Goal: Task Accomplishment & Management: Use online tool/utility

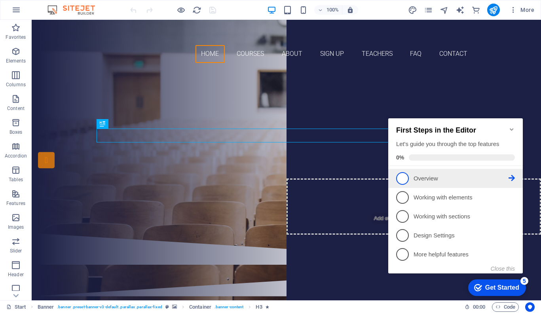
click at [430, 179] on p "Overview - incomplete" at bounding box center [461, 179] width 95 height 8
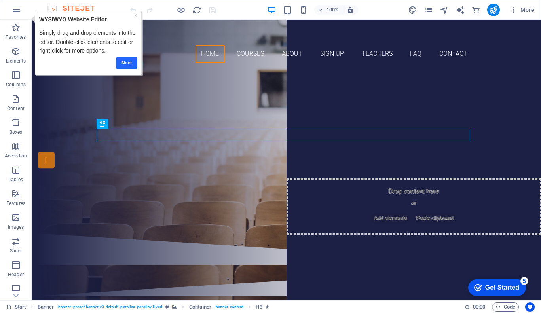
click at [132, 65] on link "Next" at bounding box center [126, 62] width 21 height 11
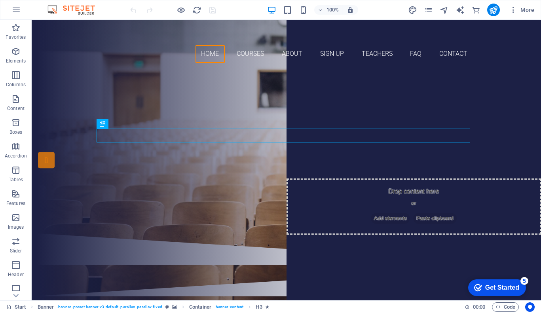
click at [52, 8] on img at bounding box center [75, 10] width 59 height 10
click at [516, 10] on icon "button" at bounding box center [514, 10] width 8 height 8
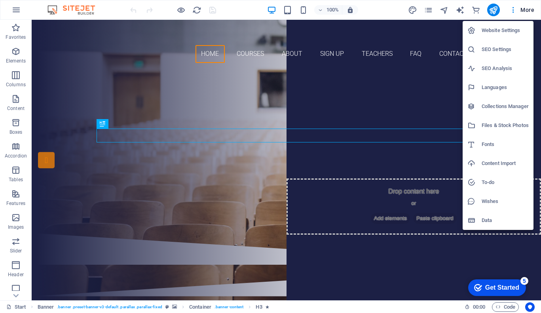
click at [501, 32] on h6 "Website Settings" at bounding box center [505, 31] width 47 height 10
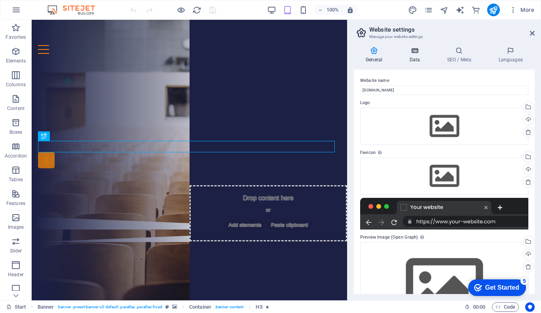
click at [415, 58] on h4 "Data" at bounding box center [417, 55] width 38 height 17
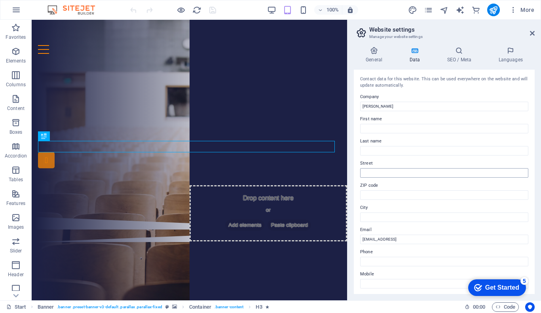
scroll to position [156, 0]
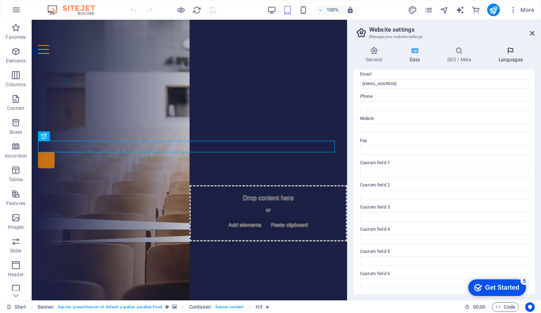
click at [507, 50] on icon at bounding box center [511, 51] width 48 height 8
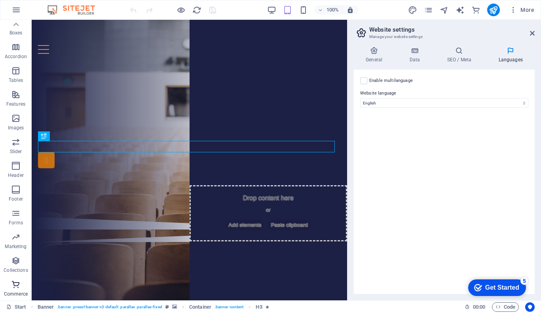
scroll to position [0, 0]
click at [15, 7] on icon "button" at bounding box center [16, 10] width 10 height 10
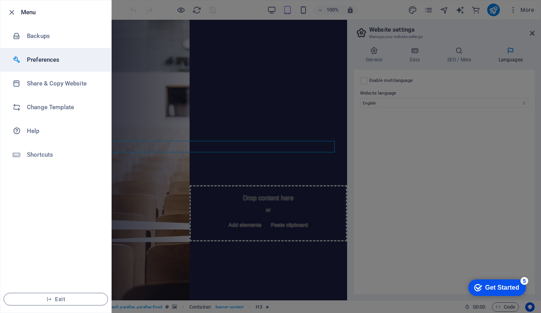
click at [64, 60] on h6 "Preferences" at bounding box center [63, 60] width 73 height 10
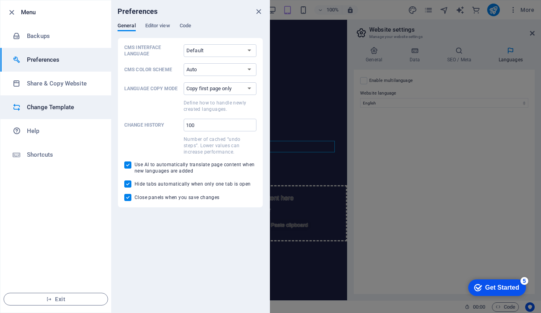
click at [52, 106] on h6 "Change Template" at bounding box center [63, 108] width 73 height 10
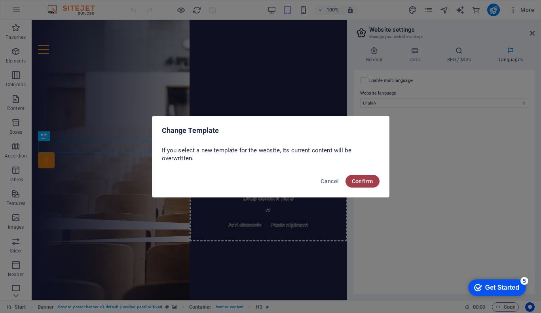
click at [377, 177] on button "Confirm" at bounding box center [363, 181] width 34 height 13
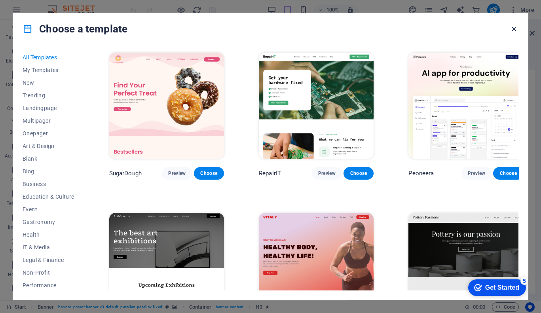
click at [515, 28] on icon "button" at bounding box center [514, 29] width 9 height 9
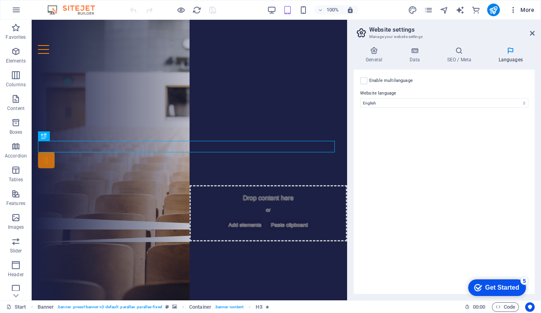
click at [510, 9] on icon "button" at bounding box center [514, 10] width 8 height 8
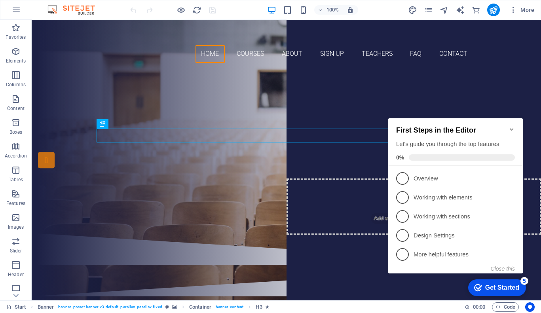
click at [513, 126] on icon "Minimize checklist" at bounding box center [512, 129] width 6 height 6
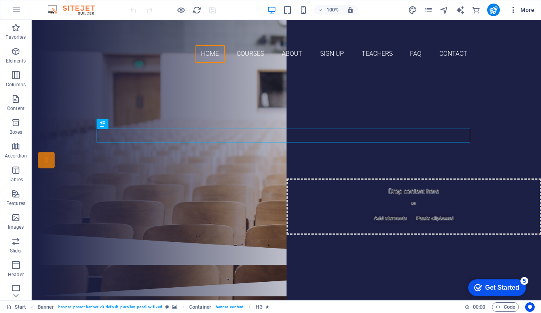
click at [511, 10] on icon "button" at bounding box center [514, 10] width 8 height 8
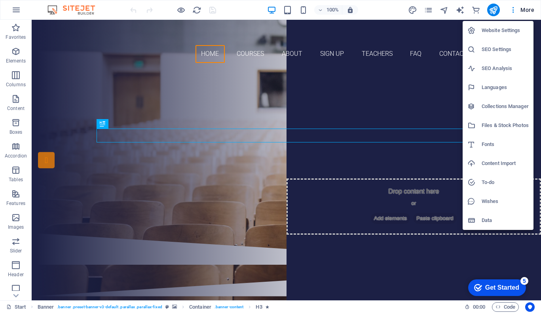
click at [491, 10] on div at bounding box center [270, 156] width 541 height 313
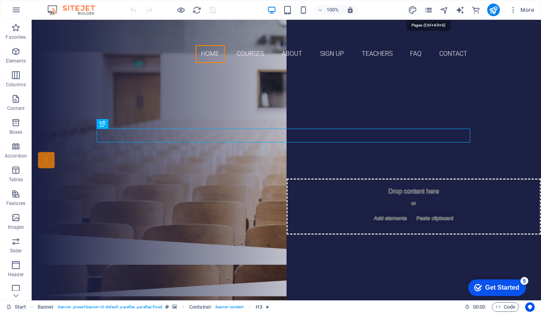
click at [432, 7] on icon "pages" at bounding box center [428, 10] width 9 height 9
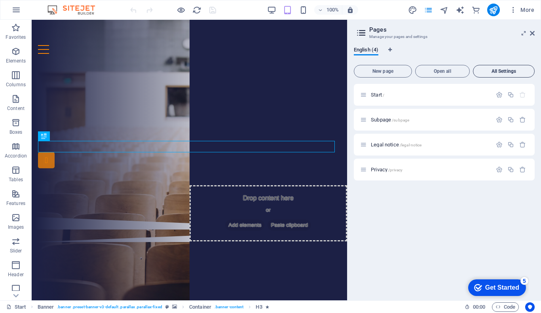
click at [497, 68] on button "All Settings" at bounding box center [504, 71] width 62 height 13
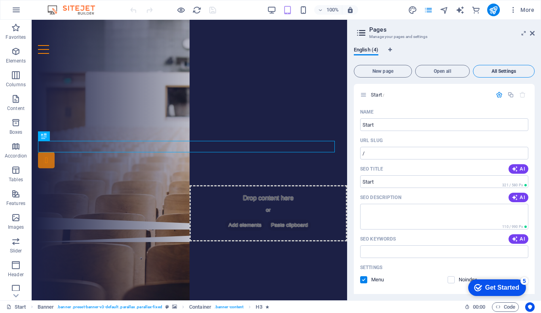
scroll to position [919, 0]
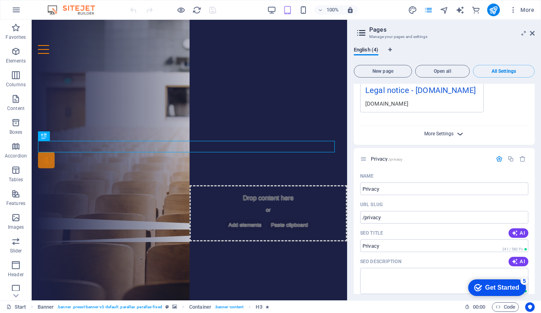
click at [446, 135] on span "More Settings" at bounding box center [439, 134] width 29 height 6
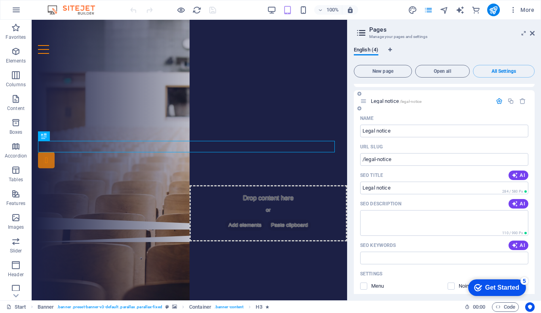
scroll to position [646, 0]
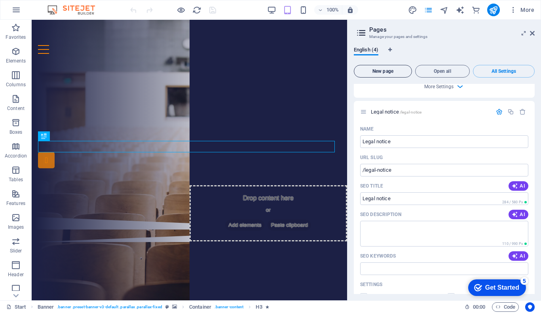
click at [389, 75] on button "New page" at bounding box center [383, 71] width 58 height 13
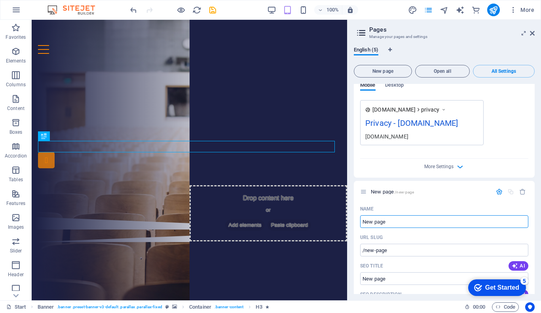
scroll to position [1316, 0]
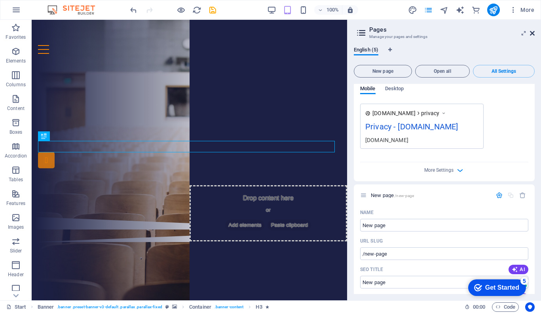
click at [532, 32] on icon at bounding box center [532, 33] width 5 height 6
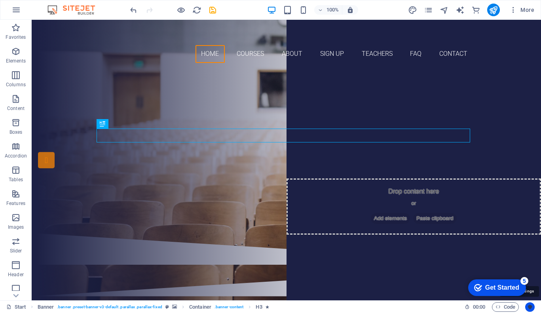
click at [531, 307] on icon "Usercentrics" at bounding box center [531, 308] width 6 height 6
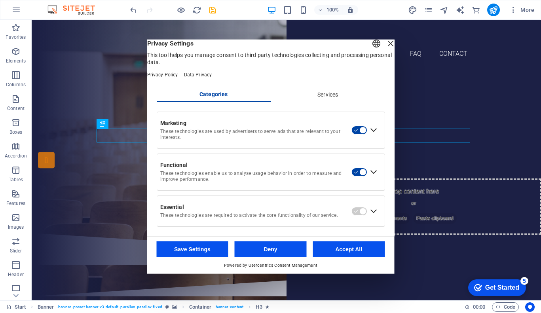
click at [336, 99] on div "Services" at bounding box center [328, 94] width 114 height 13
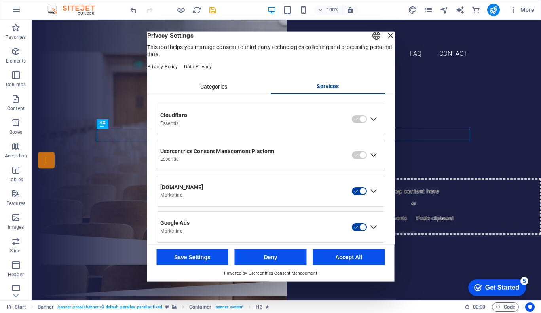
click at [385, 41] on div "Close Layer" at bounding box center [390, 35] width 11 height 11
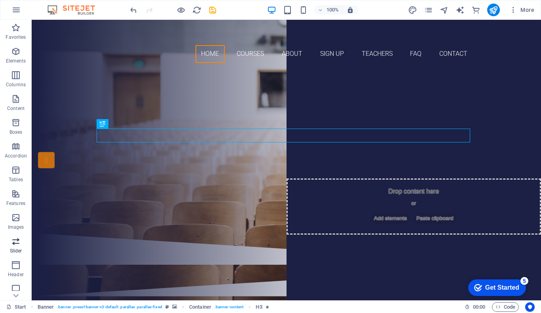
scroll to position [99, 0]
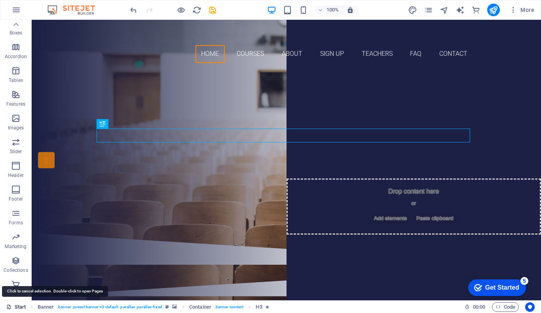
click at [13, 311] on link "Start" at bounding box center [16, 308] width 20 height 10
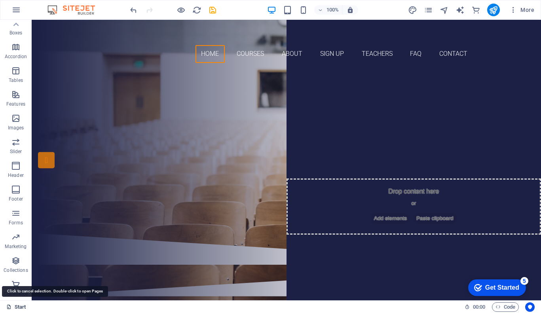
click at [13, 311] on link "Start" at bounding box center [16, 308] width 20 height 10
click at [15, 307] on link "Start" at bounding box center [16, 308] width 20 height 10
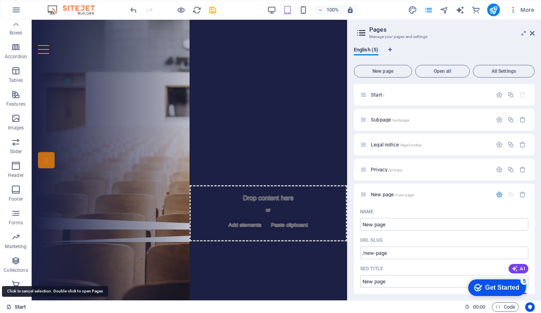
click at [15, 307] on link "Start" at bounding box center [16, 308] width 20 height 10
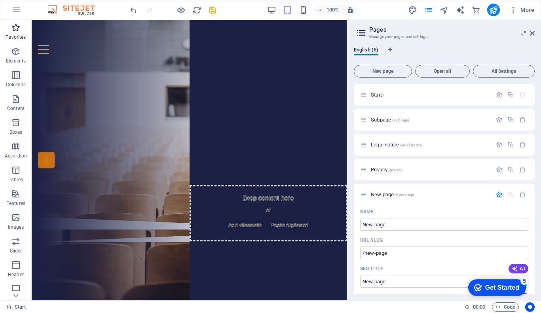
click at [19, 39] on p "Favorites" at bounding box center [16, 37] width 20 height 6
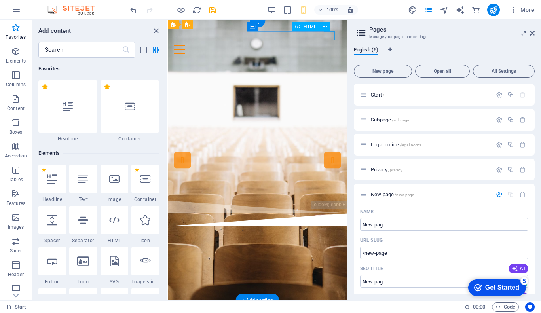
click at [331, 45] on div at bounding box center [257, 49] width 167 height 9
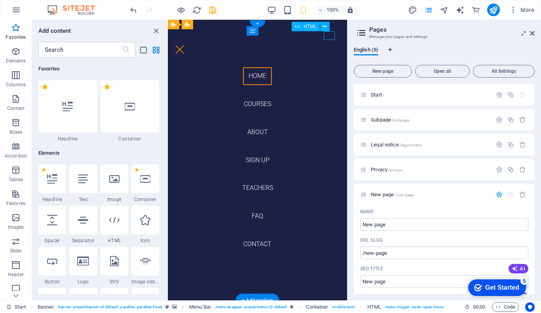
click at [185, 45] on div at bounding box center [179, 49] width 11 height 9
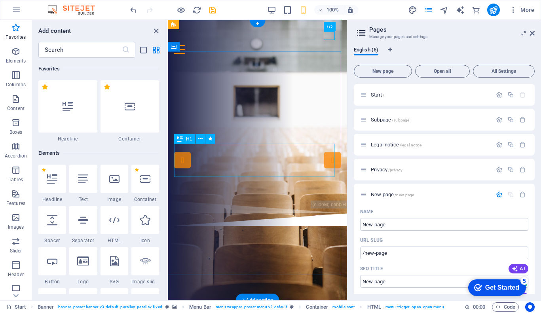
click at [281, 128] on div "Join our Language School" at bounding box center [257, 111] width 167 height 33
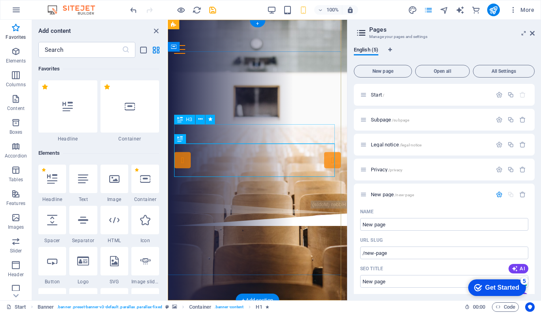
click at [273, 95] on div "Are you ready to learn new languages?" at bounding box center [257, 91] width 167 height 10
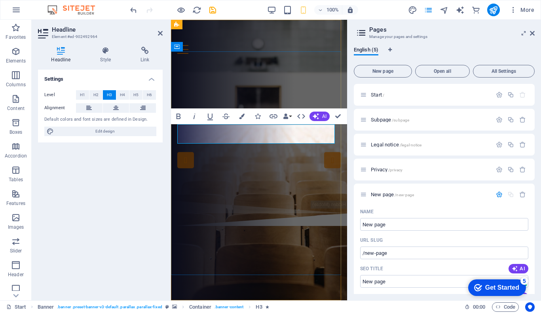
click at [306, 95] on span "Are you ready to learn new languages?" at bounding box center [259, 90] width 162 height 9
drag, startPoint x: 277, startPoint y: 137, endPoint x: 297, endPoint y: 130, distance: 21.0
click at [297, 95] on span "Are you ready to learn new languages?" at bounding box center [259, 90] width 162 height 9
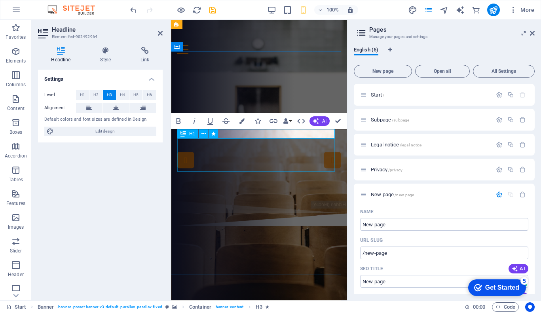
click at [292, 128] on div "Join our Language School" at bounding box center [259, 111] width 164 height 33
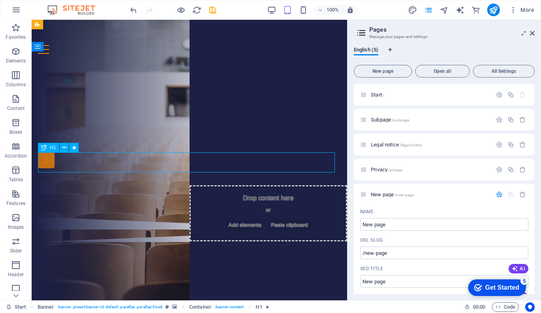
click at [216, 130] on div "Join our Language School" at bounding box center [189, 120] width 303 height 20
drag, startPoint x: 216, startPoint y: 163, endPoint x: 76, endPoint y: 163, distance: 139.4
click at [216, 130] on div "Join our Language School" at bounding box center [189, 120] width 303 height 20
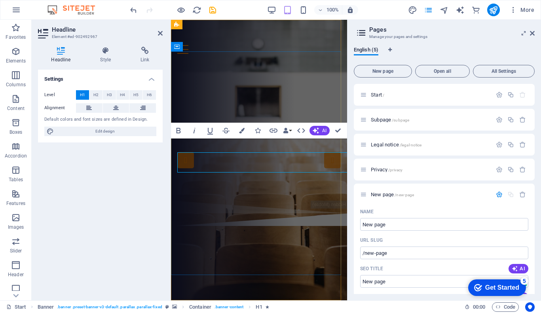
click at [216, 163] on div "Are you ready to learn JAPANESE? Join our Language School Our Courses Sign up n…" at bounding box center [259, 130] width 176 height 141
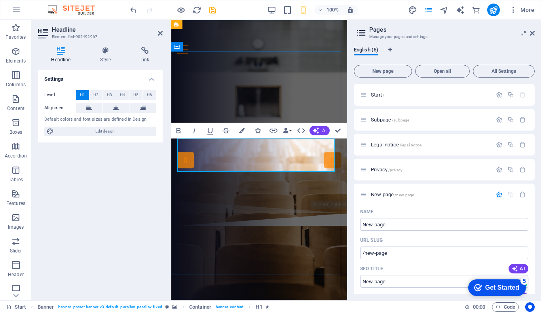
click at [294, 128] on h1 "Join our Language School" at bounding box center [259, 111] width 164 height 33
drag, startPoint x: 294, startPoint y: 165, endPoint x: 224, endPoint y: 147, distance: 72.1
click at [224, 128] on h1 "Join our Language School" at bounding box center [259, 111] width 164 height 33
click at [308, 129] on span "Join our Language School" at bounding box center [259, 112] width 141 height 34
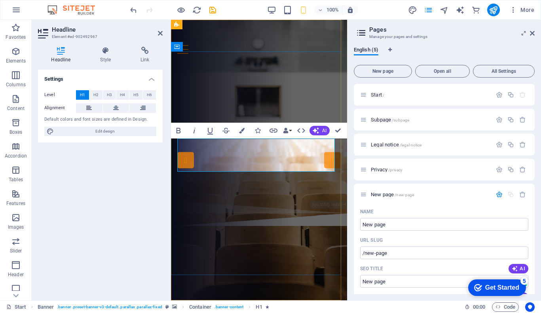
click at [308, 129] on span "Join our Language School" at bounding box center [259, 112] width 141 height 34
click at [284, 128] on h1 "Join our japanese School" at bounding box center [259, 111] width 164 height 33
click at [256, 129] on span "Join our japanese class" at bounding box center [259, 112] width 137 height 34
click at [249, 201] on div "Are you ready to learn JAPANESE? Join our japanese class Our Courses Sign up now" at bounding box center [259, 130] width 176 height 141
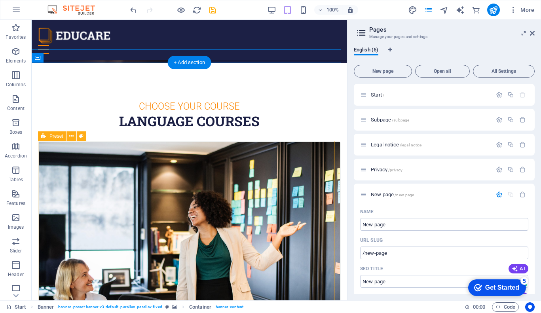
scroll to position [238, 0]
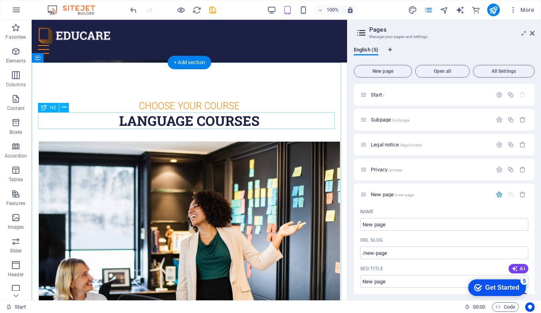
click at [216, 118] on div "Language Courses" at bounding box center [189, 120] width 303 height 17
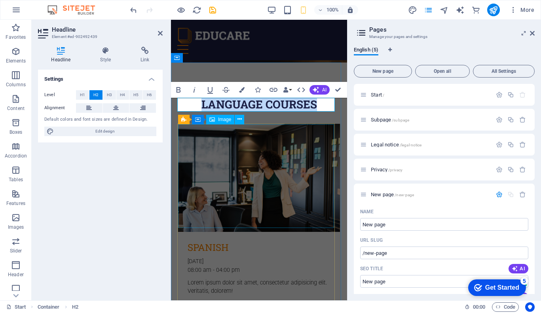
click at [264, 184] on figure at bounding box center [259, 178] width 162 height 108
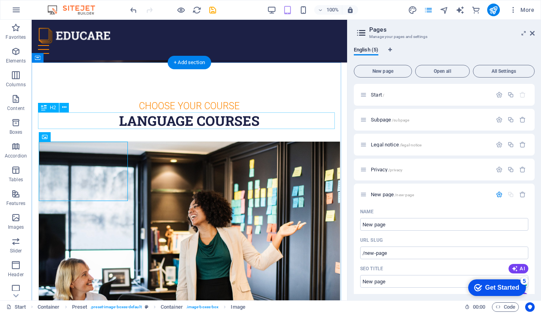
click at [166, 118] on div "Language Courses" at bounding box center [189, 120] width 303 height 17
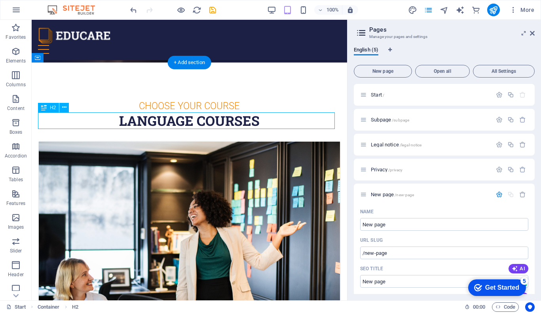
click at [166, 118] on div "Language Courses" at bounding box center [189, 120] width 303 height 17
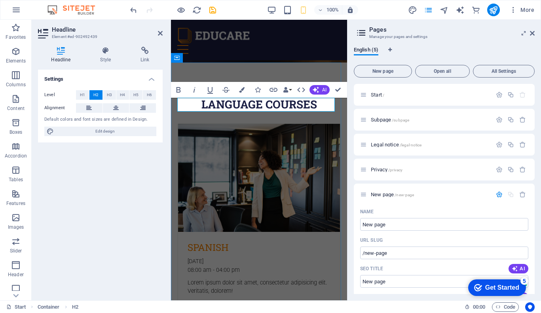
click at [235, 102] on h2 "Language Courses" at bounding box center [259, 104] width 164 height 14
click at [281, 199] on figure at bounding box center [259, 178] width 162 height 108
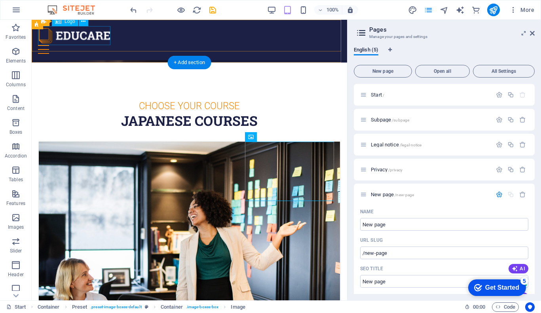
click at [100, 37] on div at bounding box center [189, 35] width 303 height 19
click at [100, 37] on div "H3 Banner Banner Container Menu Menu Bar H1 Container Preset HTML Preset Contai…" at bounding box center [190, 160] width 316 height 281
select select "px"
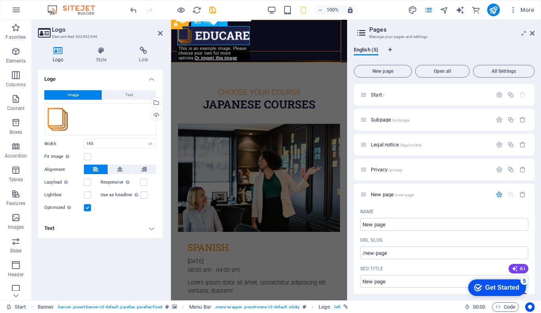
click at [225, 36] on div at bounding box center [259, 35] width 164 height 19
click at [126, 91] on span "Text" at bounding box center [130, 95] width 8 height 10
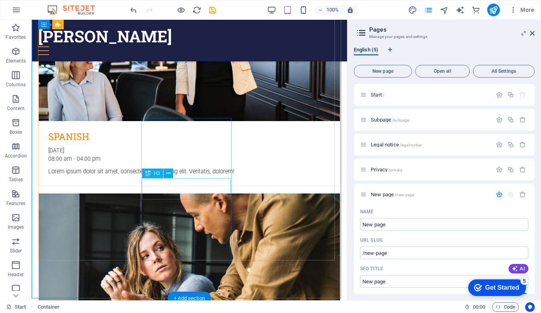
scroll to position [393, 0]
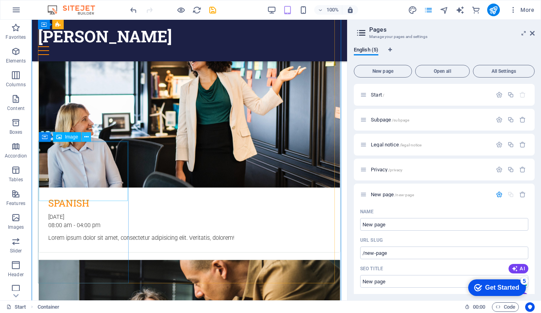
click at [88, 138] on icon at bounding box center [86, 137] width 4 height 8
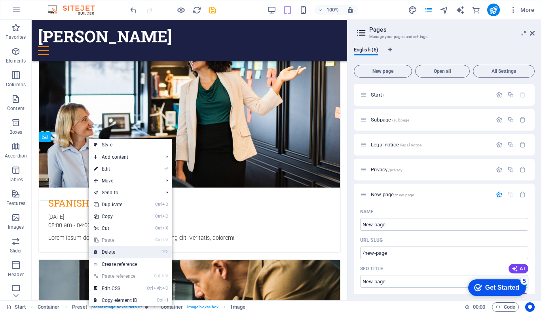
click at [122, 250] on link "⌦ Delete" at bounding box center [115, 252] width 53 height 12
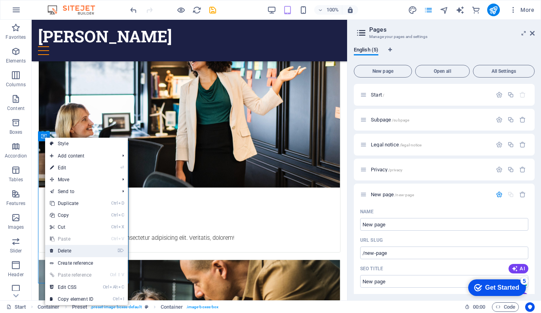
click at [72, 250] on link "⌦ Delete" at bounding box center [71, 251] width 53 height 12
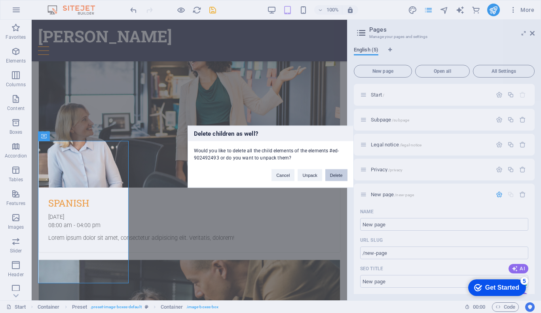
click at [331, 173] on button "Delete" at bounding box center [337, 175] width 22 height 12
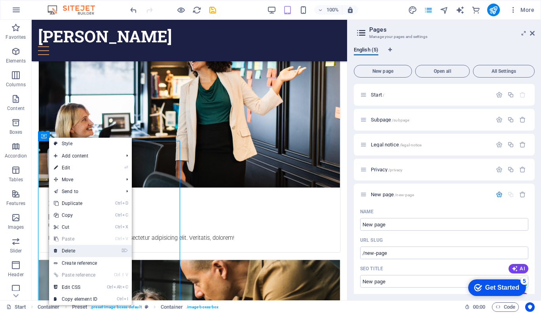
click at [69, 252] on link "⌦ Delete" at bounding box center [75, 251] width 53 height 12
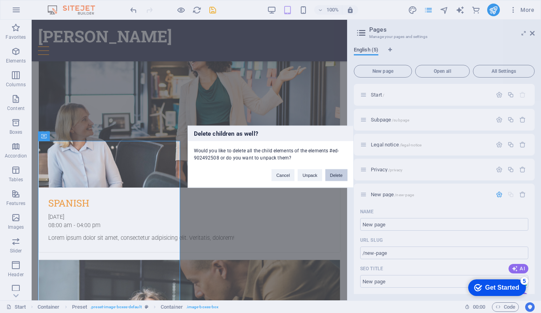
click at [342, 175] on button "Delete" at bounding box center [337, 175] width 22 height 12
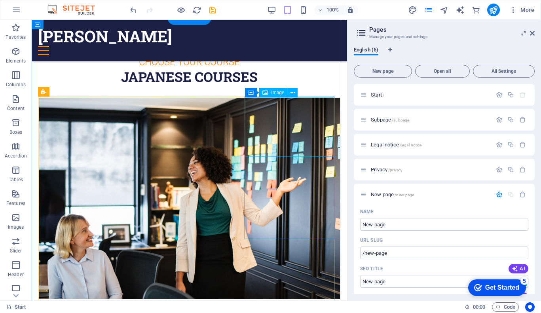
scroll to position [281, 0]
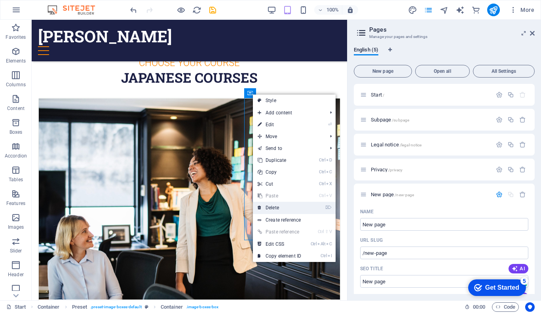
click at [282, 203] on link "⌦ Delete" at bounding box center [279, 208] width 53 height 12
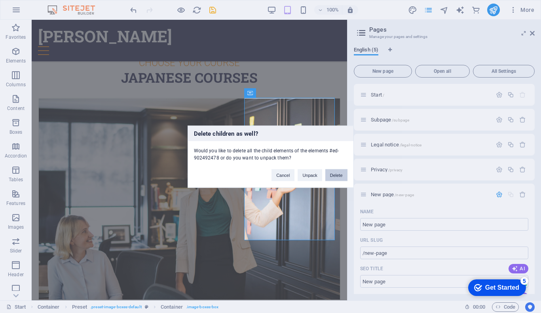
click at [332, 174] on button "Delete" at bounding box center [337, 175] width 22 height 12
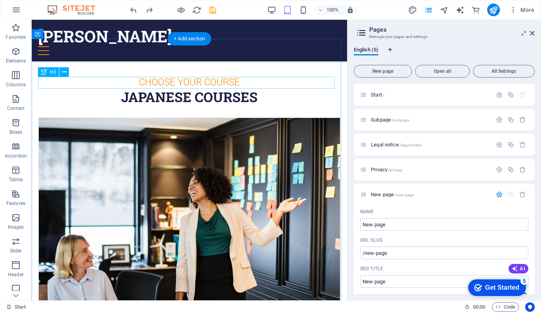
scroll to position [261, 0]
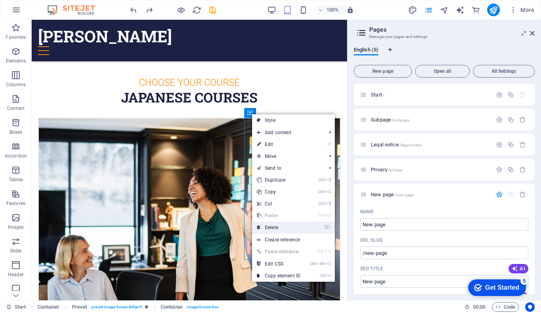
click at [279, 225] on link "⌦ Delete" at bounding box center [278, 228] width 53 height 12
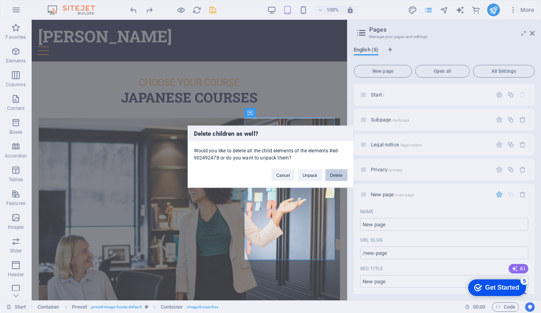
click at [339, 175] on button "Delete" at bounding box center [337, 175] width 22 height 12
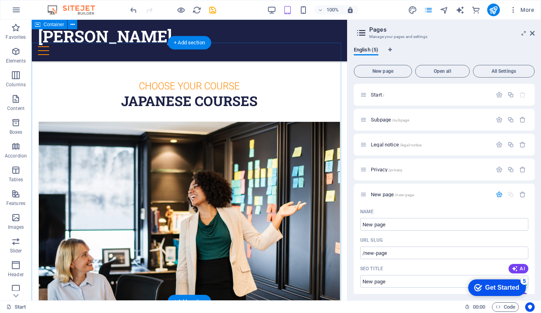
scroll to position [246, 0]
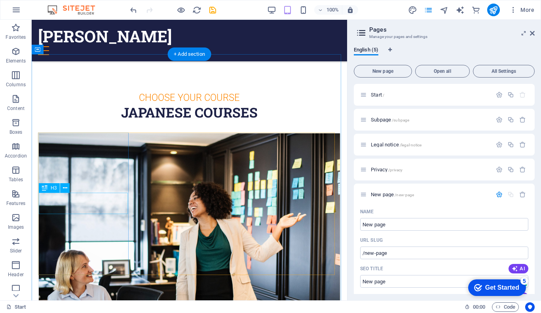
click at [71, 204] on div "H3 Banner Banner Container Menu Menu Bar H1 Container Preset HTML Preset Contai…" at bounding box center [190, 160] width 316 height 281
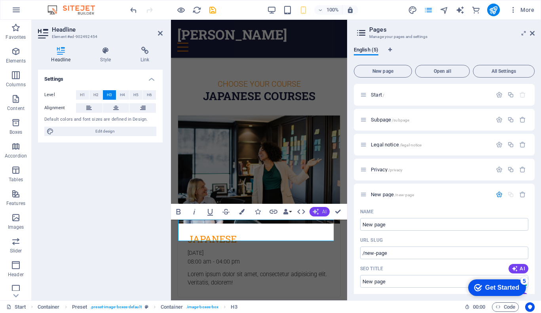
click at [320, 212] on button "AI" at bounding box center [320, 212] width 20 height 10
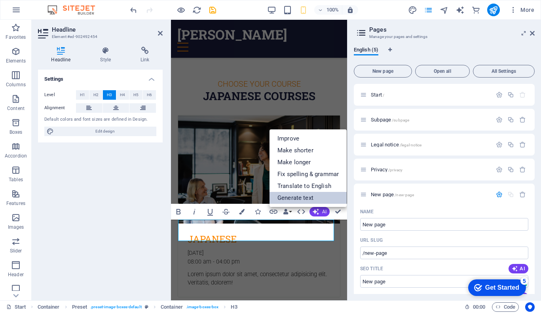
click at [315, 197] on link "Generate text" at bounding box center [308, 198] width 77 height 12
select select "English"
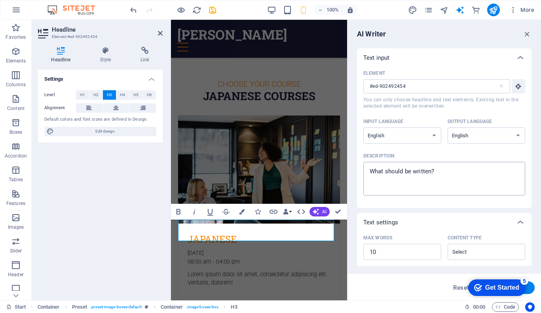
type textarea "x"
click at [449, 178] on textarea "Description x ​" at bounding box center [445, 179] width 154 height 26
type textarea "j"
type textarea "x"
type textarea "ja"
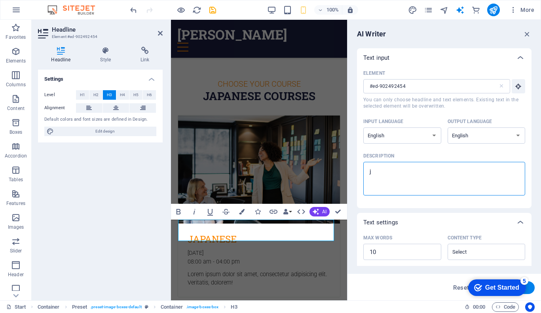
type textarea "x"
type textarea "jap"
type textarea "x"
type textarea "japa"
type textarea "x"
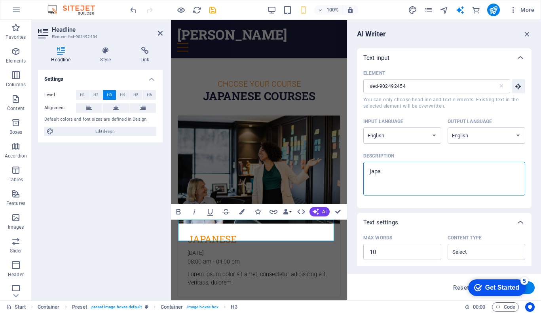
type textarea "japan"
type textarea "x"
type textarea "a"
type textarea "x"
type textarea "ab"
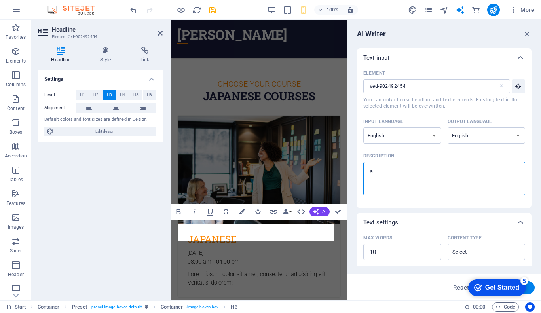
type textarea "x"
type textarea "abo"
type textarea "x"
type textarea "abou"
type textarea "x"
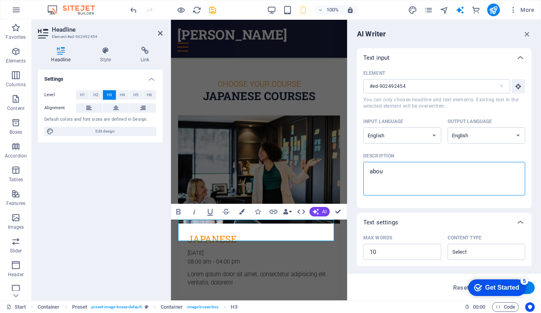
type textarea "about"
type textarea "x"
type textarea "about"
type textarea "x"
type textarea "about j"
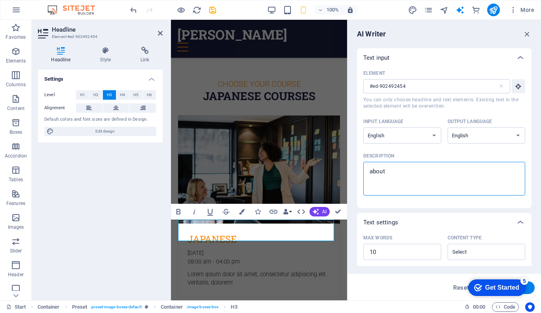
type textarea "x"
type textarea "about ja"
type textarea "x"
type textarea "about jap"
type textarea "x"
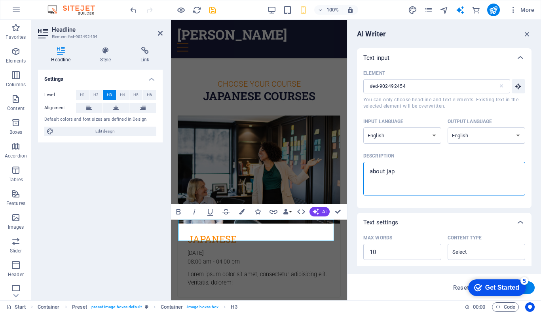
type textarea "about japa"
type textarea "x"
type textarea "about japan"
type textarea "x"
type textarea "about japane"
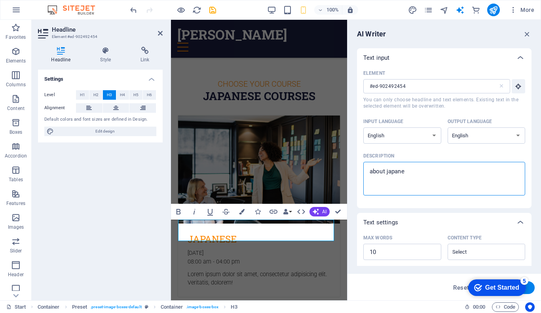
type textarea "x"
type textarea "about japanes"
type textarea "x"
type textarea "about japanese"
type textarea "x"
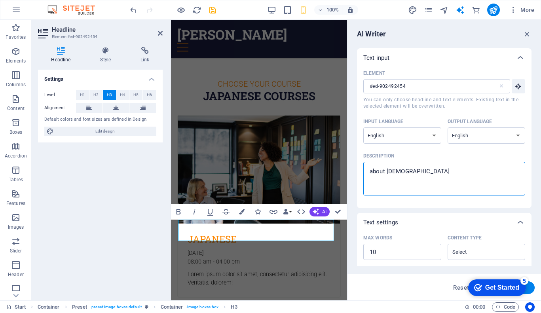
type textarea "about japanese"
type textarea "x"
type textarea "about japanese t"
type textarea "x"
type textarea "about japanese ta"
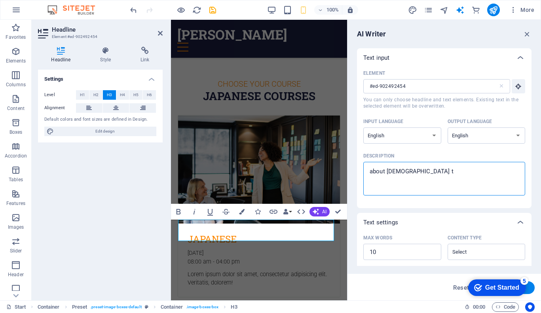
type textarea "x"
type textarea "about japanese tal"
type textarea "x"
type textarea "about japanese talk"
type textarea "x"
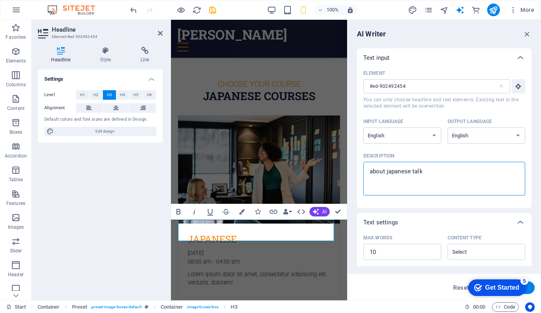
type textarea "about japanese talki"
type textarea "x"
type textarea "about japanese talkin"
type textarea "x"
type textarea "about japanese talking"
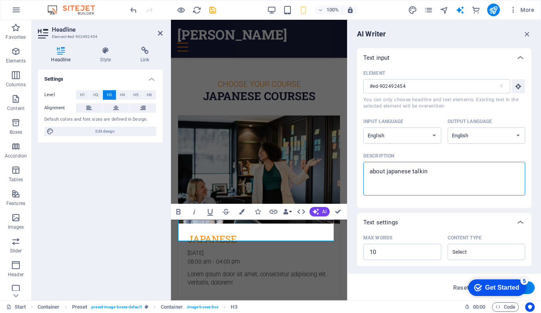
type textarea "x"
type textarea "about japanese talking"
type textarea "x"
type textarea "about japanese talking c"
type textarea "x"
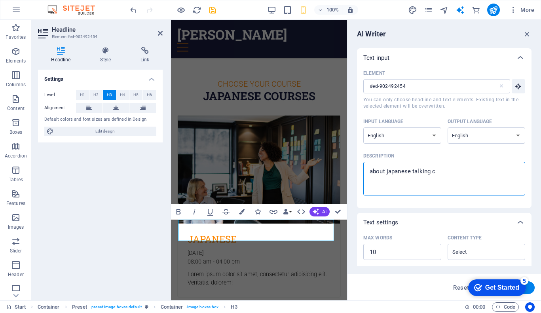
type textarea "about japanese talking cl"
type textarea "x"
type textarea "about japanese talking cla"
type textarea "x"
type textarea "about japanese talking clas"
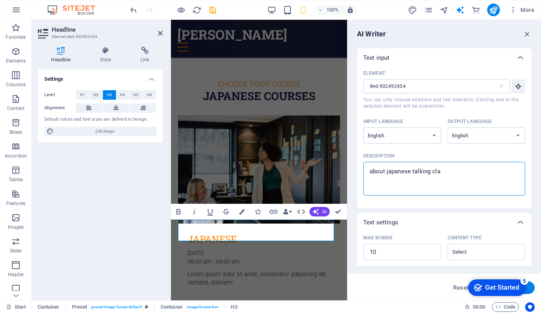
type textarea "x"
type textarea "about japanese talking class"
type textarea "x"
type textarea "about japanese talking clas"
type textarea "x"
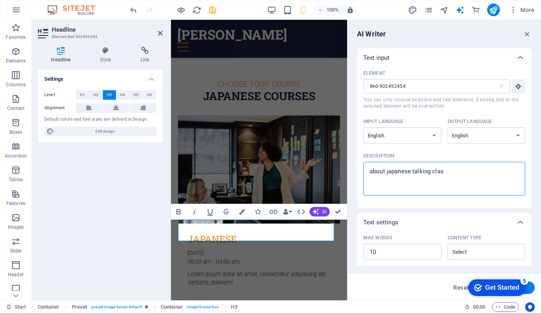
type textarea "about japanese talking cla"
type textarea "x"
type textarea "about japanese talking cl"
type textarea "x"
type textarea "about japanese talking c"
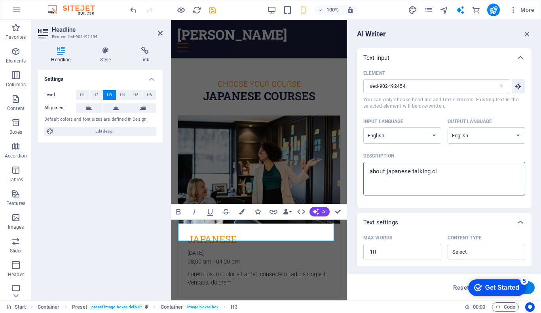
type textarea "x"
type textarea "about japanese talking"
type textarea "x"
type textarea "about japanese talking i"
type textarea "x"
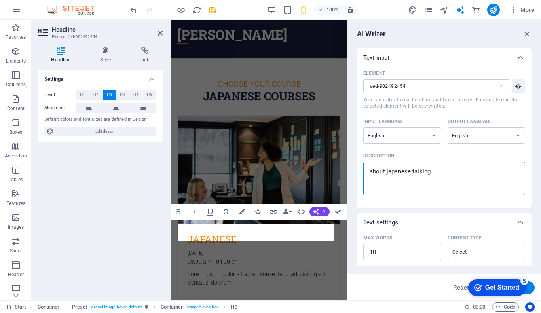
type textarea "about japanese talking im"
type textarea "x"
type textarea "about japanese talking imr"
type textarea "x"
type textarea "about japanese talking imrp"
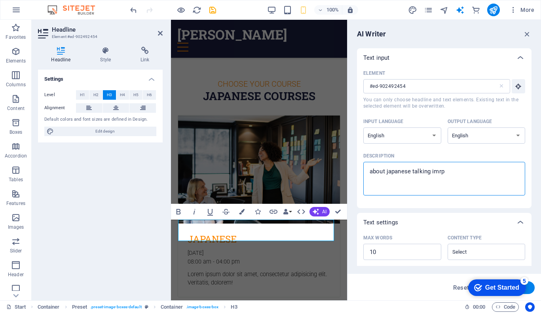
type textarea "x"
type textarea "about japanese talking imrpo"
type textarea "x"
type textarea "about japanese talking imrpov"
type textarea "x"
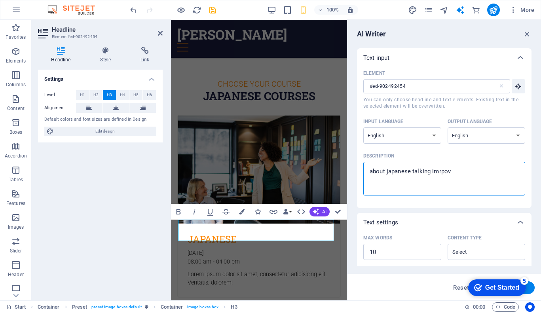
type textarea "about japanese talking imrpove"
type textarea "x"
type textarea "about japanese talking imrpov"
type textarea "x"
type textarea "about japanese talking imrpo"
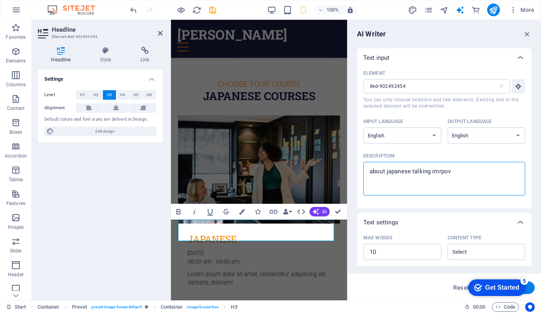
type textarea "x"
type textarea "about japanese talking imrp"
type textarea "x"
type textarea "about japanese talking imr"
type textarea "x"
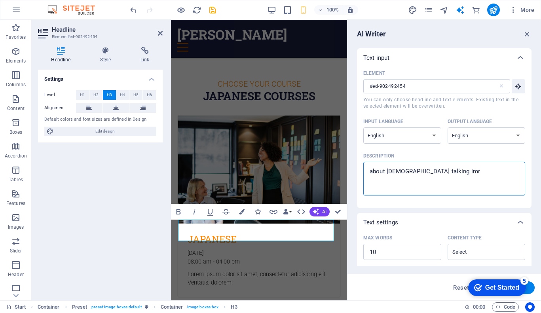
type textarea "about japanese talking im"
type textarea "x"
type textarea "about japanese talking imp"
type textarea "x"
type textarea "about japanese talking impr"
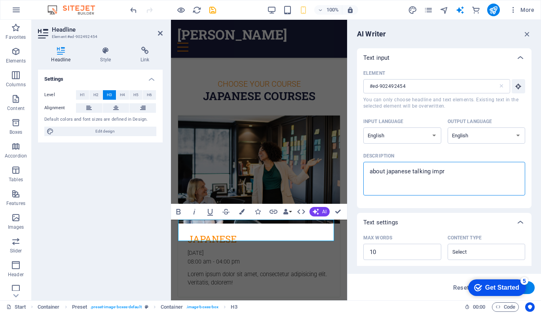
type textarea "x"
type textarea "about japanese talking impro"
type textarea "x"
type textarea "about japanese talking improv"
type textarea "x"
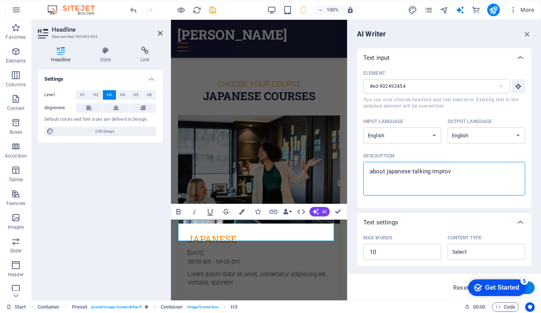
type textarea "about japanese talking improve"
type textarea "x"
type textarea "about japanese talking improvem"
type textarea "x"
type textarea "about japanese talking improveme"
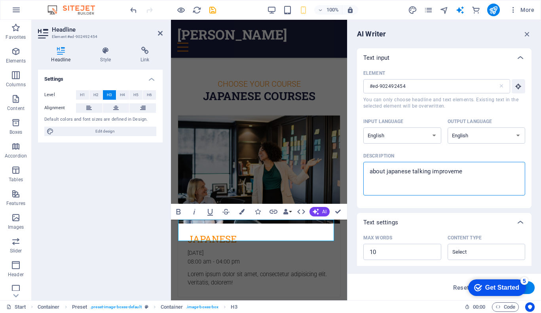
type textarea "x"
type textarea "about japanese talking improvemen"
type textarea "x"
type textarea "about japanese talking improvement"
type textarea "x"
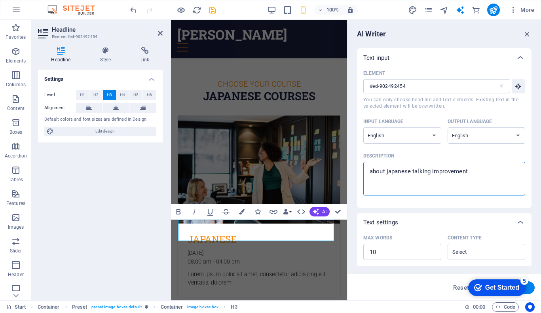
type textarea "about japanese talking improvement"
type textarea "x"
type textarea "about japanese talking improvement s"
type textarea "x"
type textarea "about japanese talking improvement"
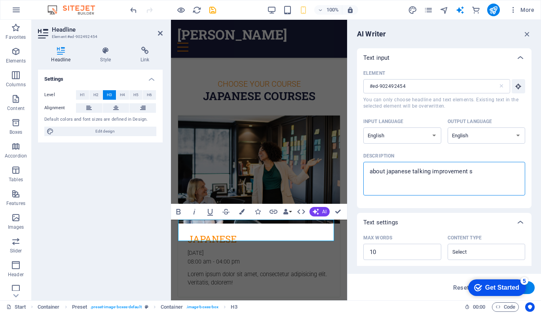
type textarea "x"
type textarea "about japanese talking improvement c"
type textarea "x"
type textarea "about japanese talking improvement cl"
type textarea "x"
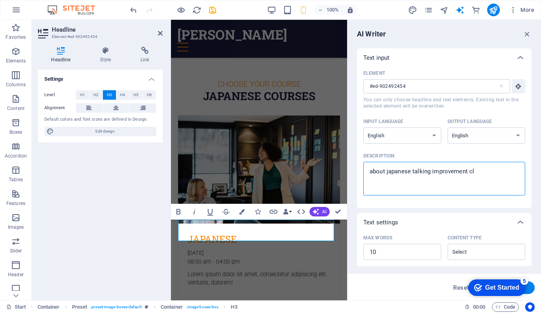
type textarea "about japanese talking improvement cla"
type textarea "x"
type textarea "about japanese talking improvement clas"
type textarea "x"
type textarea "about japanese talking improvement class"
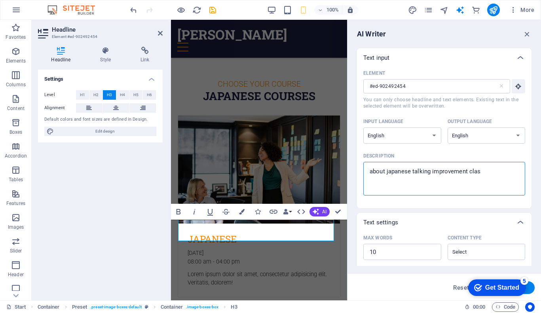
type textarea "x"
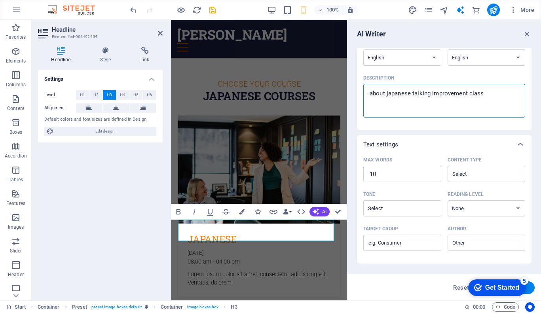
scroll to position [78, 0]
type textarea "about japanese talking improvement class"
click at [492, 281] on div "checkmark Get Started 5" at bounding box center [498, 288] width 58 height 17
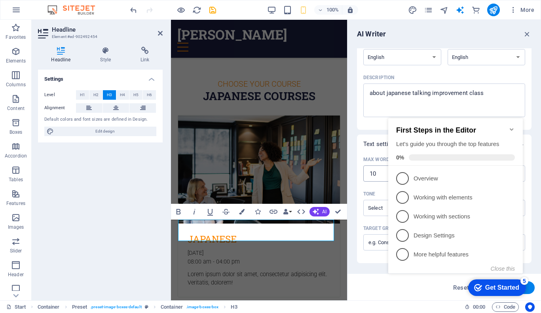
click at [378, 175] on input "10" at bounding box center [403, 174] width 78 height 16
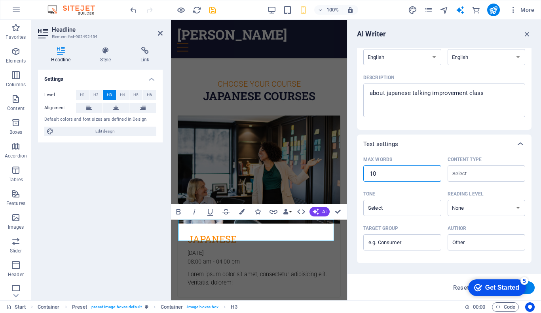
scroll to position [145, 0]
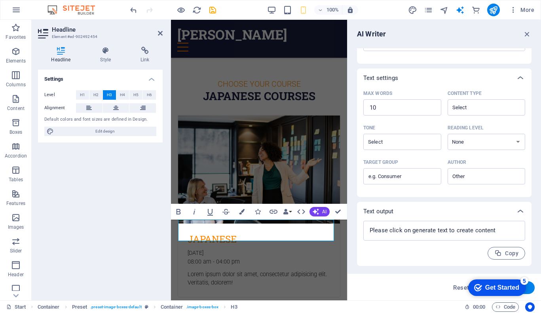
click at [533, 290] on button "Generate text" at bounding box center [507, 288] width 55 height 13
type textarea "x"
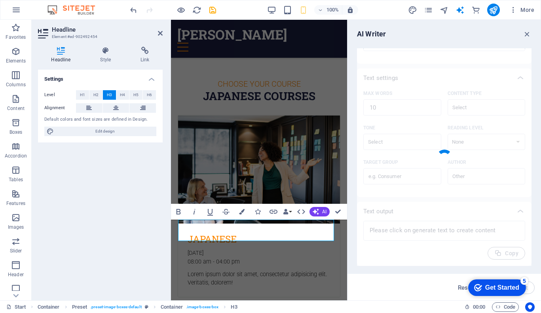
type textarea "x"
type textarea "Enhance your Japanese speaking skills with our interactive class!"
type textarea "x"
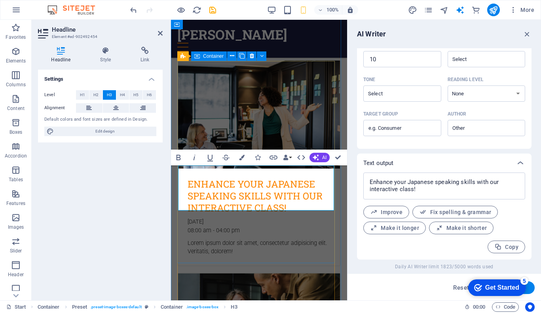
scroll to position [302, 0]
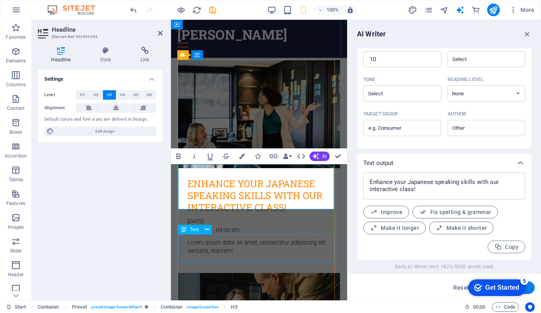
click at [237, 242] on div "Lorem ipsum dolor sit amet, consectetur adipisicing elit. Veritatis, dolorem!" at bounding box center [259, 252] width 162 height 27
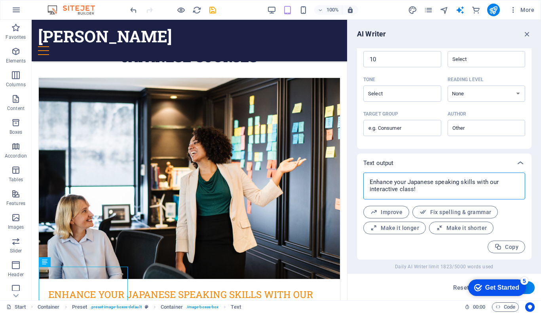
click at [410, 183] on textarea "Enhance your Japanese speaking skills with our interactive class!" at bounding box center [445, 186] width 154 height 19
type textarea "x"
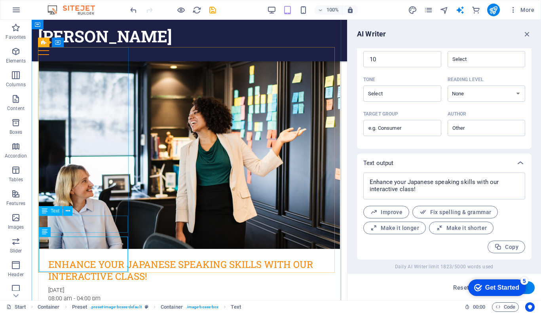
scroll to position [335, 0]
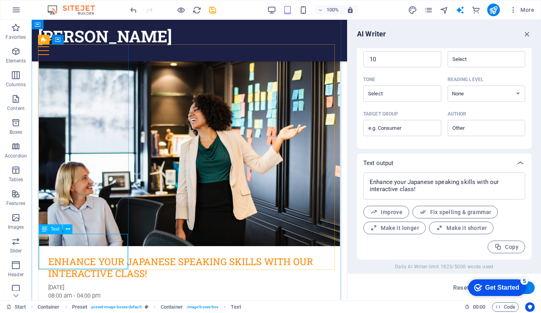
click at [84, 305] on div "Lorem ipsum dolor sit amet, consectetur adipisicing elit. Veritatis, dolorem!" at bounding box center [189, 314] width 301 height 18
drag, startPoint x: 84, startPoint y: 242, endPoint x: 116, endPoint y: 261, distance: 37.4
click at [84, 305] on div "Lorem ipsum dolor sit amet, consectetur adipisicing elit. Veritatis, dolorem!" at bounding box center [189, 314] width 301 height 18
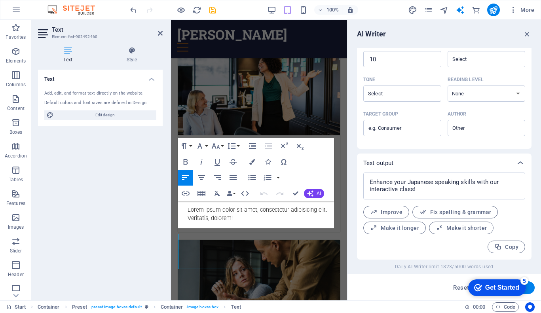
click at [84, 242] on div "Text Element #ed-902492460 Text Style Text Add, edit, and format text directly …" at bounding box center [190, 160] width 316 height 281
type input "#ed-902492460"
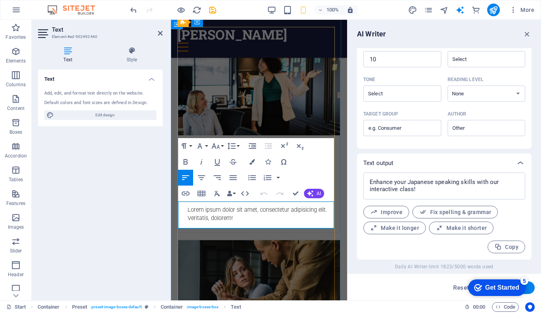
click at [243, 217] on p "Lorem ipsum dolor sit amet, consectetur adipisicing elit. Veritatis, dolorem!" at bounding box center [259, 214] width 143 height 17
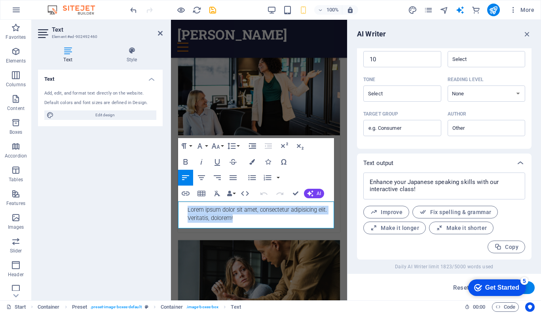
drag, startPoint x: 243, startPoint y: 217, endPoint x: 309, endPoint y: 204, distance: 67.2
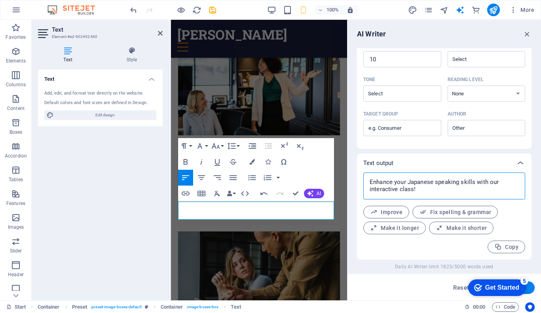
click at [456, 188] on textarea "Enhance your Japanese speaking skills with our interactive class!" at bounding box center [445, 186] width 154 height 19
type textarea "x"
click at [531, 288] on button "Generate text" at bounding box center [507, 288] width 55 height 13
type textarea "x"
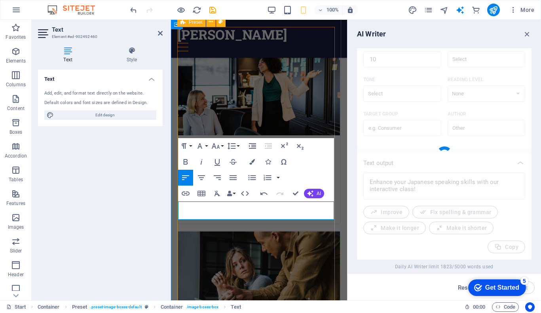
type textarea "x"
type textarea "Boost your Japanese speaking skills with our class."
type textarea "x"
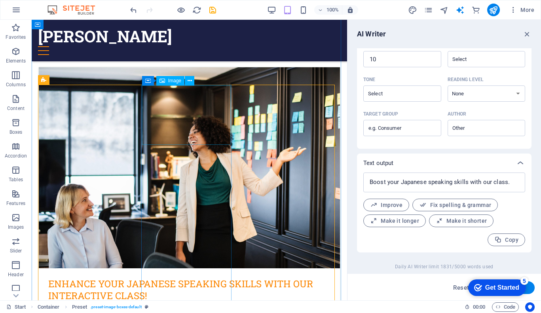
scroll to position [294, 0]
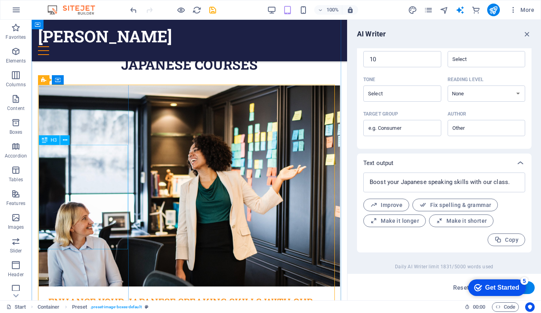
click at [69, 287] on div "Enhance your Japanese speaking skills with our interactive class!" at bounding box center [189, 303] width 301 height 33
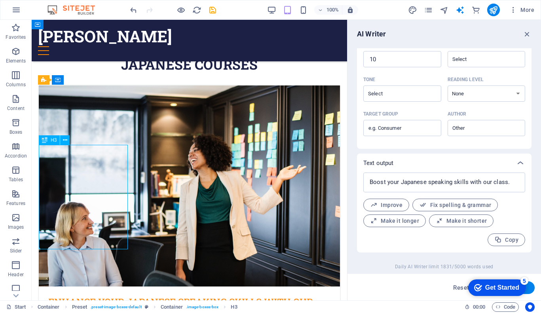
click at [69, 287] on div "Enhance your Japanese speaking skills with our interactive class!" at bounding box center [189, 303] width 301 height 33
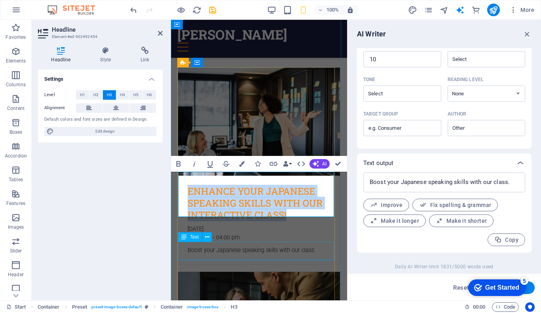
click at [256, 246] on div "Boost your Japanese speaking skills with our class." at bounding box center [259, 255] width 162 height 18
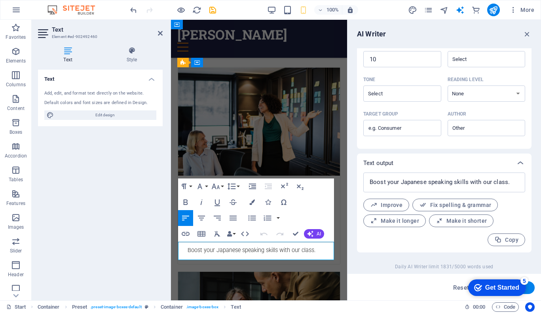
click at [256, 246] on div "Boost your Japanese speaking skills with our class." at bounding box center [259, 255] width 162 height 18
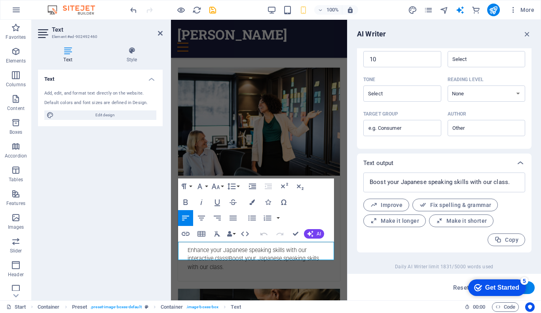
scroll to position [173, 1]
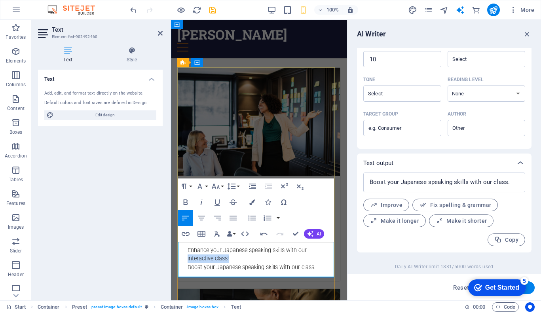
drag, startPoint x: 257, startPoint y: 255, endPoint x: 179, endPoint y: 257, distance: 78.1
click at [179, 257] on div "Enhance your Japanese speaking skills with our interactive class! Boost your Ja…" at bounding box center [259, 263] width 162 height 35
copy p "interactive class!"
drag, startPoint x: 301, startPoint y: 263, endPoint x: 322, endPoint y: 263, distance: 20.2
click at [322, 263] on p "Enhance your Japanese speaking skills with our interactive class! Boost your Ja…" at bounding box center [259, 259] width 143 height 26
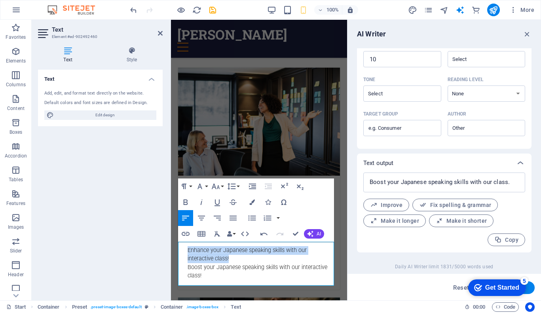
drag, startPoint x: 236, startPoint y: 255, endPoint x: 342, endPoint y: 265, distance: 105.9
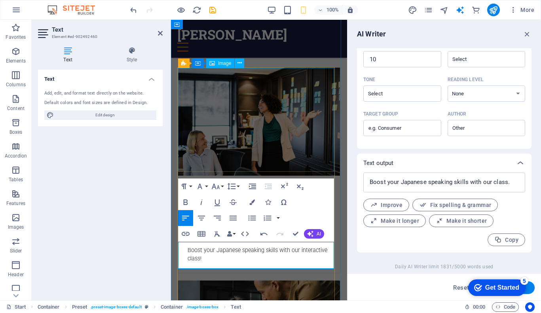
click at [269, 108] on figure at bounding box center [259, 122] width 162 height 108
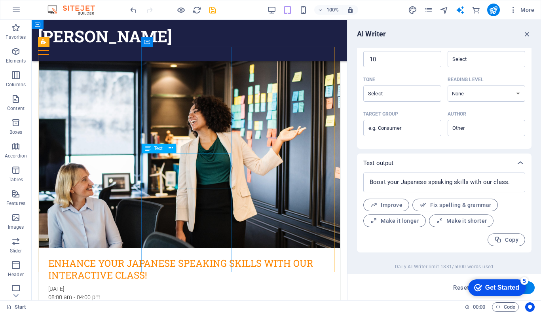
scroll to position [329, 0]
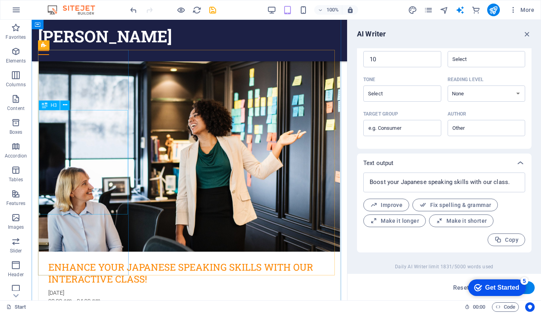
click at [68, 252] on div "Enhance your Japanese speaking skills with our interactive class!" at bounding box center [189, 268] width 301 height 33
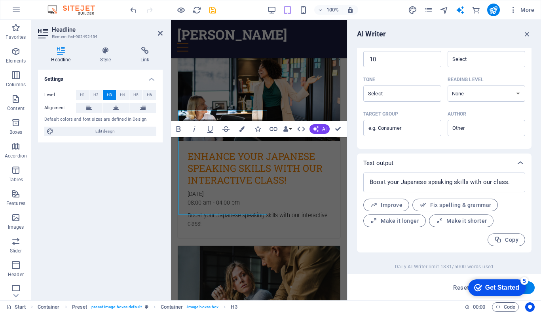
click at [68, 161] on div "Settings Level H1 H2 H3 H4 H5 H6 Alignment Default colors and font sizes are de…" at bounding box center [100, 182] width 125 height 225
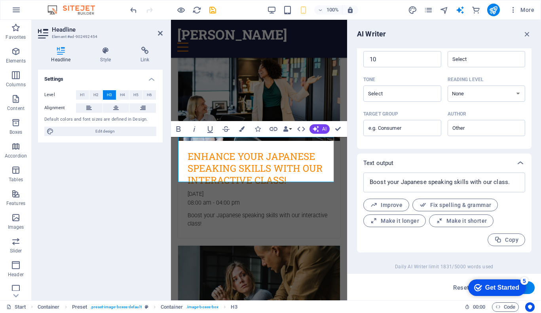
drag, startPoint x: 36, startPoint y: 141, endPoint x: 68, endPoint y: 161, distance: 37.4
click at [68, 161] on div "Settings Level H1 H2 H3 H4 H5 H6 Alignment Default colors and font sizes are de…" at bounding box center [100, 182] width 125 height 225
type input "#ed-902492454"
click at [227, 159] on h3 "Enhance your Japanese speaking skills with our interactive class!" at bounding box center [259, 169] width 143 height 36
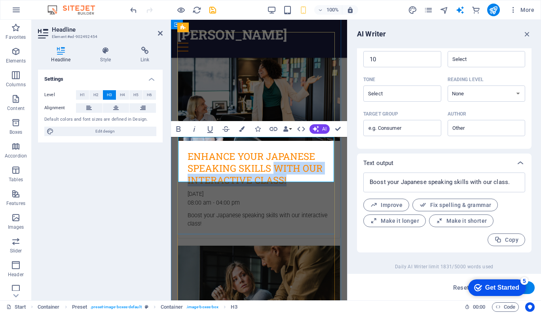
drag, startPoint x: 293, startPoint y: 173, endPoint x: 274, endPoint y: 162, distance: 21.8
click at [274, 162] on h3 "Enhance your Japanese speaking skills with our interactive class!" at bounding box center [259, 169] width 143 height 36
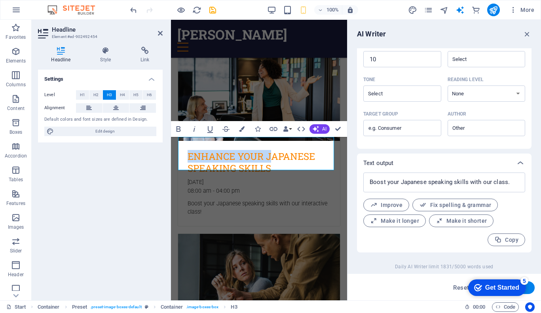
drag, startPoint x: 269, startPoint y: 156, endPoint x: 340, endPoint y: 170, distance: 72.7
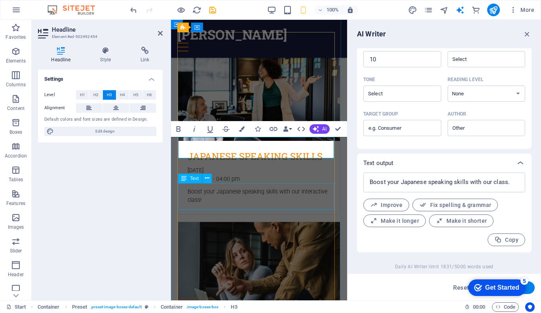
click at [268, 193] on div "Boost your Japanese speaking skills with our interactive class!" at bounding box center [259, 201] width 162 height 27
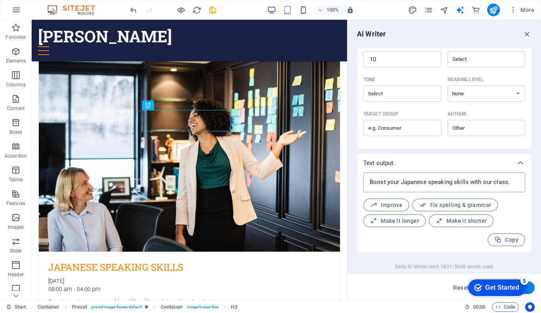
type textarea "x"
click at [450, 184] on textarea "Boost your Japanese speaking skills with our class." at bounding box center [445, 183] width 154 height 12
type textarea "Boost your Japanese speaking skills with our class."
click at [520, 184] on div "Boost your Japanese speaking skills with our class. x ​" at bounding box center [445, 183] width 162 height 20
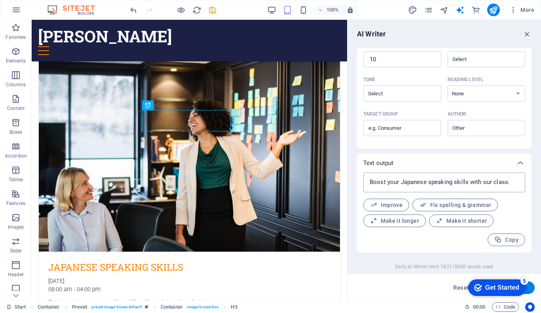
click at [520, 184] on div "Boost your Japanese speaking skills with our class. x ​" at bounding box center [445, 183] width 162 height 20
type textarea "x"
type textarea "Boost your Japanese speaking skills with our class."
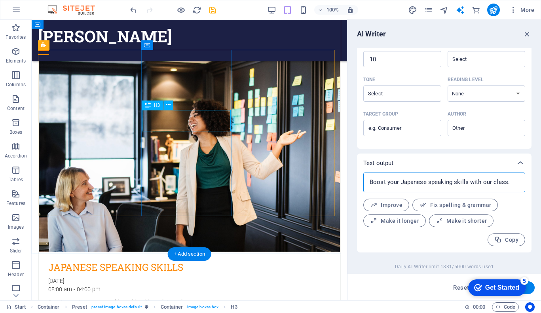
type textarea "x"
drag, startPoint x: 185, startPoint y: 123, endPoint x: 46, endPoint y: 123, distance: 139.4
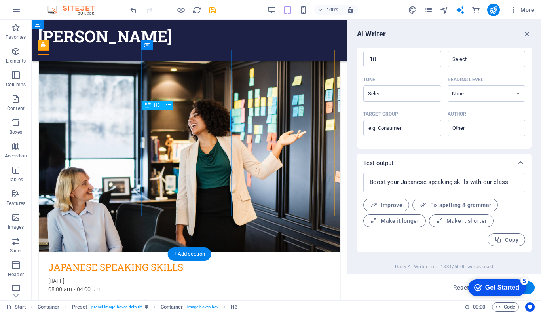
scroll to position [513, 0]
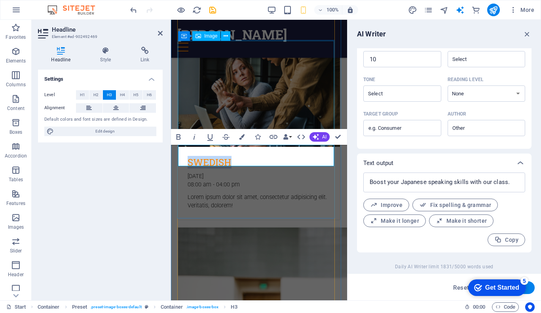
type input "#ed-902492469"
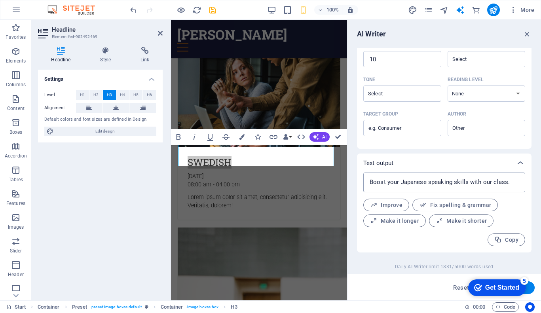
type textarea "x"
click at [457, 183] on textarea "Boost your Japanese speaking skills with our class." at bounding box center [445, 183] width 154 height 12
type textarea "Boost your Japanese speaking skills with our class."
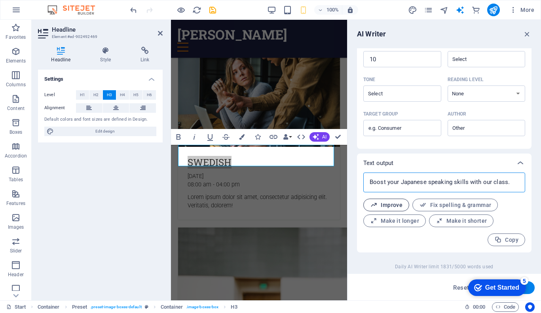
type textarea "x"
click at [397, 206] on span "Improve" at bounding box center [386, 206] width 32 height 8
type textarea "x"
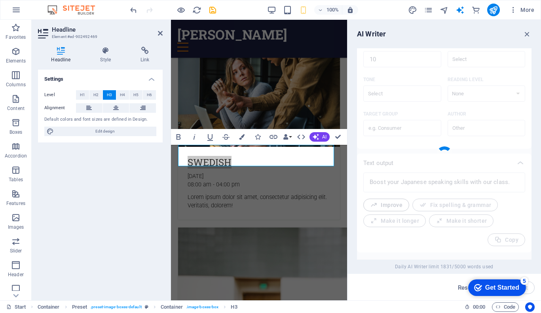
type textarea "x"
type textarea "Enhance your Japanese speaking skills with our class."
type textarea "x"
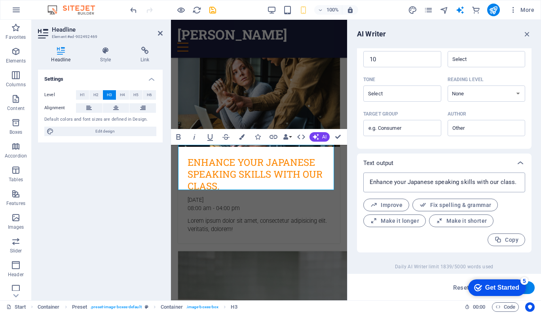
type textarea "x"
click at [427, 180] on textarea "Enhance your Japanese speaking skills with our class." at bounding box center [445, 183] width 154 height 12
type textarea "Enhance your Japanese speaking skills with our class."
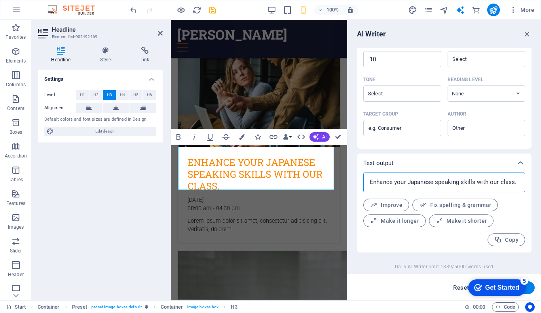
type textarea "x"
click at [455, 285] on span "Reset" at bounding box center [462, 288] width 16 height 6
type textarea "x"
type input "100"
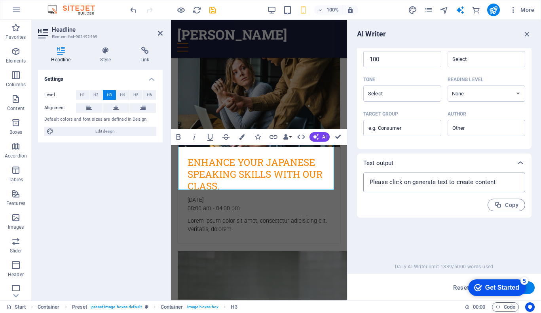
type textarea "x"
click at [446, 179] on textarea at bounding box center [445, 183] width 154 height 12
type textarea "x"
click at [246, 160] on h3 "Enhance your Japanese speaking skills with our class." at bounding box center [259, 174] width 143 height 36
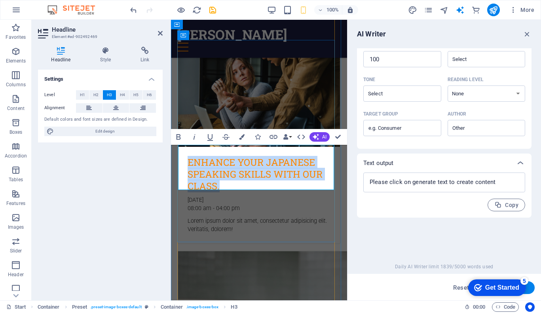
click at [246, 160] on h3 "Enhance your Japanese speaking skills with our class." at bounding box center [259, 174] width 143 height 36
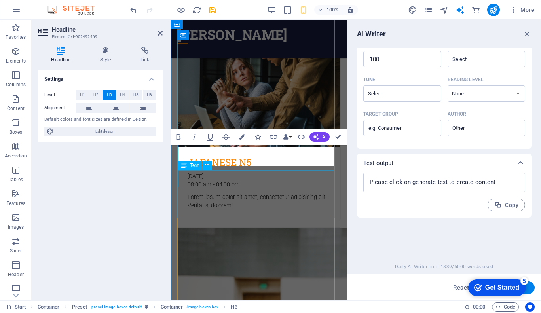
click at [284, 187] on div "12. September 2019 08:00 am - 04:00 pm" at bounding box center [259, 180] width 162 height 17
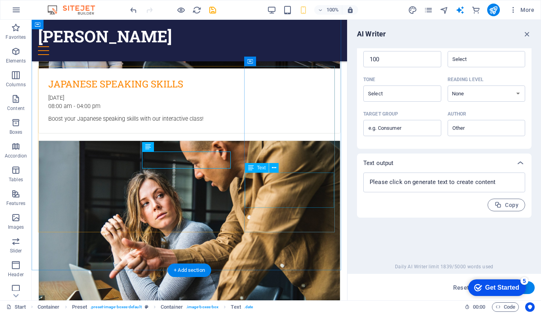
scroll to position [313, 0]
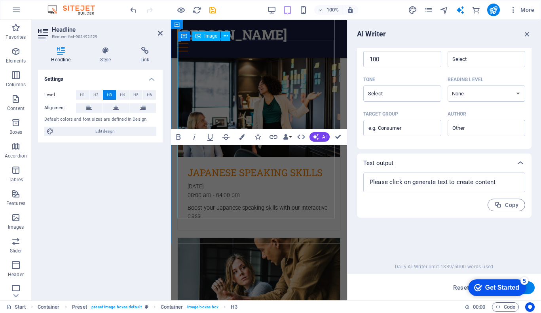
drag, startPoint x: 425, startPoint y: 143, endPoint x: 286, endPoint y: 143, distance: 139.4
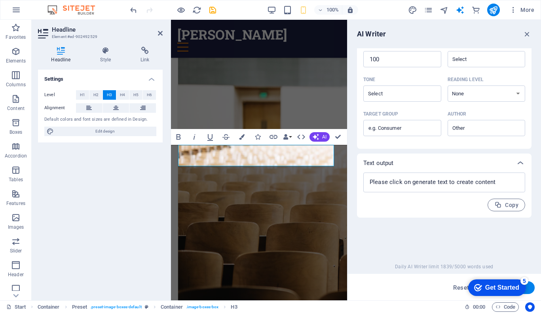
type input "#ed-902492529"
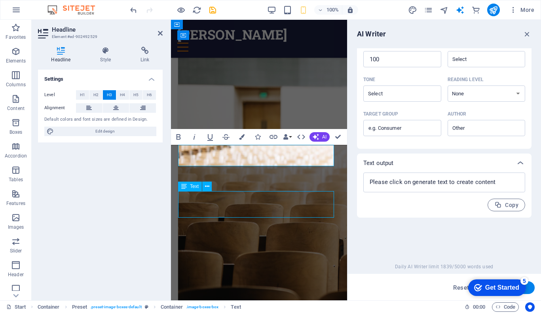
scroll to position [343, 0]
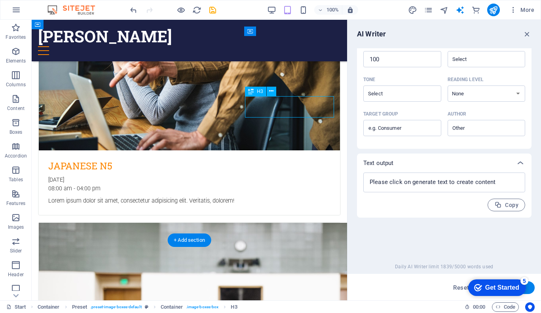
drag, startPoint x: 309, startPoint y: 110, endPoint x: 169, endPoint y: 110, distance: 139.4
click at [169, 110] on div "Japanese speaking skills 12. September 2019 08:00 am - 04:00 pm Boost your Japa…" at bounding box center [190, 117] width 316 height 896
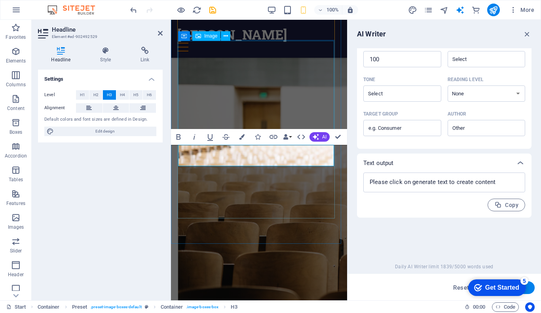
click at [309, 110] on figure at bounding box center [259, 171] width 162 height 271
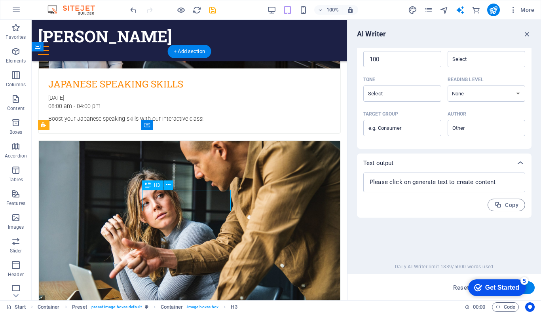
drag, startPoint x: 196, startPoint y: 205, endPoint x: 57, endPoint y: 205, distance: 139.4
click at [57, 205] on div "Japanese speaking skills 12. September 2019 08:00 am - 04:00 pm Boost your Japa…" at bounding box center [190, 308] width 316 height 896
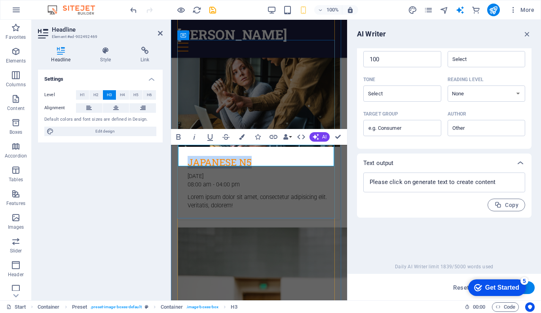
type input "#ed-902492469"
type textarea "x"
click at [432, 181] on textarea at bounding box center [445, 183] width 154 height 12
type textarea "x"
click at [505, 203] on span "Copy" at bounding box center [507, 206] width 24 height 8
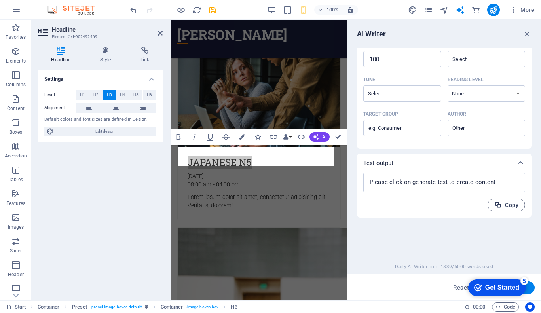
type textarea "x"
click at [469, 186] on textarea at bounding box center [445, 183] width 154 height 12
paste textarea
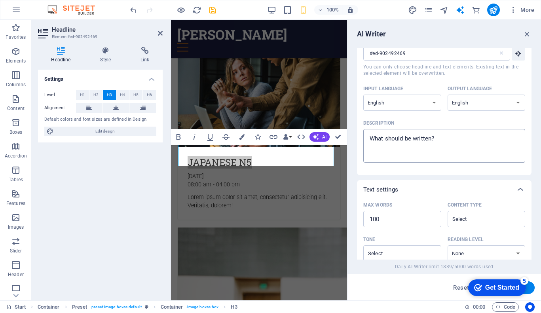
scroll to position [32, 0]
type textarea "x"
click at [442, 137] on textarea "Description x ​" at bounding box center [445, 146] width 154 height 26
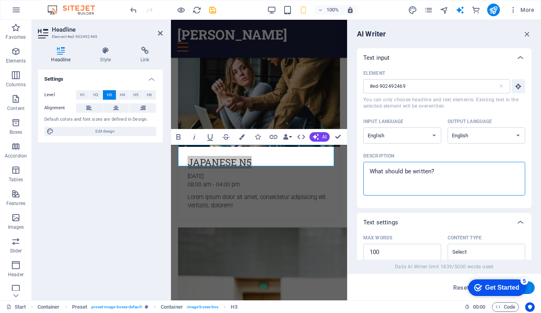
paste textarea "s"
type textarea "s"
type textarea "x"
type textarea "sa"
paste textarea "J"
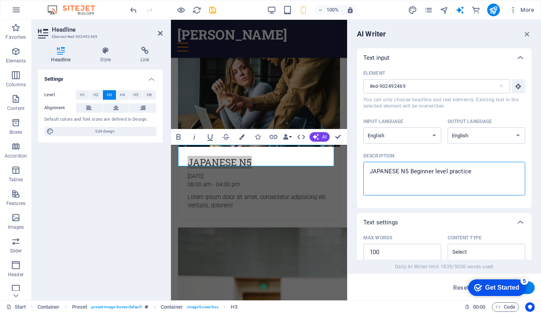
click at [469, 173] on textarea "JAPANESE N5 Beginner level practice" at bounding box center [445, 179] width 154 height 26
click at [370, 170] on textarea "JAPANESE N5 Beginner level practice" at bounding box center [445, 179] width 154 height 26
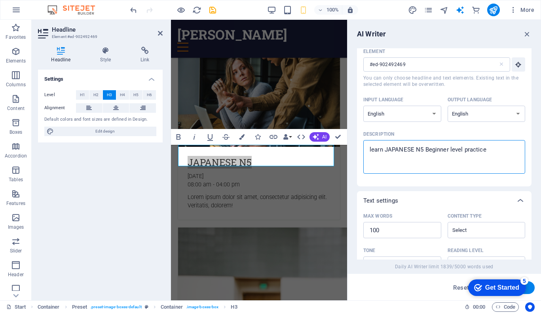
click at [483, 154] on textarea "learn JAPANESE N5 Beginner level practice" at bounding box center [445, 157] width 154 height 26
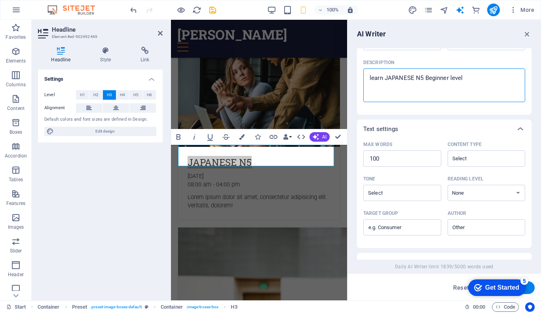
scroll to position [95, 0]
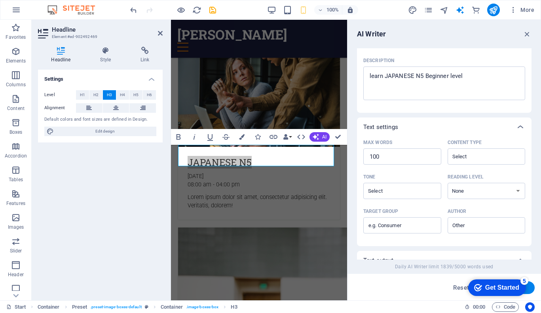
click at [533, 288] on button "Generate text" at bounding box center [507, 288] width 55 height 13
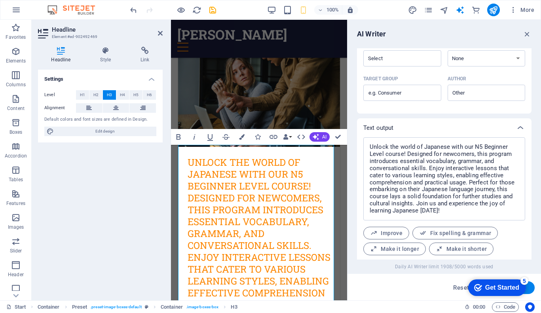
scroll to position [249, 0]
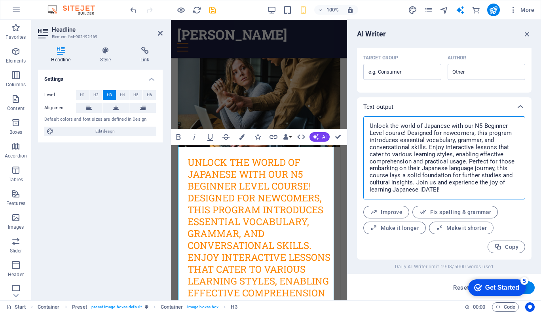
click at [455, 192] on textarea "Unlock the world of Japanese with our N5 Beginner Level course! Designed for ne…" at bounding box center [445, 157] width 154 height 75
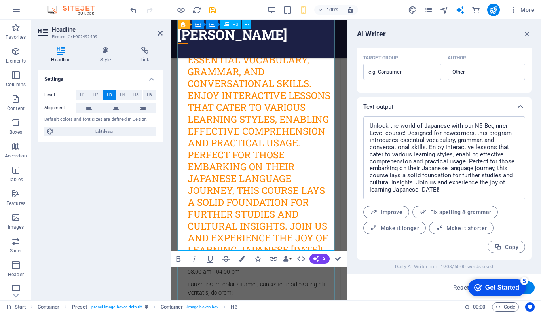
scroll to position [718, 0]
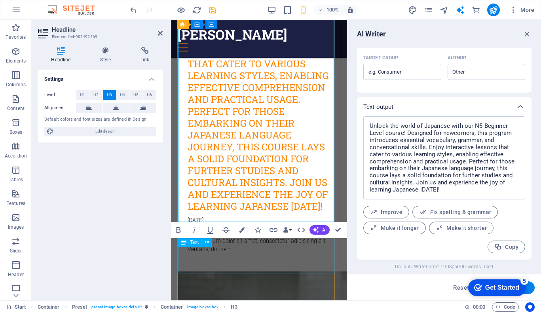
click at [253, 251] on div "Lorem ipsum dolor sit amet, consectetur adipisicing elit. Veritatis, dolorem!" at bounding box center [259, 250] width 162 height 27
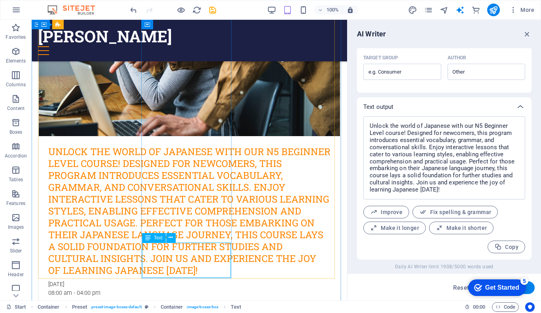
click at [181, 301] on div "Lorem ipsum dolor sit amet, consectetur adipisicing elit. Veritatis, dolorem!" at bounding box center [189, 310] width 301 height 18
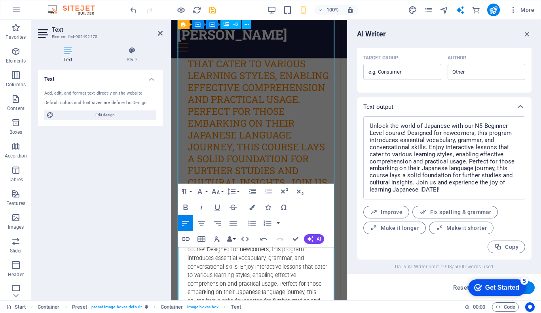
scroll to position [708, 0]
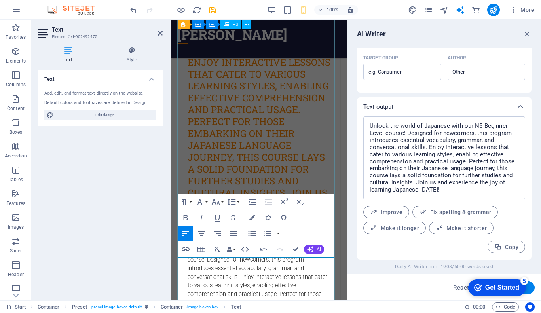
click at [268, 131] on div "Unlock the world of Japanese with our N5 Beginner Level course! Designed for ne…" at bounding box center [259, 87] width 162 height 271
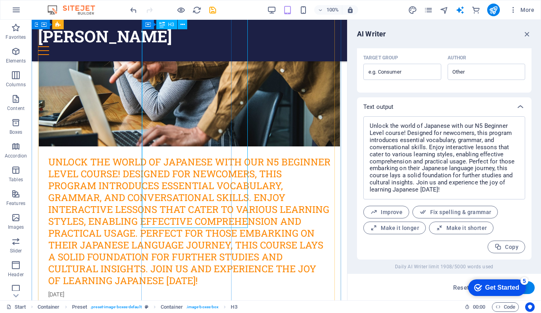
click at [207, 158] on div "Unlock the world of Japanese with our N5 Beginner Level course! Designed for ne…" at bounding box center [189, 217] width 301 height 140
click at [206, 206] on div "Unlock the world of Japanese with our N5 Beginner Level course! Designed for ne…" at bounding box center [189, 217] width 301 height 140
drag, startPoint x: 206, startPoint y: 206, endPoint x: 66, endPoint y: 206, distance: 139.4
click at [206, 206] on div "Unlock the world of Japanese with our N5 Beginner Level course! Designed for ne…" at bounding box center [189, 217] width 301 height 140
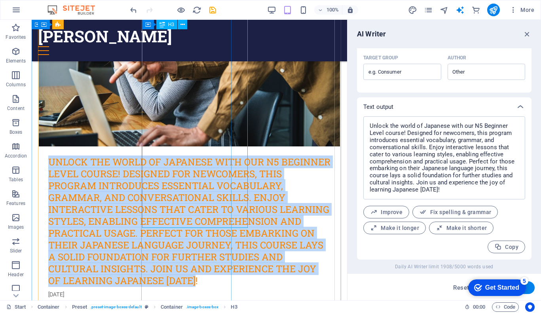
scroll to position [513, 0]
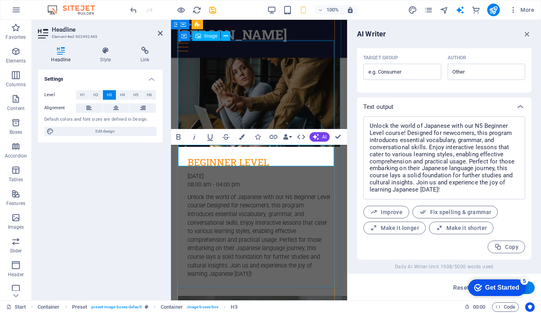
click at [268, 113] on figure at bounding box center [259, 93] width 162 height 108
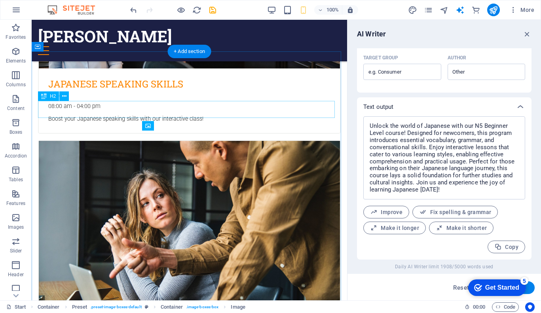
scroll to position [249, 0]
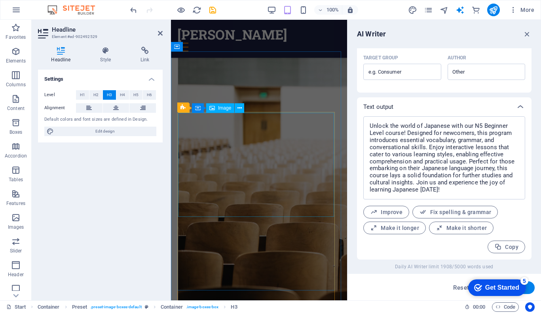
drag, startPoint x: 449, startPoint y: 204, endPoint x: 309, endPoint y: 204, distance: 139.4
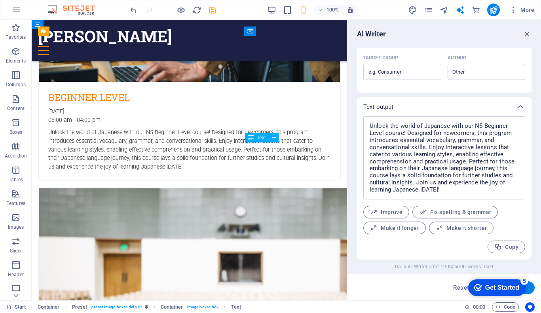
scroll to position [343, 0]
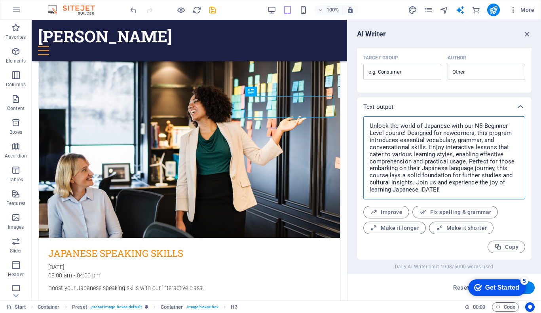
click at [400, 149] on textarea "Unlock the world of Japanese with our N5 Beginner Level course! Designed for ne…" at bounding box center [445, 157] width 154 height 75
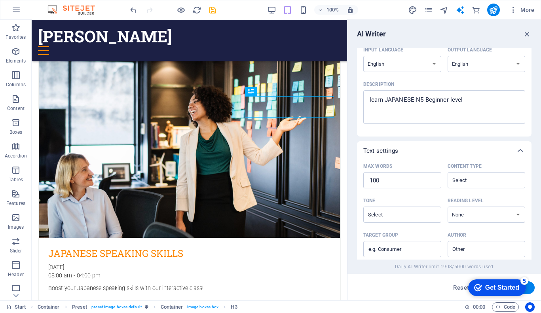
scroll to position [35, 0]
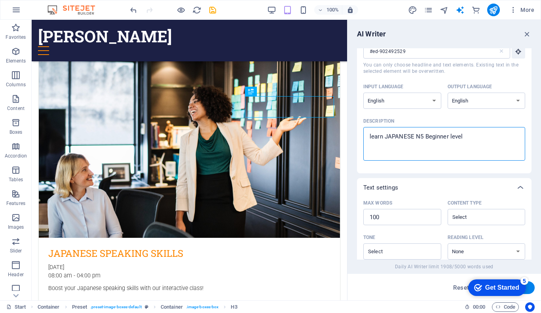
click at [429, 141] on textarea "learn JAPANESE N5 Beginner level" at bounding box center [445, 144] width 154 height 26
click at [371, 133] on textarea "JAPANESE n5 level to n1 level. beginner to professional" at bounding box center [445, 144] width 154 height 26
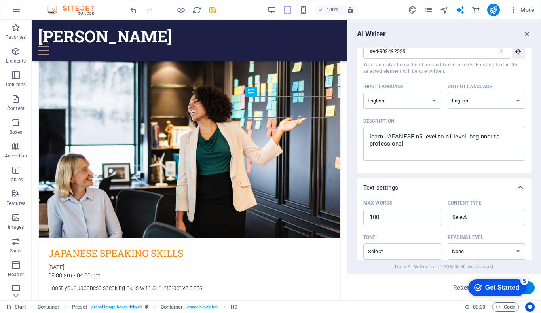
click at [531, 287] on button "Generate text" at bounding box center [507, 288] width 55 height 13
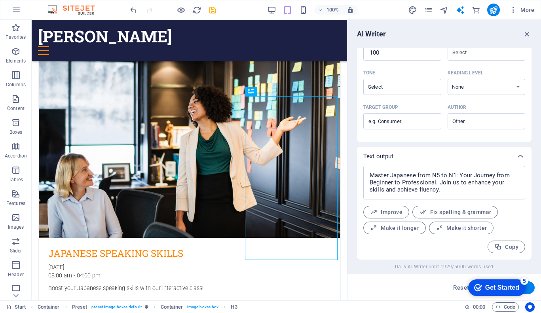
scroll to position [200, 0]
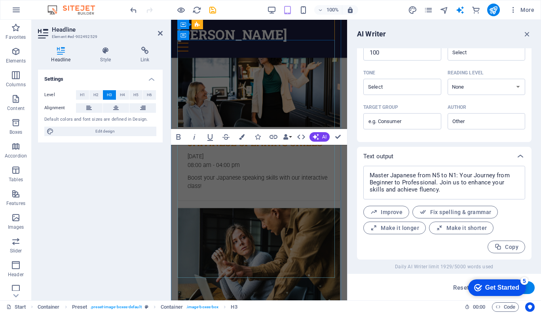
scroll to position [772, 0]
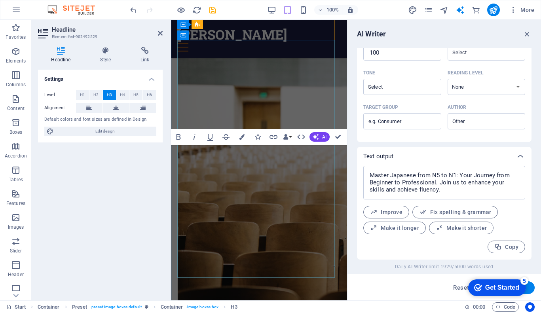
drag, startPoint x: 424, startPoint y: 192, endPoint x: 285, endPoint y: 192, distance: 139.4
click at [285, 192] on div "Japanese speaking skills 12. September 2019 08:00 am - 04:00 pm Boost your Japa…" at bounding box center [259, 14] width 176 height 863
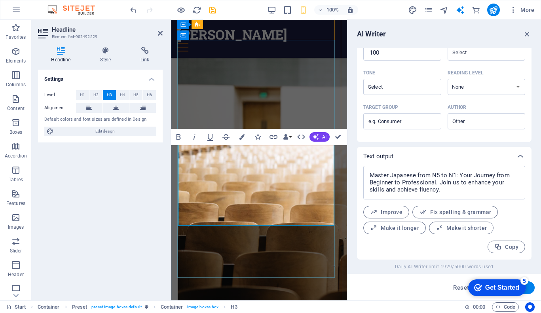
copy h3 "Master Japanese from N5 to N1: Your Journey from Beginner to Professional. Join…"
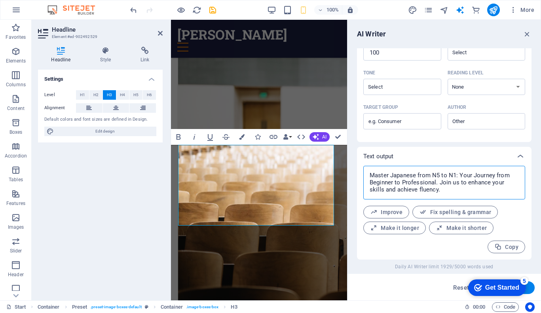
click at [435, 187] on textarea "Master Japanese from N5 to N1: Your Journey from Beginner to Professional. Join…" at bounding box center [445, 183] width 154 height 26
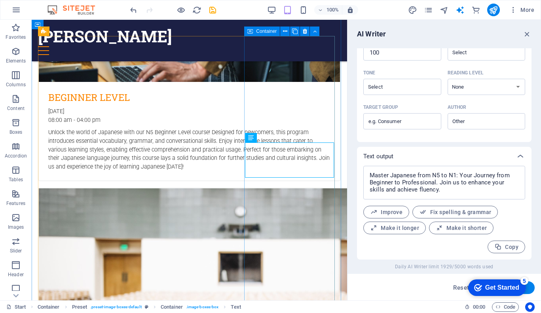
scroll to position [343, 0]
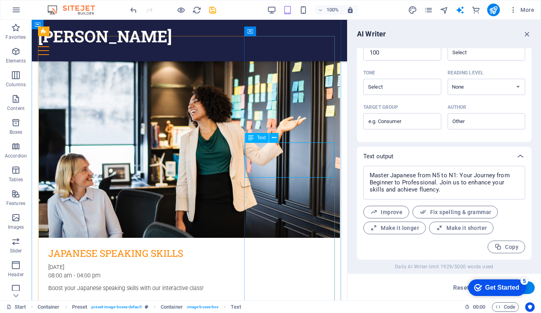
drag, startPoint x: 283, startPoint y: 151, endPoint x: 144, endPoint y: 151, distance: 139.4
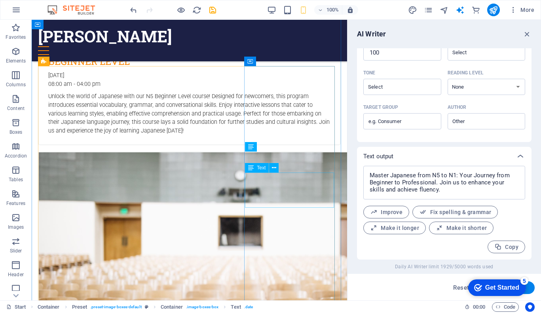
scroll to position [313, 0]
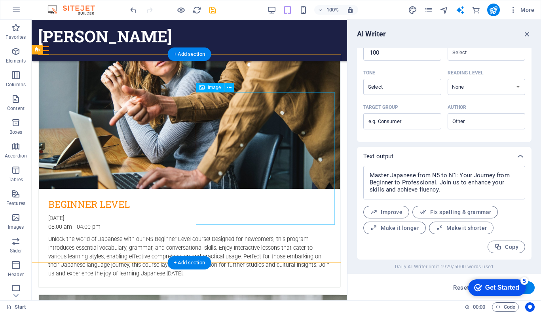
scroll to position [671, 0]
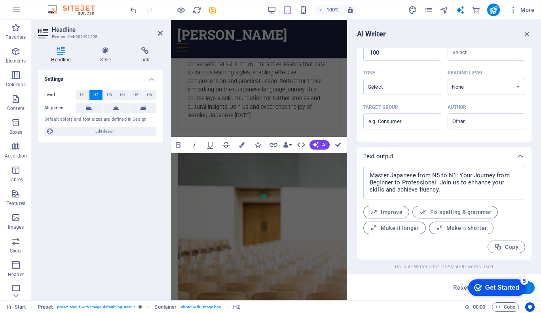
scroll to position [898, 0]
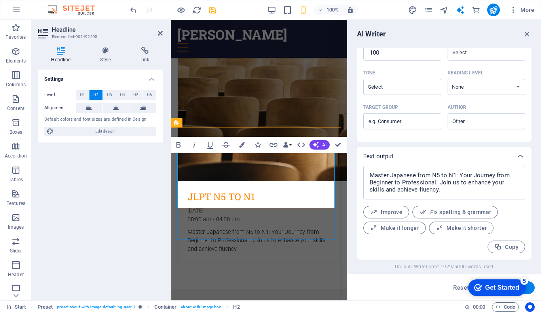
drag, startPoint x: 264, startPoint y: 188, endPoint x: 175, endPoint y: 191, distance: 88.8
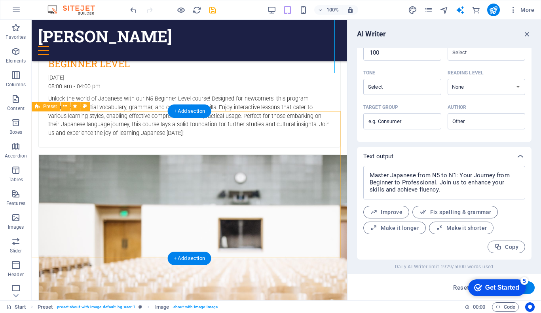
scroll to position [809, 0]
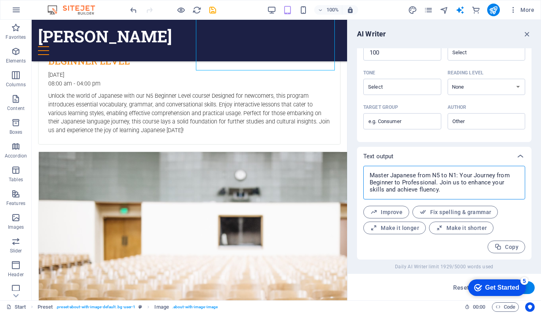
click at [455, 181] on textarea "Master Japanese from N5 to N1: Your Journey from Beginner to Professional. Join…" at bounding box center [445, 183] width 154 height 26
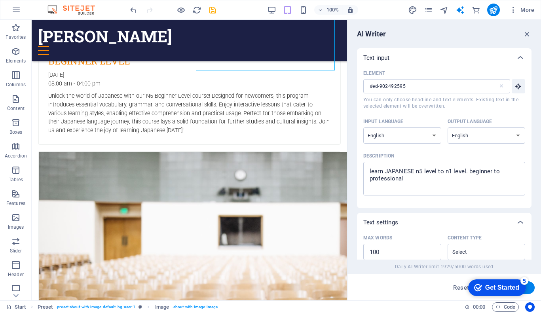
scroll to position [0, 0]
click at [422, 179] on textarea "learn JAPANESE n5 level to n1 level. beginner to professional" at bounding box center [445, 179] width 154 height 26
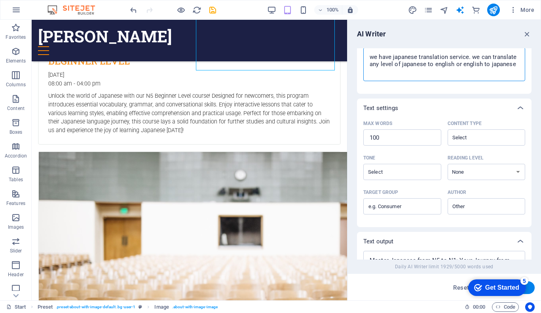
scroll to position [17, 0]
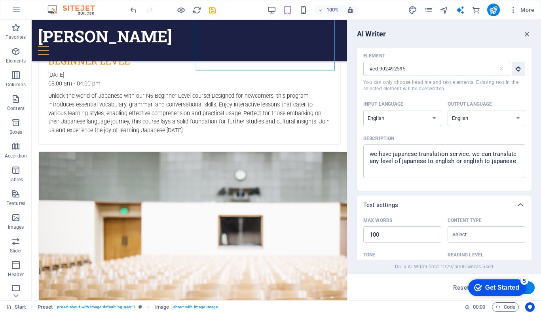
click at [530, 286] on button "Generate text" at bounding box center [507, 288] width 55 height 13
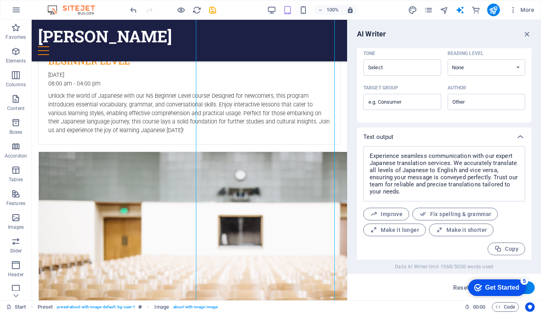
scroll to position [221, 0]
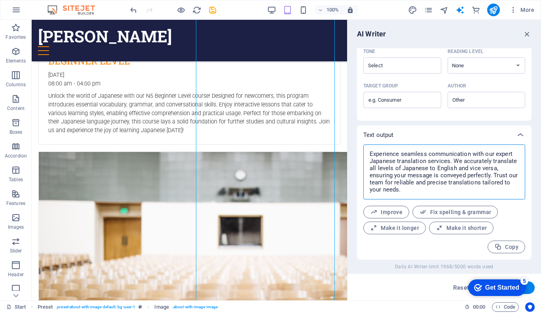
click at [431, 190] on textarea "Experience seamless communication with our expert Japanese translation services…" at bounding box center [445, 172] width 154 height 47
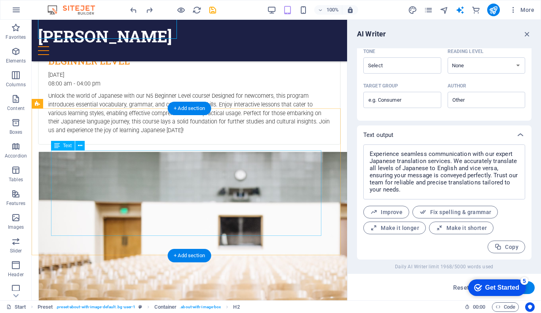
click at [165, 171] on div "H3 Banner Banner Container Menu Menu Bar H1 Container Preset HTML Preset Contai…" at bounding box center [190, 160] width 316 height 281
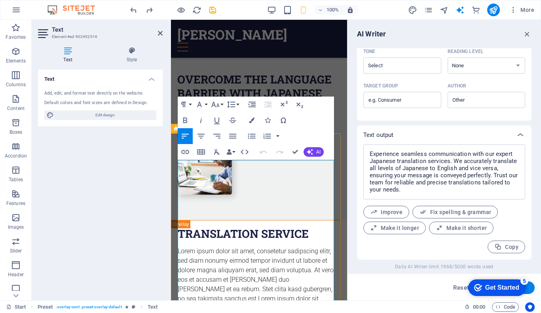
click at [239, 247] on p "Lorem ipsum dolor sit amet, consetetur sadipscing elitr, sed diam nonumy eirmod…" at bounding box center [256, 285] width 156 height 76
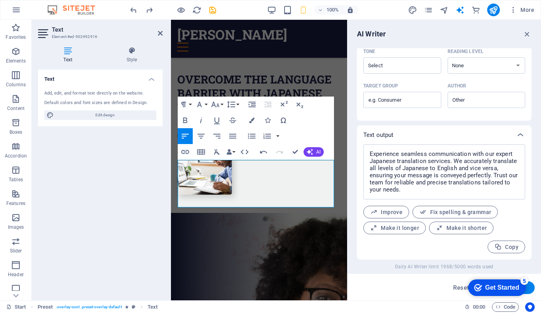
scroll to position [1830, 1]
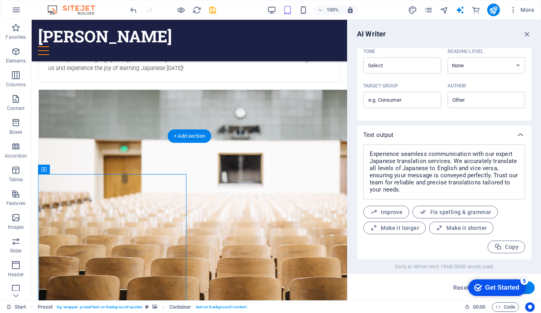
scroll to position [871, 0]
click at [190, 135] on div "+ Add section" at bounding box center [190, 136] width 44 height 13
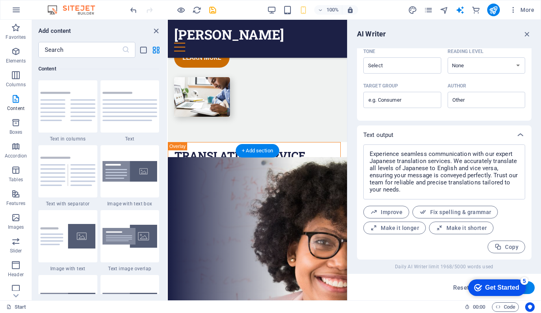
scroll to position [1211, 0]
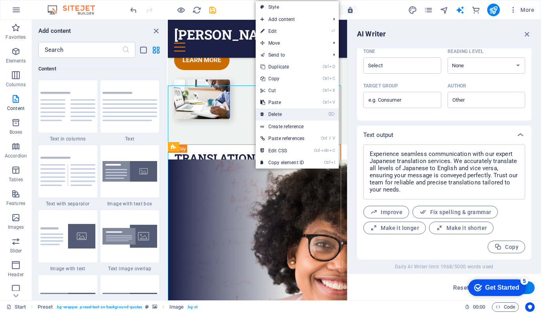
click at [279, 114] on link "⌦ Delete" at bounding box center [282, 115] width 53 height 12
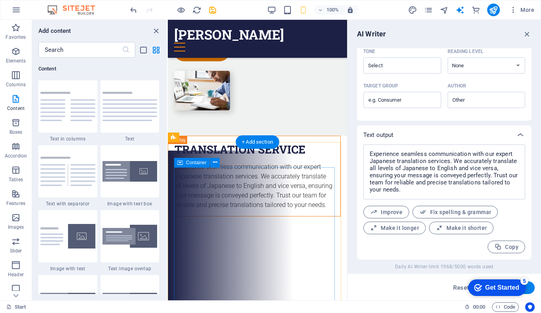
scroll to position [1219, 0]
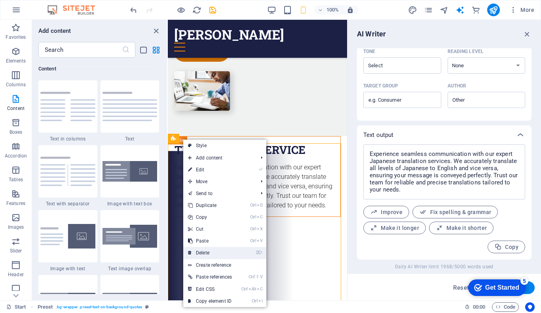
click at [221, 250] on link "⌦ Delete" at bounding box center [209, 253] width 53 height 12
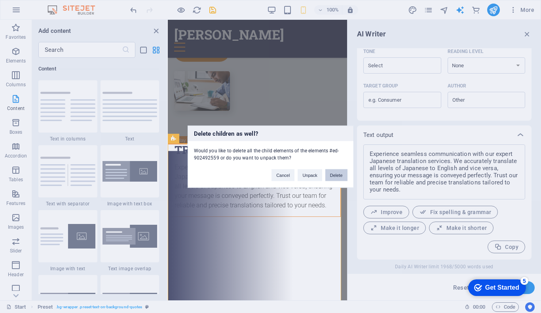
click at [337, 173] on button "Delete" at bounding box center [337, 175] width 22 height 12
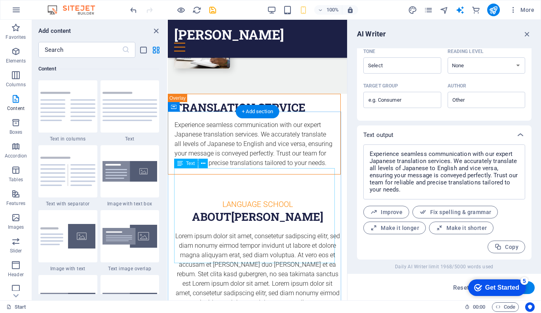
scroll to position [1263, 0]
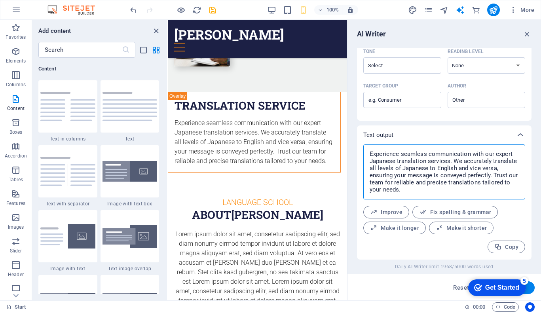
click at [423, 176] on textarea "Experience seamless communication with our expert Japanese translation services…" at bounding box center [445, 172] width 154 height 47
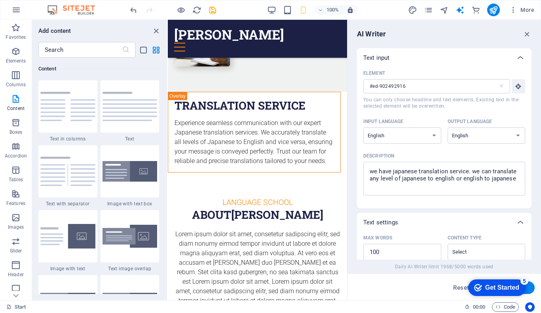
scroll to position [0, 0]
click at [456, 177] on textarea "we have japanese translation service. we can translate any level of japanese to…" at bounding box center [445, 179] width 154 height 26
click at [411, 170] on textarea "hitomi ono is a teacher lives in osaka" at bounding box center [445, 179] width 154 height 26
click at [459, 171] on textarea "hitomi ono is a Japanese teacher lives in osaka" at bounding box center [445, 179] width 154 height 26
click at [512, 175] on textarea "hitomi ono is a Japanese teacher who lives in osaka" at bounding box center [445, 179] width 154 height 26
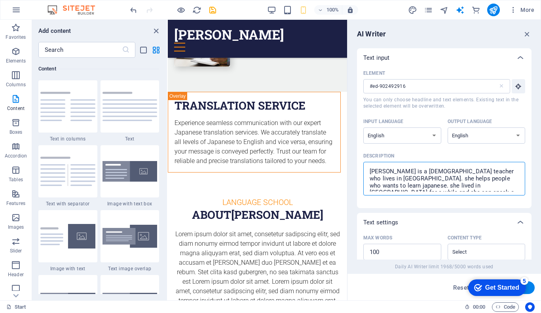
scroll to position [5, 0]
click at [494, 181] on textarea "hitomi ono is a Japanese teacher who lives in osaka. she helps people who wants…" at bounding box center [445, 179] width 154 height 26
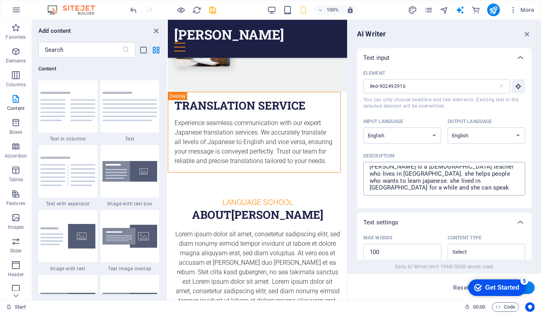
click at [472, 193] on div "hitomi ono is a Japanese teacher who lives in osaka. she helps people who wants…" at bounding box center [445, 179] width 162 height 34
click at [472, 192] on textarea "hitomi ono is a Japanese teacher who lives in osaka. she helps people who wants…" at bounding box center [445, 179] width 154 height 26
click at [478, 181] on textarea "hitomi ono is a Japanese teacher who lives in osaka. she helps people who wants…" at bounding box center [445, 179] width 154 height 26
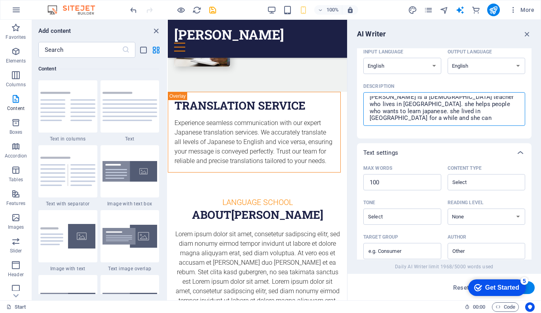
scroll to position [69, 0]
click at [399, 98] on textarea "hitomi ono is a Japanese teacher who lives in osaka. she helps people who wants…" at bounding box center [445, 110] width 154 height 26
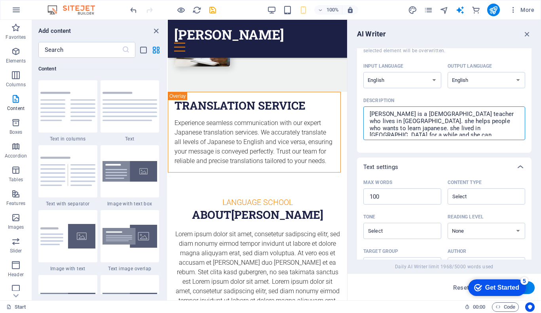
scroll to position [55, 0]
click at [394, 115] on textarea "hitomi ono sensei is a Japanese teacher who lives in osaka. she helps people wh…" at bounding box center [445, 124] width 154 height 26
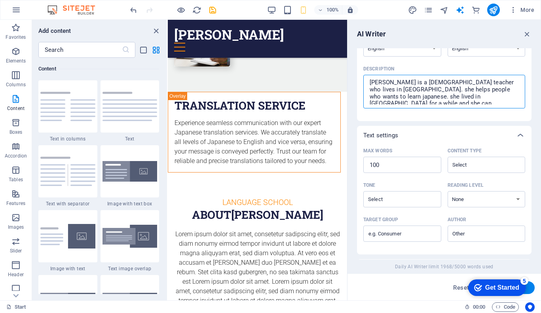
scroll to position [84, 0]
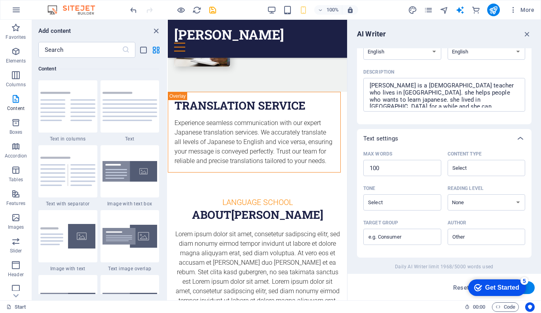
click at [530, 286] on button "Generate text" at bounding box center [507, 288] width 55 height 13
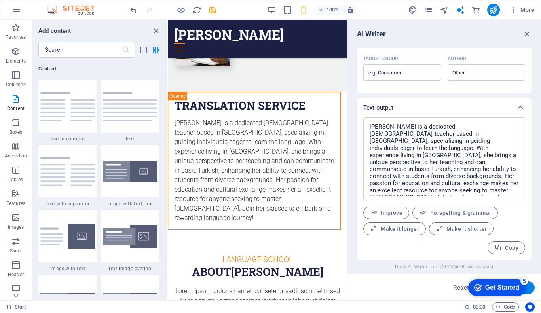
scroll to position [249, 0]
click at [459, 179] on textarea "Hitomi Sensei is a dedicated Japanese teacher based in Osaka, specializing in g…" at bounding box center [445, 157] width 154 height 75
drag, startPoint x: 493, startPoint y: 193, endPoint x: 349, endPoint y: 120, distance: 160.8
click at [349, 120] on div "AI Writer Text input Element #ed-902492916 ​ You can only choose headline and t…" at bounding box center [445, 160] width 194 height 281
click at [396, 181] on textarea "Hitomi Sensei is a dedicated Japanese teacher based in Osaka, specializing in g…" at bounding box center [445, 157] width 154 height 75
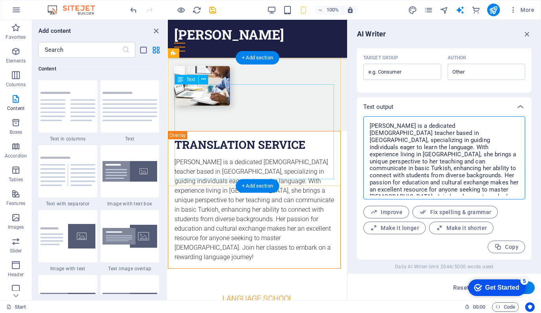
scroll to position [1224, 0]
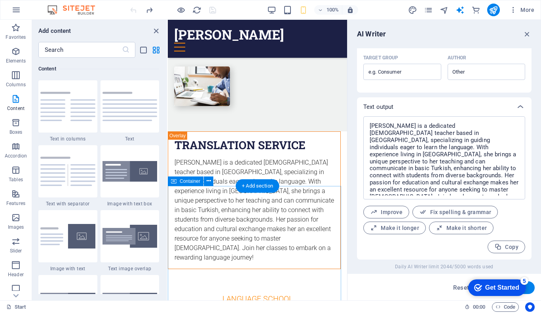
click at [353, 168] on div "AI Writer Text input Element #ed-902492916 ​ You can only choose headline and t…" at bounding box center [445, 160] width 194 height 281
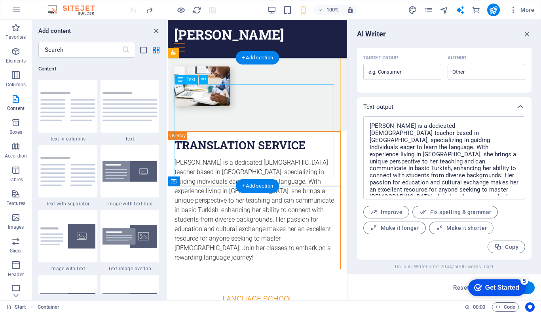
click at [242, 158] on div "Hitomi Sensei is a dedicated Japanese teacher based in Osaka, specializing in g…" at bounding box center [255, 210] width 160 height 105
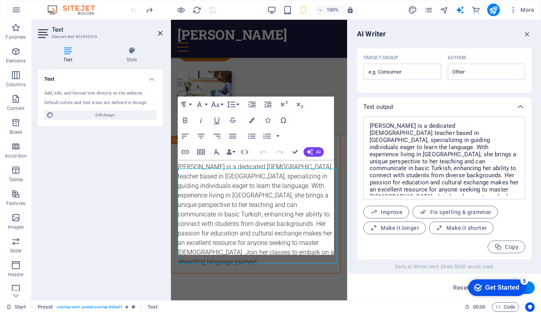
scroll to position [1140, 0]
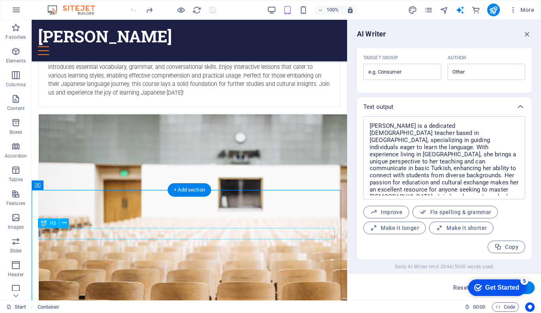
scroll to position [846, 0]
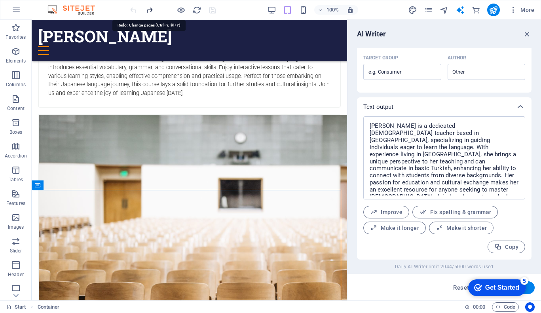
click at [146, 7] on icon "redo" at bounding box center [149, 10] width 9 height 9
click at [133, 8] on icon "undo" at bounding box center [133, 10] width 9 height 9
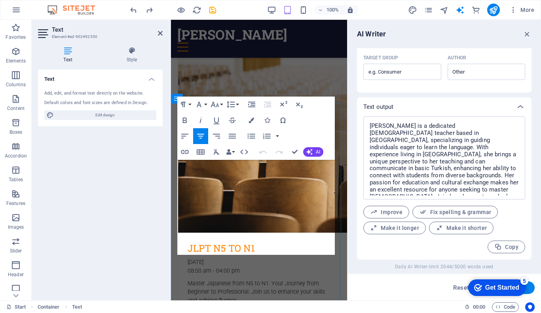
scroll to position [1250, 0]
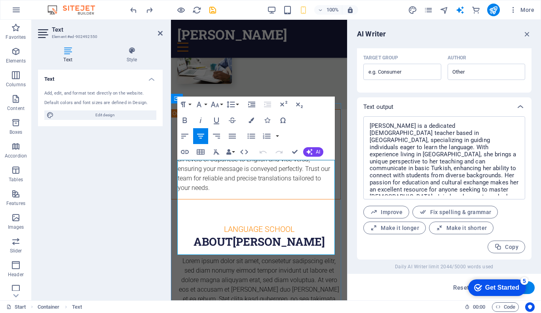
click at [262, 257] on p "Lorem ipsum dolor sit amet, consetetur sadipscing elitr, sed diam nonumy eirmod…" at bounding box center [259, 304] width 164 height 95
click at [218, 257] on p "Hitomi Sensei is a dedicated Japanese teacher based in Osaka, specializing in g…" at bounding box center [259, 309] width 164 height 105
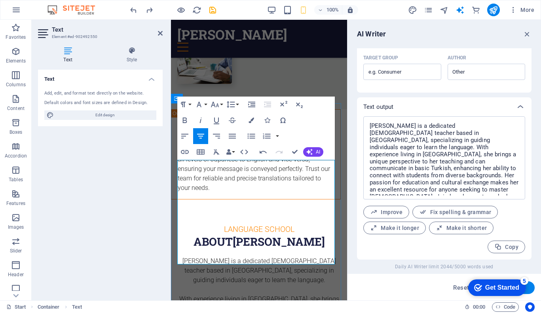
click at [287, 257] on p "Hitomi Sensei is a dedicated Japanese teacher based in Osaka, specializing in g…" at bounding box center [259, 314] width 164 height 114
click at [247, 257] on p "Hitomi Sensei is a dedicated Japanese teacher based in Osaka, specializing in g…" at bounding box center [259, 314] width 164 height 114
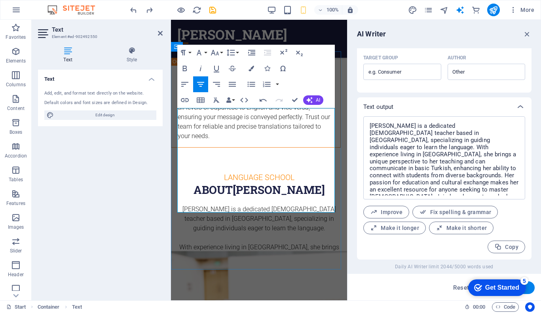
scroll to position [1304, 0]
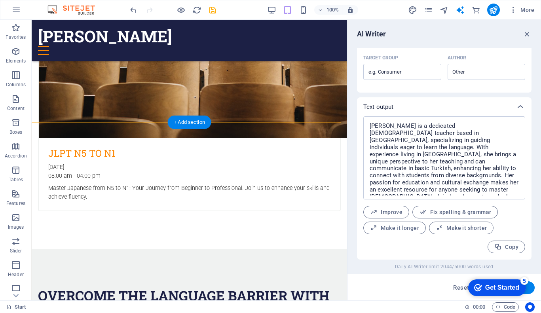
scroll to position [1093, 0]
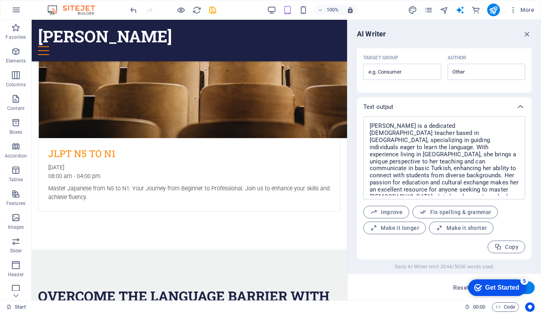
drag, startPoint x: 221, startPoint y: 144, endPoint x: 162, endPoint y: 153, distance: 59.7
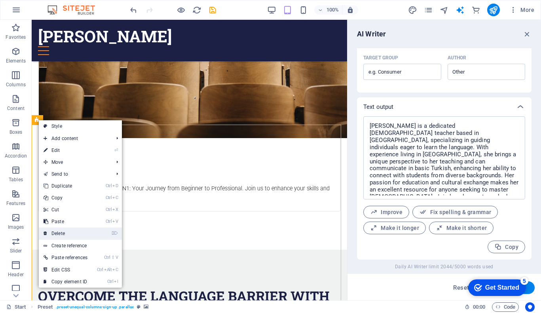
click at [80, 234] on link "⌦ Delete" at bounding box center [65, 234] width 53 height 12
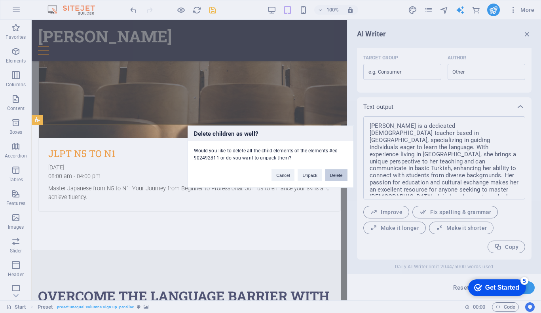
click at [333, 174] on button "Delete" at bounding box center [337, 175] width 22 height 12
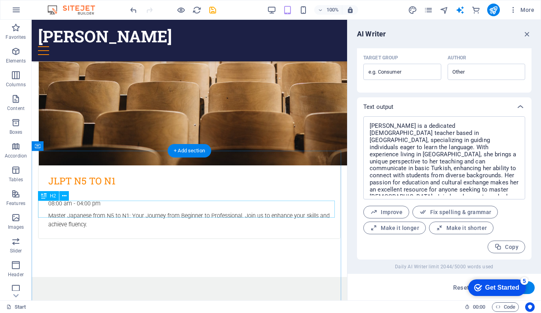
scroll to position [1067, 0]
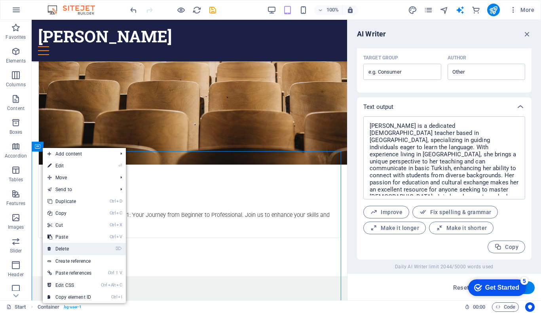
click at [67, 246] on link "⌦ Delete" at bounding box center [69, 249] width 53 height 12
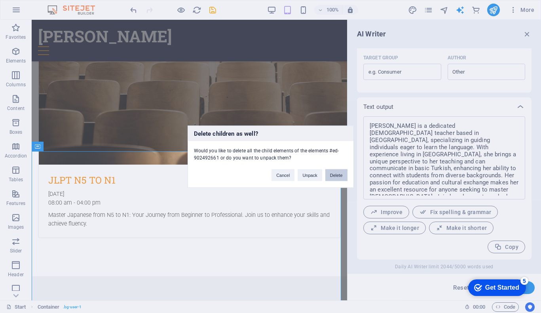
click at [342, 174] on button "Delete" at bounding box center [337, 175] width 22 height 12
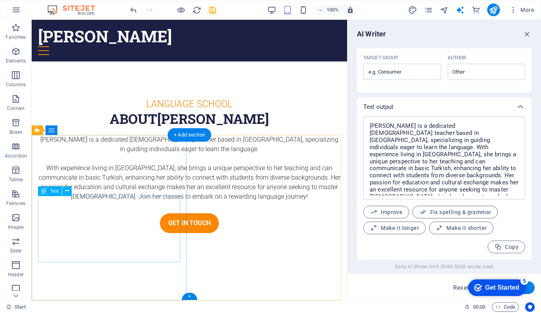
scroll to position [1608, 0]
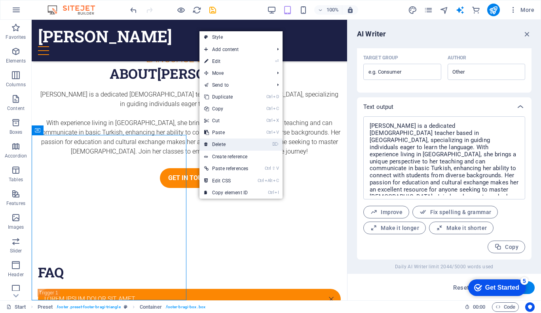
click at [224, 145] on link "⌦ Delete" at bounding box center [226, 145] width 53 height 12
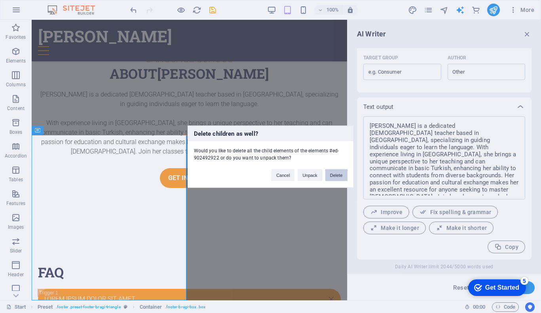
click at [333, 174] on button "Delete" at bounding box center [337, 175] width 22 height 12
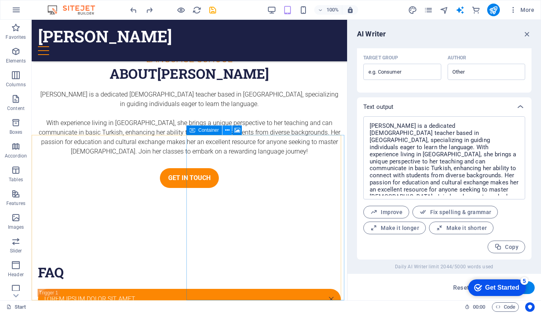
click at [225, 131] on icon at bounding box center [227, 130] width 4 height 8
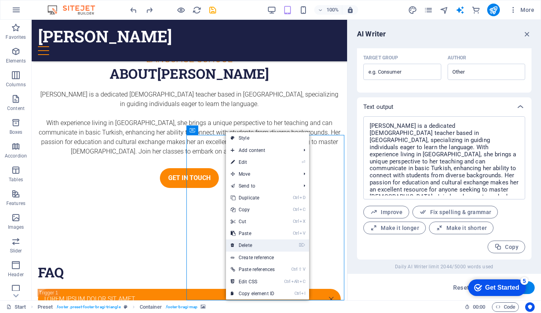
click at [258, 245] on link "⌦ Delete" at bounding box center [252, 246] width 53 height 12
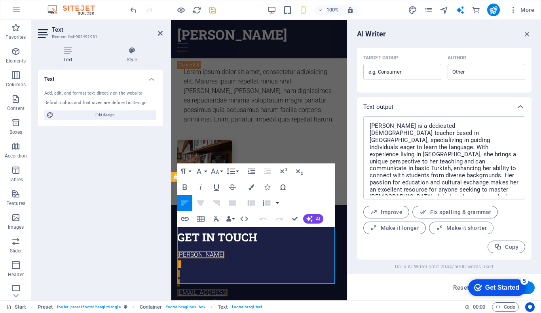
click at [228, 289] on link "2aeae025f3bb2f2319a0ab112ef33f@cpanel.local" at bounding box center [202, 293] width 50 height 8
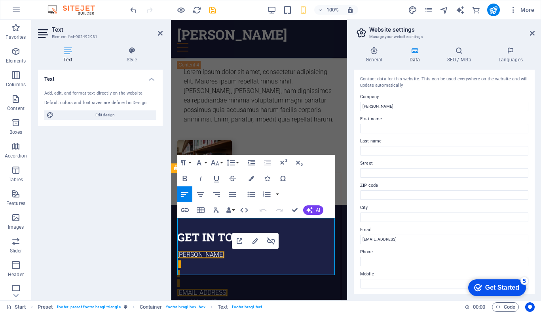
scroll to position [1982, 0]
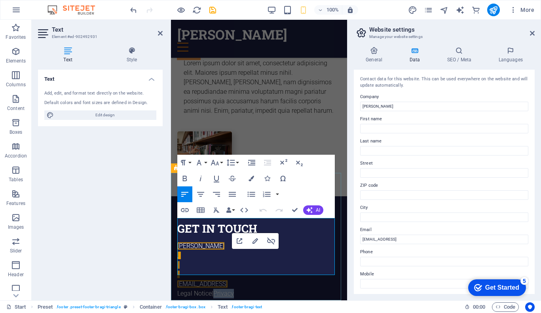
click at [234, 290] on link "Privacy" at bounding box center [223, 294] width 21 height 8
click at [228, 280] on link "2aeae025f3bb2f2319a0ab112ef33f@cpanel.local" at bounding box center [202, 284] width 50 height 8
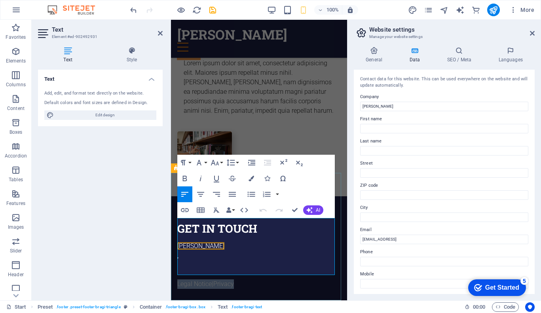
scroll to position [1974, 0]
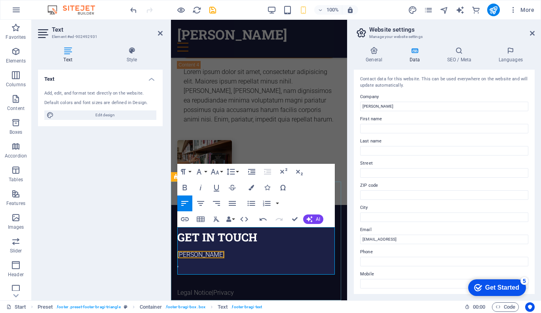
click at [284, 292] on div "Get in touch Hitomi Sensei , Legal Notice | Privacy" at bounding box center [259, 264] width 176 height 119
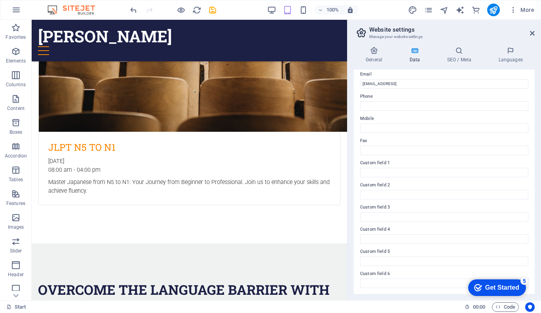
scroll to position [0, 0]
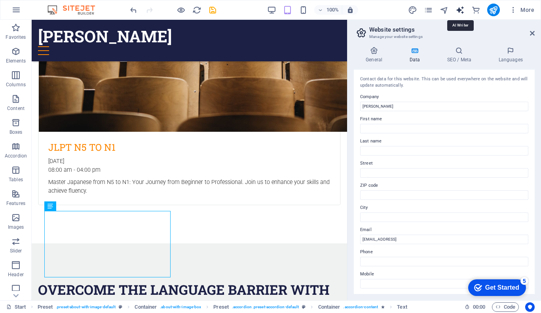
click at [463, 7] on icon "text_generator" at bounding box center [460, 10] width 9 height 9
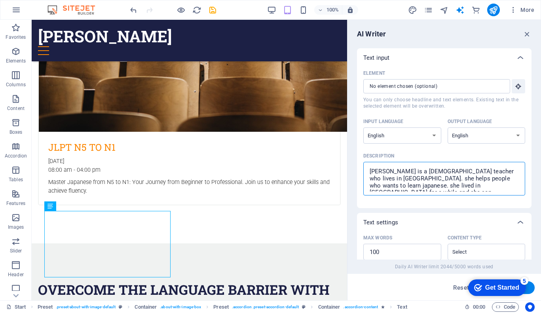
click at [440, 180] on textarea "hitomi sensei is a Japanese teacher who lives in osaka. she helps people who wa…" at bounding box center [445, 179] width 154 height 26
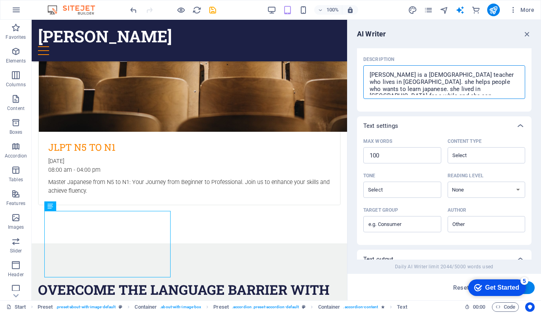
scroll to position [100, 0]
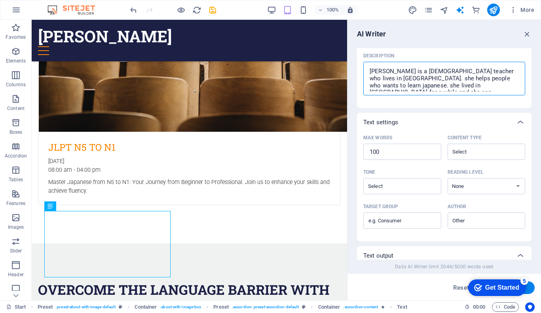
click at [454, 72] on textarea "hitomi sensei is a Japanese teacher who lives in osaka. she helps people who wa…" at bounding box center [445, 79] width 154 height 26
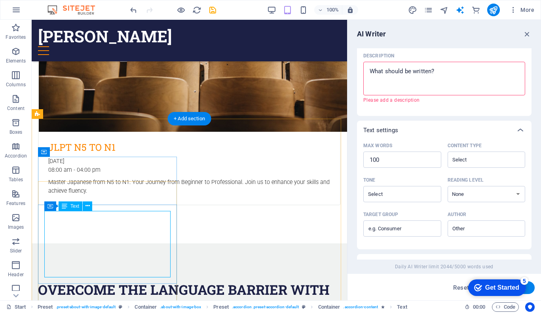
click at [122, 226] on div "Drag here to replace the existing content. Press “Ctrl” if you want to create a…" at bounding box center [190, 160] width 316 height 281
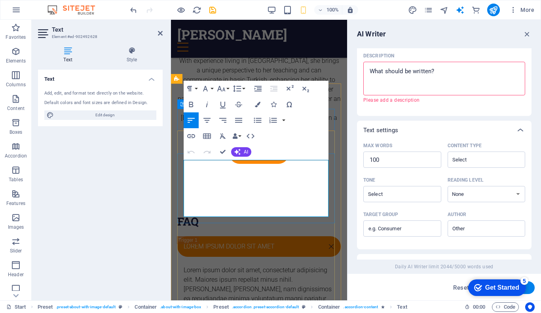
click at [234, 266] on p "Lorem ipsum dolor sit amet, consectetur adipisicing elit. Maiores ipsum repella…" at bounding box center [259, 294] width 151 height 57
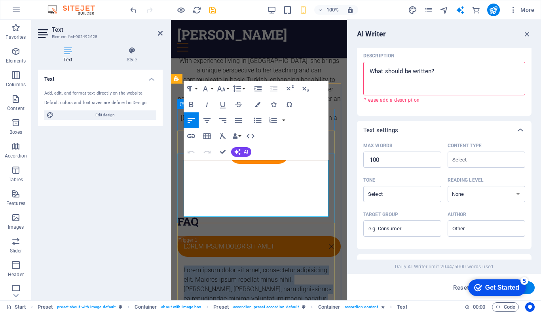
click at [234, 266] on p "Lorem ipsum dolor sit amet, consectetur adipisicing elit. Maiores ipsum repella…" at bounding box center [259, 294] width 151 height 57
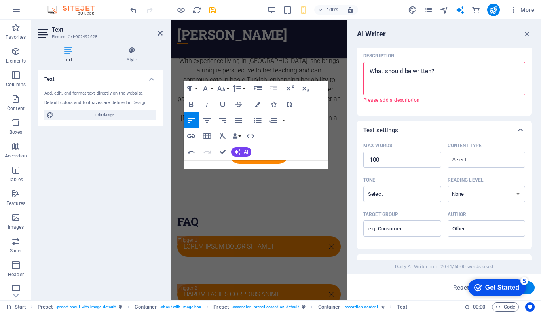
click at [417, 76] on textarea "Description x ​ Please add a description" at bounding box center [445, 79] width 154 height 26
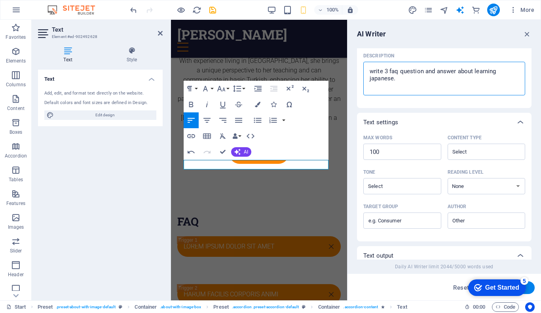
click at [389, 71] on textarea "write 3 faq question and answer about learning japanese." at bounding box center [445, 79] width 154 height 26
click at [478, 71] on textarea "write at least 3 faq question and answer about learning japanese." at bounding box center [445, 79] width 154 height 26
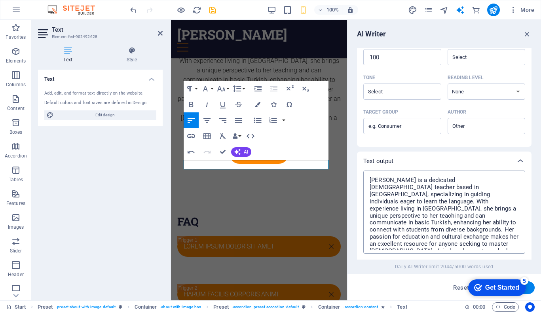
scroll to position [195, 0]
click at [530, 286] on button "Generate text" at bounding box center [507, 288] width 55 height 13
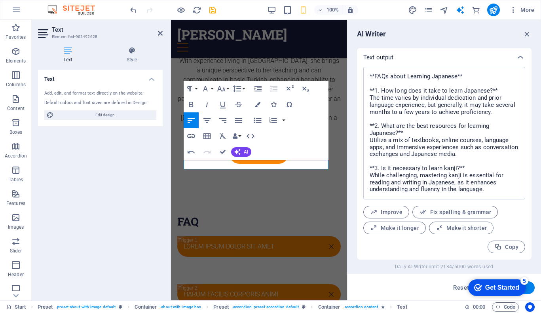
scroll to position [299, 0]
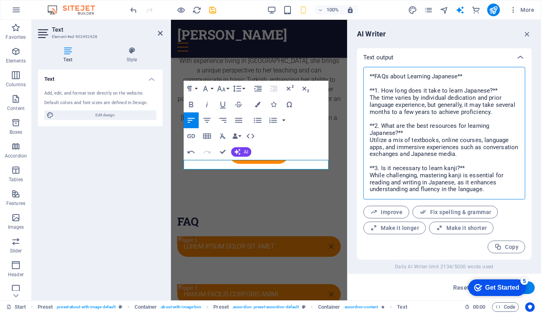
click at [445, 142] on textarea "**FAQs about Learning Japanese** **1. How long does it take to learn Japanese?*…" at bounding box center [445, 133] width 154 height 125
drag, startPoint x: 467, startPoint y: 73, endPoint x: 363, endPoint y: 69, distance: 103.8
click at [363, 69] on div "**FAQs about Learning Japanese** **1. How long does it take to learn Japanese?*…" at bounding box center [444, 163] width 175 height 193
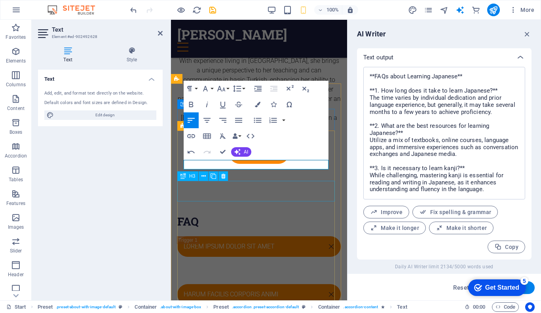
click at [289, 284] on div "Harum facilis corporis animi" at bounding box center [259, 294] width 164 height 21
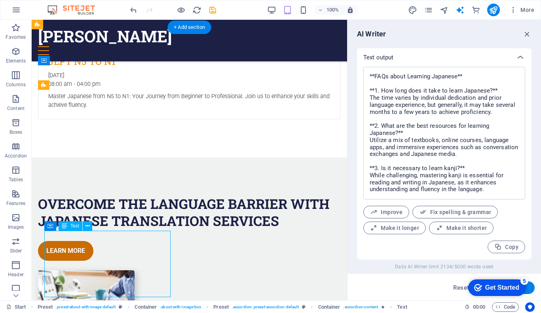
scroll to position [1185, 0]
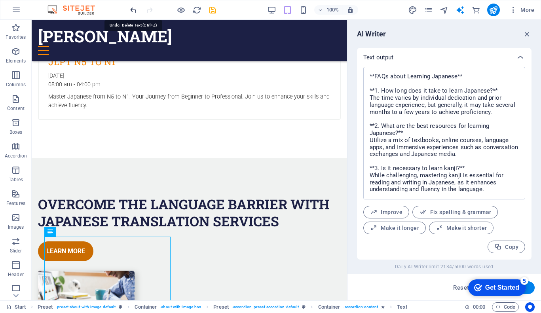
click at [130, 6] on icon "undo" at bounding box center [133, 10] width 9 height 9
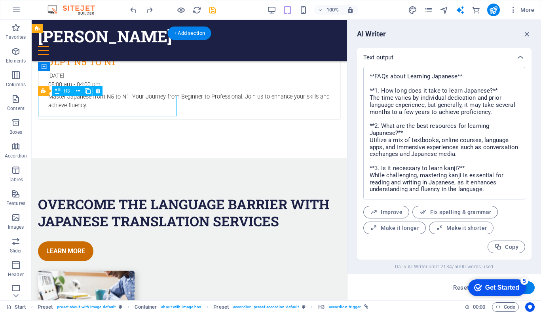
click at [113, 105] on div "H3 Banner Banner Container Menu Menu Bar H1 Container Preset HTML Preset Contai…" at bounding box center [190, 160] width 316 height 281
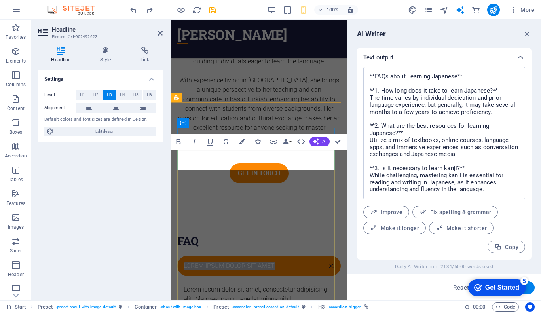
click at [266, 256] on link "Lorem ipsum dolor sit amet" at bounding box center [259, 266] width 164 height 21
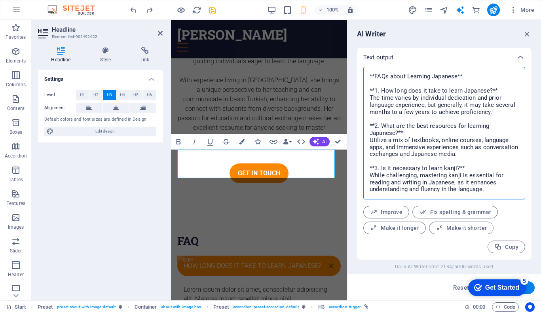
drag, startPoint x: 493, startPoint y: 112, endPoint x: 369, endPoint y: 99, distance: 124.2
click at [369, 99] on textarea "**FAQs about Learning Japanese** **1. How long does it take to learn Japanese?*…" at bounding box center [445, 133] width 154 height 125
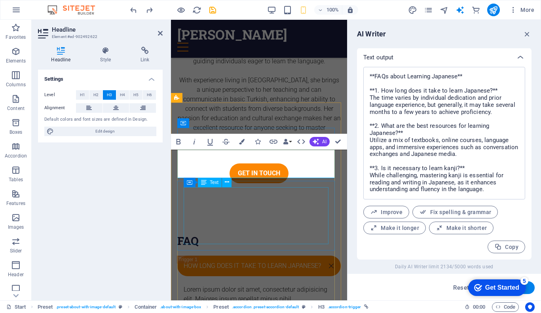
click at [211, 285] on div "Lorem ipsum dolor sit amet, consectetur adipisicing elit. Maiores ipsum repella…" at bounding box center [259, 313] width 151 height 57
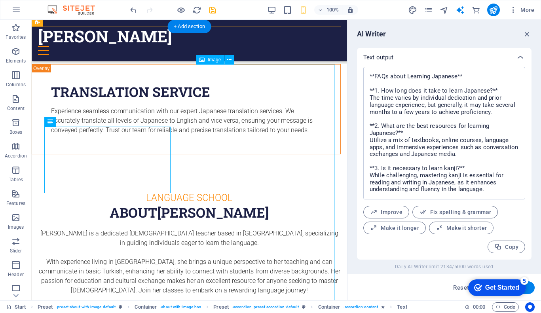
scroll to position [1191, 0]
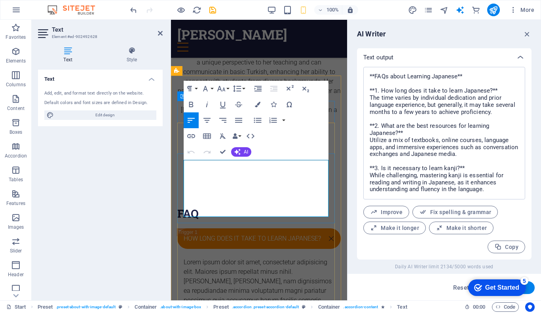
click at [230, 258] on p "Lorem ipsum dolor sit amet, consectetur adipisicing elit. Maiores ipsum repella…" at bounding box center [259, 286] width 151 height 57
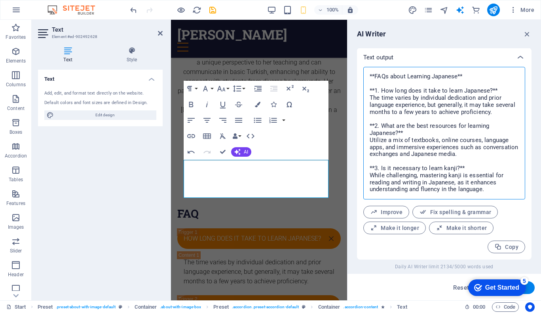
drag, startPoint x: 399, startPoint y: 133, endPoint x: 383, endPoint y: 127, distance: 17.6
click at [383, 127] on textarea "**FAQs about Learning Japanese** **1. How long does it take to learn Japanese?*…" at bounding box center [445, 133] width 154 height 125
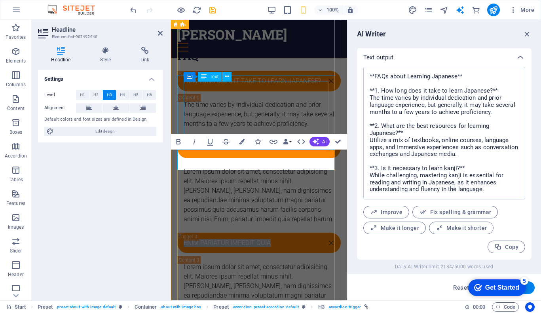
click at [259, 167] on div "Lorem ipsum dolor sit amet, consectetur adipisicing elit. Maiores ipsum repella…" at bounding box center [259, 195] width 151 height 57
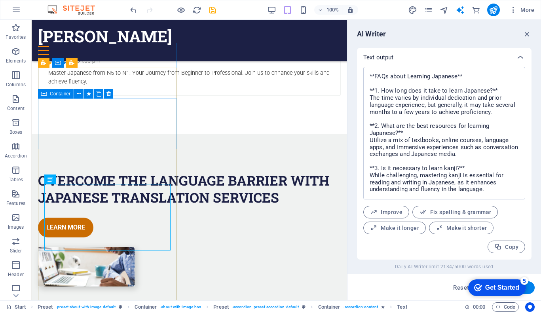
scroll to position [1208, 0]
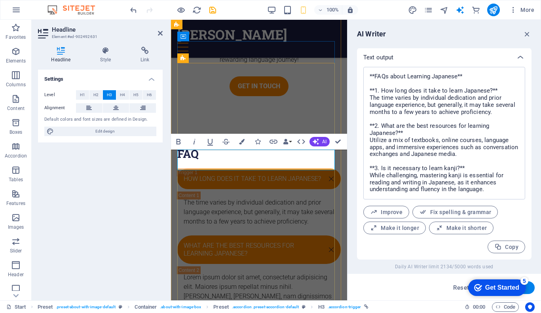
scroll to position [100, 2]
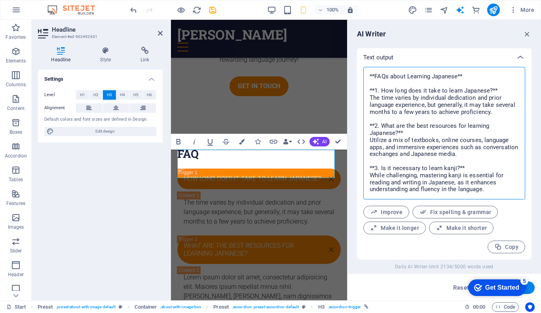
click at [425, 149] on textarea "**FAQs about Learning Japanese** **1. How long does it take to learn Japanese?*…" at bounding box center [445, 133] width 154 height 125
drag, startPoint x: 497, startPoint y: 155, endPoint x: 366, endPoint y: 139, distance: 132.0
click at [366, 139] on div "**FAQs about Learning Japanese** **1. How long does it take to learn Japanese?*…" at bounding box center [445, 133] width 162 height 133
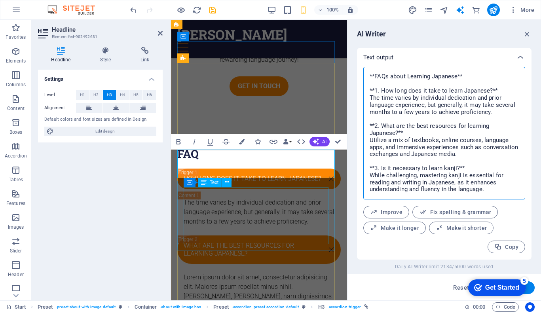
click at [250, 273] on div "Lorem ipsum dolor sit amet, consectetur adipisicing elit. Maiores ipsum repella…" at bounding box center [259, 301] width 151 height 57
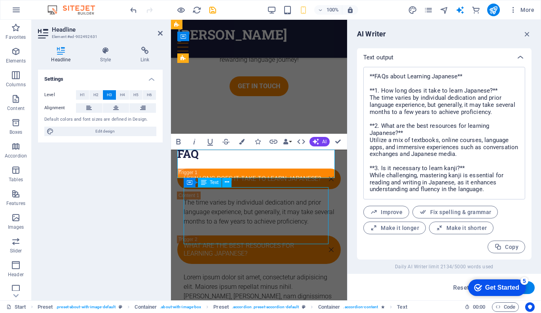
scroll to position [1278, 0]
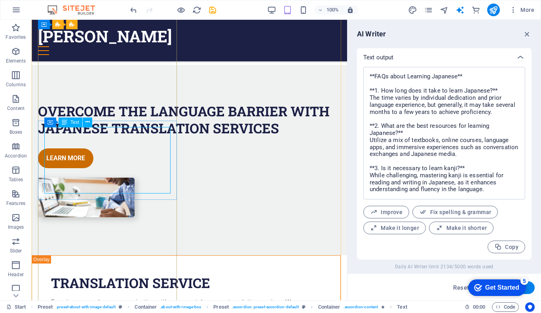
drag, startPoint x: 111, startPoint y: 161, endPoint x: 142, endPoint y: 181, distance: 37.4
click at [111, 161] on div "H3 Banner Banner Container Menu Menu Bar H1 Container Preset HTML Preset Contai…" at bounding box center [190, 160] width 316 height 281
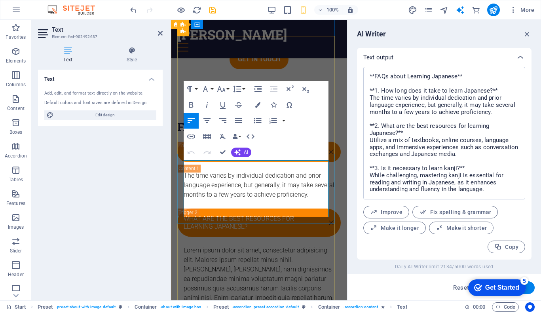
click at [253, 246] on p "Lorem ipsum dolor sit amet, consectetur adipisicing elit. Maiores ipsum repella…" at bounding box center [259, 274] width 151 height 57
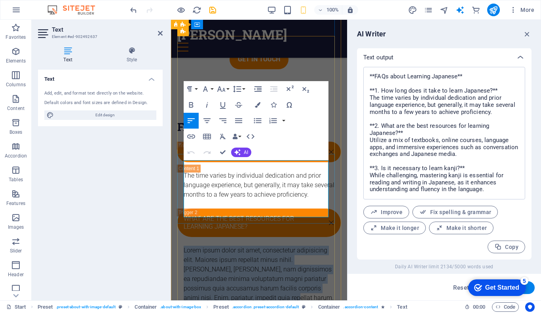
click at [253, 246] on p "Lorem ipsum dolor sit amet, consectetur adipisicing elit. Maiores ipsum repella…" at bounding box center [259, 274] width 151 height 57
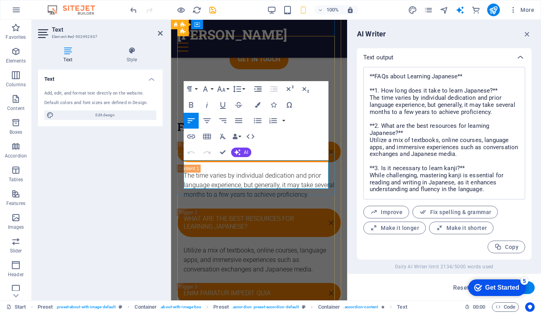
scroll to position [757, 1]
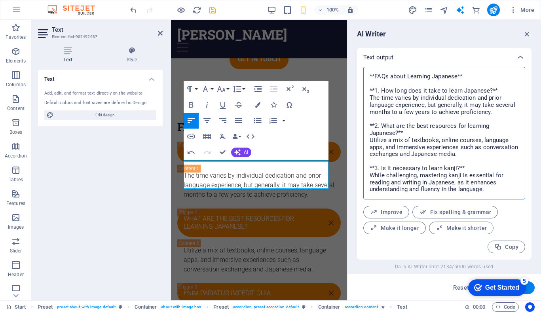
click at [442, 181] on textarea "**FAQs about Learning Japanese** **1. How long does it take to learn Japanese?*…" at bounding box center [445, 133] width 154 height 125
drag, startPoint x: 459, startPoint y: 168, endPoint x: 382, endPoint y: 167, distance: 76.8
click at [382, 167] on textarea "**FAQs about Learning Japanese** **1. How long does it take to learn Japanese?*…" at bounding box center [445, 133] width 154 height 125
click at [252, 283] on div "Enim pariatur impedit quia" at bounding box center [259, 293] width 164 height 21
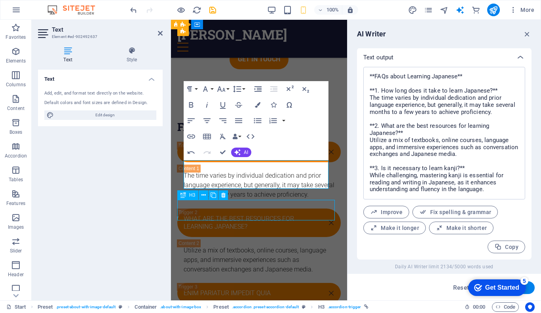
scroll to position [1305, 0]
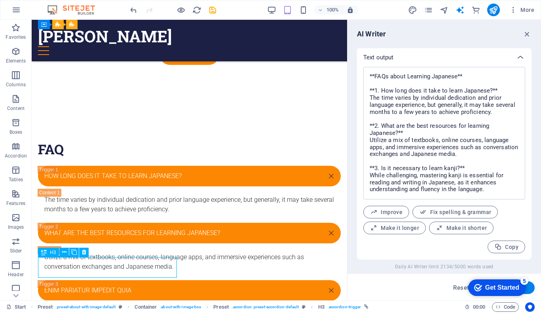
click at [113, 267] on div "H3 Banner Banner Container Menu Menu Bar H1 Container Preset HTML Preset Contai…" at bounding box center [190, 160] width 316 height 281
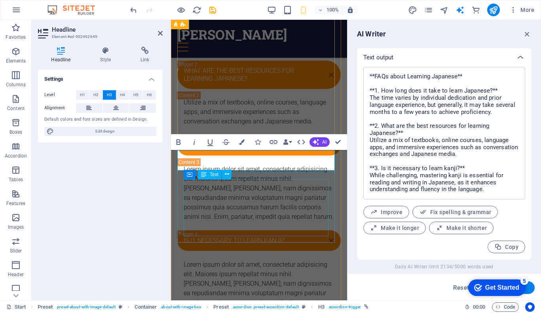
scroll to position [0, 2]
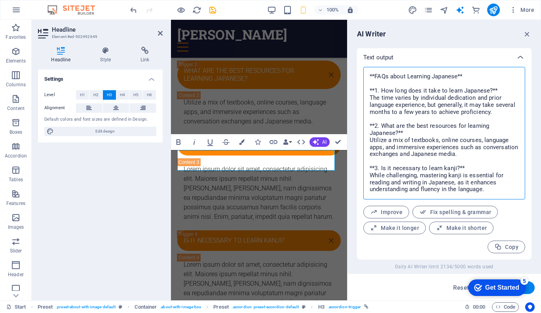
click at [419, 192] on textarea "**FAQs about Learning Japanese** **1. How long does it take to learn Japanese?*…" at bounding box center [445, 133] width 154 height 125
drag, startPoint x: 485, startPoint y: 191, endPoint x: 366, endPoint y: 176, distance: 119.7
click at [366, 176] on div "**FAQs about Learning Japanese** **1. How long does it take to learn Japanese?*…" at bounding box center [445, 133] width 162 height 133
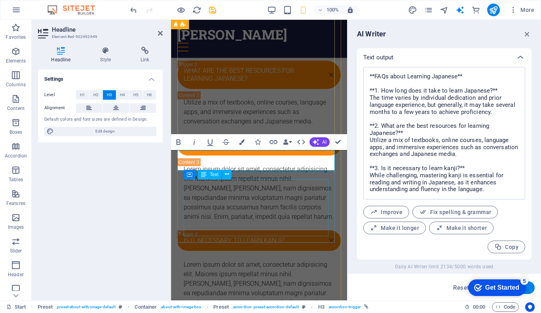
click at [228, 260] on div "Lorem ipsum dolor sit amet, consectetur adipisicing elit. Maiores ipsum repella…" at bounding box center [259, 288] width 151 height 57
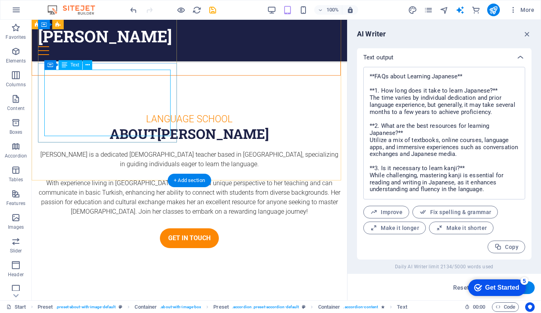
scroll to position [1497, 0]
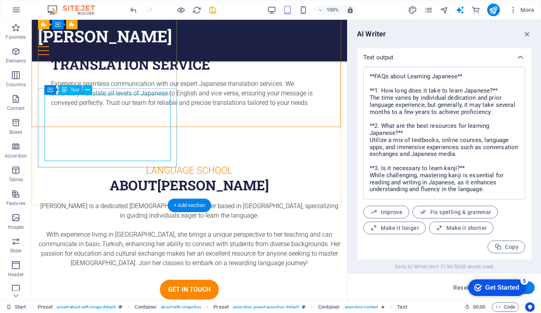
click at [77, 133] on div "H3 Banner Banner Container Menu Menu Bar H1 Container Preset HTML Preset Contai…" at bounding box center [190, 160] width 316 height 281
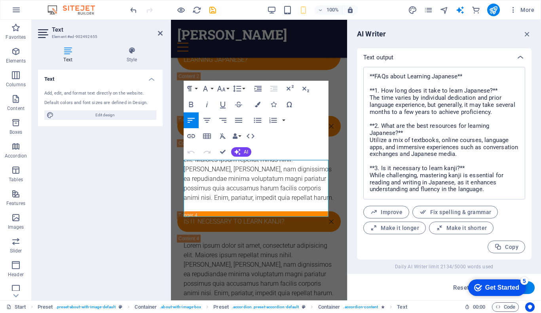
drag, startPoint x: 46, startPoint y: 113, endPoint x: 77, endPoint y: 133, distance: 37.4
click at [77, 133] on div "Text Add, edit, and format text directly on the website. Default colors and fon…" at bounding box center [100, 182] width 125 height 225
click at [254, 241] on p "Lorem ipsum dolor sit amet, consectetur adipisicing elit. Maiores ipsum repella…" at bounding box center [259, 269] width 151 height 57
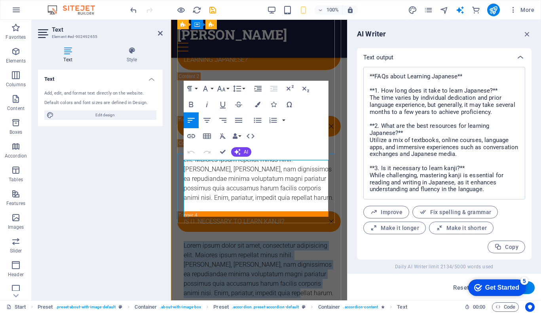
click at [254, 241] on p "Lorem ipsum dolor sit amet, consectetur adipisicing elit. Maiores ipsum repella…" at bounding box center [259, 269] width 151 height 57
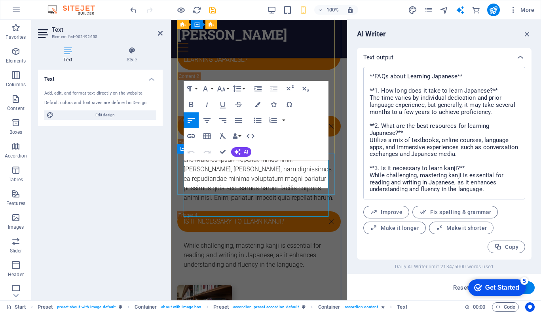
scroll to position [801, 1]
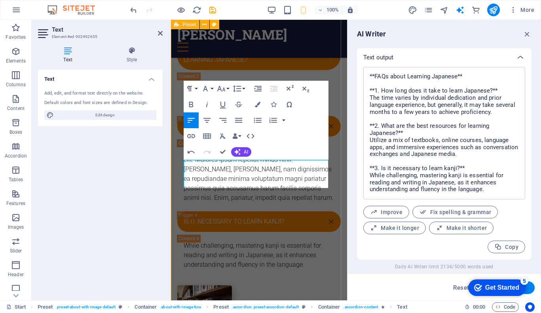
click at [337, 177] on div "FAQ hOW LONG DOES IT TAKE TO LEARN JAPANESE? The time varies by individual dedi…" at bounding box center [259, 139] width 176 height 423
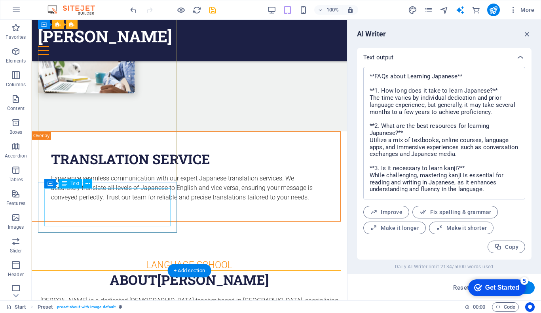
scroll to position [1403, 0]
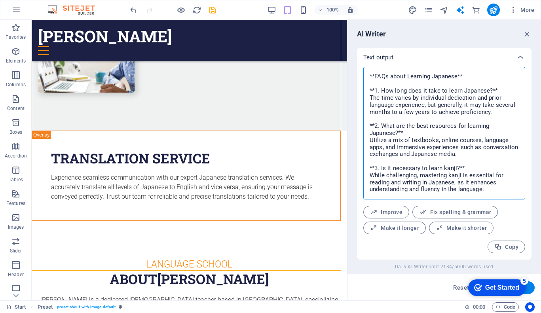
click at [442, 188] on textarea "**FAQs about Learning Japanese** **1. How long does it take to learn Japanese?*…" at bounding box center [445, 133] width 154 height 125
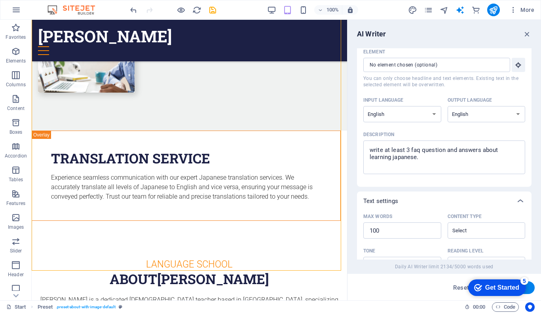
scroll to position [21, 0]
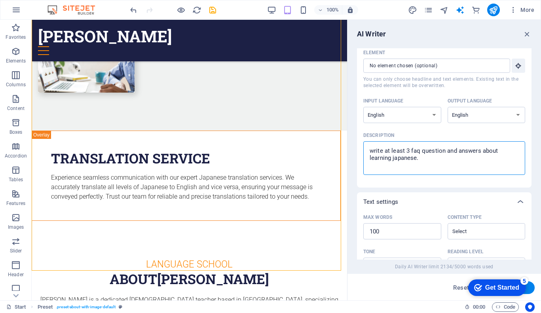
click at [410, 150] on textarea "write at least 3 faq question and answers about learning japanese." at bounding box center [445, 158] width 154 height 26
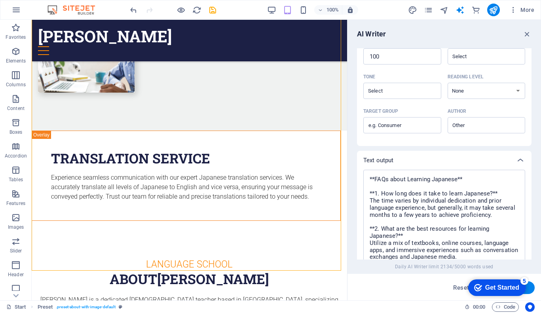
scroll to position [197, 0]
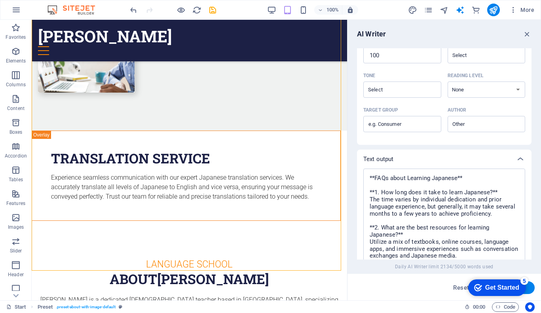
click at [532, 285] on button "Generate text" at bounding box center [507, 288] width 55 height 13
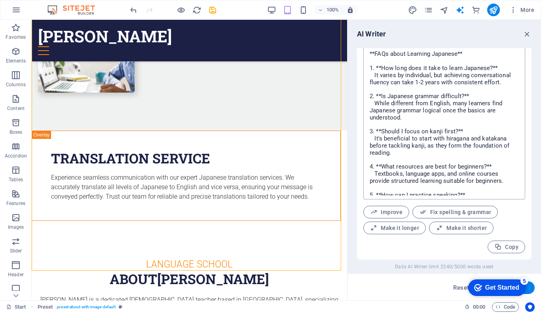
scroll to position [312, 0]
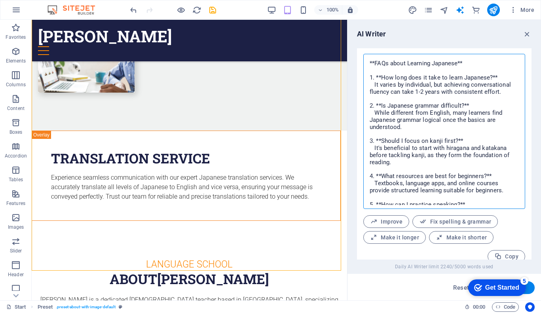
drag, startPoint x: 458, startPoint y: 139, endPoint x: 382, endPoint y: 141, distance: 76.5
click at [382, 141] on textarea "**FAQs about Learning Japanese** 1. **How long does it take to learn Japanese?*…" at bounding box center [445, 131] width 154 height 147
drag, startPoint x: 466, startPoint y: 104, endPoint x: 382, endPoint y: 107, distance: 83.6
click at [382, 107] on textarea "**FAQs about Learning Japanese** 1. **How long does it take to learn Japanese?*…" at bounding box center [445, 131] width 154 height 147
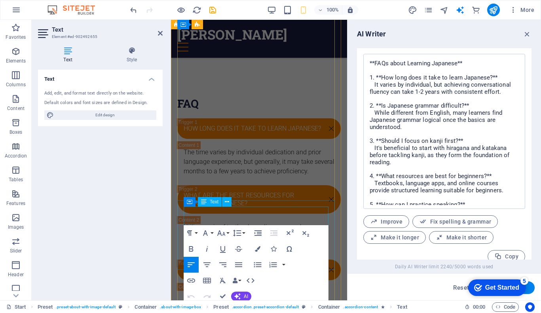
scroll to position [1606, 0]
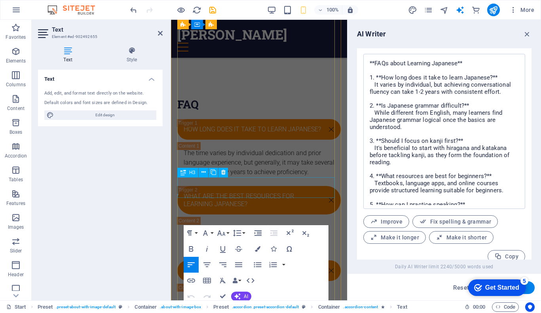
click at [265, 261] on div "Enim pariatur impedit quia" at bounding box center [259, 271] width 164 height 21
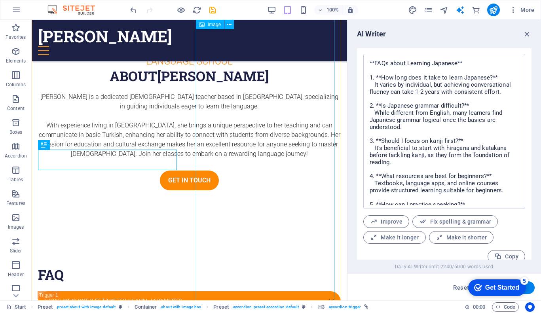
scroll to position [1305, 0]
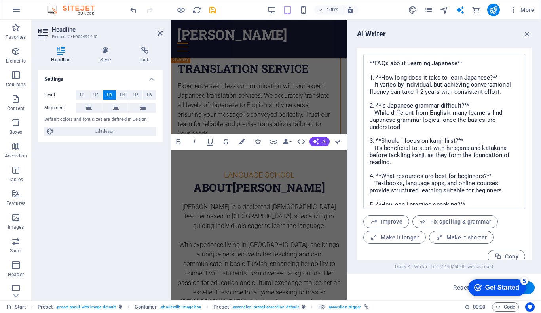
scroll to position [1634, 0]
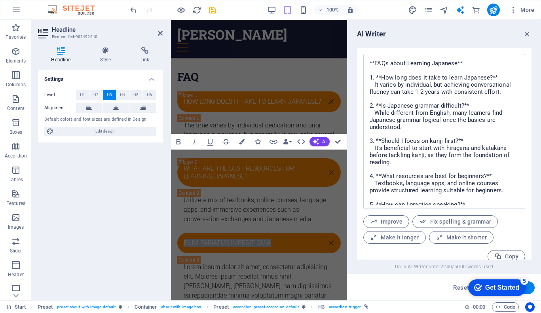
click at [123, 158] on div "Settings Level H1 H2 H3 H4 H5 H6 Alignment Default colors and font sizes are de…" at bounding box center [100, 182] width 125 height 225
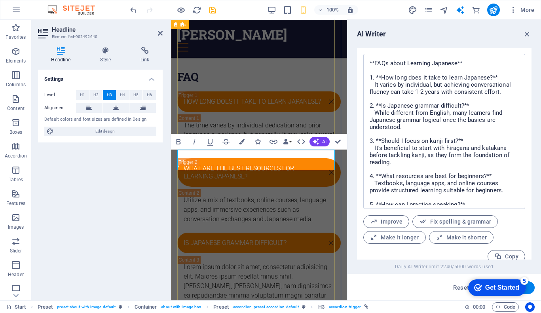
scroll to position [0, 2]
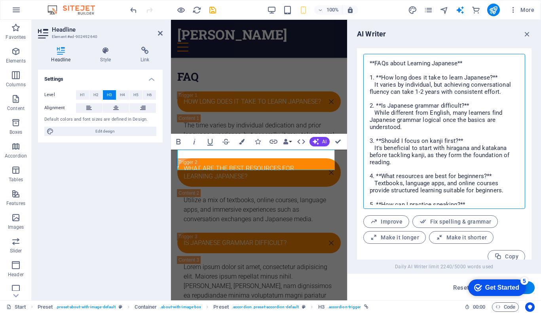
click at [422, 166] on textarea "**FAQs about Learning Japanese** 1. **How long does it take to learn Japanese?*…" at bounding box center [445, 131] width 154 height 147
drag, startPoint x: 405, startPoint y: 130, endPoint x: 375, endPoint y: 115, distance: 32.6
click at [375, 115] on textarea "**FAQs about Learning Japanese** 1. **How long does it take to learn Japanese?*…" at bounding box center [445, 131] width 154 height 147
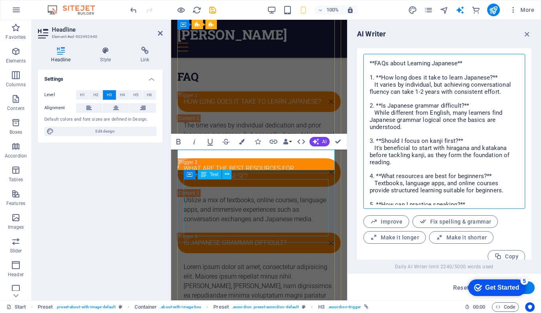
click at [236, 263] on div "Lorem ipsum dolor sit amet, consectetur adipisicing elit. Maiores ipsum repella…" at bounding box center [259, 291] width 151 height 57
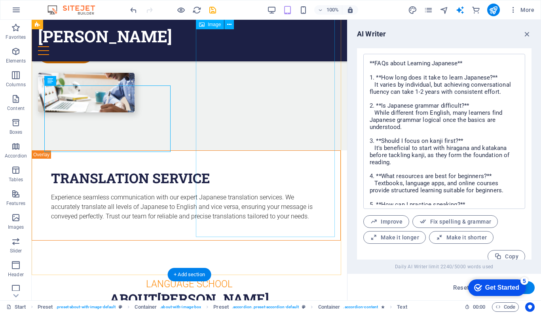
scroll to position [1305, 0]
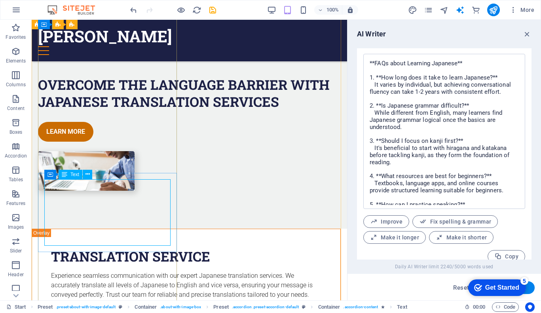
drag, startPoint x: 131, startPoint y: 200, endPoint x: 163, endPoint y: 219, distance: 37.4
click at [131, 200] on div "H3 Banner Banner Container Menu Menu Bar H1 Container Preset HTML Preset Contai…" at bounding box center [190, 160] width 316 height 281
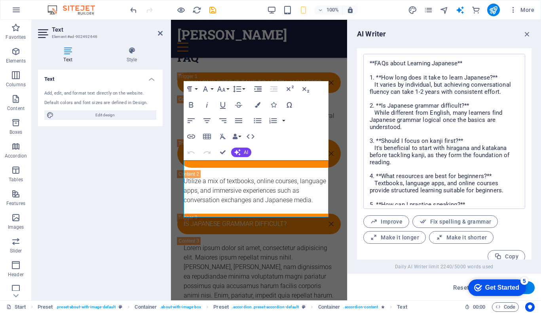
click at [131, 200] on div "Text Add, edit, and format text directly on the website. Default colors and fon…" at bounding box center [100, 182] width 125 height 225
click at [243, 244] on p "Lorem ipsum dolor sit amet, consectetur adipisicing elit. Maiores ipsum repella…" at bounding box center [259, 272] width 151 height 57
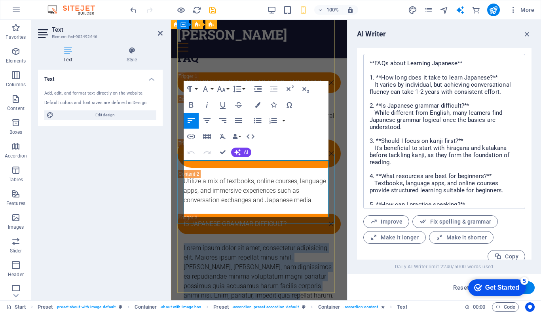
click at [243, 244] on p "Lorem ipsum dolor sit amet, consectetur adipisicing elit. Maiores ipsum repella…" at bounding box center [259, 272] width 151 height 57
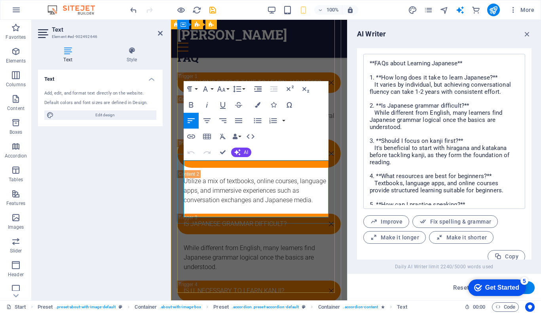
scroll to position [526, 1]
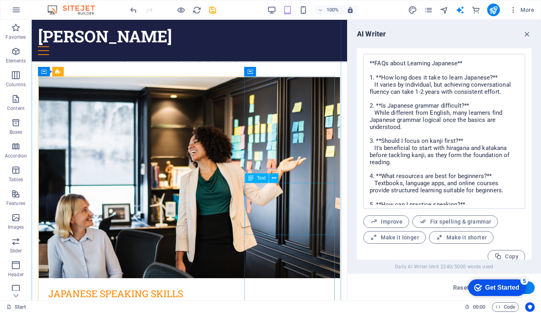
scroll to position [302, 0]
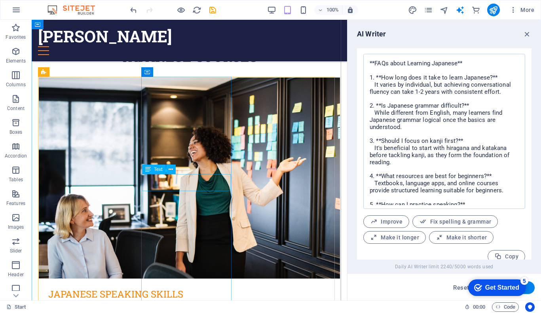
click at [173, 171] on icon at bounding box center [171, 170] width 4 height 8
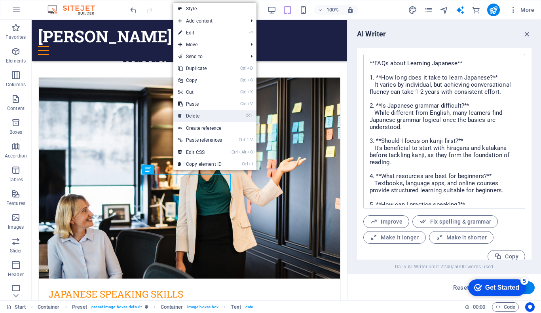
click at [208, 113] on link "⌦ Delete" at bounding box center [199, 116] width 53 height 12
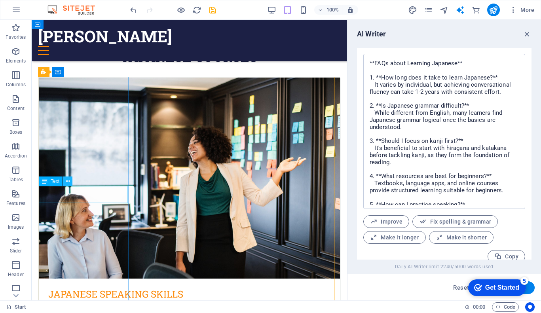
click at [69, 181] on icon at bounding box center [68, 181] width 4 height 8
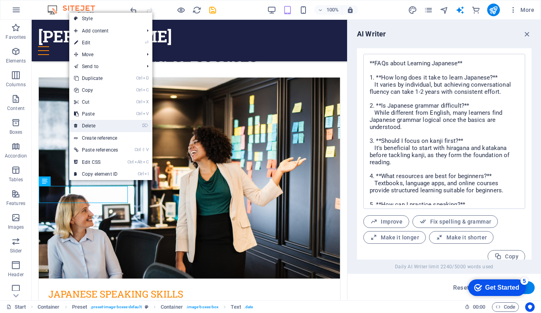
click at [112, 124] on link "⌦ Delete" at bounding box center [95, 126] width 53 height 12
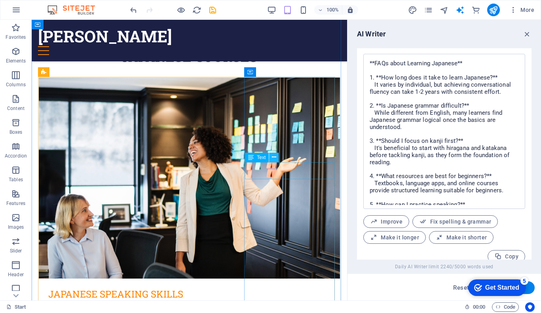
click at [274, 159] on icon at bounding box center [274, 157] width 4 height 8
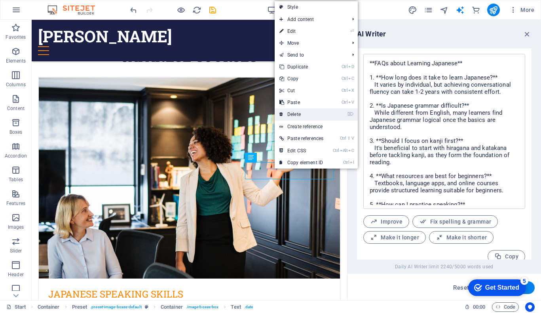
click at [304, 114] on link "⌦ Delete" at bounding box center [301, 115] width 53 height 12
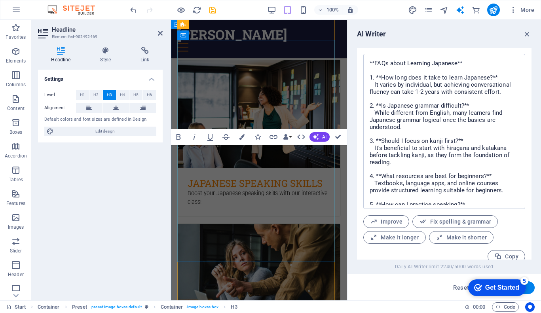
scroll to position [488, 0]
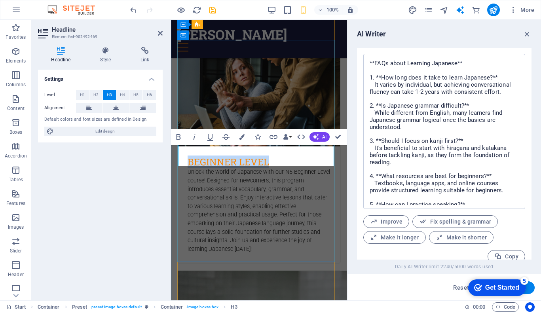
click at [281, 160] on h3 "BEGINNER LEVEL" at bounding box center [259, 162] width 143 height 12
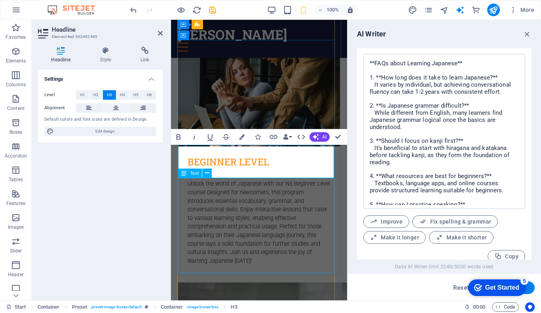
click at [267, 220] on div "Unlock the world of Japanese with our N5 Beginner Level course! Designed for ne…" at bounding box center [259, 227] width 162 height 95
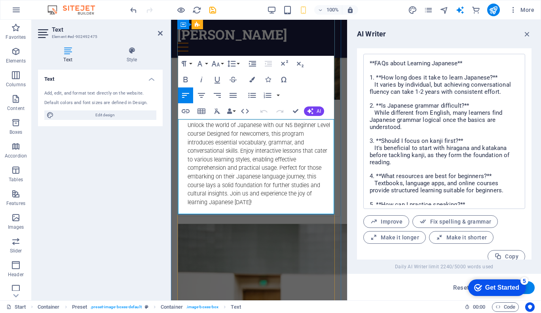
scroll to position [536, 0]
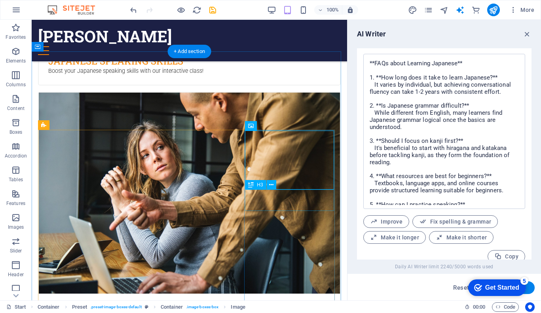
scroll to position [249, 0]
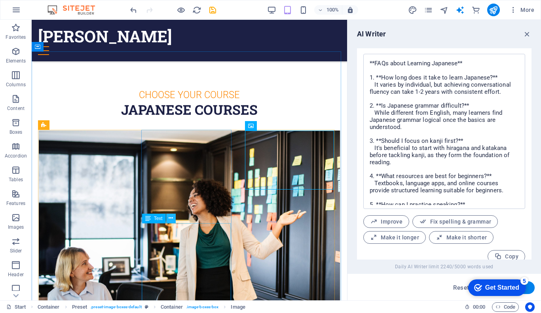
click at [171, 220] on icon at bounding box center [171, 218] width 4 height 8
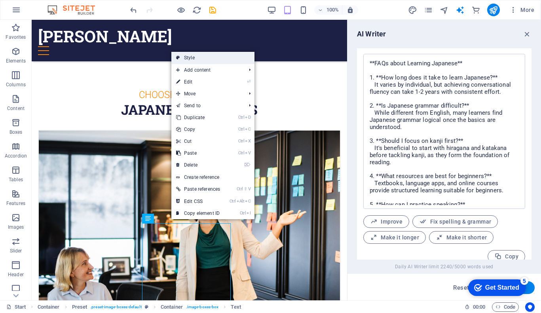
click at [211, 59] on link "Style" at bounding box center [213, 58] width 83 height 12
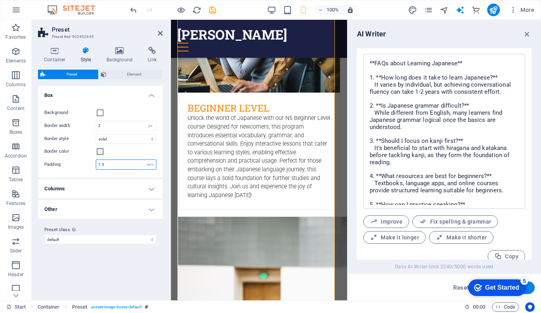
click at [114, 166] on input "1.5" at bounding box center [126, 165] width 60 height 10
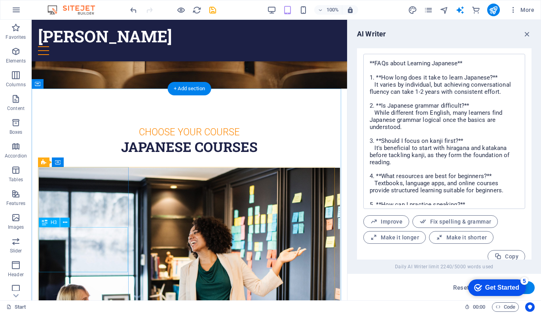
scroll to position [270, 0]
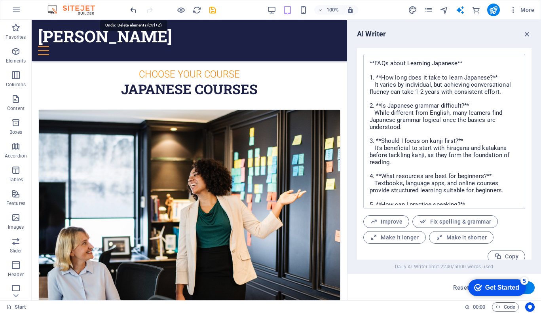
click at [131, 10] on icon "undo" at bounding box center [133, 10] width 9 height 9
click at [148, 11] on icon "redo" at bounding box center [149, 10] width 9 height 9
click at [134, 11] on icon "undo" at bounding box center [133, 10] width 9 height 9
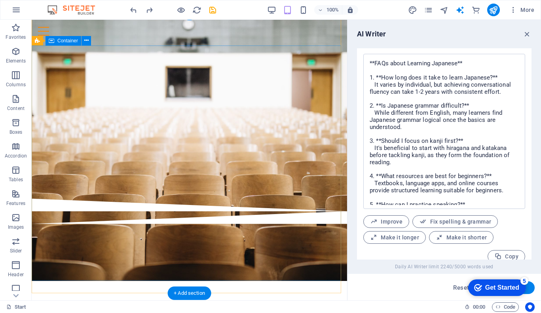
scroll to position [0, 0]
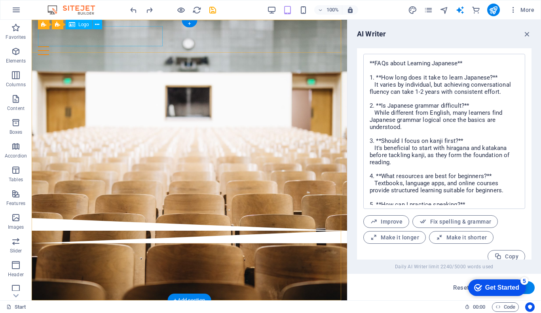
click at [71, 38] on div "[PERSON_NAME]" at bounding box center [189, 36] width 303 height 20
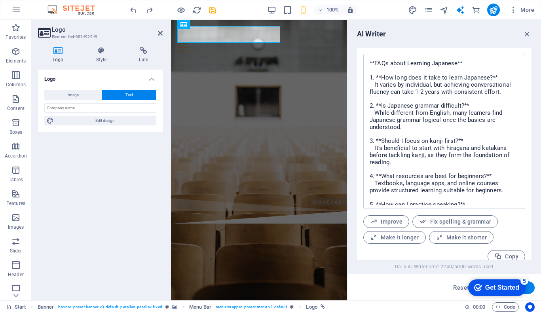
click at [133, 95] on button "Text" at bounding box center [129, 95] width 54 height 10
click at [112, 110] on input "text" at bounding box center [100, 108] width 112 height 10
click at [124, 170] on div "Logo Image Text Drag files here, click to choose files or select files from Fil…" at bounding box center [100, 182] width 125 height 225
click at [235, 26] on icon at bounding box center [236, 25] width 4 height 8
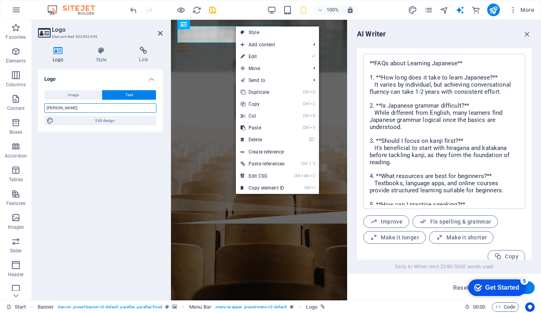
click at [101, 104] on input "[PERSON_NAME]" at bounding box center [100, 108] width 112 height 10
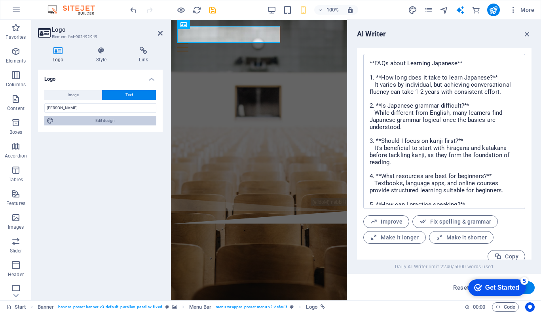
drag, startPoint x: 111, startPoint y: 119, endPoint x: 142, endPoint y: 78, distance: 51.3
click at [111, 119] on span "Edit design" at bounding box center [105, 121] width 98 height 10
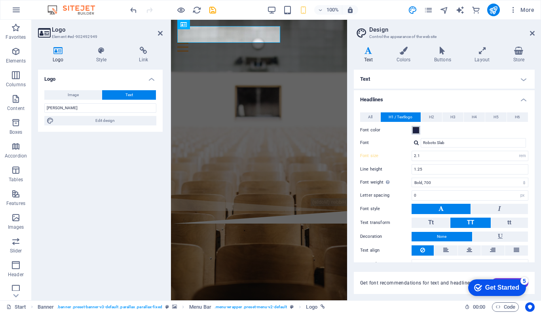
click at [417, 130] on span at bounding box center [416, 130] width 6 height 6
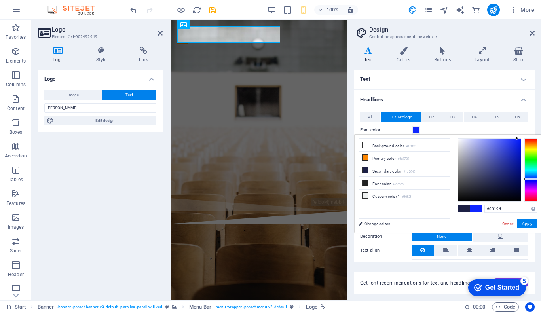
drag, startPoint x: 503, startPoint y: 151, endPoint x: 530, endPoint y: 131, distance: 33.4
click at [530, 131] on body "Hitomi Sensei Start Favorites Elements Columns Content Boxes Accordion Tables F…" at bounding box center [270, 156] width 541 height 313
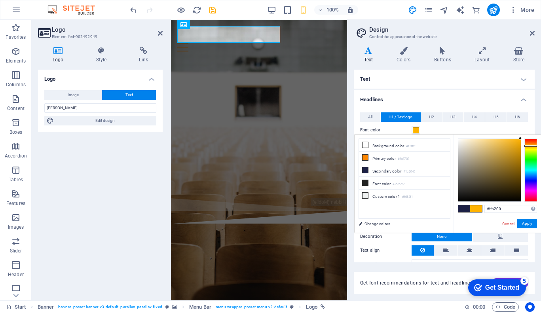
drag, startPoint x: 533, startPoint y: 143, endPoint x: 537, endPoint y: 146, distance: 5.1
click at [537, 146] on div at bounding box center [531, 170] width 13 height 63
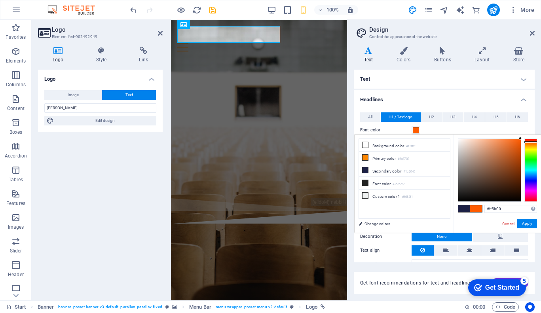
click at [532, 142] on div at bounding box center [531, 170] width 13 height 63
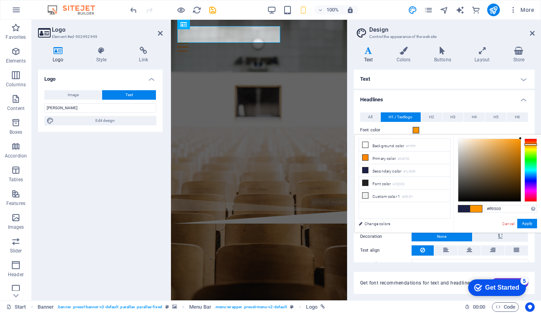
click at [534, 145] on div at bounding box center [531, 145] width 13 height 2
click at [536, 144] on div at bounding box center [531, 144] width 13 height 2
click at [129, 214] on div "Logo Image Text Drag files here, click to choose files or select files from Fil…" at bounding box center [100, 182] width 125 height 225
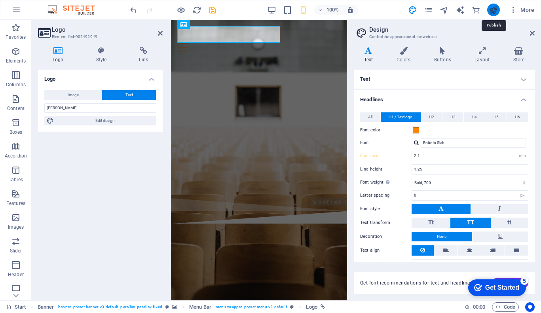
click at [490, 8] on icon "publish" at bounding box center [493, 10] width 9 height 9
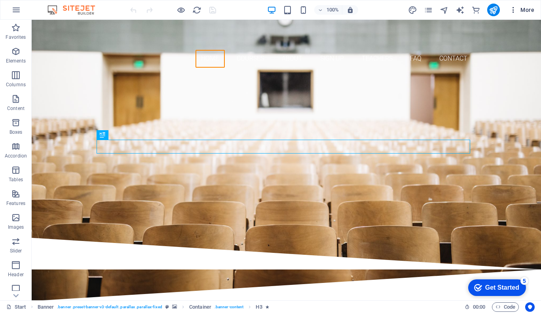
click at [511, 7] on icon "button" at bounding box center [514, 10] width 8 height 8
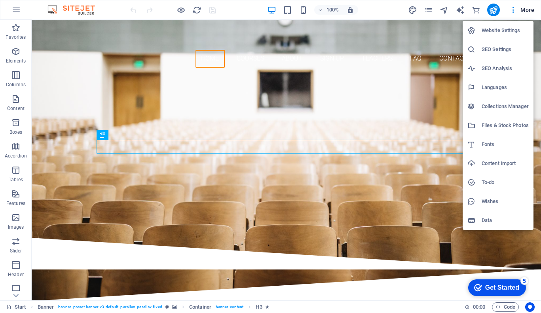
click at [503, 34] on h6 "Website Settings" at bounding box center [505, 31] width 47 height 10
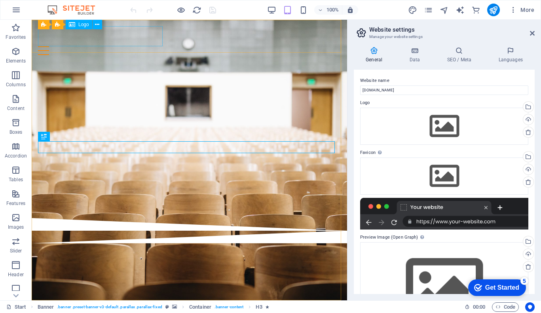
click at [79, 25] on span "Logo" at bounding box center [83, 24] width 11 height 5
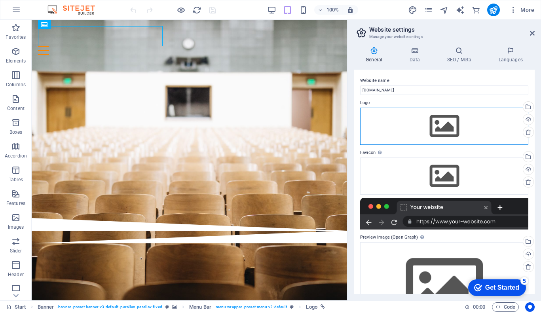
click at [440, 113] on div "Drag files here, click to choose files or select files from Files or our free s…" at bounding box center [444, 126] width 168 height 37
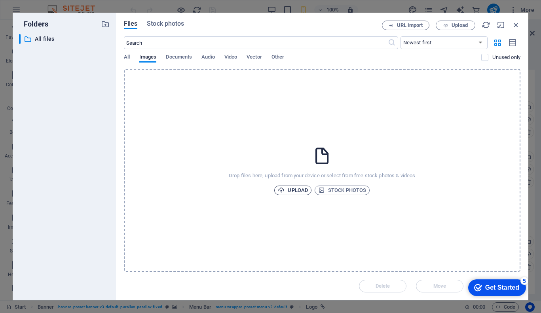
click at [289, 191] on span "Upload" at bounding box center [293, 191] width 30 height 10
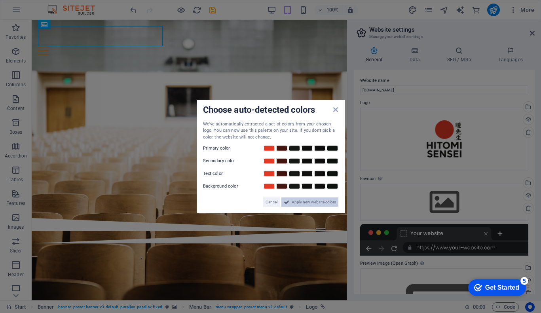
click at [300, 202] on span "Apply new website colors" at bounding box center [314, 203] width 44 height 10
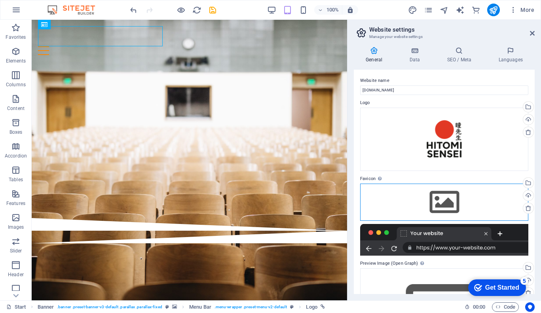
click at [463, 202] on div "Drag files here, click to choose files or select files from Files or our free s…" at bounding box center [444, 202] width 168 height 37
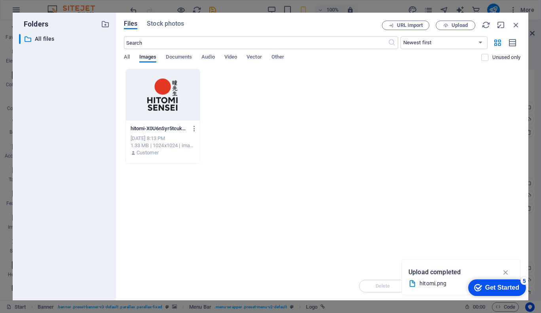
click at [160, 93] on div at bounding box center [163, 94] width 74 height 51
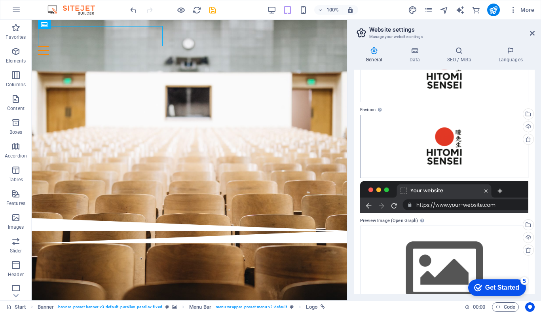
scroll to position [97, 0]
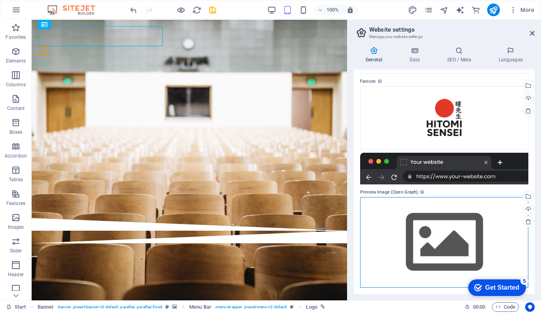
click at [434, 226] on div "Drag files here, click to choose files or select files from Files or our free s…" at bounding box center [444, 242] width 168 height 91
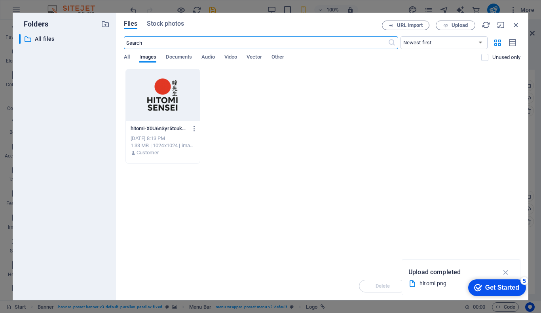
click at [434, 226] on body "Hitomi Sensei Start Favorites Elements Columns Content Boxes Accordion Tables F…" at bounding box center [270, 156] width 541 height 313
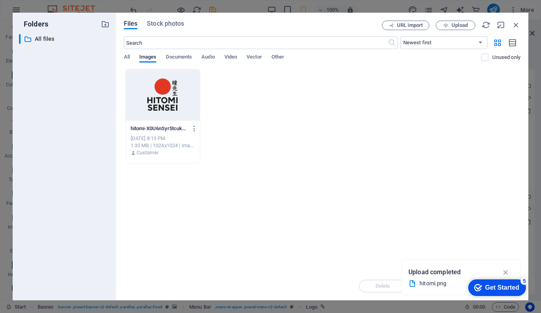
click at [175, 95] on div at bounding box center [163, 94] width 74 height 51
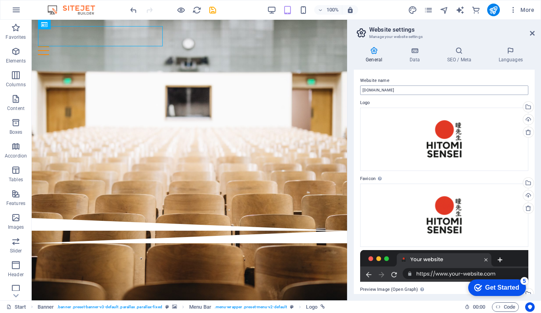
scroll to position [0, 0]
click at [405, 90] on input "[DOMAIN_NAME]" at bounding box center [444, 90] width 168 height 10
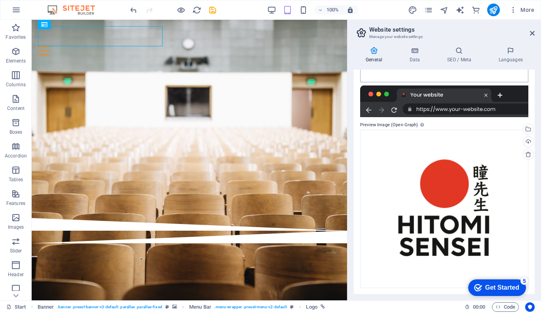
scroll to position [0, 0]
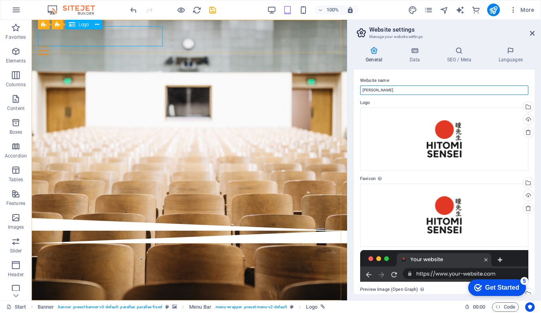
type input "[PERSON_NAME]"
click at [76, 25] on div "Logo" at bounding box center [79, 25] width 27 height 10
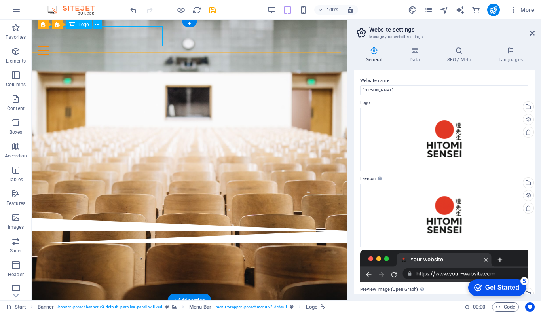
click at [95, 40] on div "[PERSON_NAME]" at bounding box center [189, 36] width 303 height 20
select select "px"
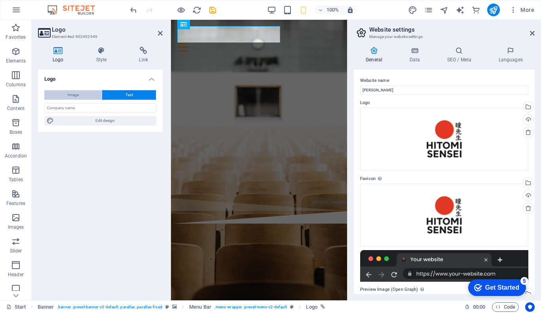
click at [84, 93] on button "Image" at bounding box center [72, 95] width 57 height 10
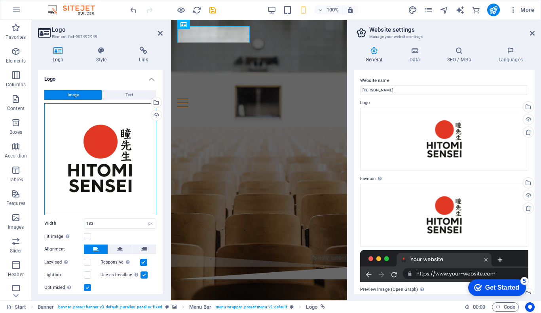
click at [108, 143] on div "Drag files here, click to choose files or select files from Files or our free s…" at bounding box center [100, 159] width 112 height 112
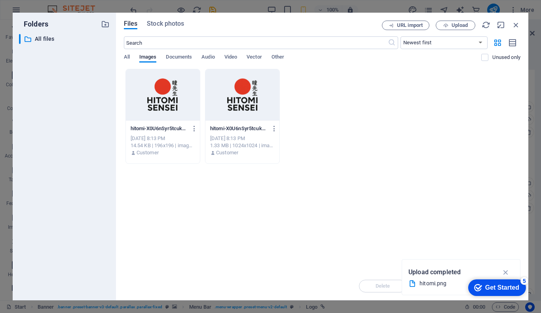
click at [173, 99] on div at bounding box center [163, 94] width 74 height 51
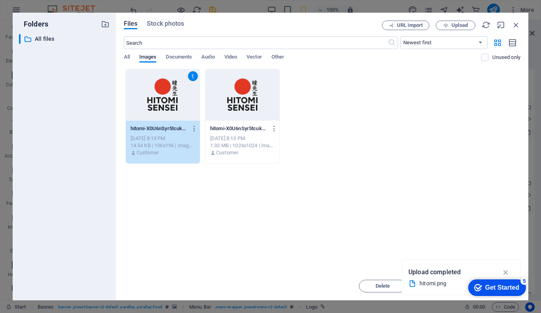
click at [236, 97] on div at bounding box center [243, 94] width 74 height 51
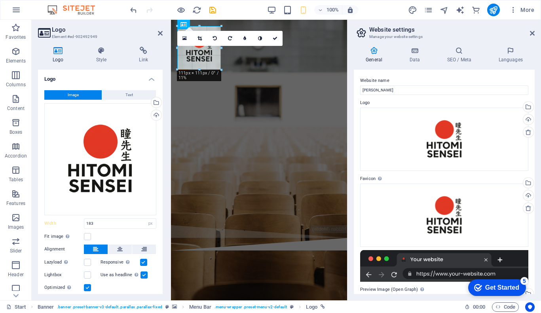
drag, startPoint x: 249, startPoint y: 98, endPoint x: 220, endPoint y: 23, distance: 79.9
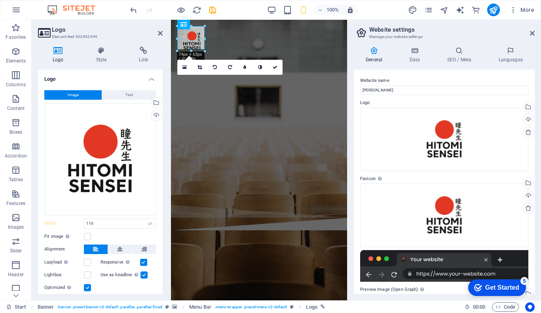
drag, startPoint x: 222, startPoint y: 69, endPoint x: 203, endPoint y: 49, distance: 27.5
type input "69"
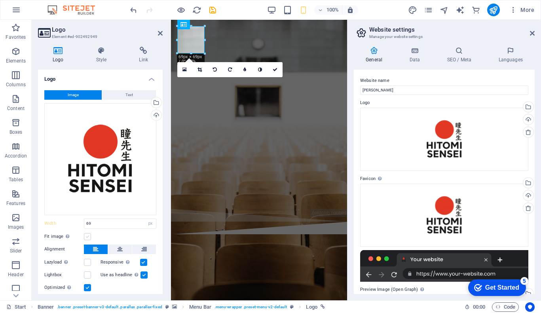
click at [88, 236] on label at bounding box center [87, 236] width 7 height 7
click at [0, 0] on input "Fit image Automatically fit image to a fixed width and height" at bounding box center [0, 0] width 0 height 0
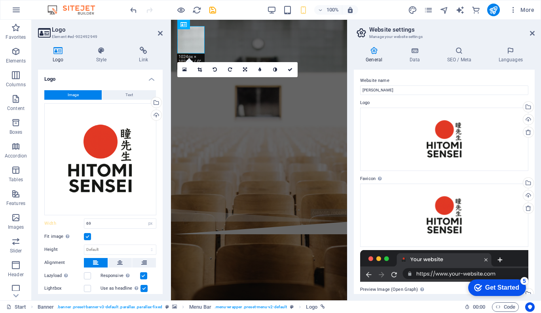
click at [88, 236] on label at bounding box center [87, 236] width 7 height 7
click at [0, 0] on input "Fit image Automatically fit image to a fixed width and height" at bounding box center [0, 0] width 0 height 0
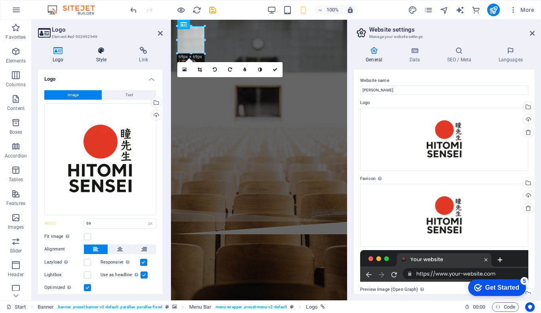
click at [105, 52] on icon at bounding box center [102, 51] width 40 height 8
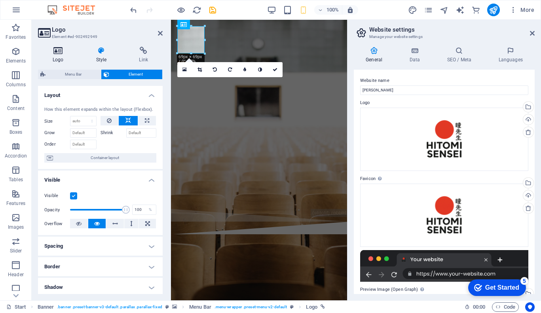
click at [59, 53] on icon at bounding box center [58, 51] width 40 height 8
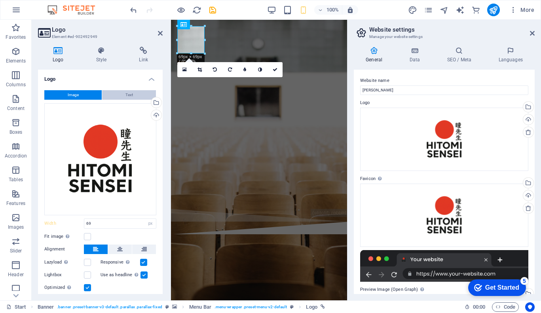
click at [113, 95] on button "Text" at bounding box center [129, 95] width 54 height 10
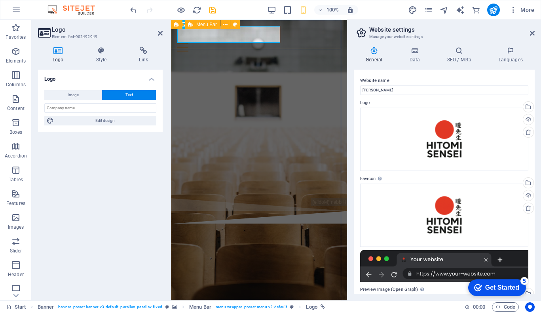
click at [289, 40] on div "Hitomi Sensei Home Courses About Sign up Teachers FAQ Contact" at bounding box center [259, 39] width 176 height 38
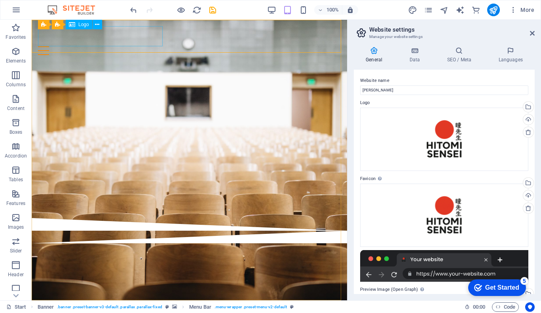
click at [78, 25] on span "Logo" at bounding box center [83, 24] width 11 height 5
click at [114, 37] on div "[PERSON_NAME]" at bounding box center [189, 36] width 303 height 20
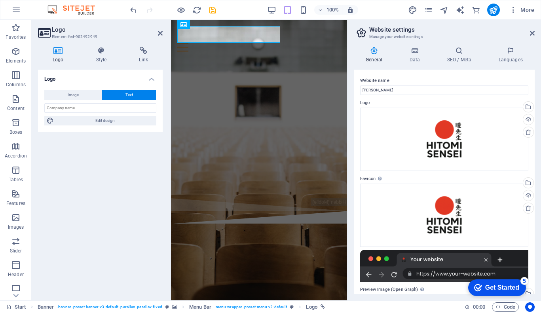
click at [114, 37] on h3 "Element #ed-902492949" at bounding box center [99, 36] width 95 height 7
click at [99, 119] on span "Edit design" at bounding box center [105, 121] width 98 height 10
select select "rem"
select select "700"
select select "px"
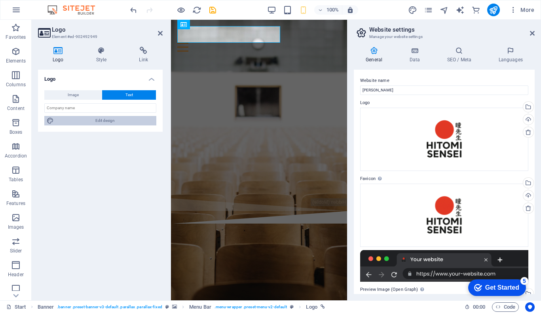
select select "rem"
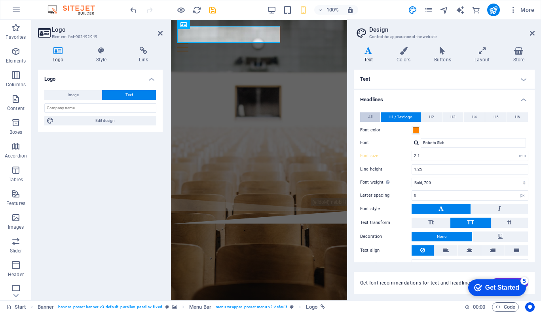
click at [371, 116] on span "All" at bounding box center [370, 117] width 4 height 10
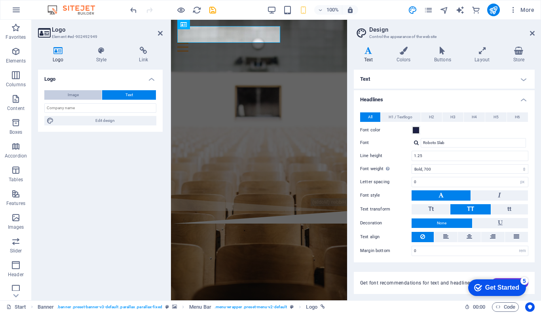
click at [50, 94] on button "Image" at bounding box center [72, 95] width 57 height 10
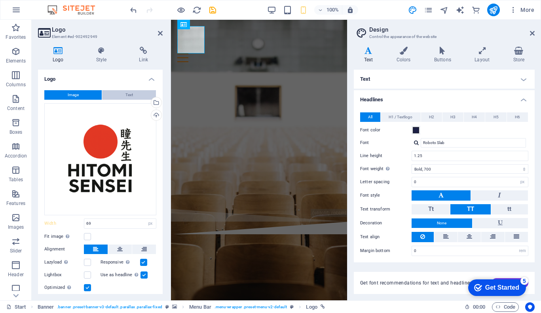
click at [122, 95] on button "Text" at bounding box center [129, 95] width 54 height 10
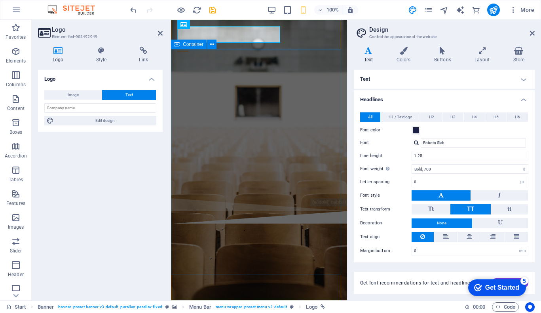
click at [289, 198] on div "Are you ready to learn JAPANESE? Join our japanese class Our Courses Sign up now" at bounding box center [259, 128] width 176 height 141
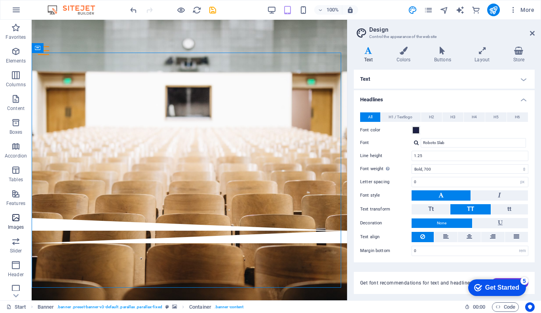
click at [17, 225] on p "Images" at bounding box center [16, 227] width 16 height 6
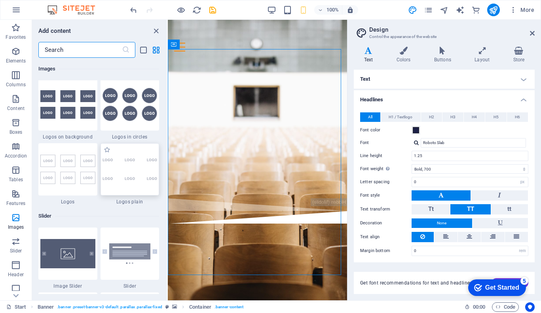
scroll to position [4341, 0]
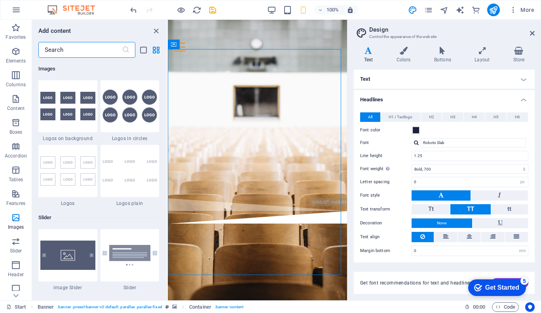
click at [95, 46] on input "text" at bounding box center [80, 50] width 84 height 16
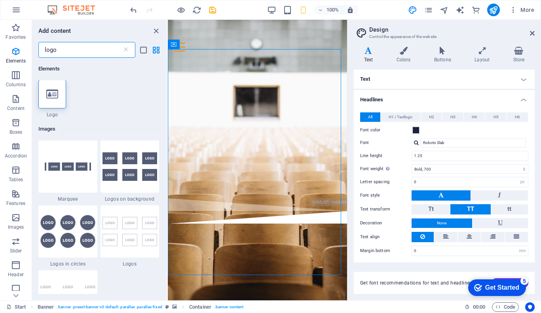
scroll to position [0, 0]
type input "logo"
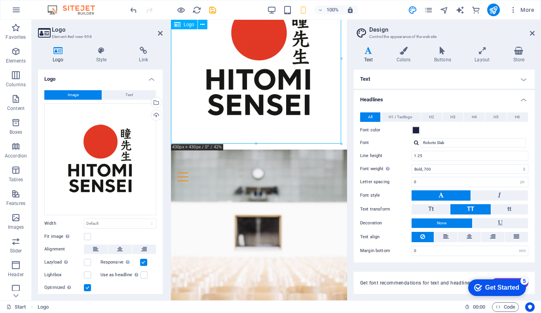
scroll to position [29, 0]
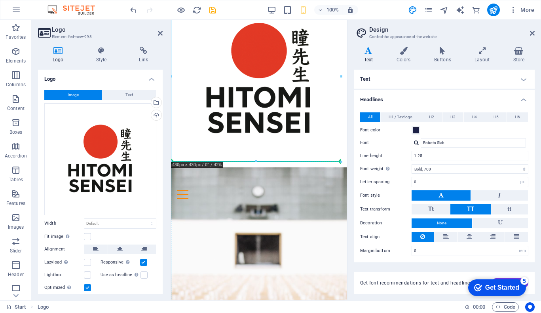
drag, startPoint x: 261, startPoint y: 69, endPoint x: 262, endPoint y: 215, distance: 146.6
drag, startPoint x: 266, startPoint y: 85, endPoint x: 271, endPoint y: 91, distance: 7.7
click at [271, 91] on div at bounding box center [259, 79] width 176 height 176
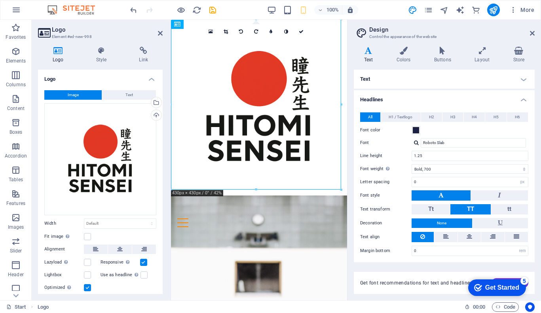
scroll to position [0, 0]
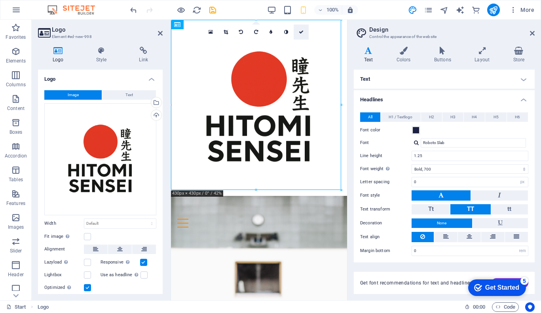
click at [302, 34] on icon at bounding box center [301, 32] width 5 height 5
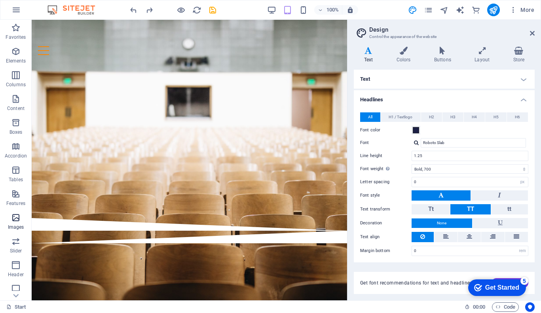
click at [17, 219] on icon "button" at bounding box center [16, 218] width 10 height 10
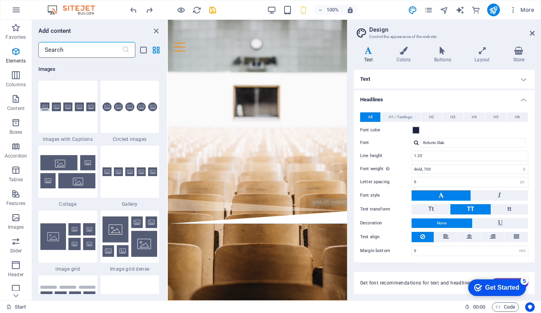
scroll to position [4016, 0]
click at [96, 49] on input "text" at bounding box center [80, 50] width 84 height 16
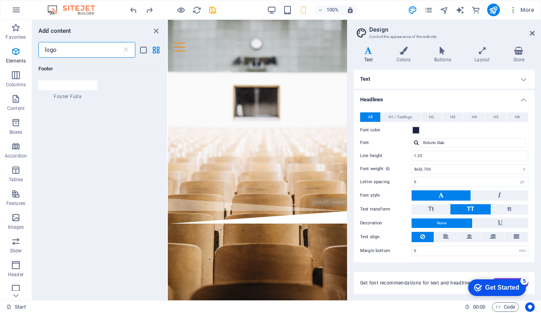
scroll to position [0, 0]
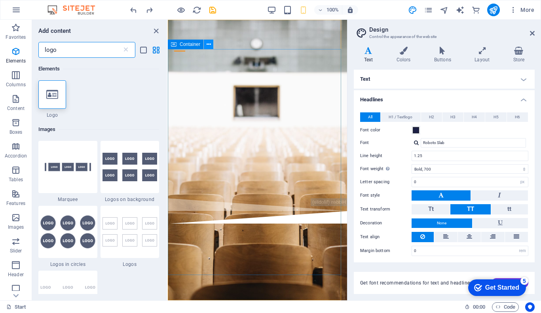
type input "logo"
click at [212, 47] on button at bounding box center [209, 45] width 10 height 10
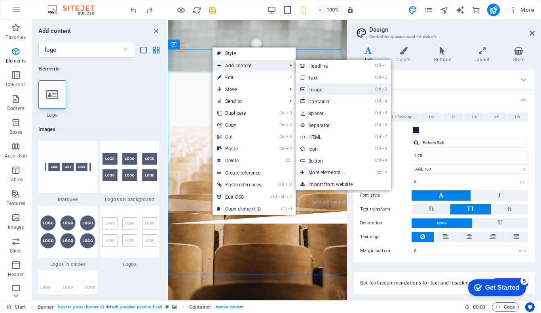
click at [331, 91] on link "Ctrl 3 Image" at bounding box center [328, 90] width 65 height 12
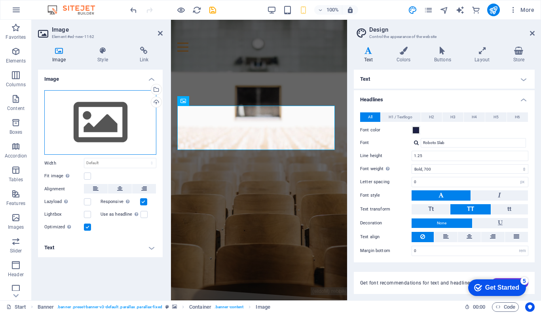
click at [103, 122] on div "Drag files here, click to choose files or select files from Files or our free s…" at bounding box center [100, 122] width 112 height 65
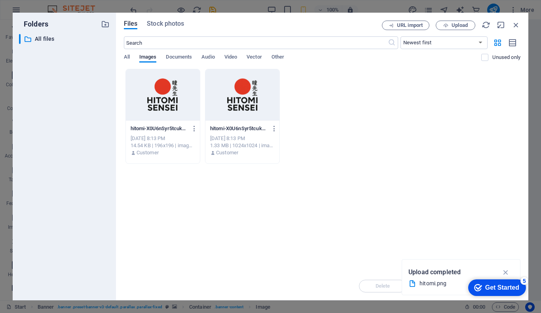
click at [169, 95] on div at bounding box center [163, 94] width 74 height 51
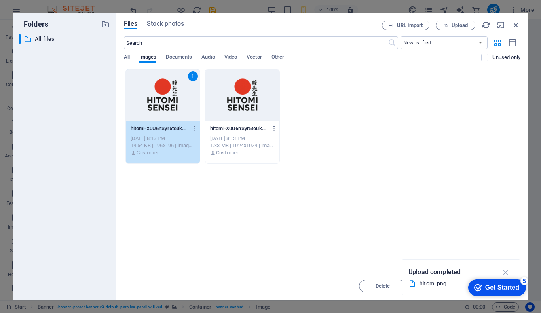
click at [232, 101] on div at bounding box center [243, 94] width 74 height 51
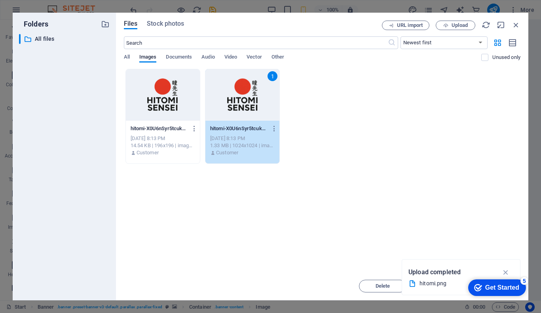
click at [232, 101] on div "1" at bounding box center [243, 94] width 74 height 51
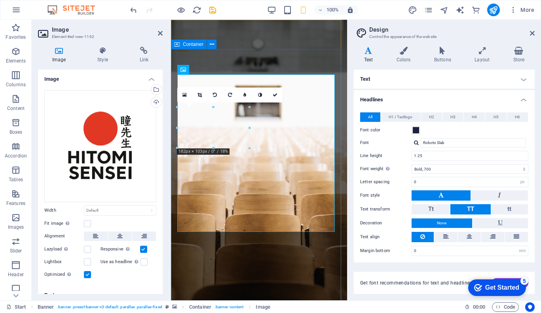
click at [313, 60] on div "Are you ready to learn JAPANESE? Join our japanese class Our Courses Sign up now" at bounding box center [259, 216] width 176 height 317
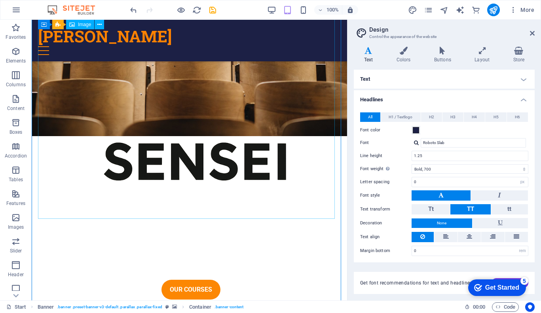
scroll to position [163, 0]
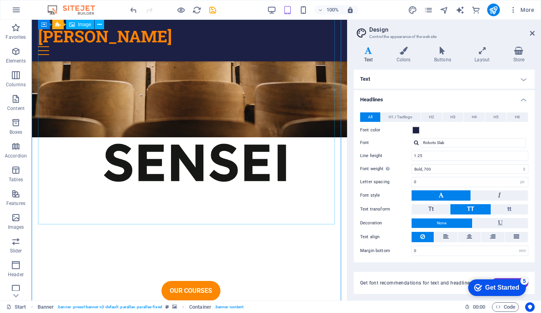
click at [330, 219] on figure at bounding box center [189, 86] width 303 height 316
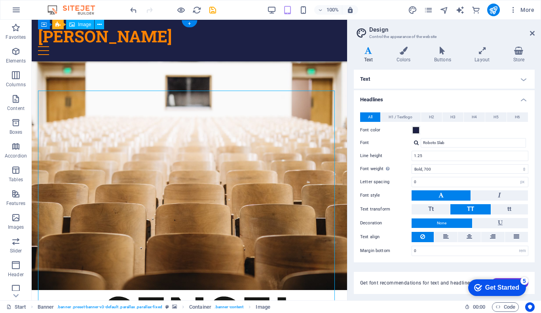
scroll to position [0, 0]
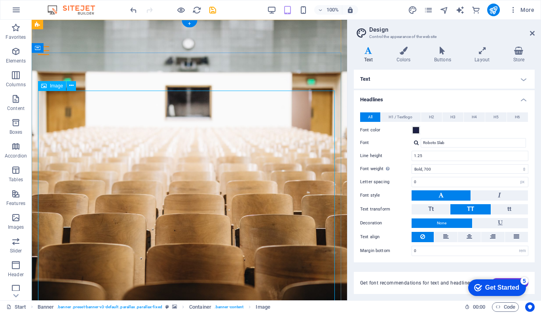
click at [217, 187] on figure at bounding box center [189, 257] width 303 height 316
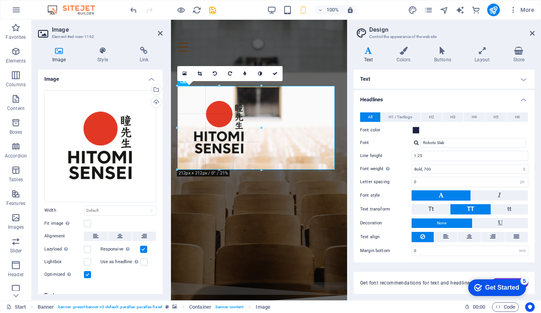
drag, startPoint x: 335, startPoint y: 232, endPoint x: 69, endPoint y: 139, distance: 282.9
type input "212"
select select "px"
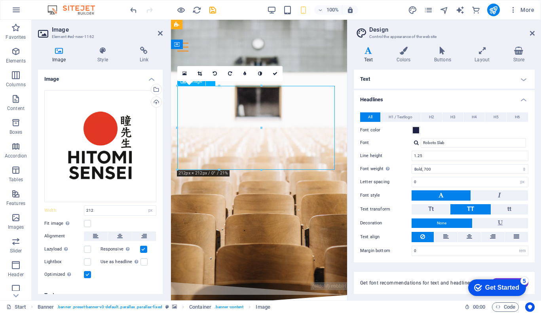
drag, startPoint x: 224, startPoint y: 136, endPoint x: 213, endPoint y: 128, distance: 13.3
click at [213, 128] on figure at bounding box center [259, 125] width 164 height 84
click at [120, 232] on icon at bounding box center [120, 237] width 6 height 10
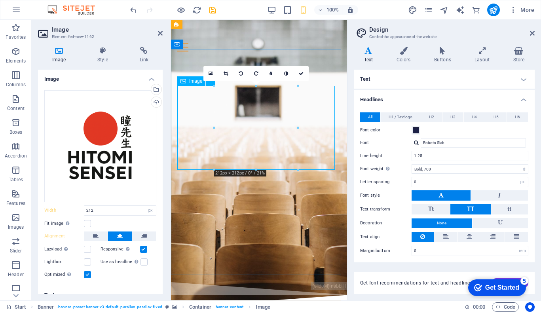
click at [325, 158] on figure at bounding box center [259, 125] width 164 height 84
click at [272, 139] on figure at bounding box center [259, 125] width 164 height 84
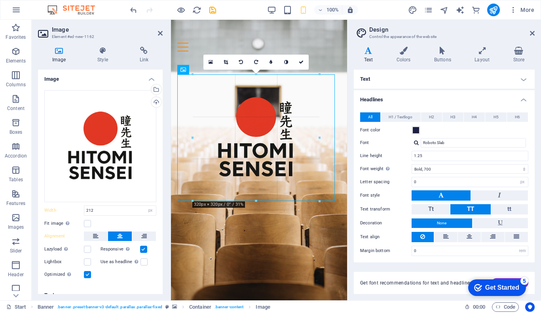
drag, startPoint x: 298, startPoint y: 169, endPoint x: 341, endPoint y: 199, distance: 52.9
type input "320"
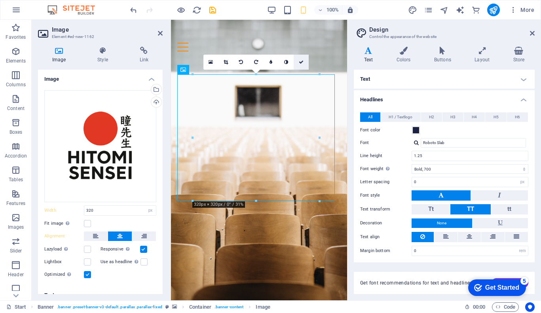
click at [302, 61] on icon at bounding box center [301, 62] width 5 height 5
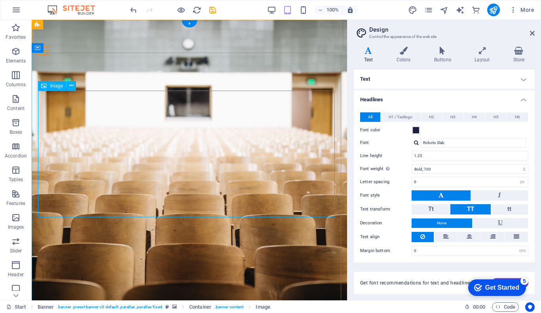
click at [99, 150] on figure at bounding box center [189, 162] width 303 height 127
select select "px"
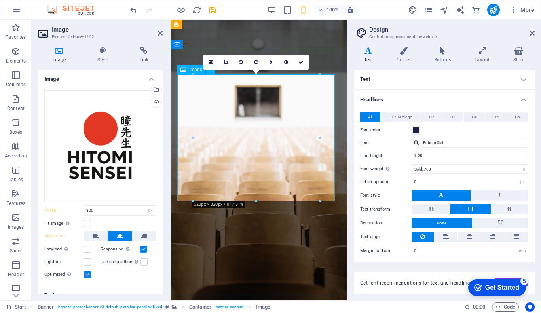
click at [253, 135] on figure at bounding box center [259, 146] width 164 height 127
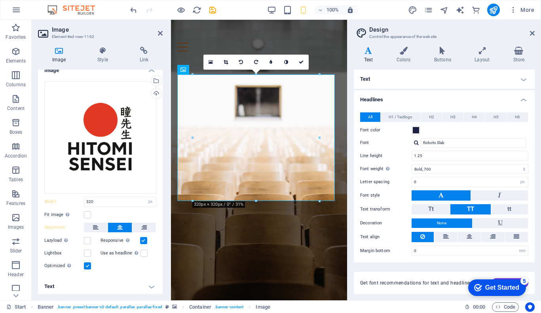
scroll to position [8, 0]
click at [87, 213] on label at bounding box center [87, 215] width 7 height 7
click at [0, 0] on input "Fit image Automatically fit image to a fixed width and height" at bounding box center [0, 0] width 0 height 0
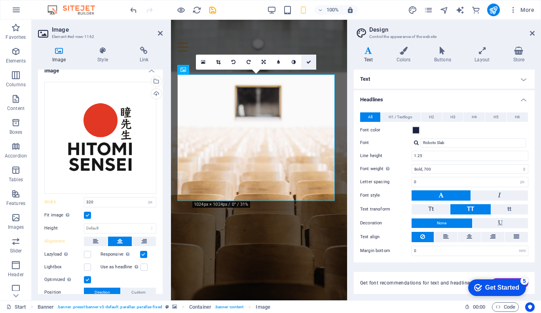
click at [308, 61] on icon at bounding box center [309, 62] width 5 height 5
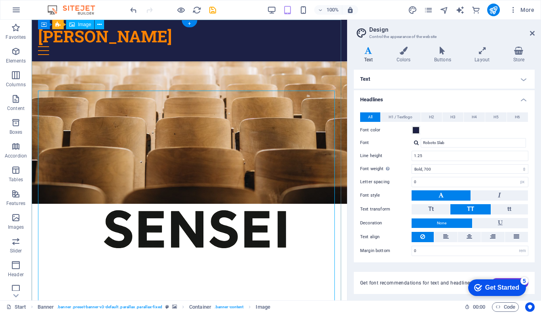
scroll to position [0, 0]
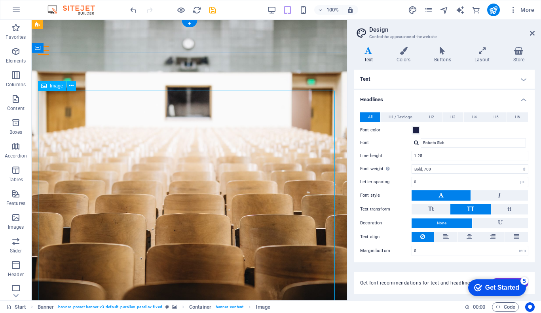
click at [180, 182] on figure at bounding box center [189, 257] width 303 height 316
select select "px"
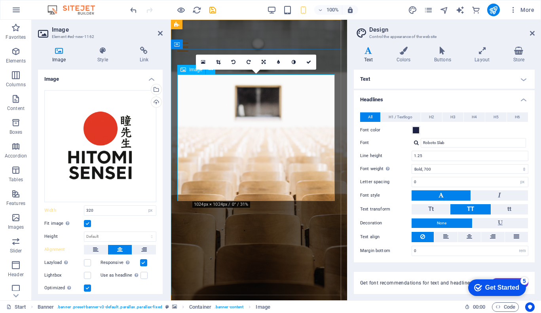
click at [267, 132] on figure at bounding box center [259, 146] width 164 height 127
click at [106, 206] on input "320" at bounding box center [120, 211] width 72 height 10
type input "120"
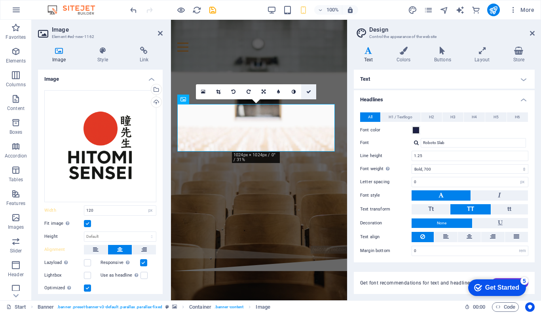
click at [308, 90] on icon at bounding box center [309, 92] width 5 height 5
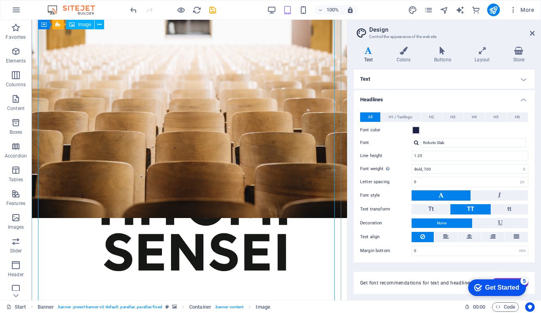
scroll to position [27, 0]
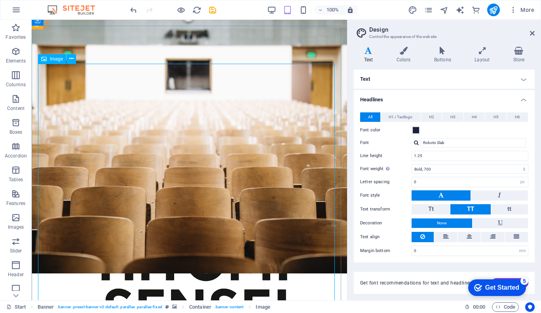
click at [203, 191] on figure at bounding box center [189, 230] width 303 height 316
select select "px"
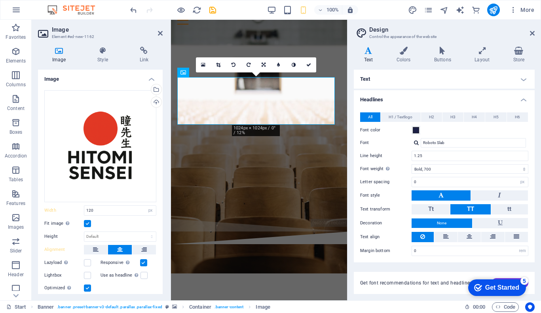
click at [89, 221] on label at bounding box center [87, 223] width 7 height 7
click at [0, 0] on input "Fit image Automatically fit image to a fixed width and height" at bounding box center [0, 0] width 0 height 0
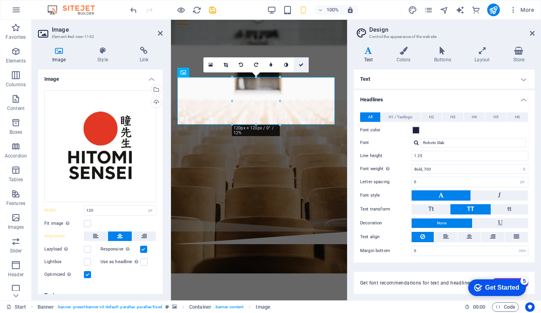
click at [301, 66] on icon at bounding box center [301, 65] width 5 height 5
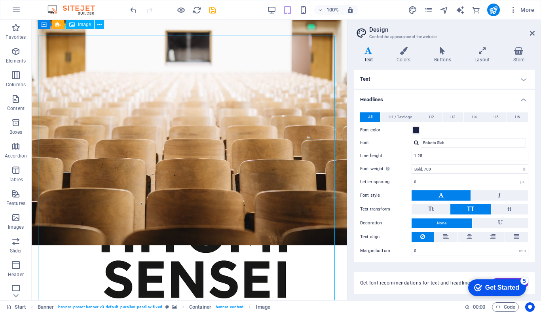
scroll to position [0, 0]
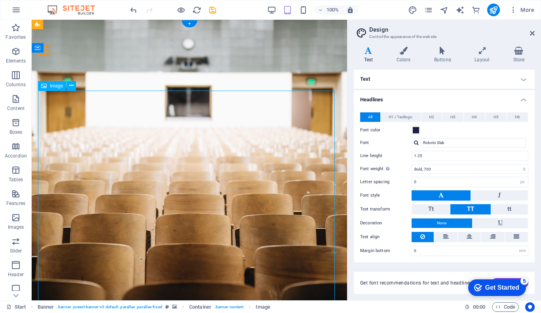
click at [202, 159] on figure at bounding box center [189, 257] width 303 height 316
select select "px"
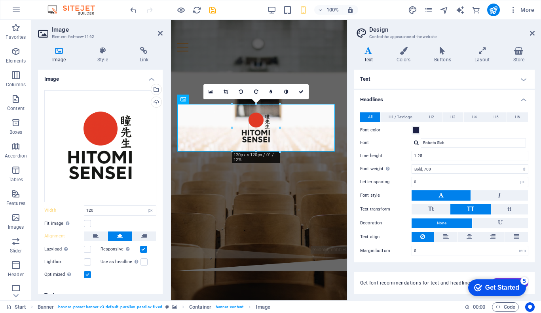
drag, startPoint x: 257, startPoint y: 152, endPoint x: 281, endPoint y: 151, distance: 24.2
click at [280, 151] on div "180 170 160 150 140 130 120 110 100 90 80 70 60 50 40 30 20 10 0 -10 -20 -30 -4…" at bounding box center [256, 128] width 48 height 48
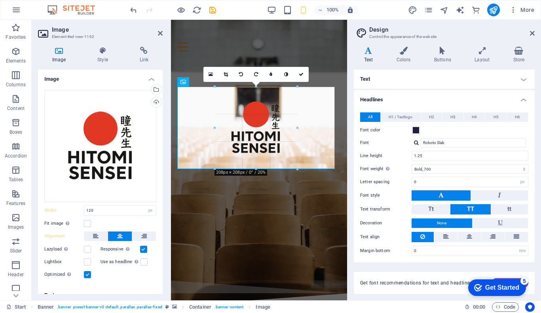
drag, startPoint x: 281, startPoint y: 151, endPoint x: 322, endPoint y: 187, distance: 54.5
type input "208"
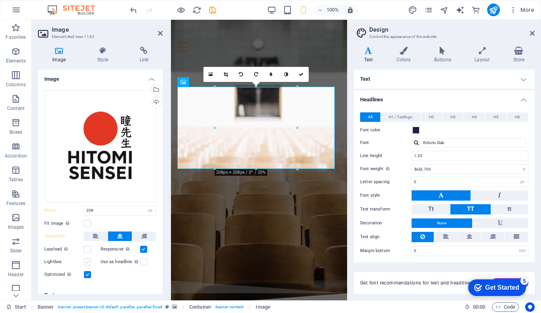
click at [88, 259] on label at bounding box center [87, 262] width 7 height 7
click at [0, 0] on input "Lightbox" at bounding box center [0, 0] width 0 height 0
click at [88, 259] on label at bounding box center [87, 262] width 7 height 7
click at [0, 0] on input "Lightbox" at bounding box center [0, 0] width 0 height 0
click at [88, 259] on label at bounding box center [87, 262] width 7 height 7
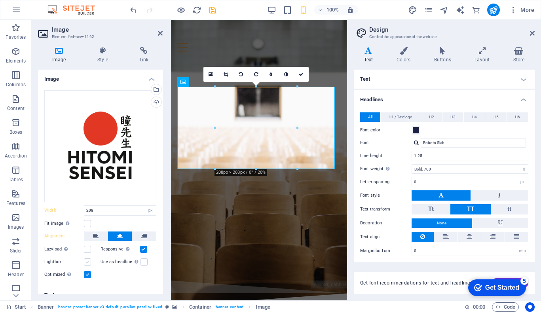
click at [0, 0] on input "Lightbox" at bounding box center [0, 0] width 0 height 0
click at [88, 259] on label at bounding box center [87, 262] width 7 height 7
click at [0, 0] on input "Lightbox" at bounding box center [0, 0] width 0 height 0
click at [141, 261] on label at bounding box center [144, 262] width 7 height 7
click at [0, 0] on input "Use as headline The image will be wrapped in an H1 headline tag. Useful for giv…" at bounding box center [0, 0] width 0 height 0
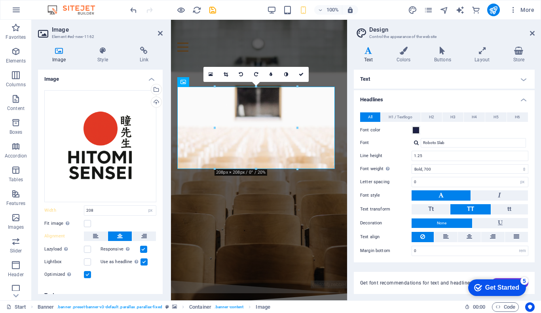
click at [141, 261] on label at bounding box center [144, 262] width 7 height 7
click at [0, 0] on input "Use as headline The image will be wrapped in an H1 headline tag. Useful for giv…" at bounding box center [0, 0] width 0 height 0
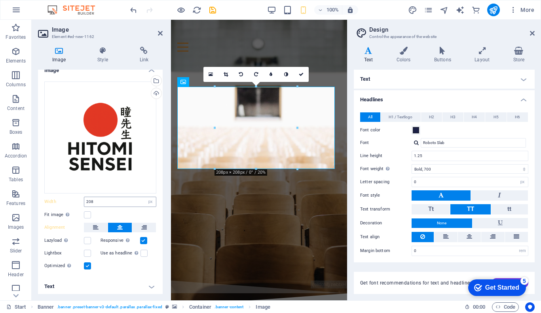
scroll to position [8, 0]
click at [301, 74] on icon at bounding box center [301, 74] width 5 height 5
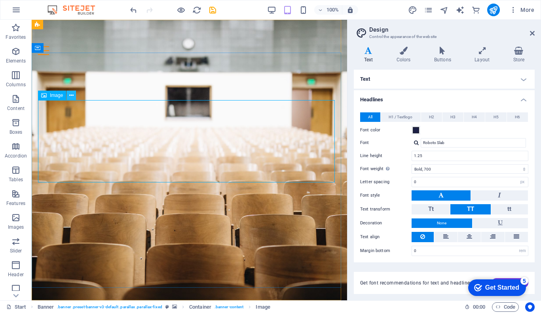
click at [71, 94] on icon at bounding box center [71, 95] width 4 height 8
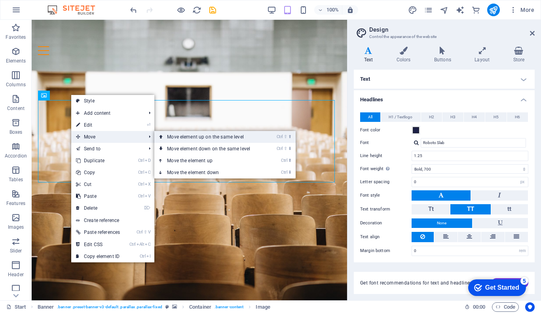
click at [255, 137] on link "Ctrl ⇧ ⬆ Move element up on the same level" at bounding box center [210, 137] width 112 height 12
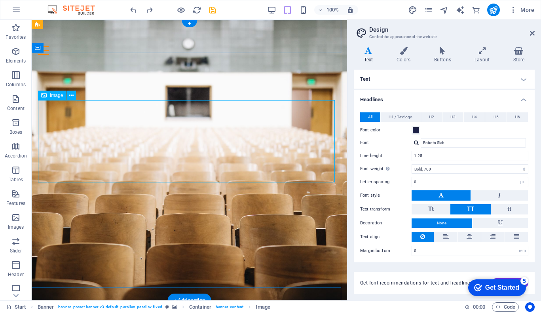
click at [72, 141] on figure at bounding box center [189, 140] width 303 height 82
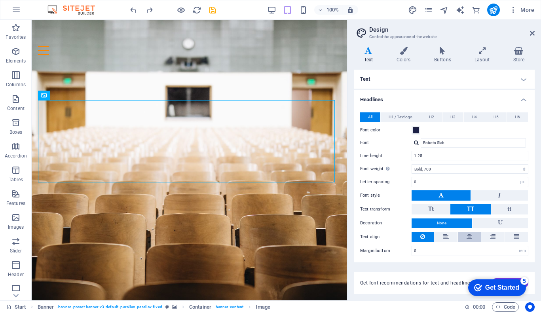
click at [473, 237] on button at bounding box center [469, 237] width 23 height 10
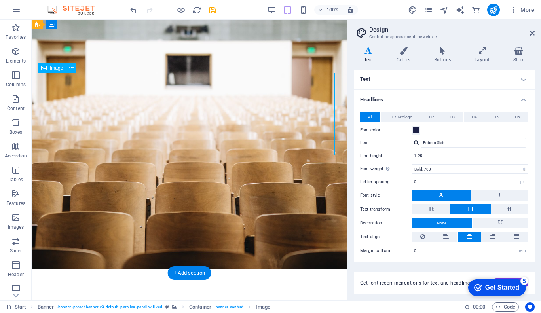
scroll to position [0, 0]
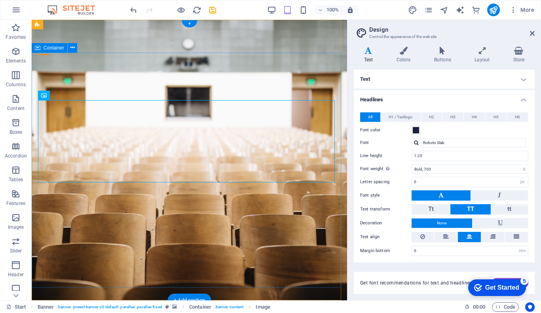
click at [276, 64] on div "Are you ready to learn JAPANESE? Join our japanese class Our Courses Sign up now" at bounding box center [190, 180] width 316 height 239
click at [191, 147] on figure at bounding box center [189, 140] width 303 height 82
select select "px"
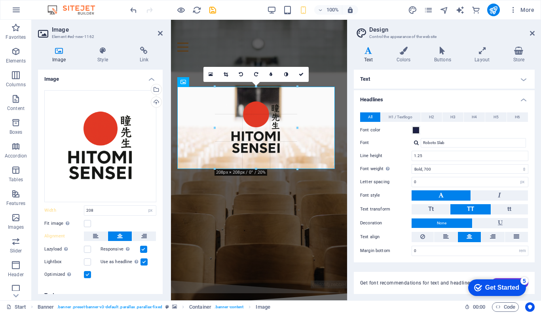
click at [298, 169] on div at bounding box center [297, 169] width 5 height 5
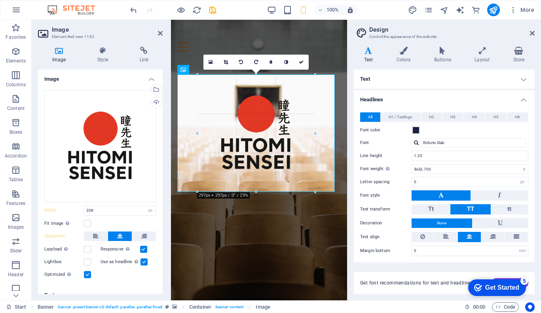
drag, startPoint x: 298, startPoint y: 169, endPoint x: 335, endPoint y: 200, distance: 48.6
type input "297"
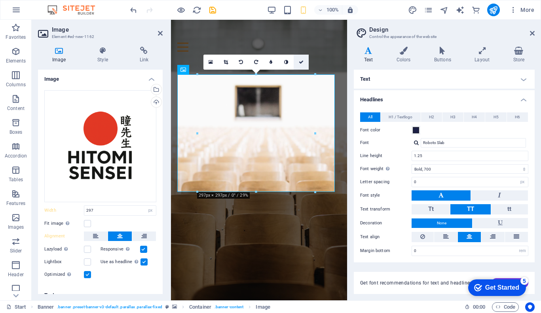
click at [305, 60] on link at bounding box center [301, 62] width 15 height 15
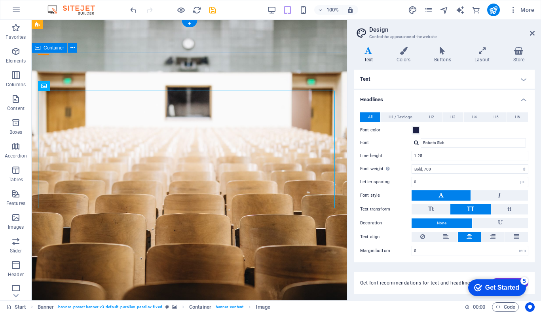
click at [299, 71] on div "Are you ready to learn JAPANESE? Join our japanese class Our Courses Sign up now" at bounding box center [190, 198] width 316 height 274
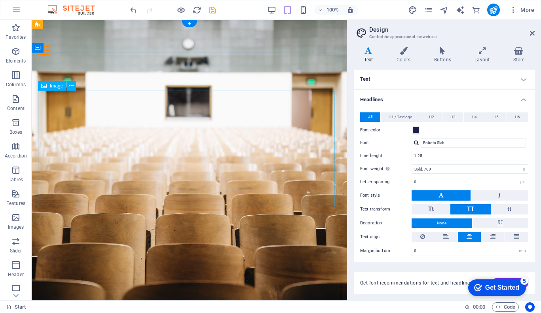
click at [198, 134] on figure at bounding box center [189, 158] width 303 height 118
select select "px"
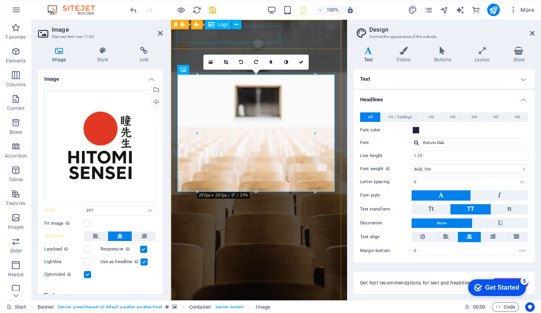
click at [223, 23] on span "Logo" at bounding box center [223, 24] width 11 height 5
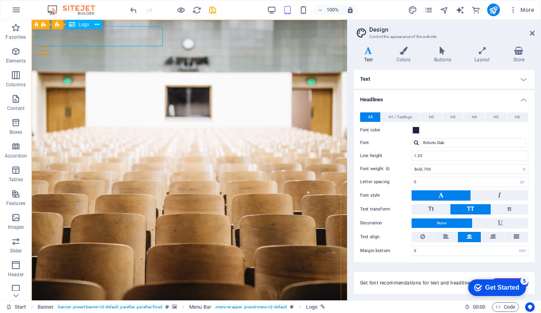
click at [81, 22] on span "Logo" at bounding box center [83, 24] width 11 height 5
click at [81, 25] on span "Logo" at bounding box center [83, 24] width 11 height 5
select select "px"
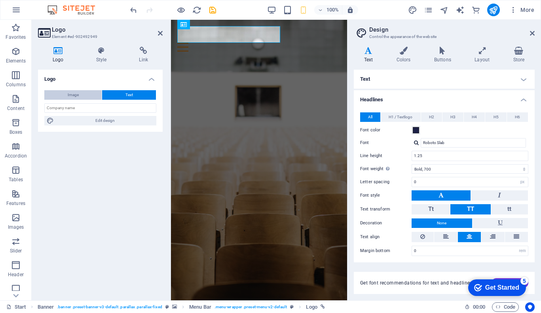
click at [71, 95] on span "Image" at bounding box center [73, 95] width 11 height 10
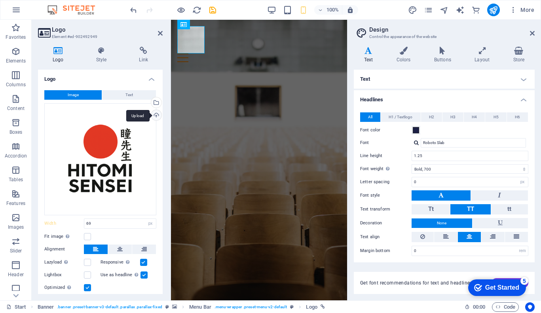
click at [156, 114] on div "Upload" at bounding box center [156, 116] width 12 height 12
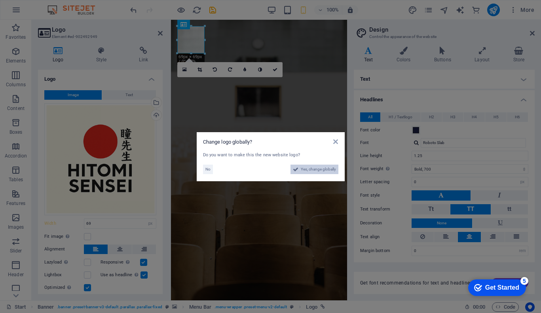
click at [308, 168] on span "Yes, change globally" at bounding box center [318, 170] width 35 height 10
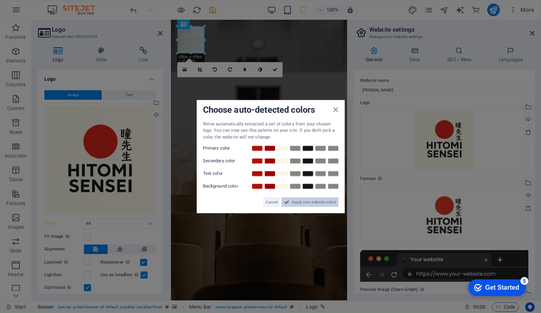
click at [300, 206] on span "Apply new website colors" at bounding box center [314, 203] width 44 height 10
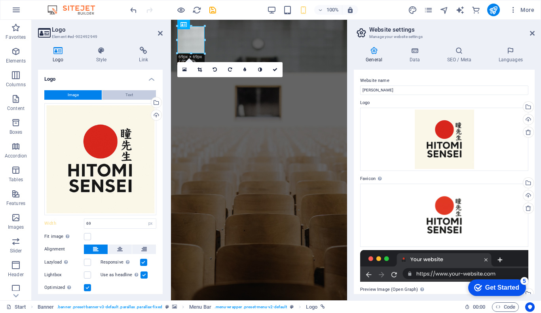
click at [135, 93] on button "Text" at bounding box center [129, 95] width 54 height 10
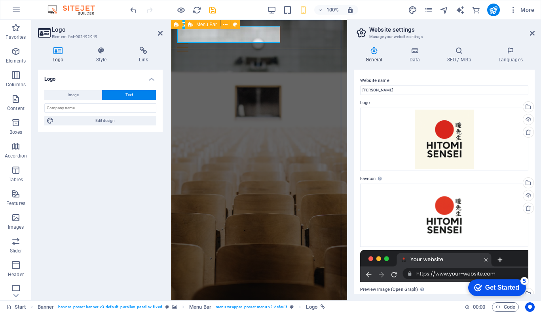
click at [305, 42] on div "Hitomi Sensei Home Courses About Sign up Teachers FAQ Contact" at bounding box center [259, 39] width 176 height 38
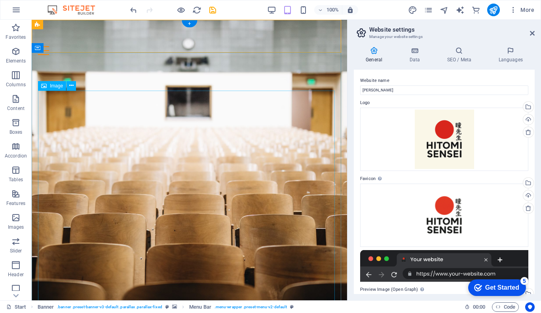
click at [172, 191] on figure at bounding box center [189, 257] width 303 height 316
select select "px"
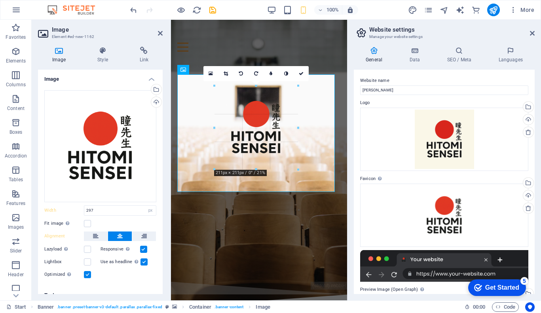
drag, startPoint x: 315, startPoint y: 192, endPoint x: 278, endPoint y: 154, distance: 53.0
type input "211"
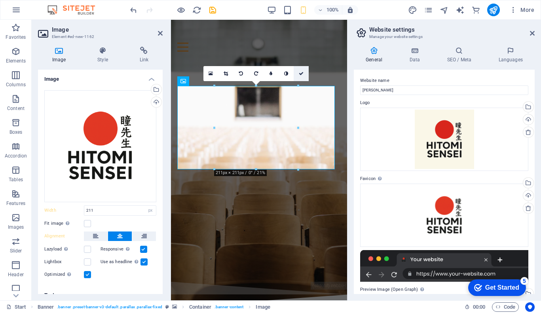
click at [301, 72] on icon at bounding box center [301, 73] width 5 height 5
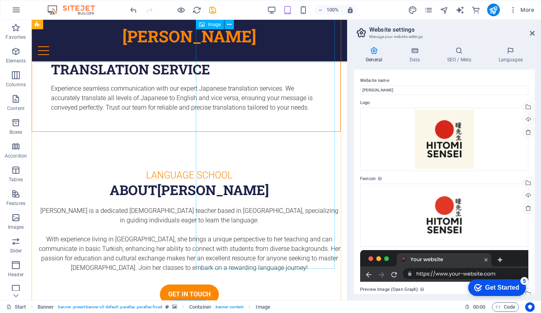
scroll to position [1457, 0]
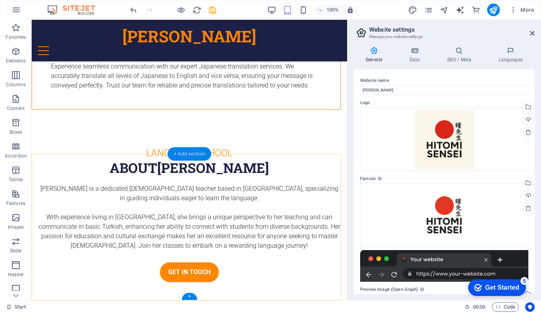
click at [201, 153] on div "+ Add section" at bounding box center [190, 153] width 44 height 13
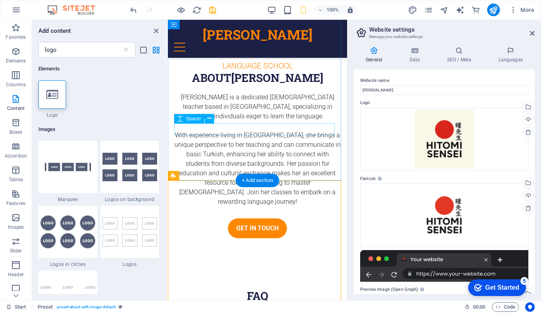
scroll to position [1325, 0]
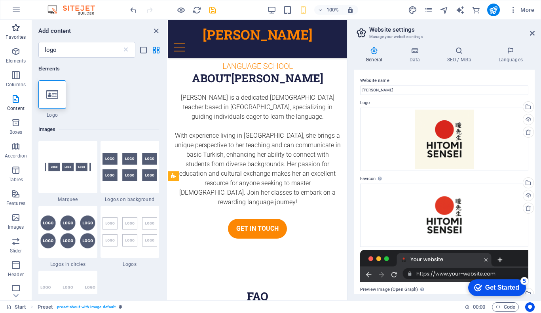
click at [25, 36] on p "Favorites" at bounding box center [16, 37] width 20 height 6
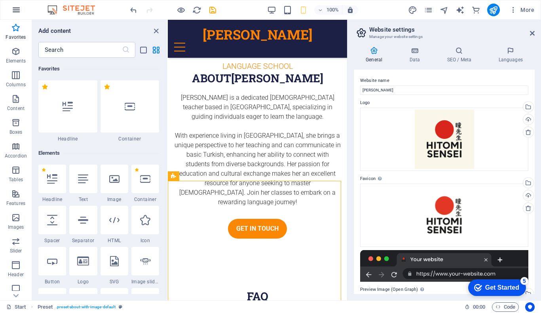
click at [18, 14] on icon "button" at bounding box center [16, 10] width 10 height 10
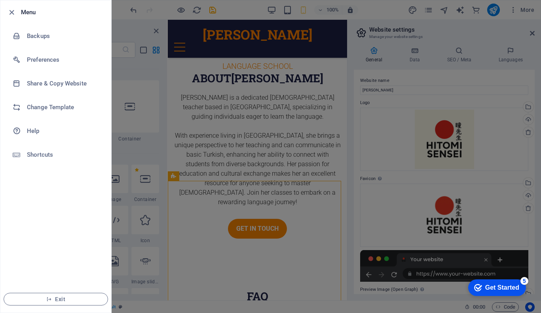
click at [18, 14] on div at bounding box center [14, 13] width 14 height 10
click at [11, 10] on icon "button" at bounding box center [11, 12] width 9 height 9
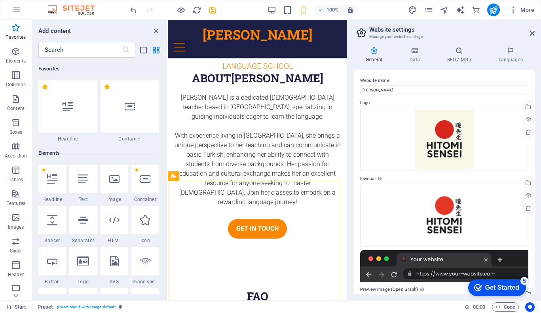
click at [81, 8] on img at bounding box center [75, 10] width 59 height 10
click at [156, 27] on icon "close panel" at bounding box center [156, 31] width 9 height 9
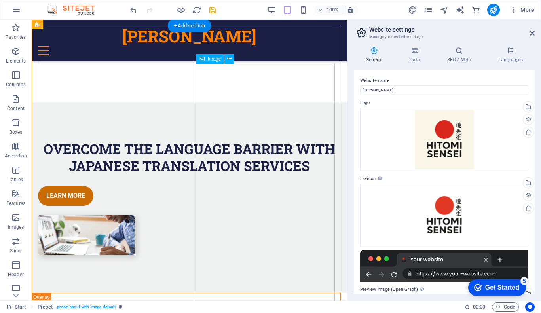
scroll to position [1113, 0]
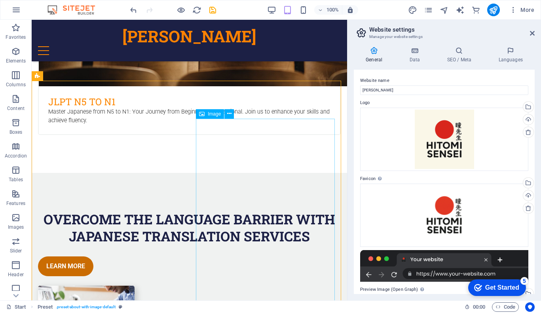
click at [215, 115] on span "Image" at bounding box center [214, 114] width 13 height 5
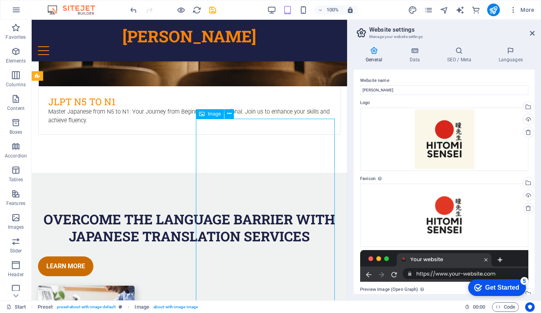
click at [209, 114] on span "Image" at bounding box center [214, 114] width 13 height 5
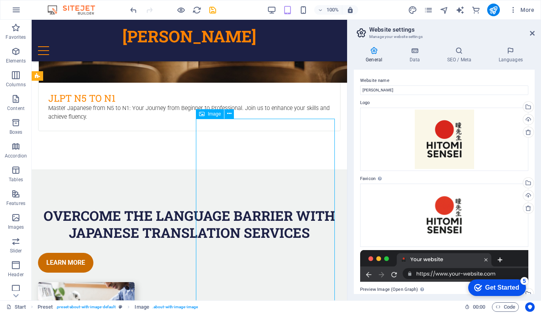
scroll to position [1754, 0]
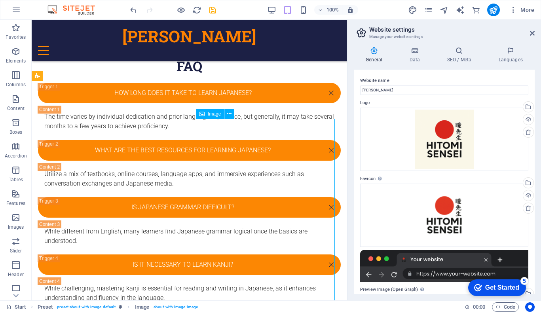
select select "%"
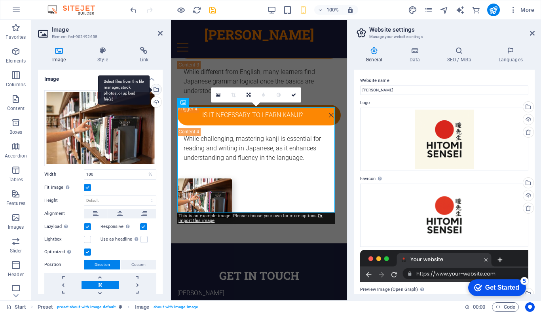
click at [156, 87] on div "Select files from the file manager, stock photos, or upload file(s)" at bounding box center [156, 90] width 12 height 12
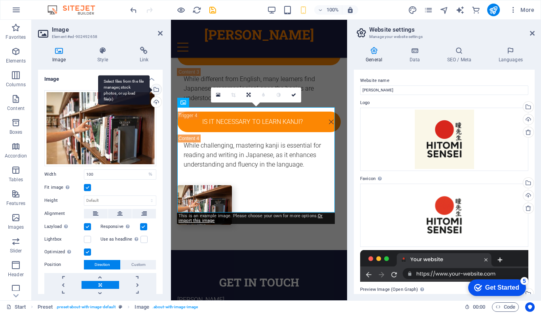
scroll to position [4025, 0]
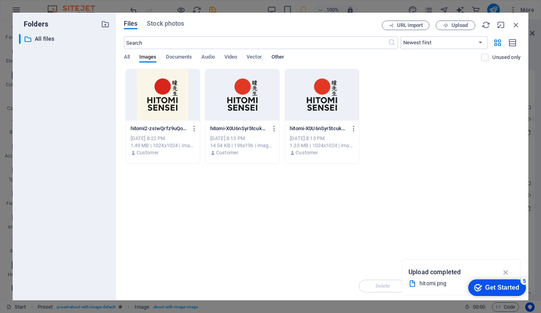
click at [282, 58] on span "Other" at bounding box center [278, 57] width 13 height 11
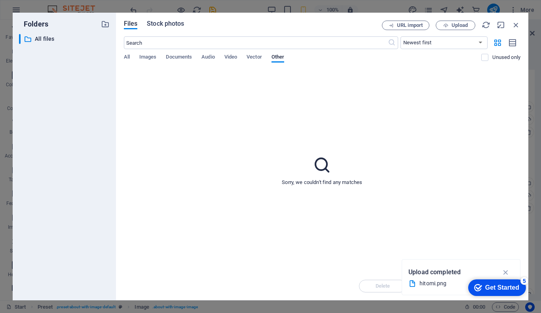
click at [173, 23] on span "Stock photos" at bounding box center [165, 24] width 37 height 10
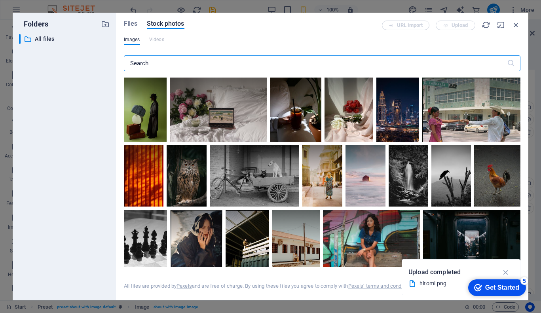
click at [198, 58] on input "text" at bounding box center [315, 63] width 383 height 16
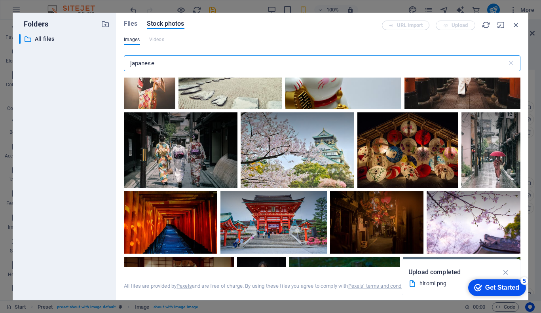
scroll to position [115, 0]
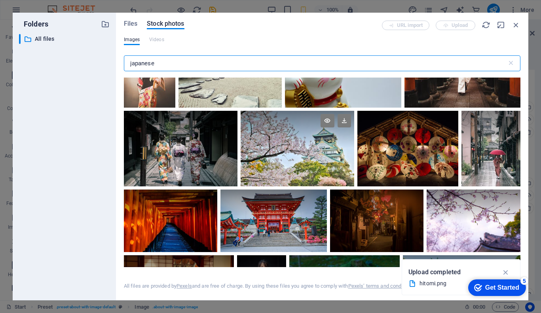
type input "japanese"
click at [302, 147] on div at bounding box center [298, 130] width 114 height 38
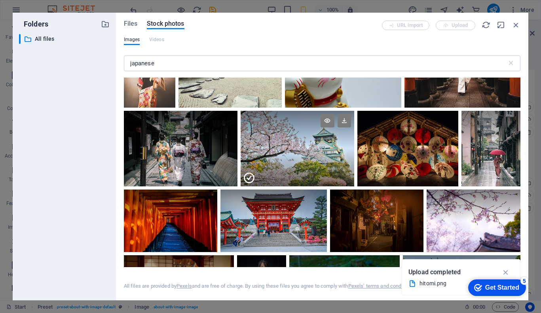
click at [302, 147] on div at bounding box center [298, 130] width 114 height 38
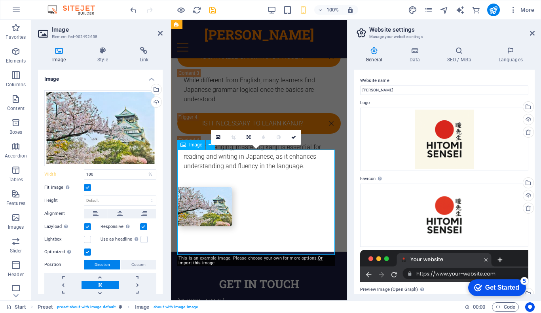
scroll to position [1683, 0]
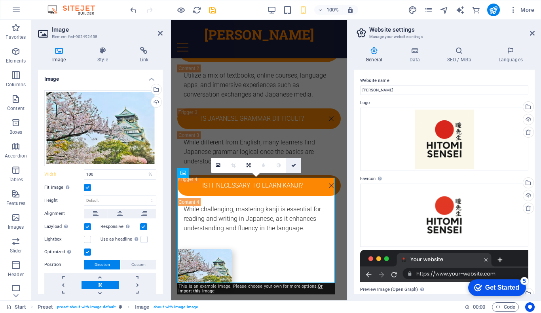
click at [292, 166] on icon at bounding box center [294, 165] width 5 height 5
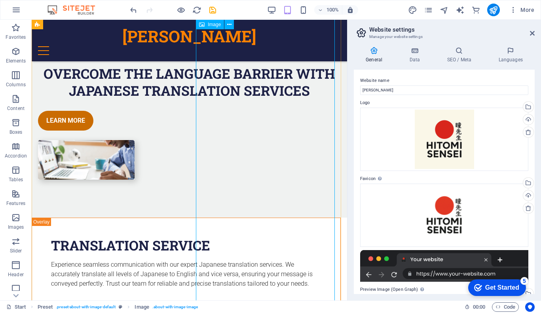
scroll to position [1258, 0]
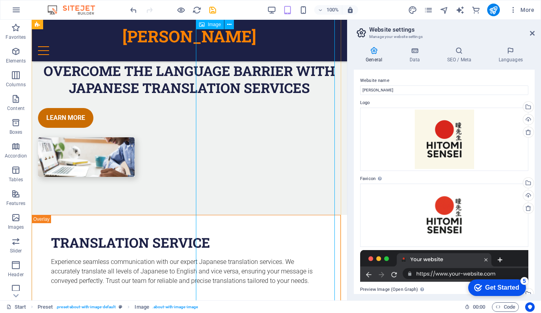
scroll to position [1753, 0]
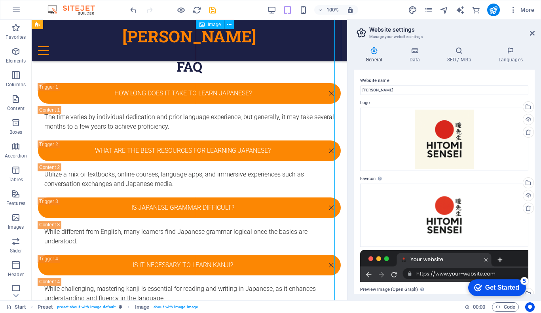
select select "%"
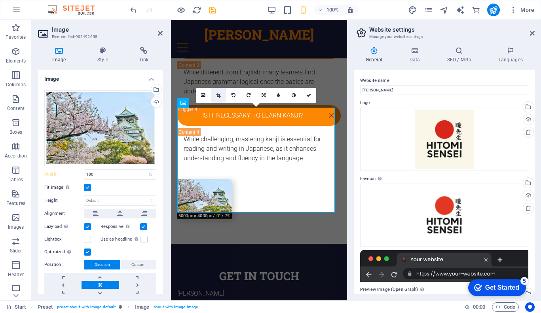
click at [219, 94] on icon at bounding box center [218, 95] width 4 height 5
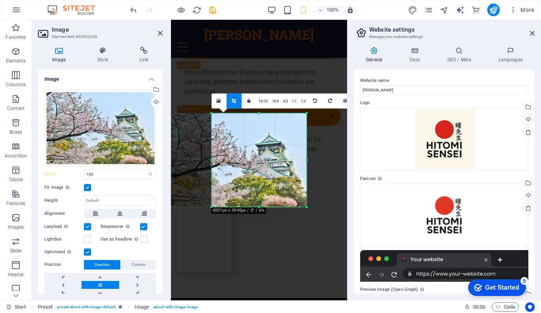
drag, startPoint x: 188, startPoint y: 208, endPoint x: 234, endPoint y: 207, distance: 45.6
click at [234, 207] on div "180 170 160 150 140 130 120 110 100 90 80 70 60 50 40 30 20 10 0 -10 -20 -30 -4…" at bounding box center [259, 160] width 95 height 94
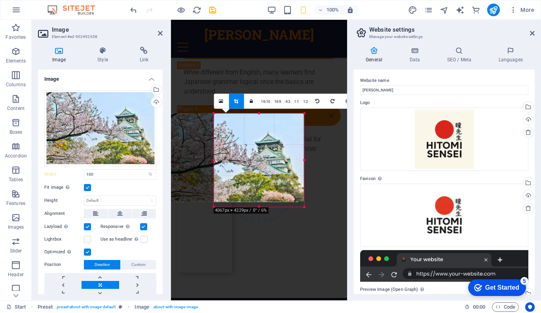
drag, startPoint x: 308, startPoint y: 207, endPoint x: 303, endPoint y: 207, distance: 5.1
click at [303, 207] on div at bounding box center [305, 207] width 5 height 5
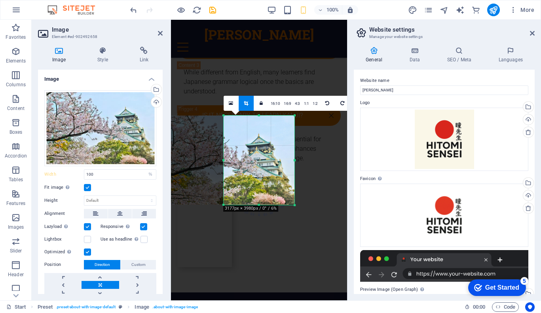
drag, startPoint x: 213, startPoint y: 205, endPoint x: 233, endPoint y: 204, distance: 19.8
click at [233, 204] on div "180 170 160 150 140 130 120 110 100 90 80 70 60 50 40 30 20 10 0 -10 -20 -30 -4…" at bounding box center [259, 160] width 71 height 90
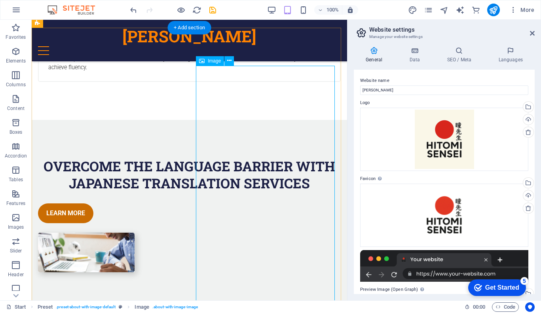
scroll to position [1167, 0]
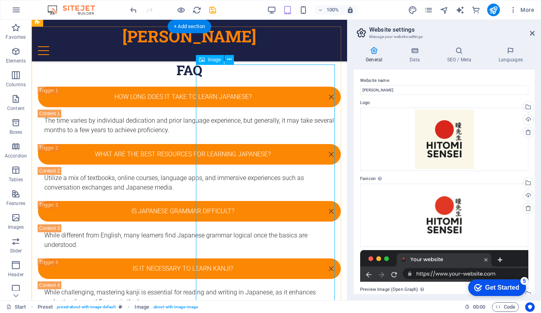
select select "px"
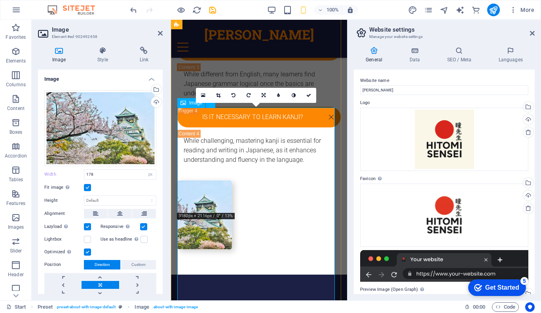
type input "100"
select select "%"
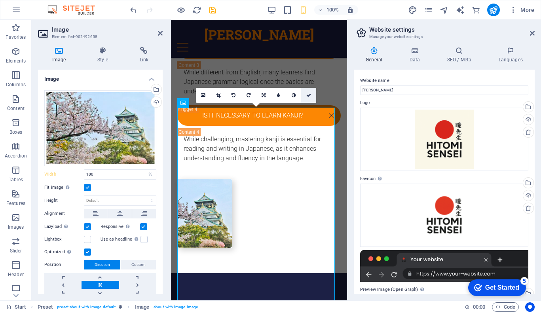
click at [309, 93] on icon at bounding box center [309, 95] width 5 height 5
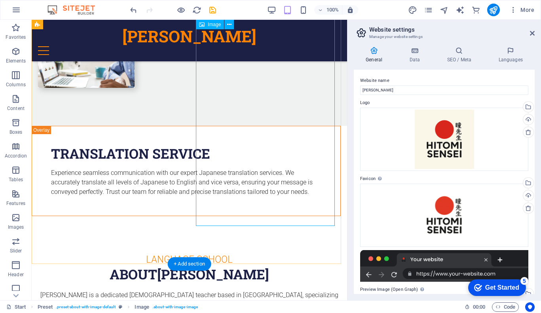
scroll to position [1800, 0]
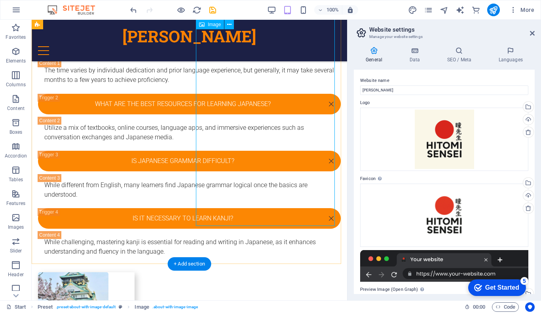
select select "%"
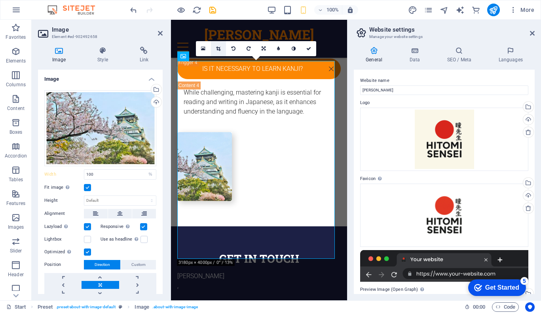
click at [218, 49] on icon at bounding box center [218, 48] width 4 height 5
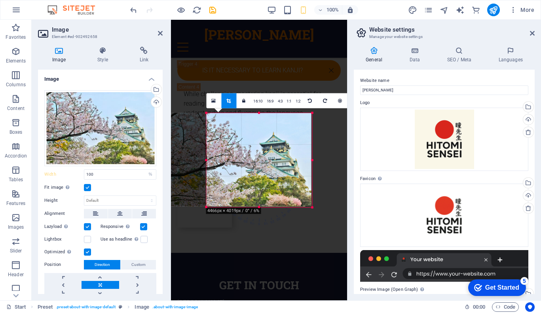
scroll to position [1799, 0]
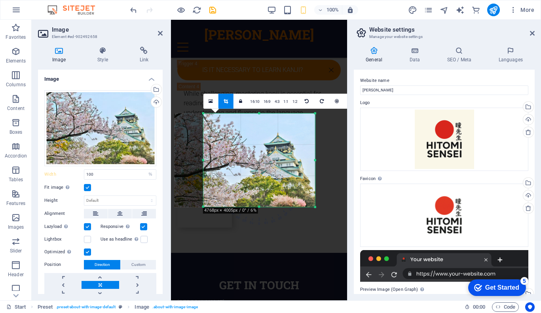
drag, startPoint x: 221, startPoint y: 162, endPoint x: 184, endPoint y: 162, distance: 37.6
click at [203, 162] on div "180 170 160 150 140 130 120 110 100 90 80 70 60 50 40 30 20 10 0 -10 -20 -30 -4…" at bounding box center [259, 160] width 112 height 94
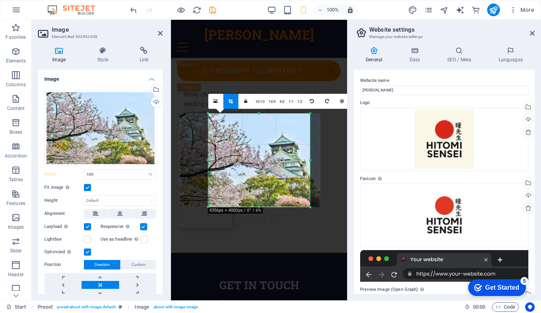
drag, startPoint x: 316, startPoint y: 162, endPoint x: 306, endPoint y: 162, distance: 9.9
click at [306, 162] on div "180 170 160 150 140 130 120 110 100 90 80 70 60 50 40 30 20 10 0 -10 -20 -30 -4…" at bounding box center [259, 159] width 102 height 93
type input "257"
select select "px"
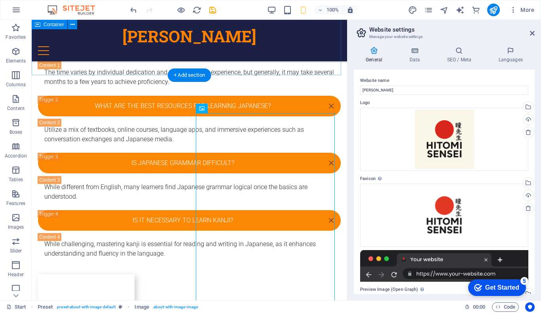
scroll to position [1118, 0]
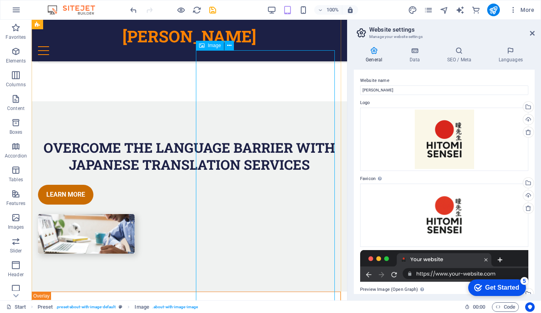
scroll to position [1800, 0]
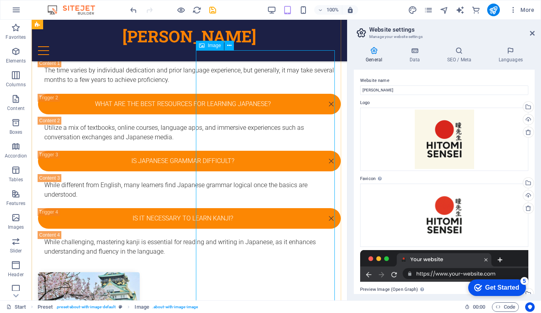
select select "px"
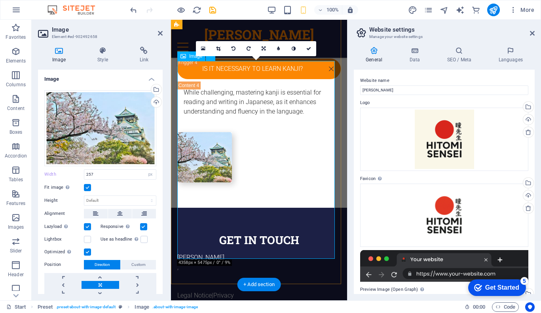
type input "100"
select select "%"
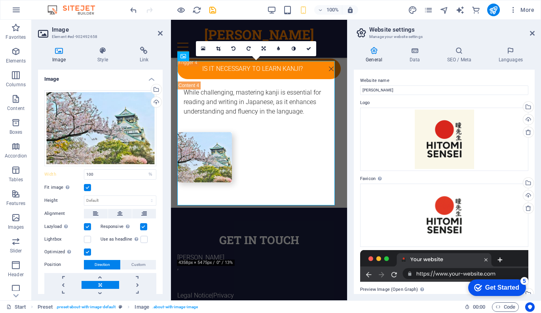
click at [88, 187] on label at bounding box center [87, 187] width 7 height 7
click at [0, 0] on input "Fit image Automatically fit image to a fixed width and height" at bounding box center [0, 0] width 0 height 0
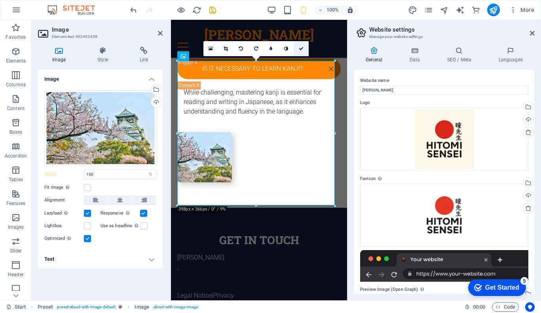
click at [300, 45] on link at bounding box center [301, 48] width 15 height 15
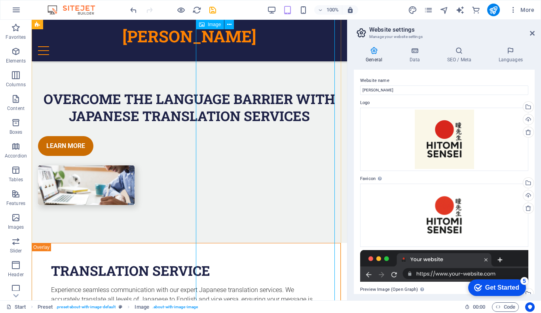
scroll to position [1774, 0]
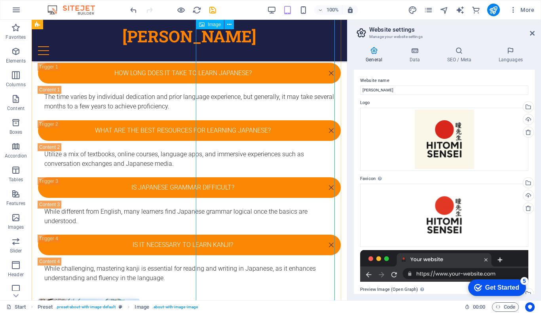
select select "%"
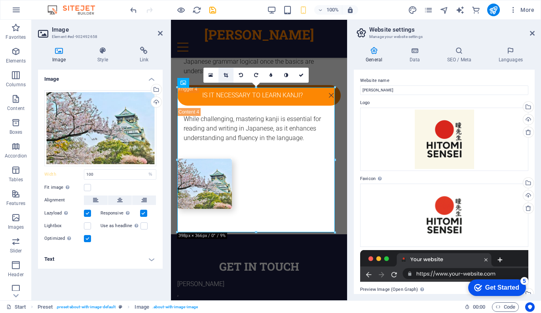
click at [226, 78] on link at bounding box center [226, 75] width 15 height 15
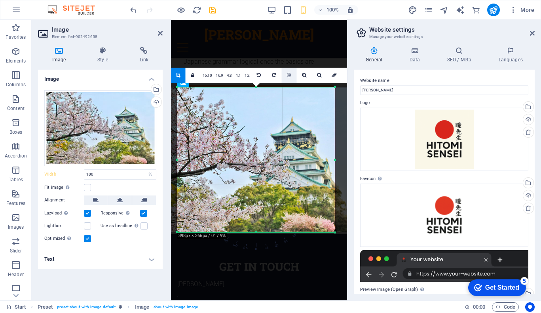
click at [290, 74] on icon at bounding box center [289, 75] width 4 height 5
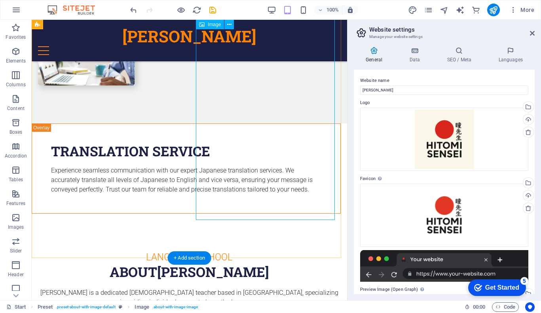
select select "%"
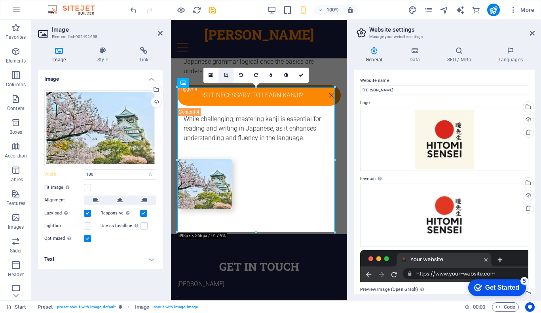
click at [227, 73] on icon at bounding box center [226, 75] width 4 height 5
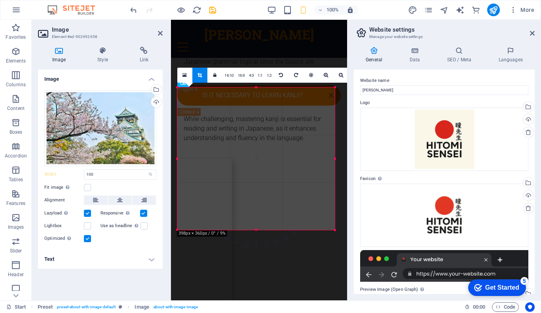
drag, startPoint x: 177, startPoint y: 163, endPoint x: 164, endPoint y: 152, distance: 16.9
click at [164, 152] on div "Image Element #ed-902492658 Image Style Link Image Drag files here, click to ch…" at bounding box center [190, 160] width 316 height 281
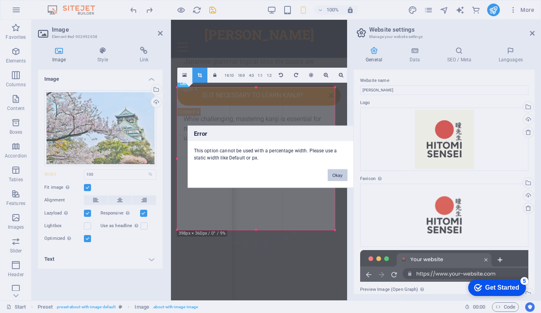
click at [338, 174] on button "Okay" at bounding box center [338, 175] width 20 height 12
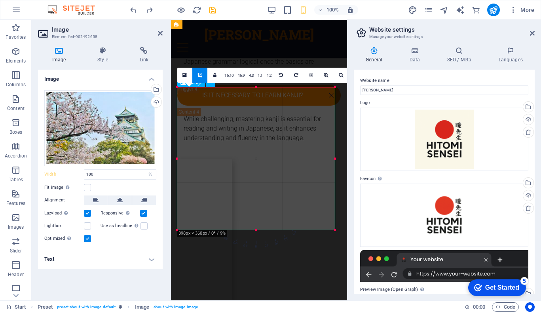
type input "178"
select select "px"
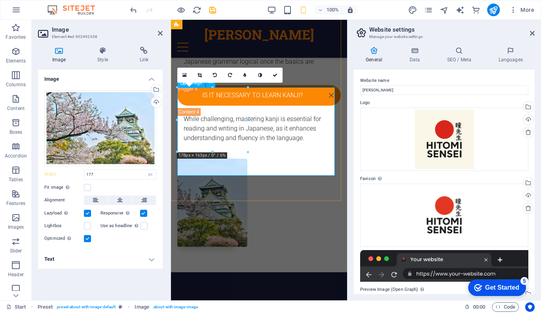
drag, startPoint x: 418, startPoint y: 140, endPoint x: 305, endPoint y: 124, distance: 114.8
click at [217, 159] on figure at bounding box center [204, 203] width 55 height 88
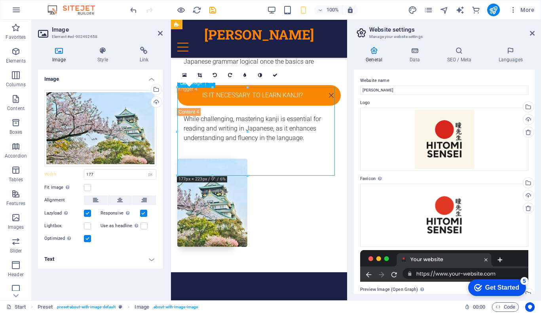
drag, startPoint x: 217, startPoint y: 118, endPoint x: 295, endPoint y: 123, distance: 77.8
click at [232, 159] on figure at bounding box center [204, 203] width 55 height 88
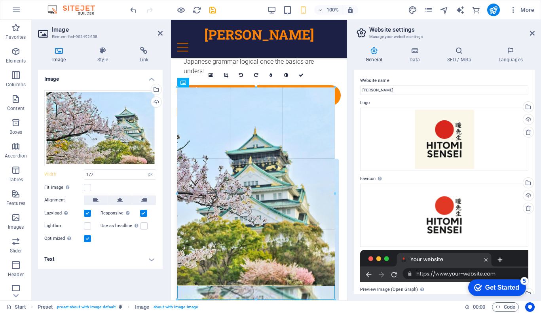
drag, startPoint x: 218, startPoint y: 121, endPoint x: 339, endPoint y: 150, distance: 123.8
type input "398"
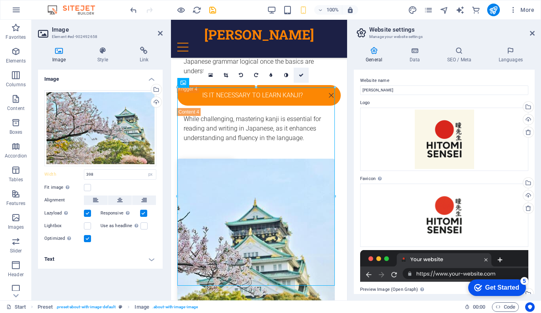
click at [302, 74] on icon at bounding box center [301, 75] width 5 height 5
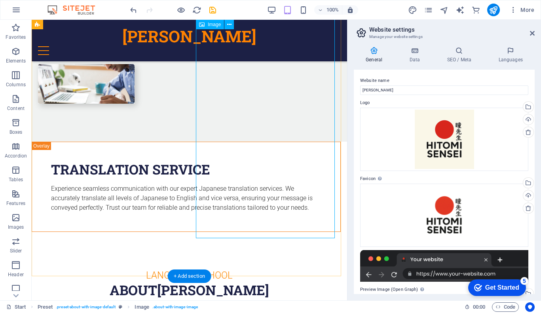
select select "px"
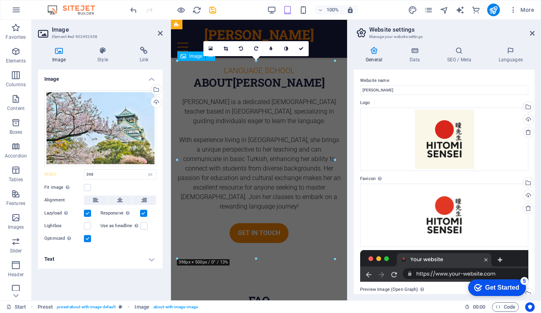
scroll to position [1800, 0]
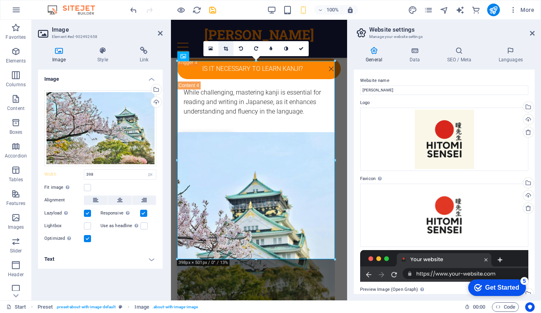
click at [225, 51] on icon at bounding box center [226, 48] width 4 height 5
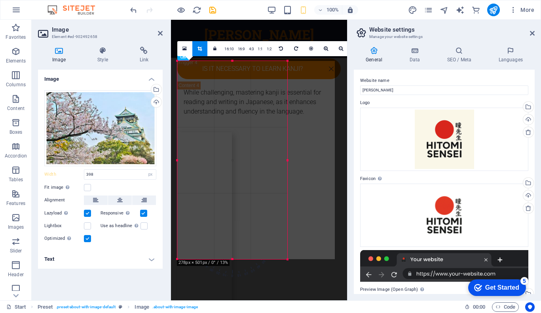
drag, startPoint x: 179, startPoint y: 105, endPoint x: 230, endPoint y: 106, distance: 51.1
click at [230, 106] on div "180 170 160 150 140 130 120 110 100 90 80 70 60 50 40 30 20 10 0 -10 -20 -30 -4…" at bounding box center [232, 160] width 110 height 198
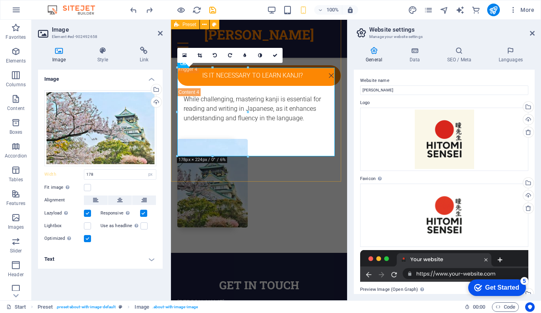
type input "100"
select select "%"
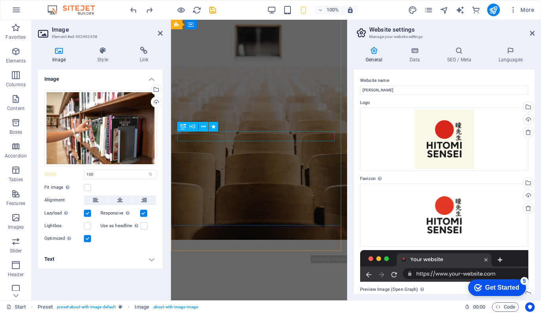
scroll to position [0, 0]
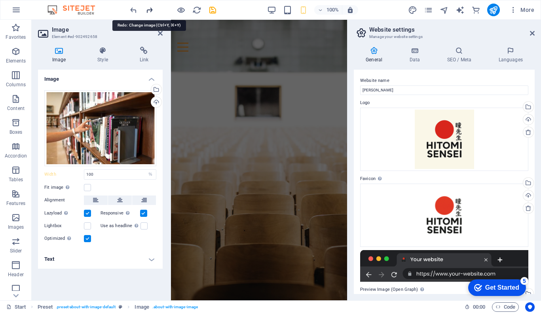
click at [151, 9] on icon "redo" at bounding box center [149, 10] width 9 height 9
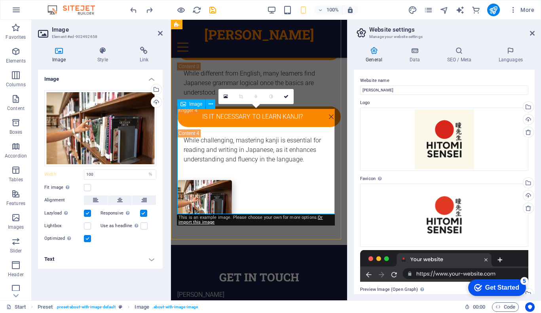
scroll to position [1752, 0]
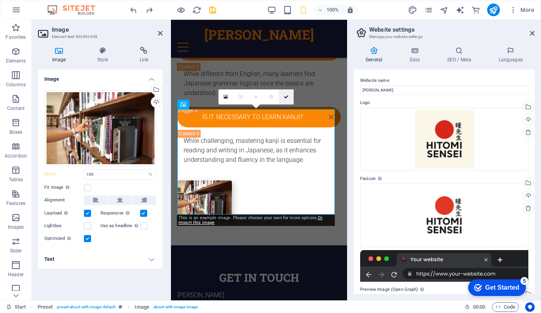
click at [287, 96] on icon at bounding box center [286, 97] width 5 height 5
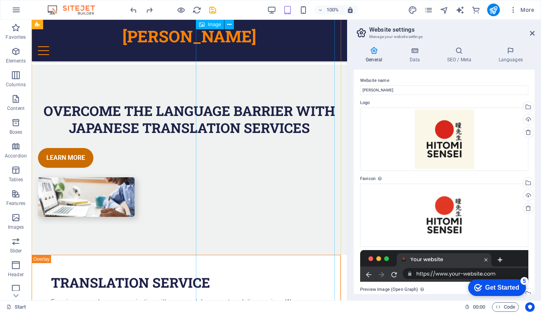
scroll to position [1255, 0]
click at [535, 33] on aside "Website settings Manage your website settings General Data SEO / Meta Languages…" at bounding box center [444, 160] width 194 height 281
click at [533, 32] on icon at bounding box center [532, 33] width 5 height 6
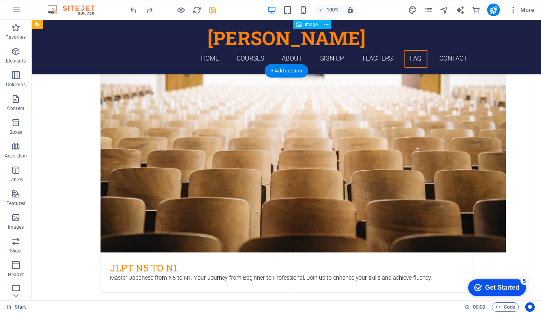
scroll to position [1138, 0]
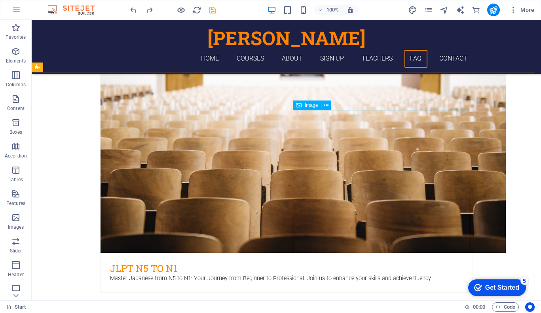
click at [311, 108] on span "Image" at bounding box center [311, 105] width 13 height 5
click at [328, 105] on icon at bounding box center [326, 105] width 4 height 8
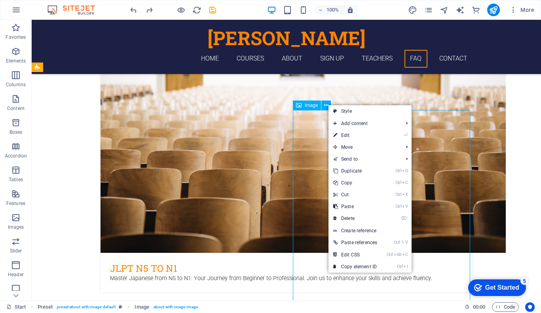
click at [309, 105] on span "Image" at bounding box center [311, 105] width 13 height 5
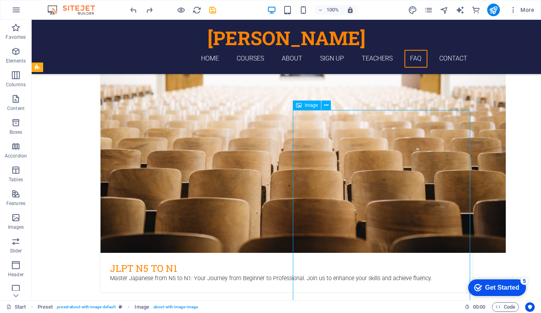
click at [309, 105] on span "Image" at bounding box center [311, 105] width 13 height 5
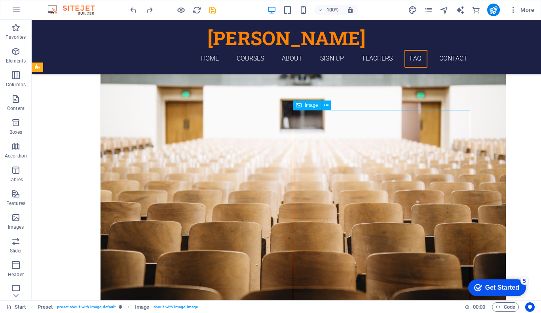
select select "%"
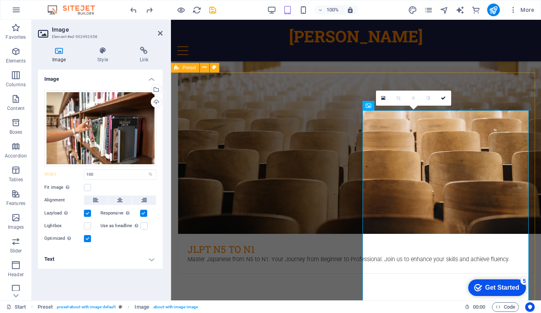
type input "257"
select select "px"
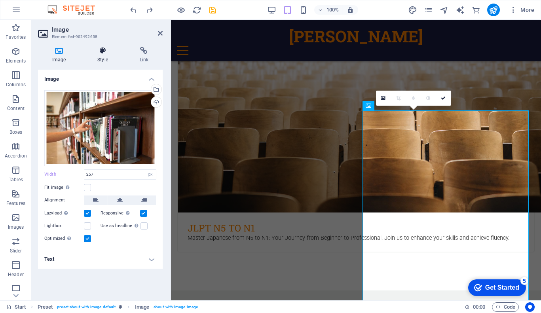
click at [104, 54] on icon at bounding box center [102, 51] width 39 height 8
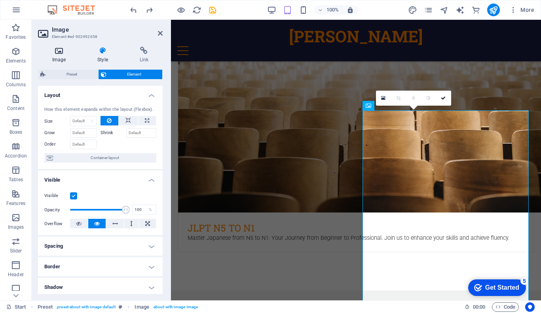
click at [63, 57] on h4 "Image" at bounding box center [60, 55] width 45 height 17
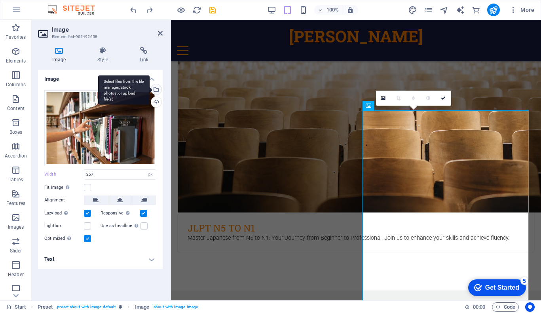
click at [158, 89] on div "Select files from the file manager, stock photos, or upload file(s)" at bounding box center [156, 90] width 12 height 12
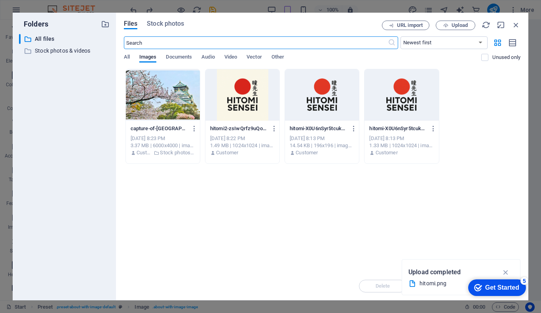
type input "100"
select select "%"
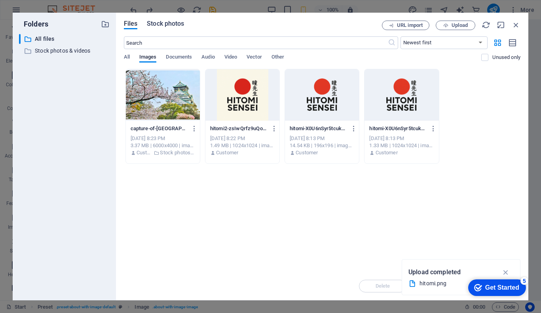
click at [177, 25] on span "Stock photos" at bounding box center [165, 24] width 37 height 10
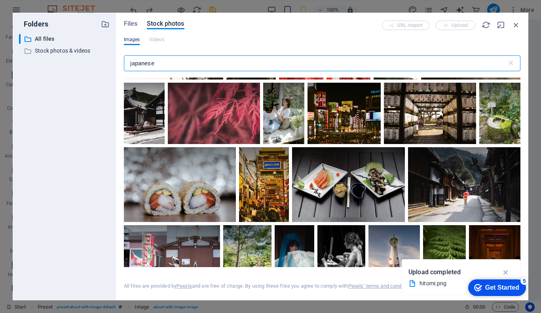
scroll to position [1441, 0]
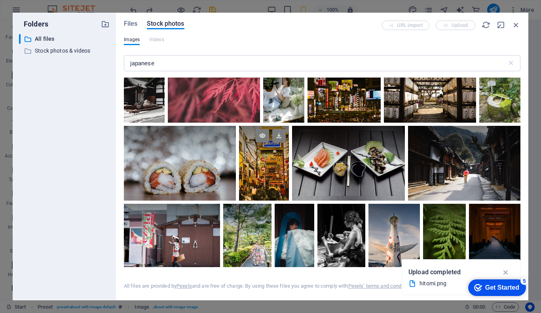
click at [273, 160] on div at bounding box center [264, 163] width 50 height 75
click at [266, 151] on div at bounding box center [264, 145] width 50 height 38
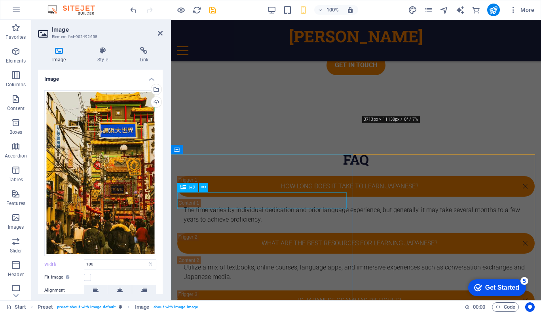
type input "257"
select select "px"
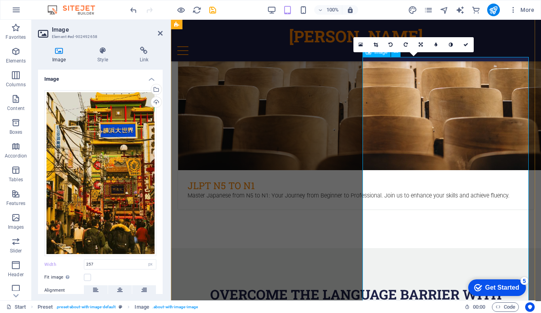
scroll to position [1125, 0]
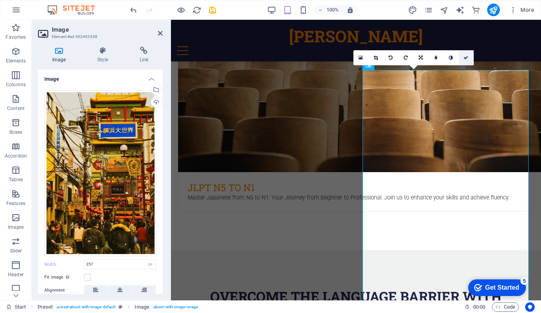
click at [466, 55] on icon at bounding box center [466, 57] width 5 height 5
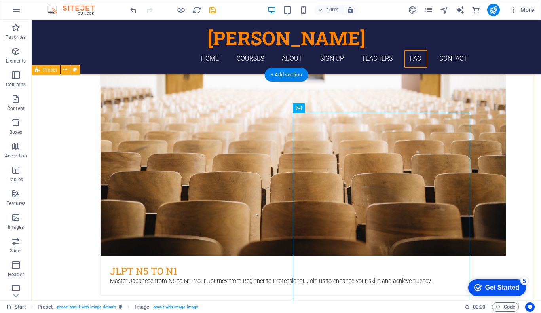
scroll to position [1134, 0]
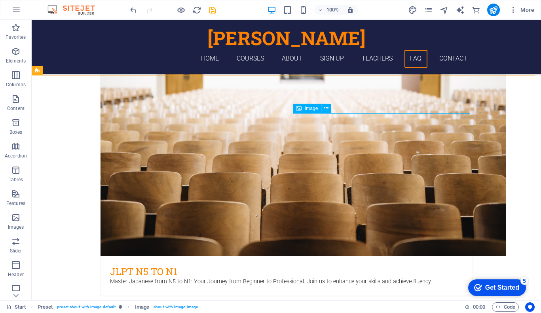
click at [302, 110] on div "Image" at bounding box center [307, 109] width 28 height 10
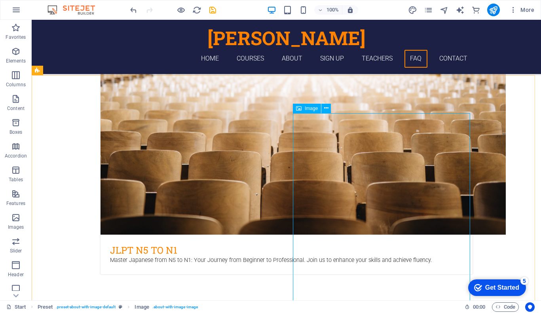
scroll to position [1082, 0]
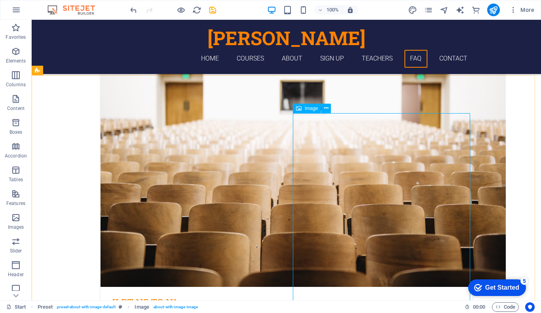
select select "px"
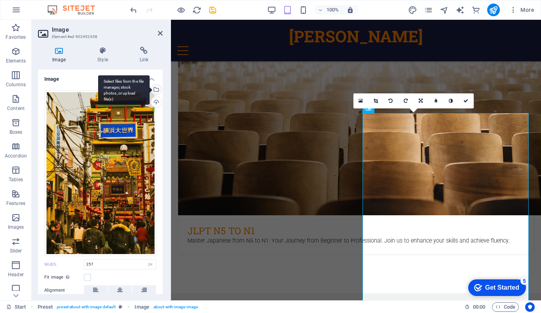
click at [158, 88] on div "Select files from the file manager, stock photos, or upload file(s)" at bounding box center [156, 90] width 12 height 12
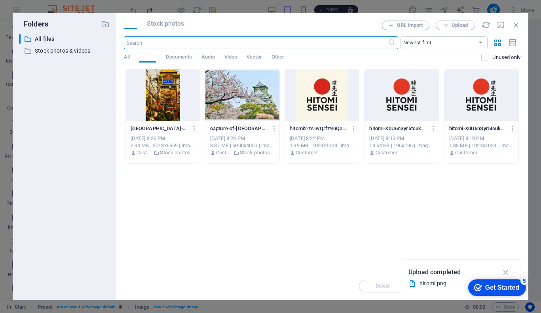
type input "100"
select select "%"
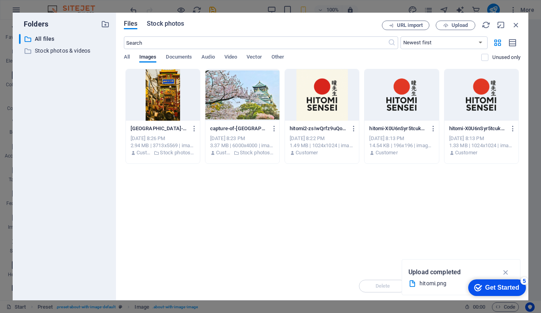
click at [171, 24] on span "Stock photos" at bounding box center [165, 24] width 37 height 10
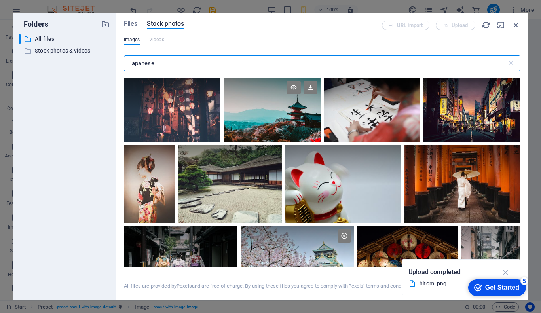
click at [282, 115] on div at bounding box center [272, 110] width 97 height 65
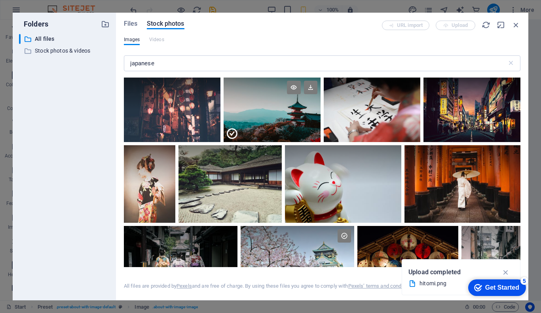
click at [282, 115] on div at bounding box center [272, 126] width 97 height 32
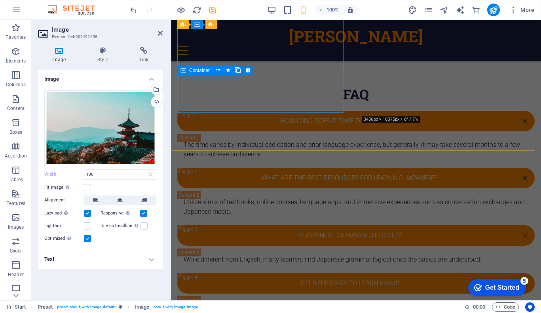
type input "257"
select select "px"
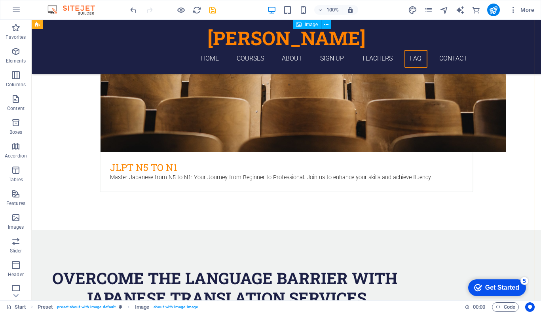
scroll to position [1238, 0]
drag, startPoint x: 214, startPoint y: 128, endPoint x: 353, endPoint y: 128, distance: 139.4
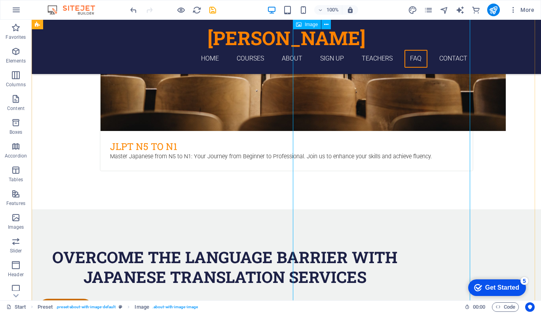
scroll to position [1186, 0]
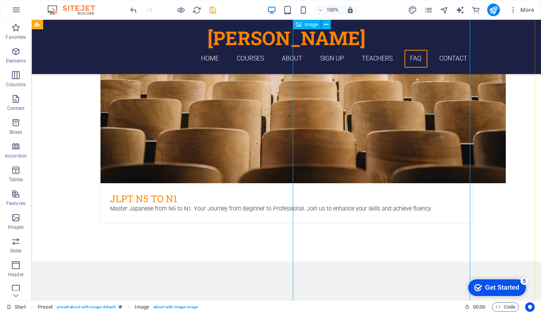
select select "px"
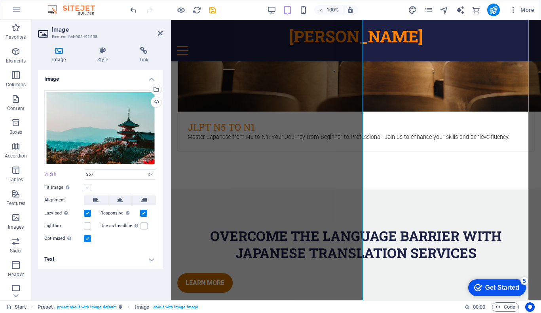
click at [88, 190] on label at bounding box center [87, 187] width 7 height 7
click at [0, 0] on input "Fit image Automatically fit image to a fixed width and height" at bounding box center [0, 0] width 0 height 0
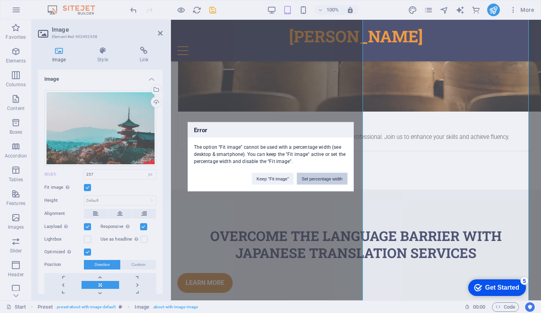
click at [311, 176] on button "Set percentage width" at bounding box center [322, 179] width 50 height 12
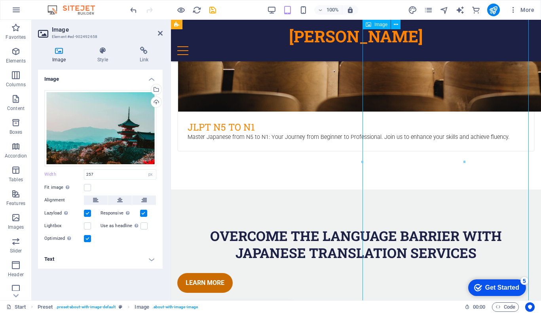
drag, startPoint x: 407, startPoint y: 162, endPoint x: 447, endPoint y: 164, distance: 40.4
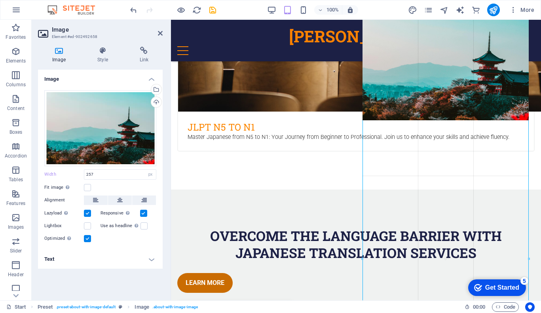
drag, startPoint x: 464, startPoint y: 161, endPoint x: 528, endPoint y: 188, distance: 69.7
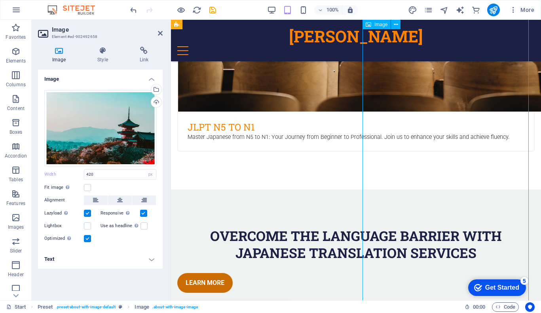
drag, startPoint x: 494, startPoint y: 185, endPoint x: 389, endPoint y: 198, distance: 106.6
click at [126, 200] on button at bounding box center [120, 201] width 24 height 10
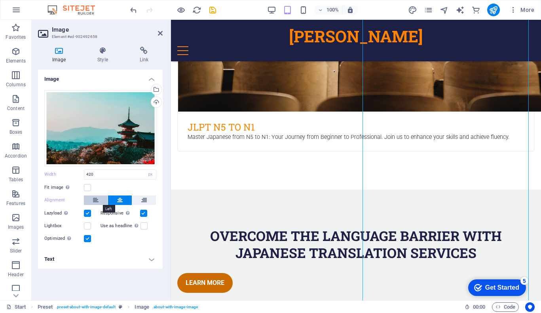
click at [102, 198] on button at bounding box center [96, 201] width 24 height 10
click at [141, 199] on icon at bounding box center [144, 201] width 6 height 10
drag, startPoint x: 449, startPoint y: 154, endPoint x: 414, endPoint y: 156, distance: 35.3
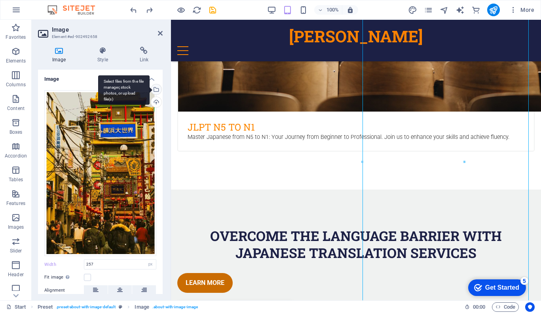
click at [155, 90] on div "Select files from the file manager, stock photos, or upload file(s)" at bounding box center [156, 90] width 12 height 12
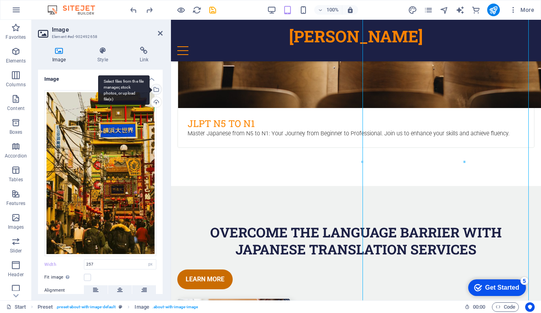
scroll to position [1819, 0]
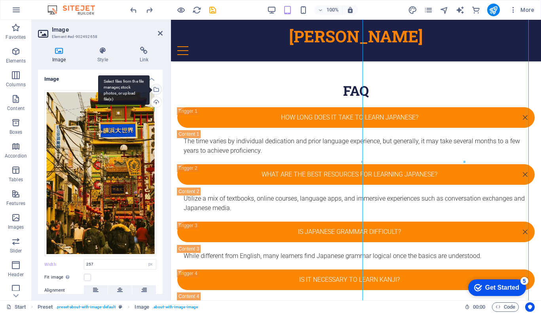
type input "100"
select select "%"
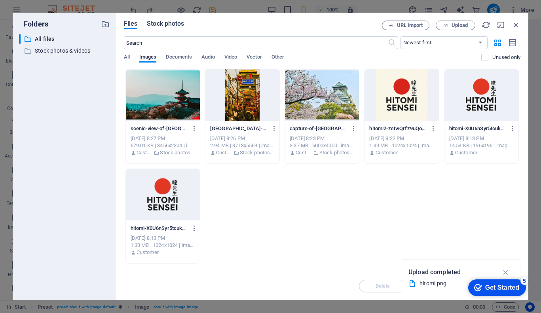
click at [159, 22] on span "Stock photos" at bounding box center [165, 24] width 37 height 10
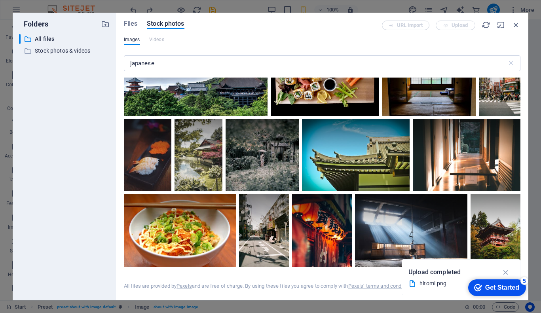
scroll to position [718, 0]
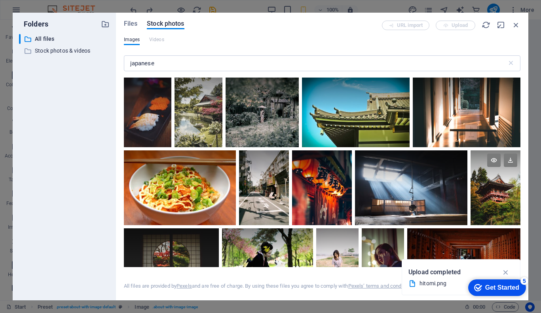
click at [494, 187] on div at bounding box center [496, 188] width 50 height 75
click at [494, 188] on div at bounding box center [496, 207] width 50 height 38
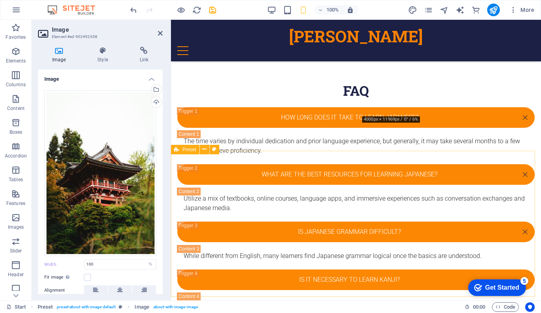
type input "257"
select select "px"
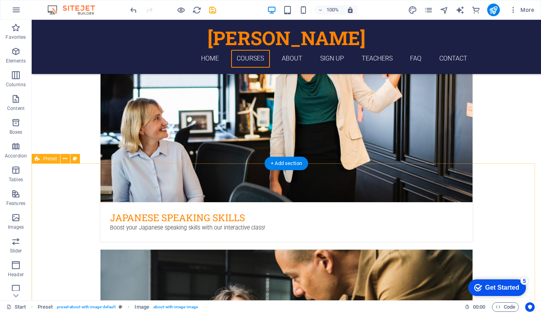
scroll to position [591, 0]
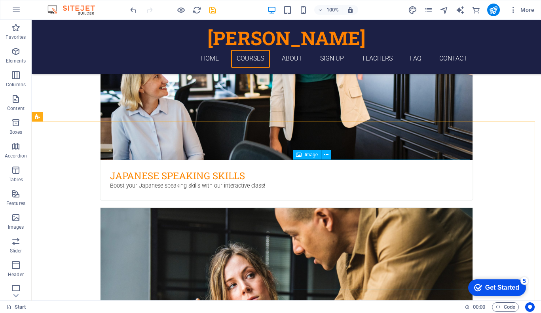
click at [308, 154] on span "Image" at bounding box center [311, 154] width 13 height 5
select select "%"
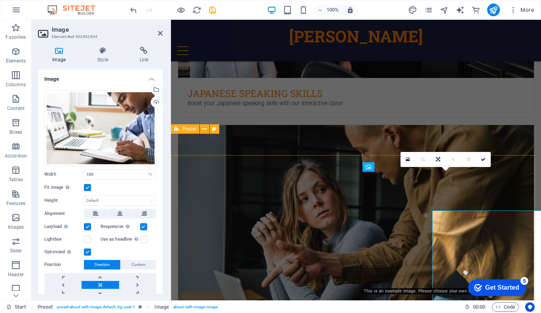
scroll to position [540, 0]
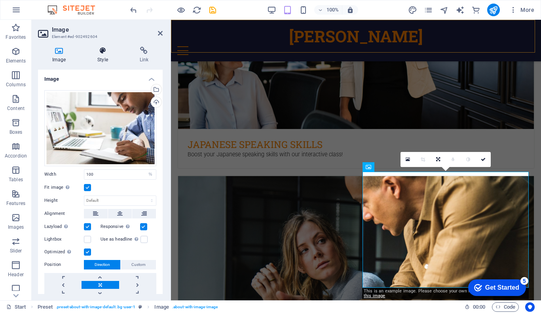
click at [104, 53] on icon at bounding box center [102, 51] width 39 height 8
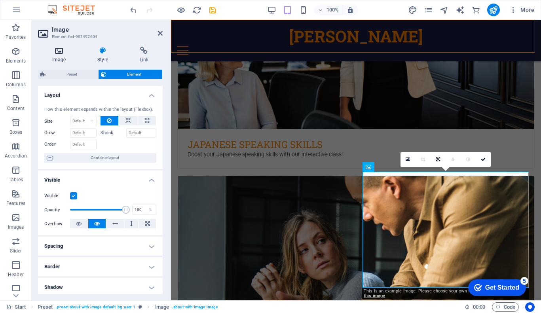
click at [65, 57] on h4 "Image" at bounding box center [60, 55] width 45 height 17
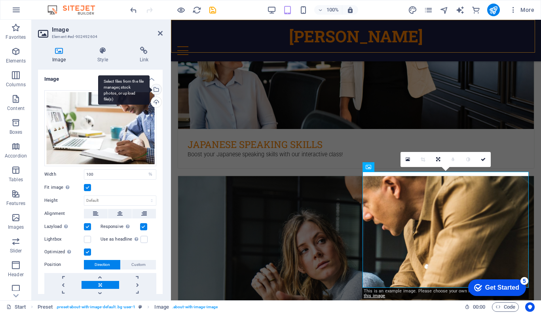
click at [154, 88] on div "Select files from the file manager, stock photos, or upload file(s)" at bounding box center [156, 90] width 12 height 12
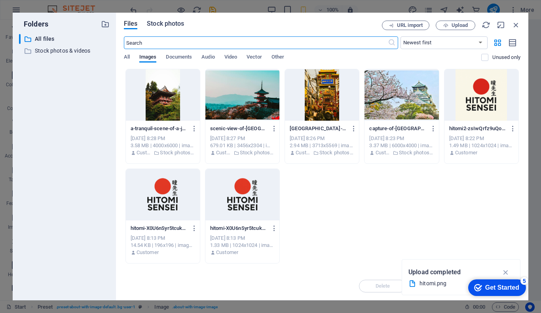
click at [162, 23] on span "Stock photos" at bounding box center [165, 24] width 37 height 10
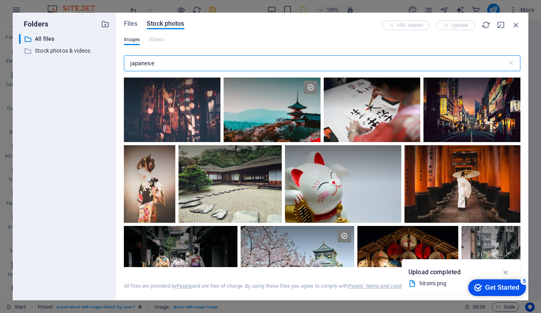
click at [189, 62] on input "japanese" at bounding box center [315, 63] width 383 height 16
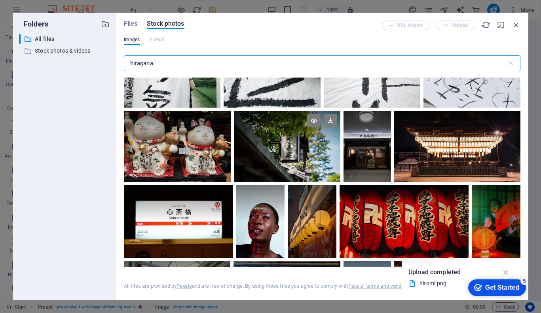
scroll to position [103, 0]
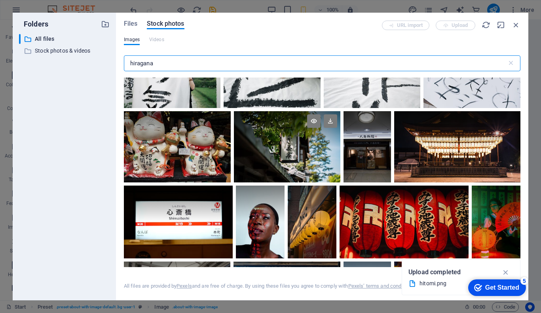
type input "hiragana"
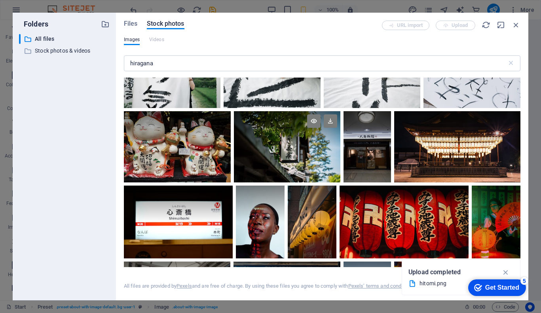
click at [292, 140] on div at bounding box center [287, 129] width 107 height 36
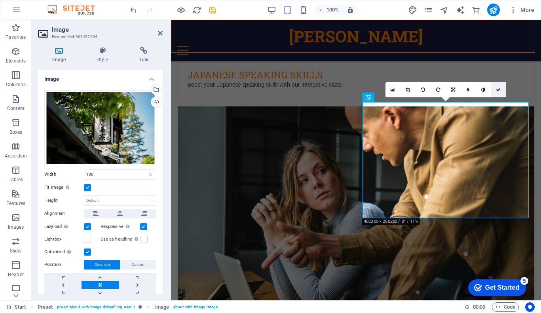
click at [499, 88] on icon at bounding box center [498, 90] width 5 height 5
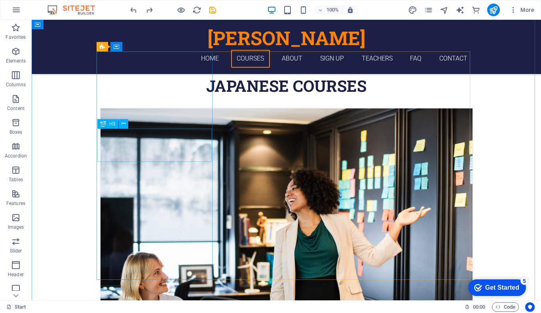
scroll to position [381, 0]
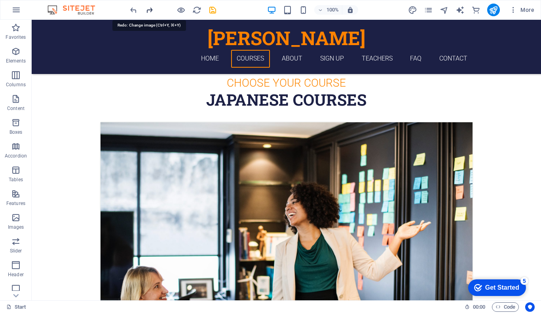
click at [150, 6] on icon "redo" at bounding box center [149, 10] width 9 height 9
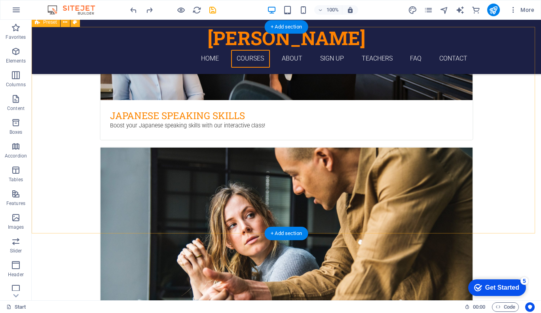
scroll to position [711, 0]
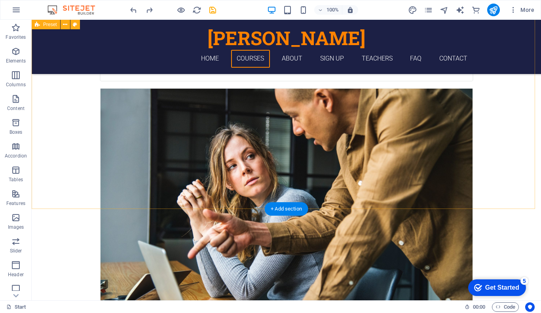
drag, startPoint x: 314, startPoint y: 228, endPoint x: 274, endPoint y: 164, distance: 75.3
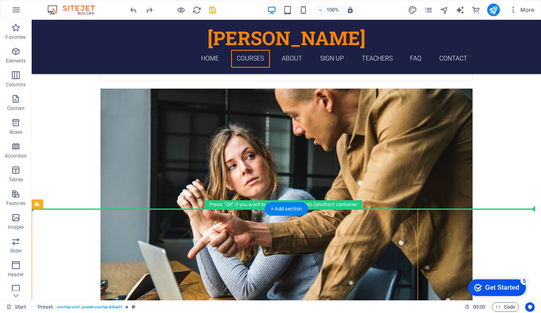
drag, startPoint x: 82, startPoint y: 227, endPoint x: 164, endPoint y: 175, distance: 97.5
drag, startPoint x: 84, startPoint y: 224, endPoint x: 144, endPoint y: 177, distance: 76.5
drag, startPoint x: 78, startPoint y: 226, endPoint x: 185, endPoint y: 163, distance: 124.1
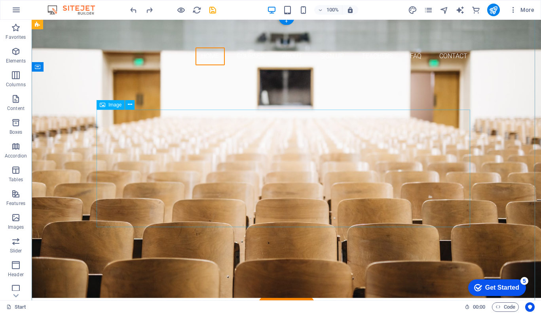
scroll to position [0, 0]
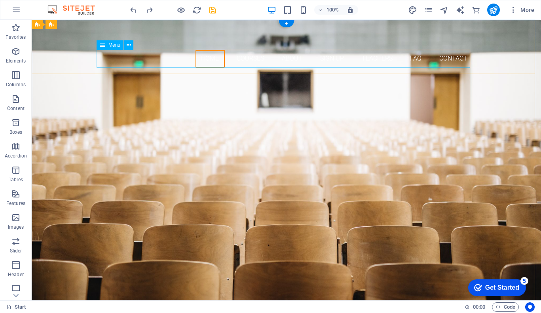
click at [330, 55] on nav "Home Courses About Sign up Teachers FAQ Contact" at bounding box center [287, 59] width 374 height 18
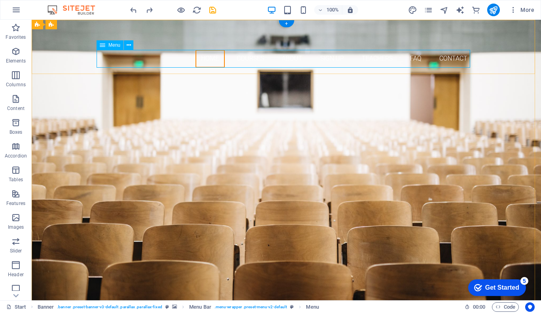
click at [376, 55] on nav "Home Courses About Sign up Teachers FAQ Contact" at bounding box center [287, 59] width 374 height 18
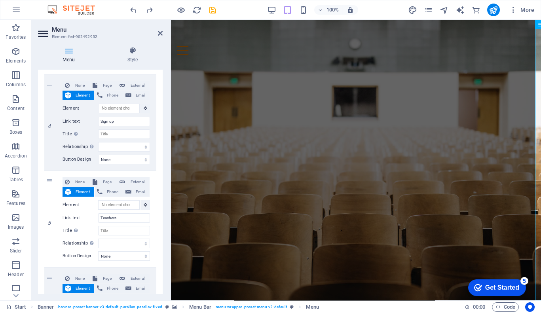
scroll to position [360, 0]
click at [51, 219] on icon at bounding box center [50, 220] width 4 height 6
select select
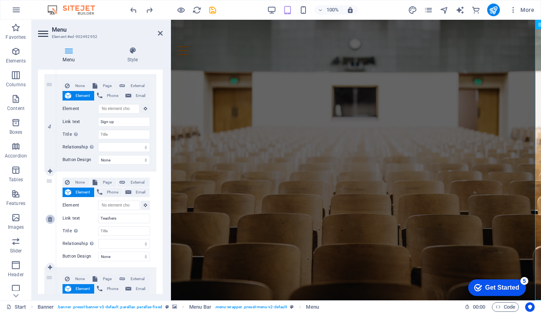
select select
type input "#ed-902492607"
type input "FAQ"
select select
type input "#ed-902492919"
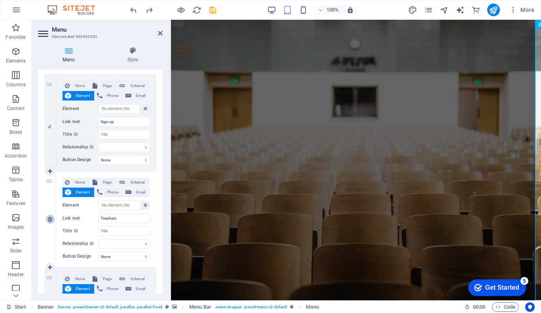
type input "Contact"
select select
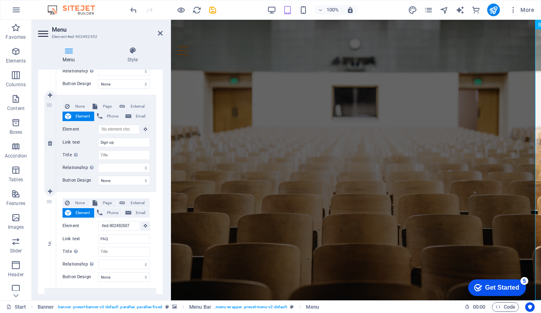
scroll to position [338, 0]
click at [49, 143] on icon at bounding box center [50, 145] width 4 height 6
select select
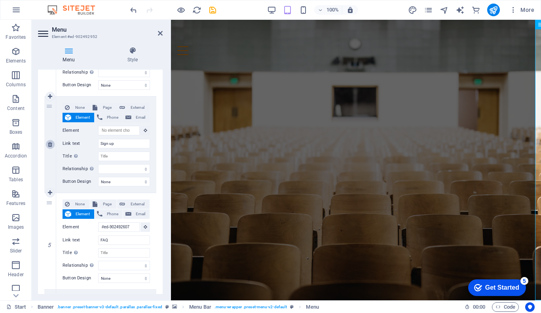
type input "#ed-902492607"
type input "FAQ"
select select
type input "#ed-902492919"
type input "Contact"
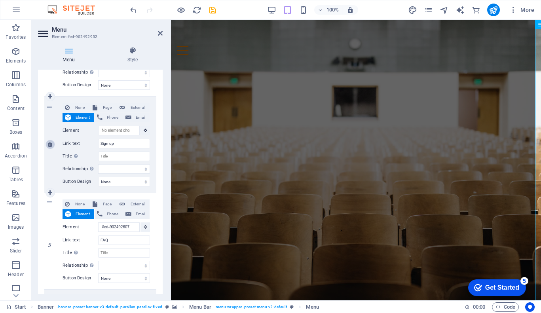
select select
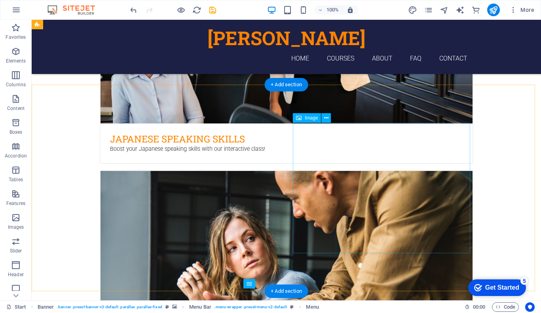
scroll to position [595, 0]
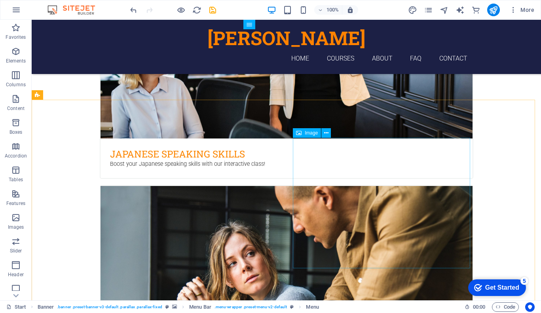
click at [306, 134] on span "Image" at bounding box center [311, 133] width 13 height 5
click at [309, 131] on span "Image" at bounding box center [311, 133] width 13 height 5
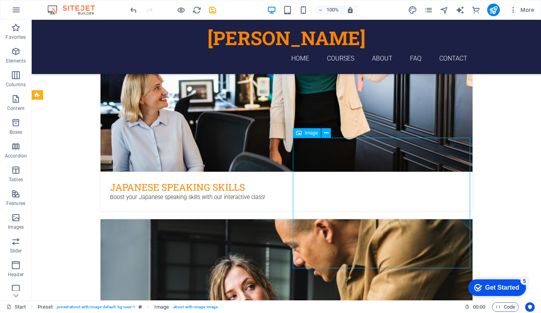
select select "%"
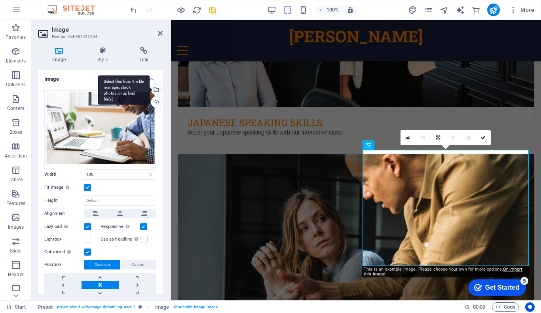
click at [158, 90] on div "Select files from the file manager, stock photos, or upload file(s)" at bounding box center [156, 90] width 12 height 12
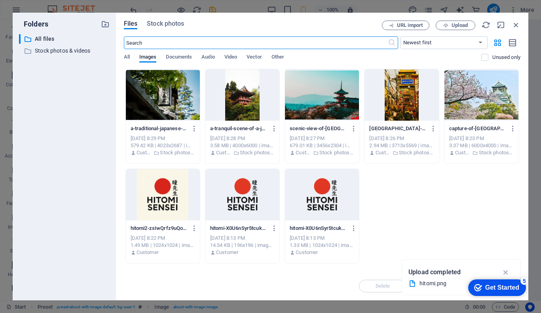
scroll to position [960, 0]
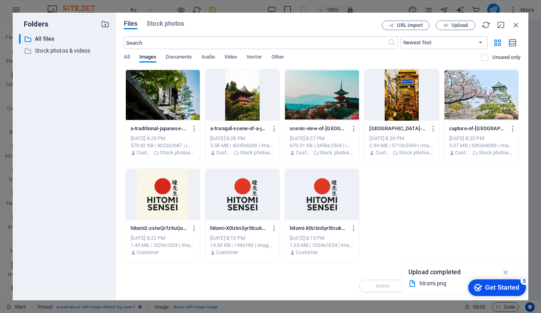
click at [171, 104] on div at bounding box center [163, 94] width 74 height 51
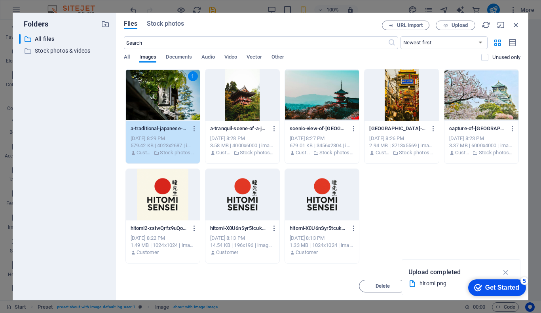
click at [171, 104] on div "1" at bounding box center [163, 94] width 74 height 51
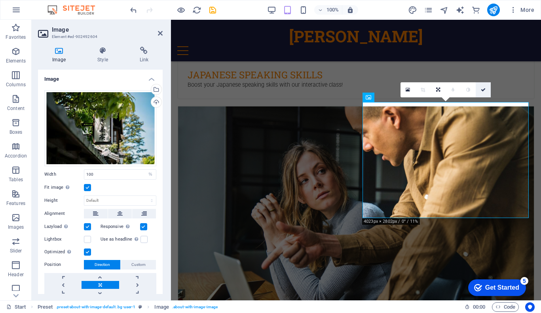
click at [484, 90] on icon at bounding box center [483, 90] width 5 height 5
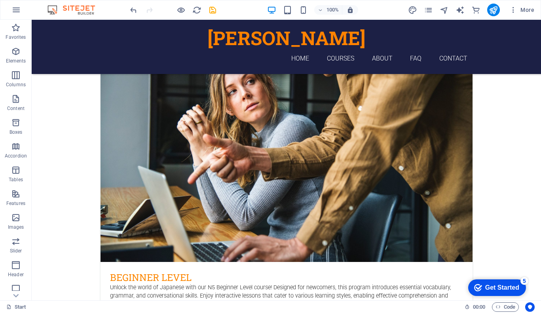
scroll to position [764, 0]
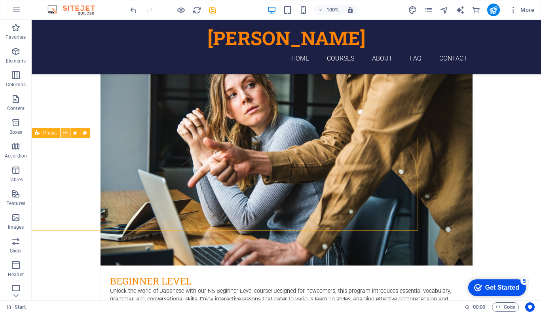
click at [62, 134] on button at bounding box center [66, 133] width 10 height 10
click at [67, 135] on button at bounding box center [66, 133] width 10 height 10
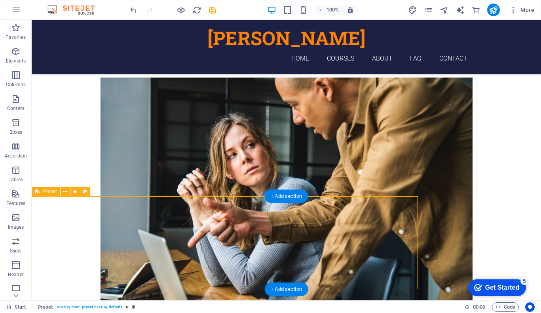
scroll to position [703, 0]
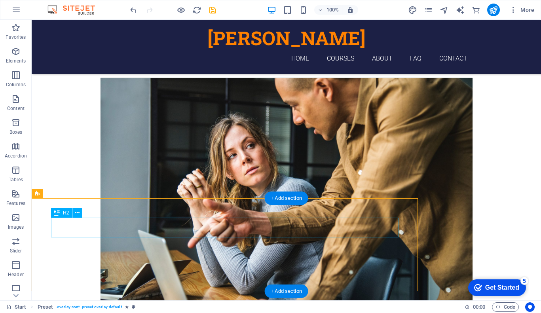
drag, startPoint x: 100, startPoint y: 261, endPoint x: 80, endPoint y: 228, distance: 38.9
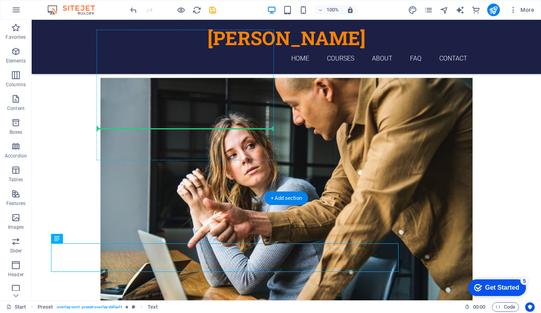
drag, startPoint x: 65, startPoint y: 250, endPoint x: 170, endPoint y: 130, distance: 159.4
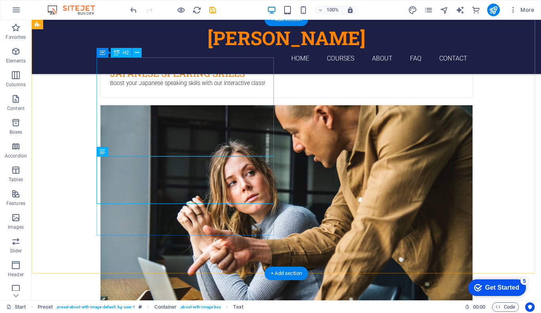
scroll to position [675, 0]
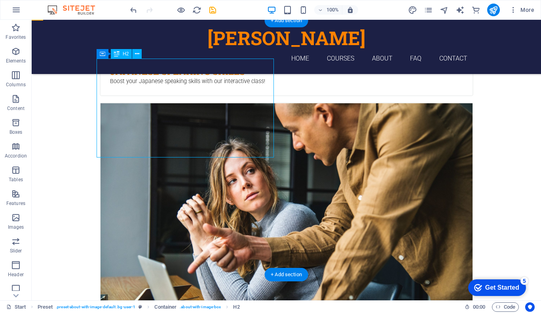
scroll to position [646, 0]
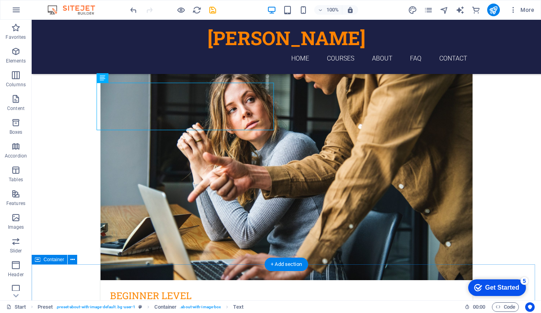
scroll to position [758, 0]
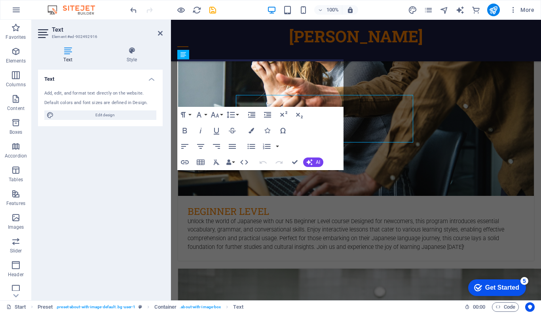
scroll to position [737, 0]
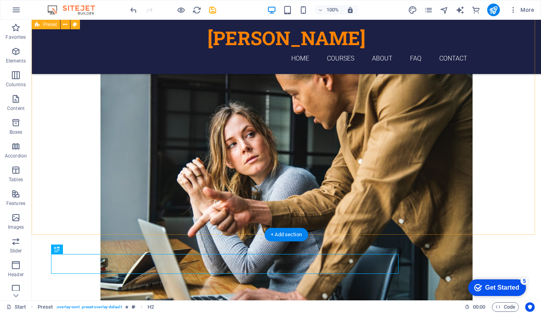
scroll to position [768, 0]
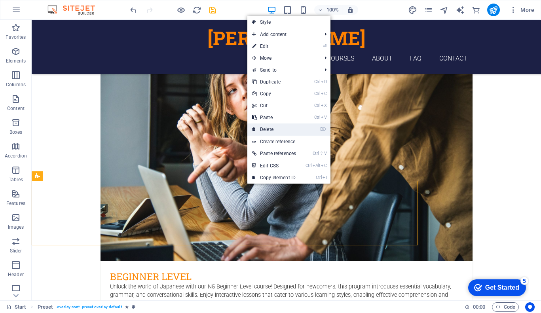
click at [259, 132] on link "⌦ Delete" at bounding box center [274, 130] width 53 height 12
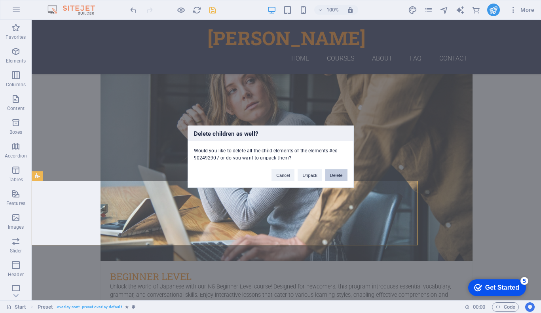
click at [329, 173] on button "Delete" at bounding box center [337, 175] width 22 height 12
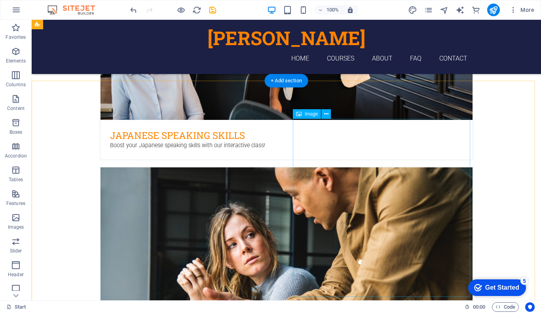
scroll to position [614, 0]
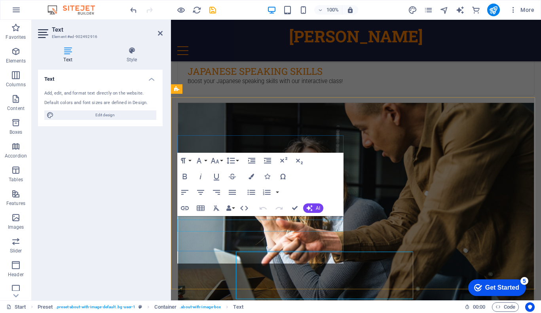
scroll to position [580, 0]
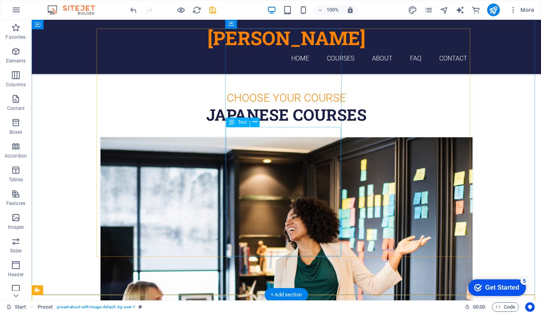
scroll to position [344, 0]
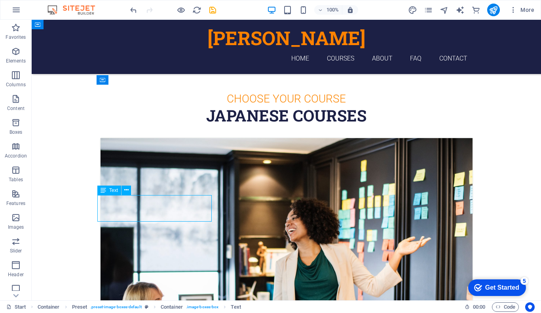
scroll to position [315, 0]
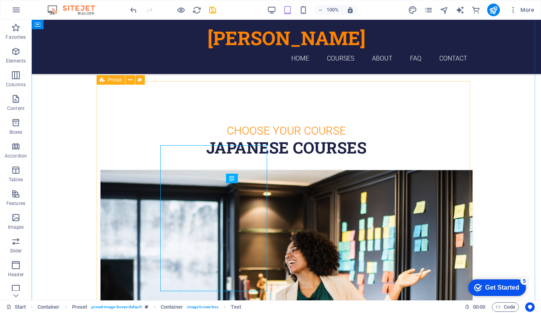
scroll to position [344, 0]
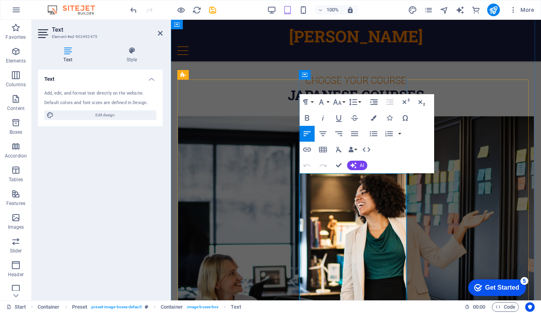
scroll to position [324, 0]
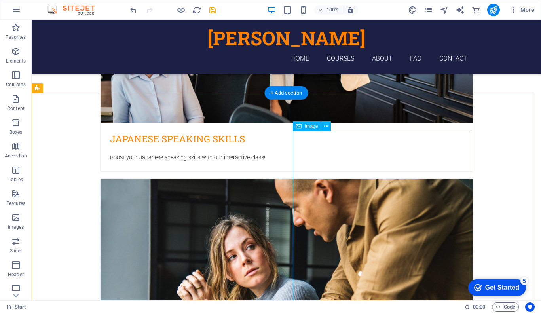
scroll to position [606, 0]
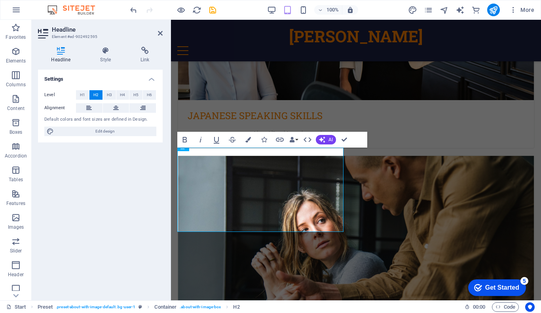
click at [153, 158] on div "Settings Level H1 H2 H3 H4 H5 H6 Alignment Default colors and font sizes are de…" at bounding box center [100, 182] width 125 height 225
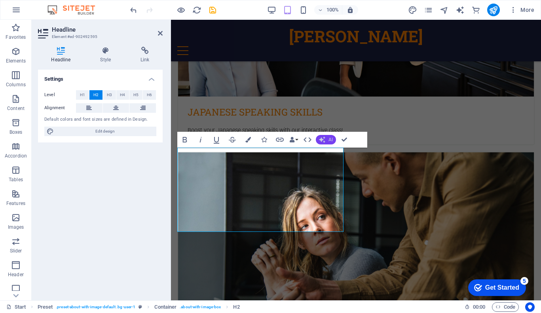
click at [320, 137] on icon "button" at bounding box center [322, 140] width 6 height 6
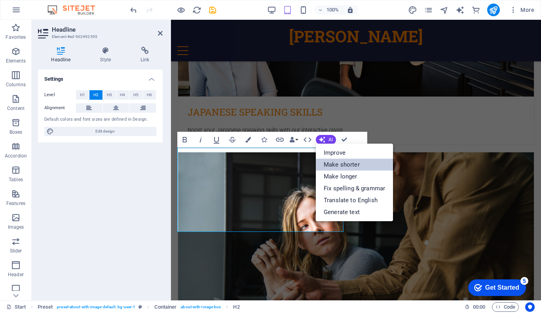
click at [352, 166] on link "Make shorter" at bounding box center [354, 165] width 77 height 12
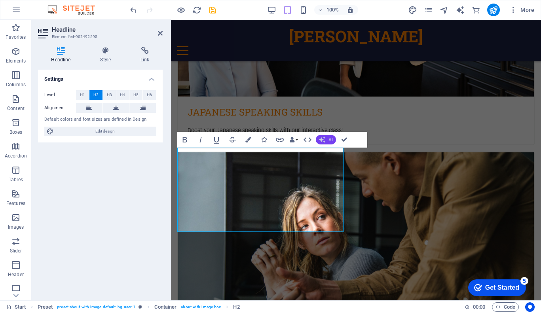
click at [326, 139] on button "AI" at bounding box center [326, 140] width 20 height 10
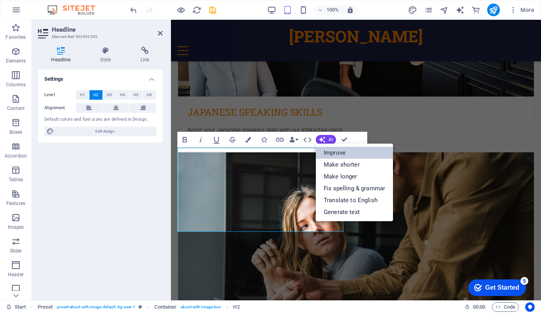
click at [347, 154] on link "Improve" at bounding box center [354, 153] width 77 height 12
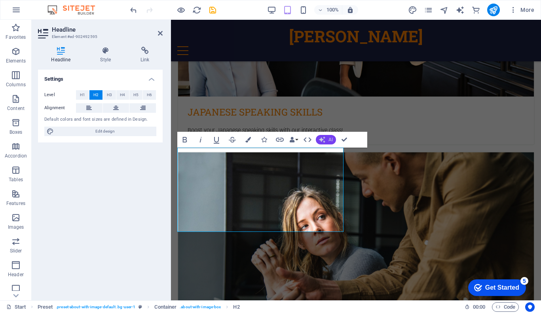
click at [326, 140] on button "AI" at bounding box center [326, 140] width 20 height 10
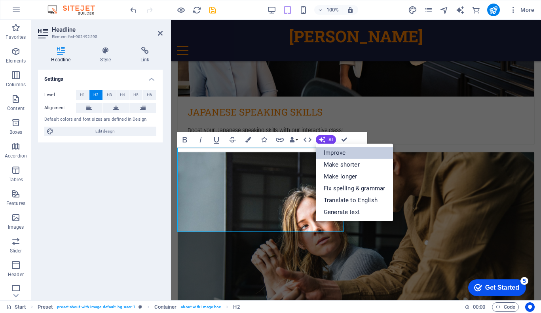
click at [337, 155] on link "Improve" at bounding box center [354, 153] width 77 height 12
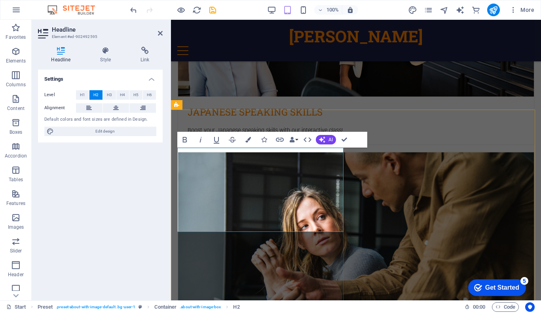
drag, startPoint x: 229, startPoint y: 189, endPoint x: 180, endPoint y: 156, distance: 59.0
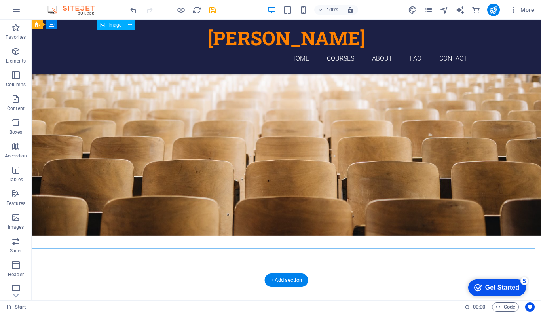
scroll to position [0, 0]
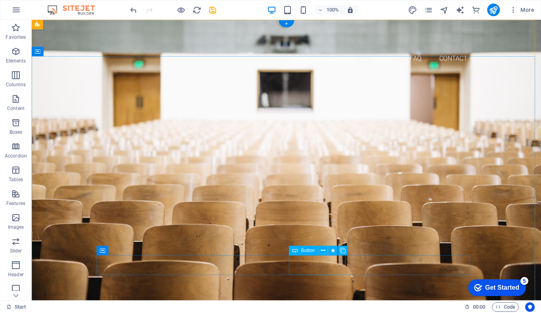
click at [317, 298] on div "Sign up now" at bounding box center [287, 308] width 374 height 20
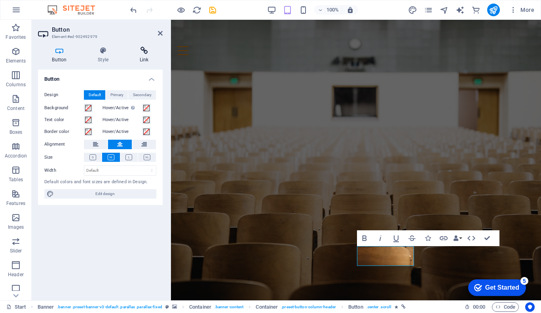
click at [147, 52] on icon at bounding box center [144, 51] width 37 height 8
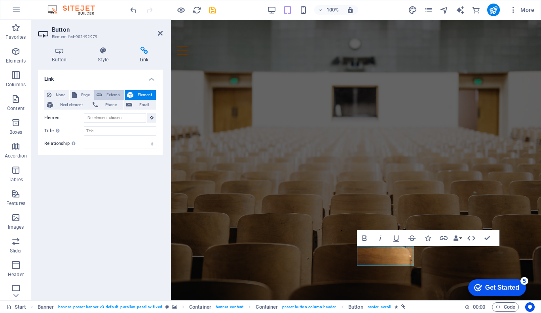
click at [112, 92] on span "External" at bounding box center [113, 95] width 17 height 10
select select "blank"
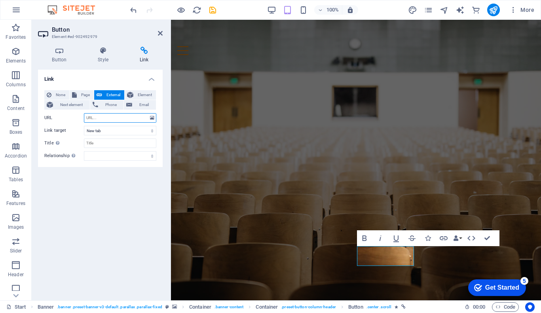
paste input "https://api.whatsapp.com/send?phone=817089763462"
type input "https://api.whatsapp.com/send?phone=817089763462"
click at [111, 196] on div "Link None Page External Element Next element Phone Email Page Start Subpage Leg…" at bounding box center [100, 182] width 125 height 225
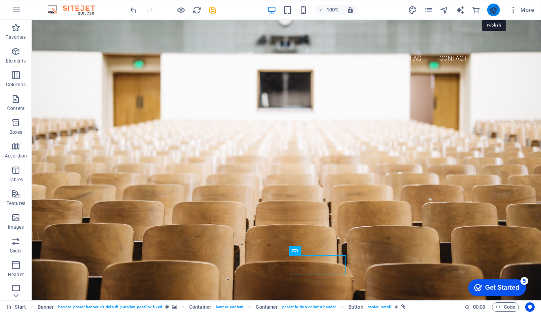
click at [492, 11] on icon "publish" at bounding box center [493, 10] width 9 height 9
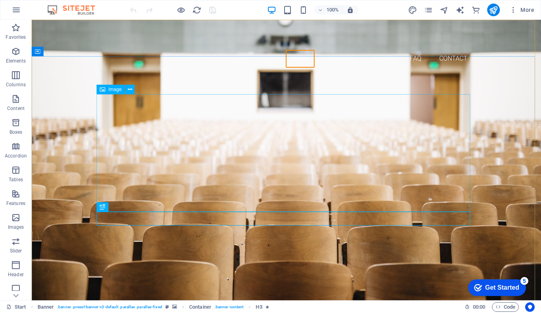
click at [114, 90] on span "Image" at bounding box center [115, 89] width 13 height 5
select select "px"
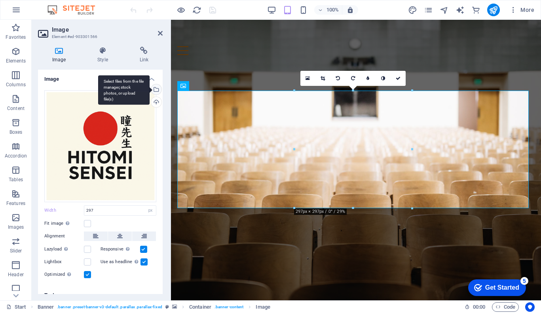
click at [156, 91] on div "Select files from the file manager, stock photos, or upload file(s)" at bounding box center [156, 90] width 12 height 12
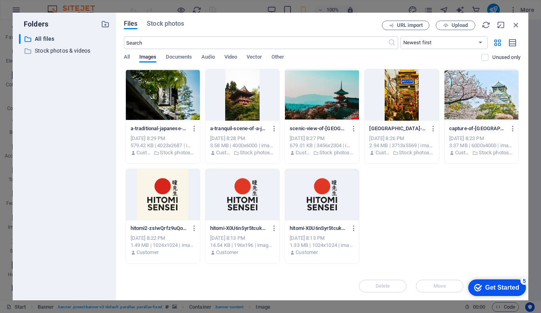
click at [323, 197] on div at bounding box center [322, 194] width 74 height 51
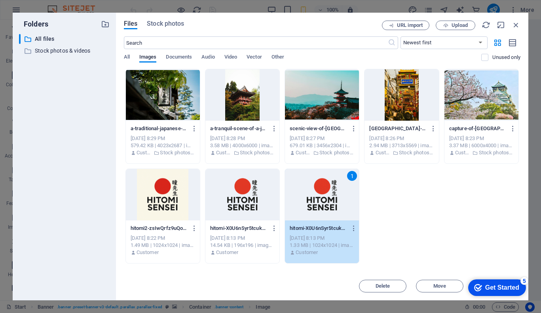
click at [323, 197] on div "1" at bounding box center [322, 194] width 74 height 51
type input "297"
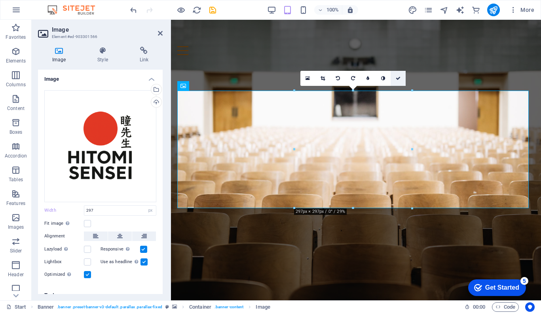
click at [400, 74] on link at bounding box center [398, 78] width 15 height 15
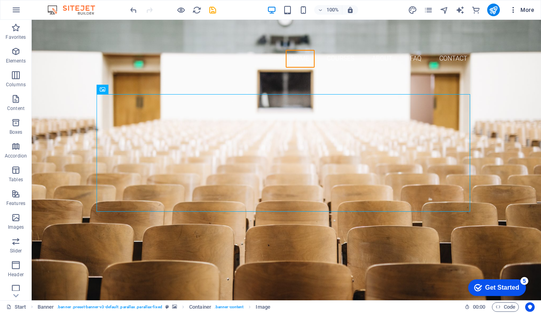
click at [517, 7] on icon "button" at bounding box center [514, 10] width 8 height 8
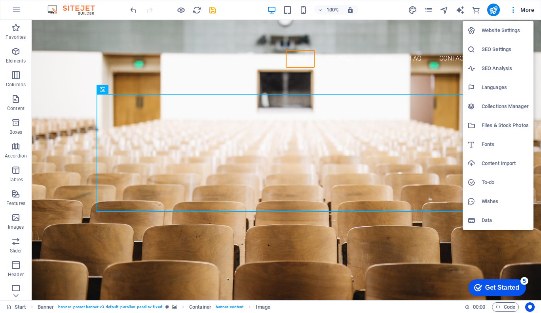
click at [503, 29] on h6 "Website Settings" at bounding box center [505, 31] width 47 height 10
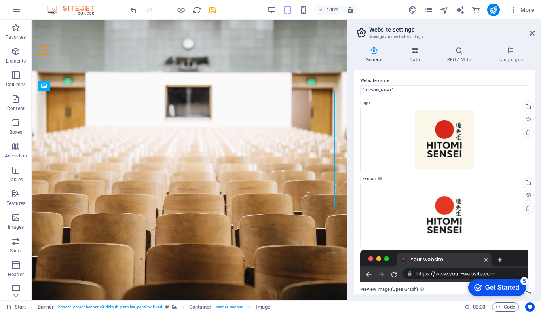
click at [412, 51] on icon at bounding box center [415, 51] width 34 height 8
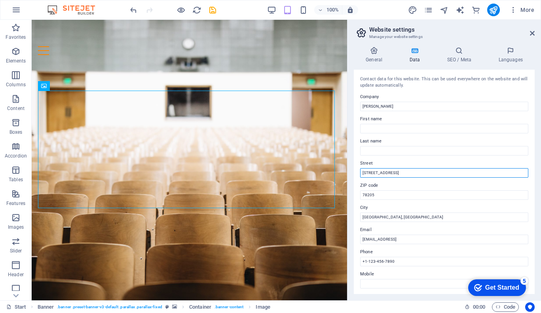
click at [392, 172] on input "[STREET_ADDRESS]" at bounding box center [444, 173] width 168 height 10
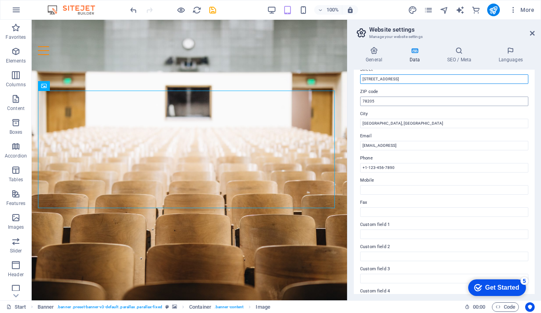
scroll to position [94, 0]
click at [450, 53] on icon at bounding box center [459, 51] width 48 height 8
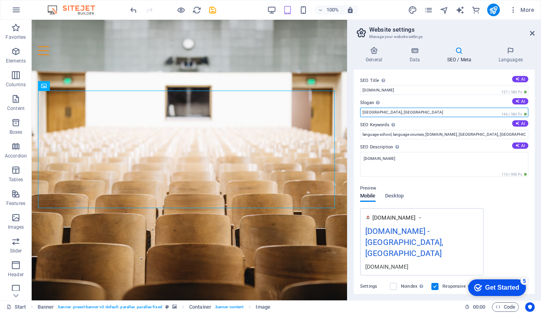
click at [410, 112] on input "[GEOGRAPHIC_DATA], [GEOGRAPHIC_DATA]" at bounding box center [444, 113] width 168 height 10
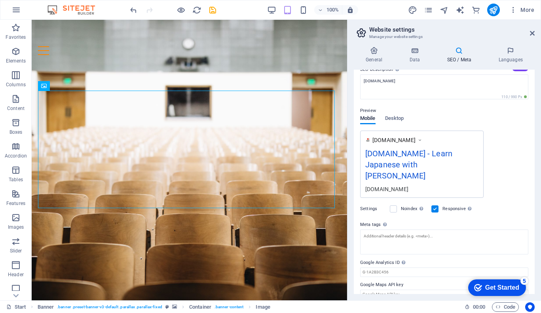
scroll to position [0, 0]
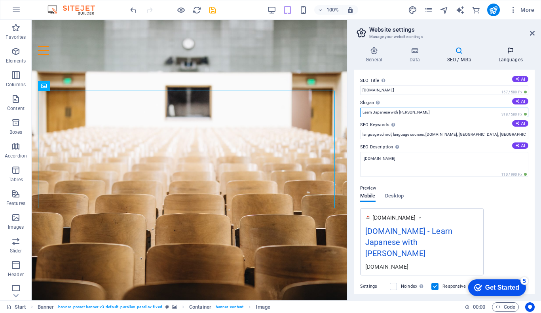
type input "Learn Japanese with [PERSON_NAME]"
click at [534, 34] on icon at bounding box center [532, 33] width 5 height 6
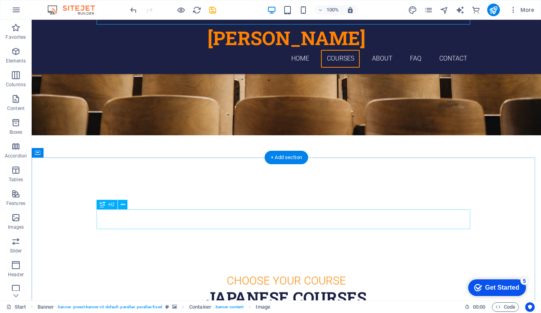
scroll to position [290, 0]
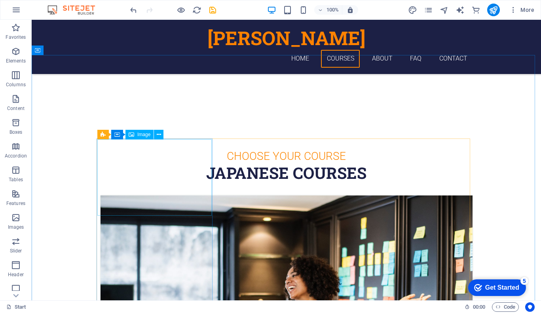
click at [142, 135] on span "Image" at bounding box center [143, 134] width 13 height 5
select select "%"
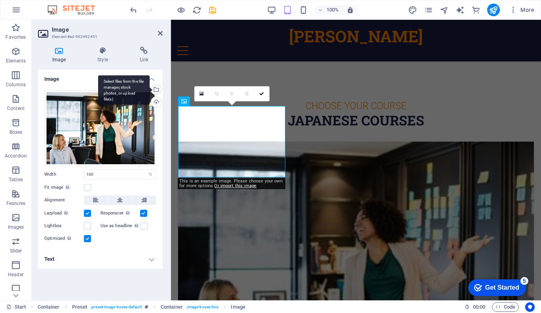
click at [150, 90] on div "Select files from the file manager, stock photos, or upload file(s)" at bounding box center [123, 90] width 51 height 30
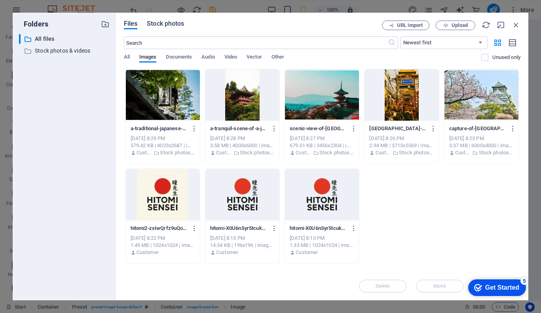
click at [161, 27] on span "Stock photos" at bounding box center [165, 24] width 37 height 10
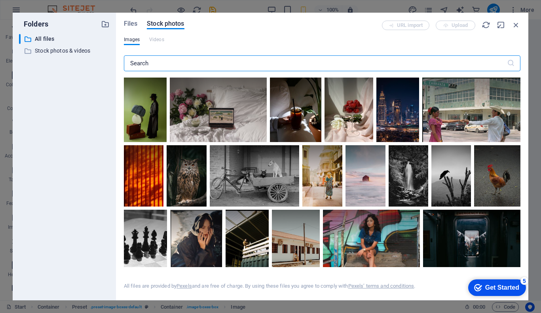
click at [223, 60] on input "text" at bounding box center [315, 63] width 383 height 16
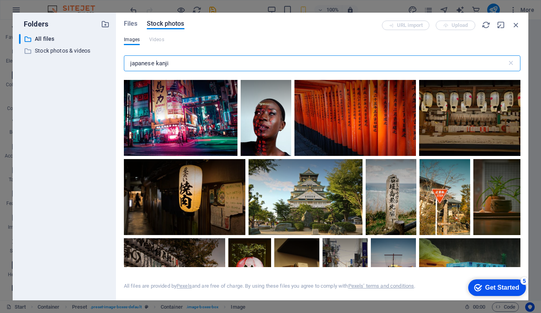
scroll to position [1676, 0]
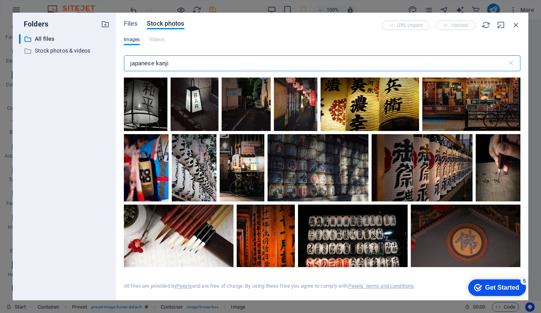
click at [198, 60] on input "japanese kanji" at bounding box center [315, 63] width 383 height 16
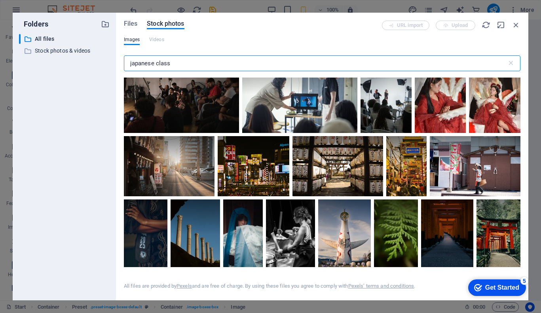
scroll to position [523, 0]
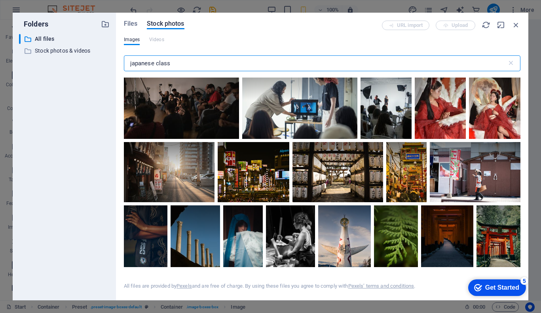
click at [174, 64] on input "japanese class" at bounding box center [315, 63] width 383 height 16
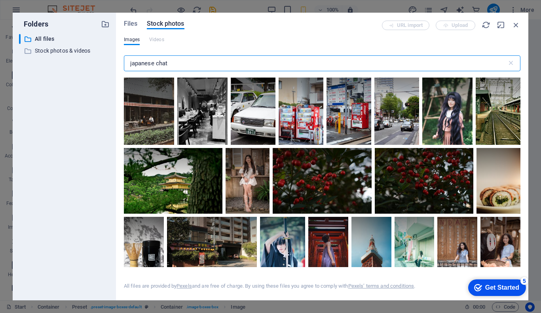
click at [175, 61] on input "japanese chat" at bounding box center [315, 63] width 383 height 16
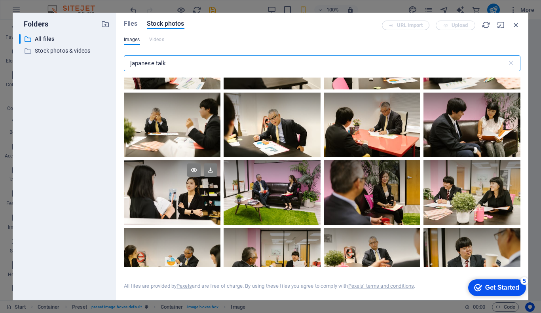
scroll to position [267, 0]
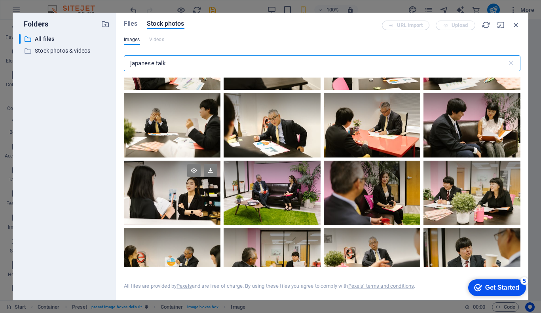
type input "japanese talk"
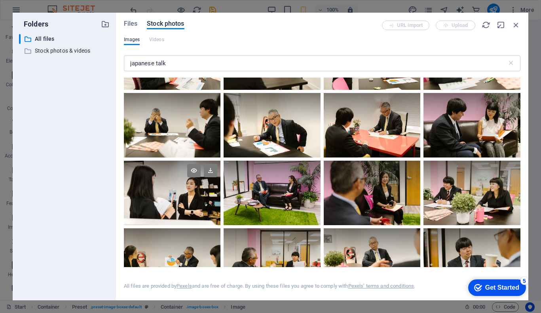
click at [187, 192] on div at bounding box center [172, 193] width 97 height 65
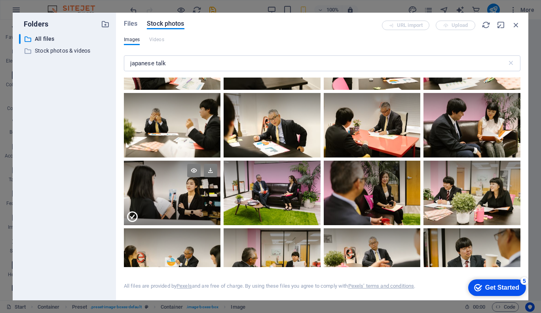
click at [187, 193] on div at bounding box center [172, 209] width 97 height 32
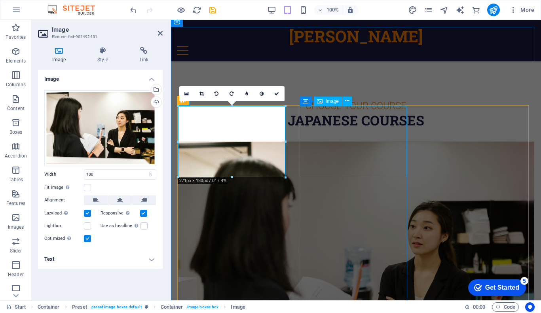
click at [332, 100] on span "Image" at bounding box center [332, 101] width 13 height 5
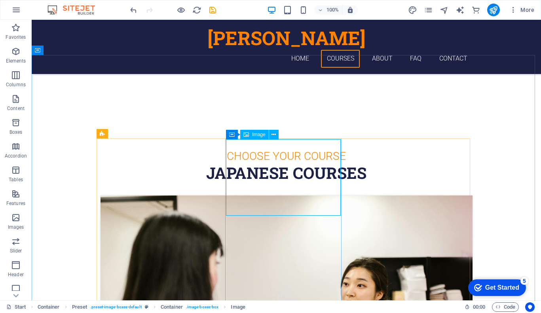
click at [261, 133] on span "Image" at bounding box center [258, 134] width 13 height 5
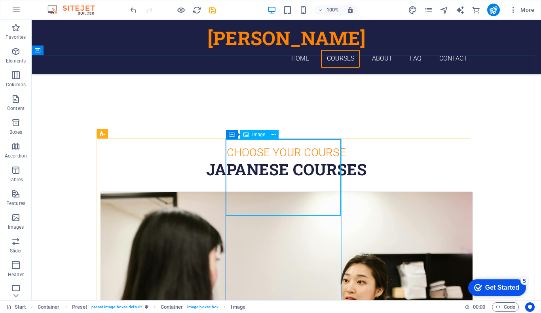
select select "%"
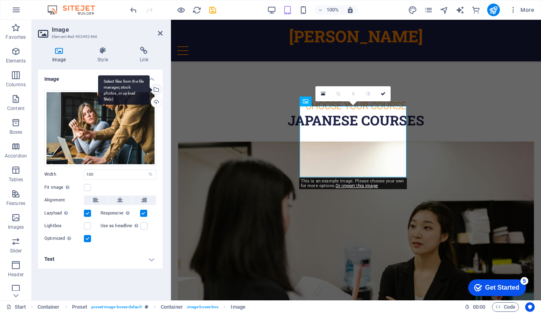
click at [150, 87] on div "Select files from the file manager, stock photos, or upload file(s)" at bounding box center [123, 90] width 51 height 30
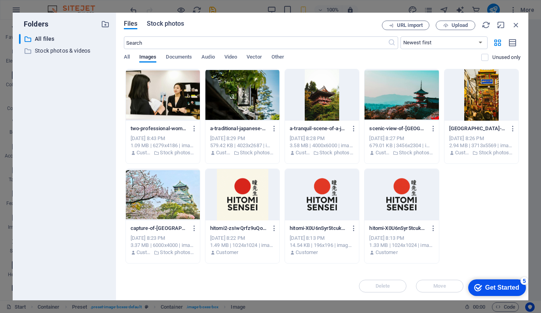
click at [164, 25] on span "Stock photos" at bounding box center [165, 24] width 37 height 10
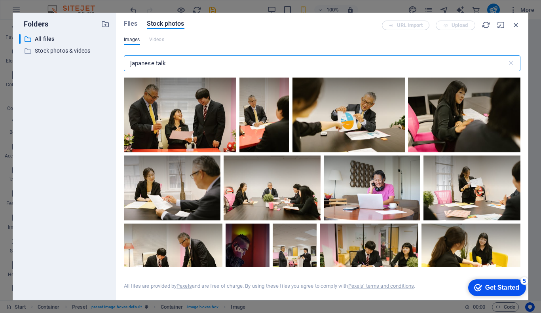
click at [192, 60] on input "japanese talk" at bounding box center [315, 63] width 383 height 16
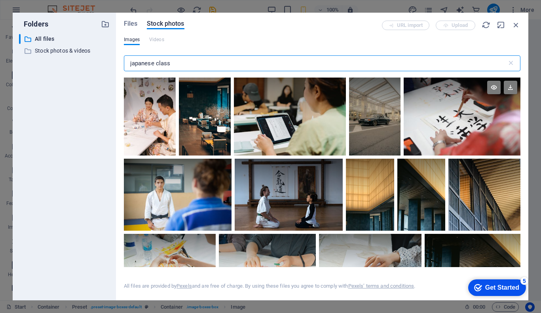
type input "japanese class"
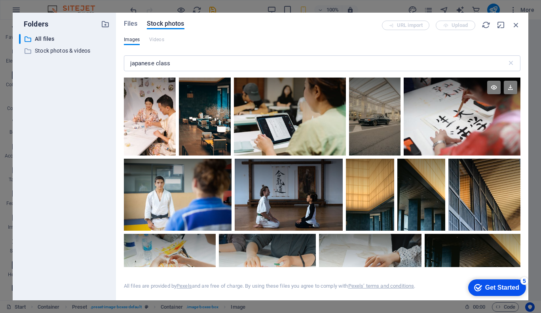
click at [445, 119] on div at bounding box center [462, 117] width 117 height 78
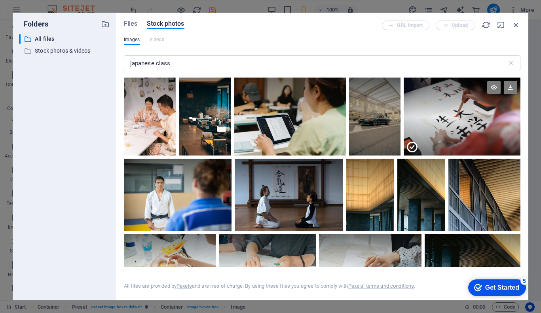
click at [445, 119] on div at bounding box center [462, 136] width 117 height 39
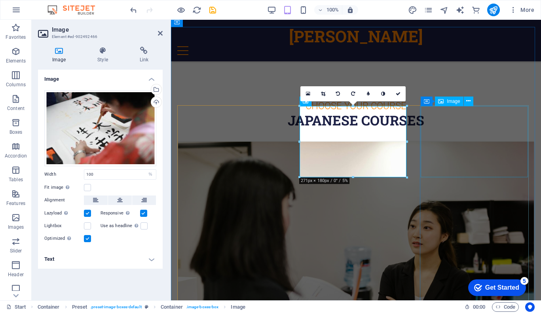
click at [451, 102] on span "Image" at bounding box center [453, 101] width 13 height 5
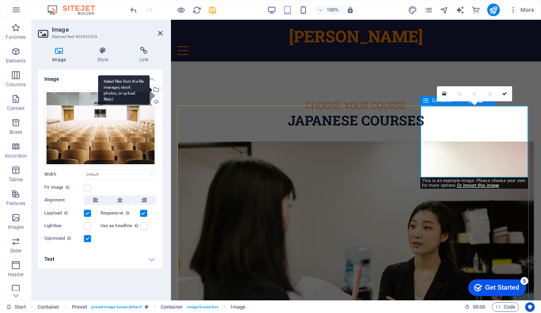
click at [159, 87] on div "Select files from the file manager, stock photos, or upload file(s)" at bounding box center [156, 90] width 12 height 12
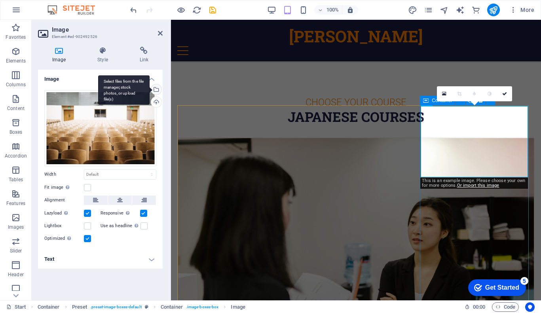
scroll to position [672, 0]
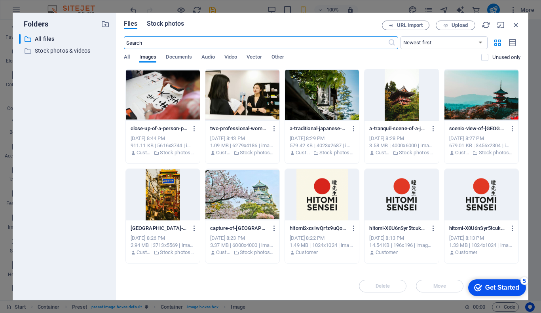
click at [163, 25] on span "Stock photos" at bounding box center [165, 24] width 37 height 10
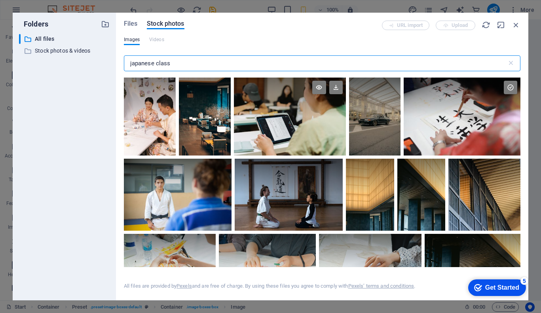
click at [302, 120] on div at bounding box center [290, 117] width 112 height 78
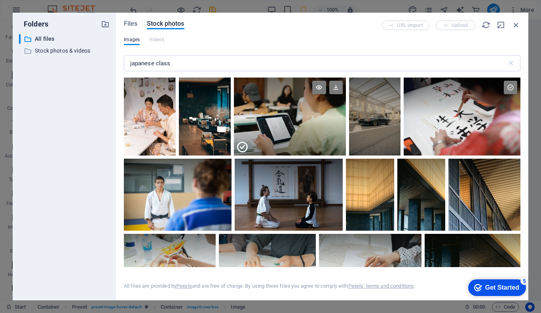
click at [302, 120] on div at bounding box center [290, 136] width 112 height 39
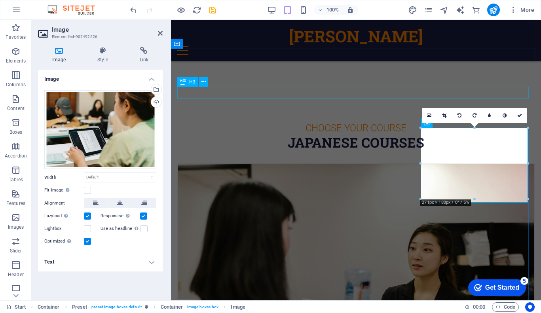
click at [273, 123] on div "Choose Your Course" at bounding box center [356, 129] width 358 height 12
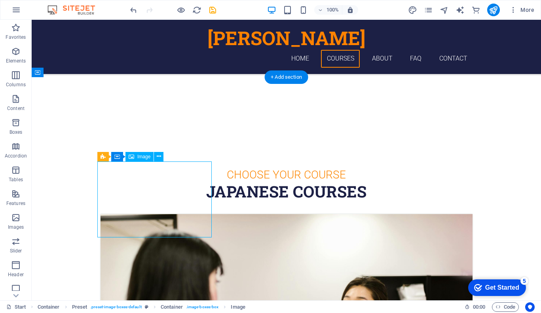
select select "%"
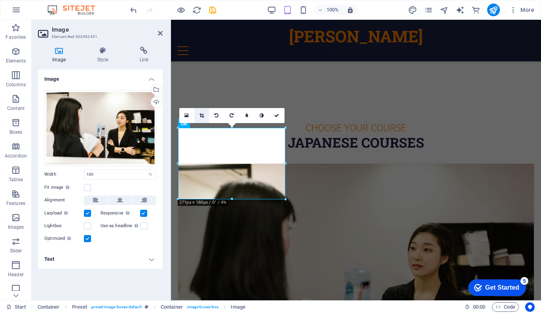
click at [204, 117] on link at bounding box center [201, 115] width 15 height 15
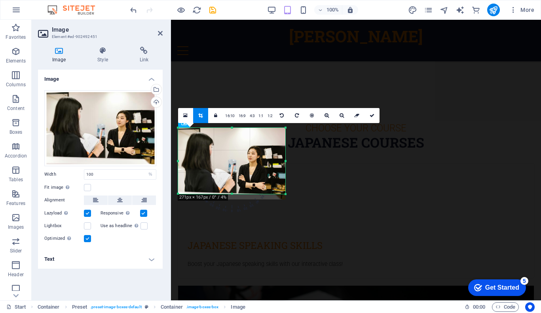
drag, startPoint x: 232, startPoint y: 201, endPoint x: 234, endPoint y: 196, distance: 5.5
click at [234, 194] on div "180 170 160 150 140 130 120 110 100 90 80 70 60 50 40 30 20 10 0 -10 -20 -30 -4…" at bounding box center [231, 161] width 107 height 66
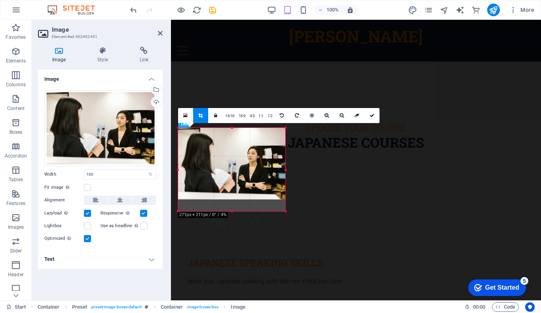
drag, startPoint x: 287, startPoint y: 195, endPoint x: 135, endPoint y: 192, distance: 152.1
click at [306, 212] on div "H3 Banner Container Image Menu Bar Menu H1 Spacer Container Button Container Pr…" at bounding box center [356, 26] width 370 height 549
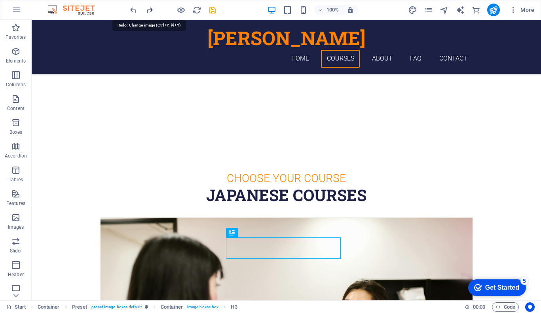
click at [150, 9] on icon "redo" at bounding box center [149, 10] width 9 height 9
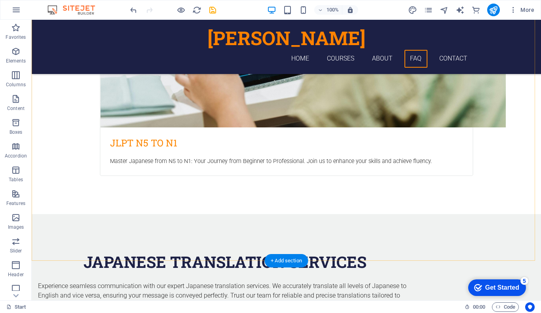
scroll to position [1277, 0]
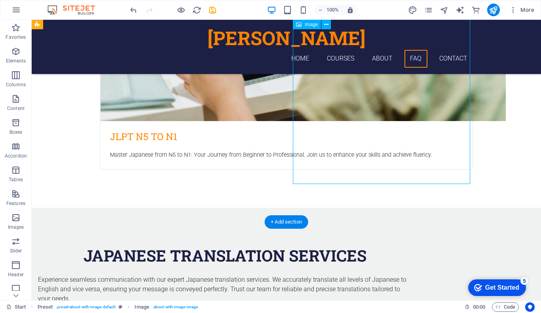
scroll to position [1248, 0]
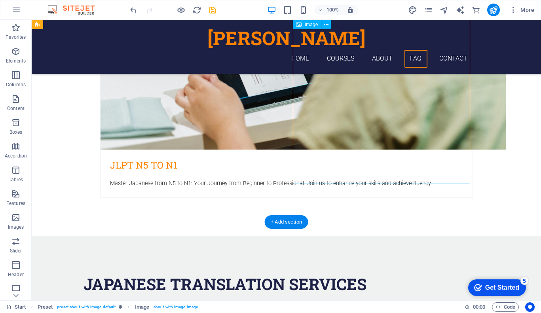
select select "px"
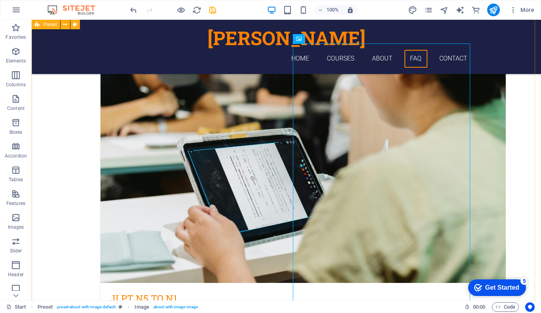
scroll to position [1119, 0]
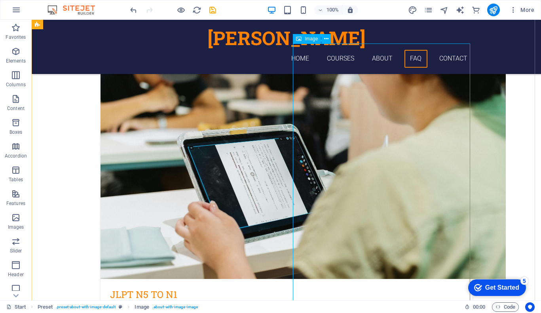
scroll to position [1094, 0]
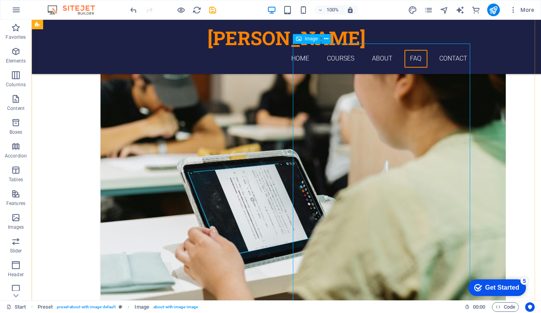
select select "px"
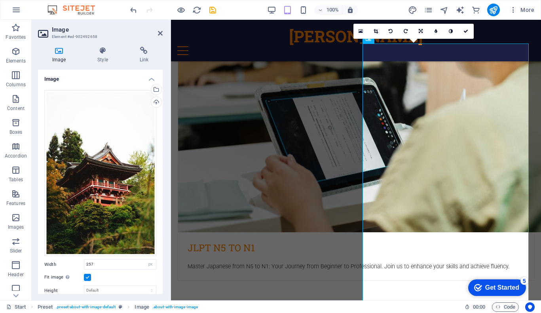
click at [88, 276] on label at bounding box center [87, 277] width 7 height 7
click at [0, 0] on input "Fit image Automatically fit image to a fixed width and height" at bounding box center [0, 0] width 0 height 0
click at [88, 276] on label at bounding box center [87, 277] width 7 height 7
click at [0, 0] on input "Fit image Automatically fit image to a fixed width and height" at bounding box center [0, 0] width 0 height 0
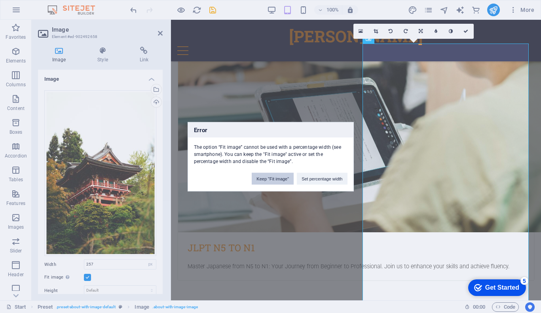
click at [283, 182] on button "Keep "Fit image"" at bounding box center [273, 179] width 42 height 12
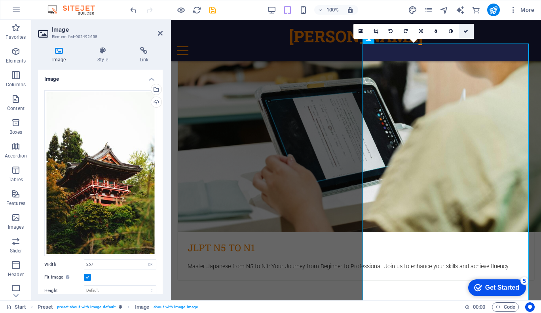
click at [467, 29] on link at bounding box center [466, 31] width 15 height 15
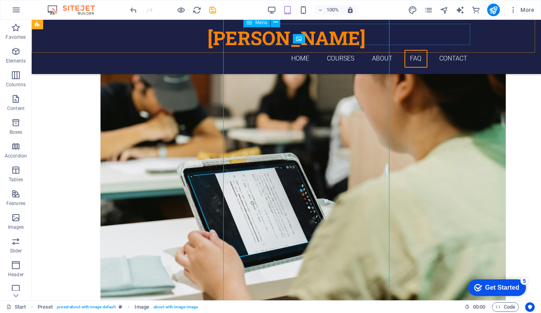
scroll to position [1119, 0]
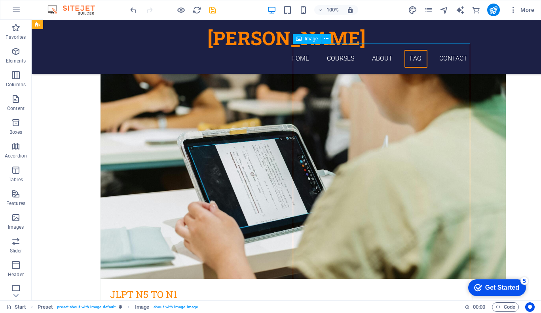
scroll to position [1094, 0]
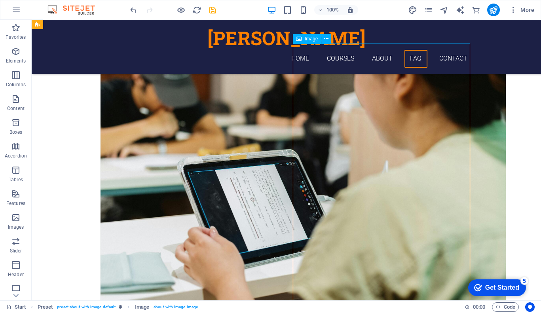
drag, startPoint x: 414, startPoint y: 137, endPoint x: 274, endPoint y: 137, distance: 139.4
select select "px"
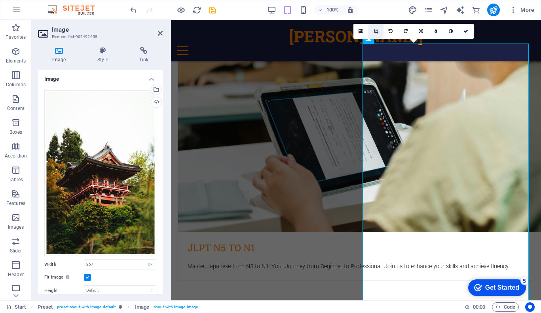
click at [375, 29] on icon at bounding box center [376, 31] width 4 height 5
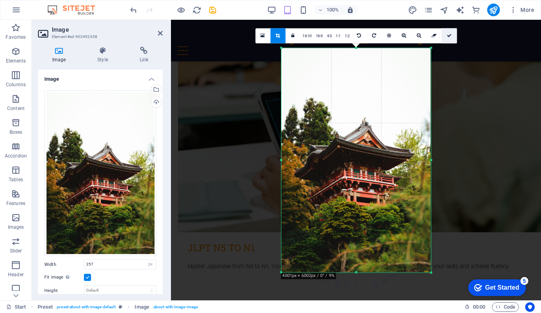
click at [449, 37] on icon at bounding box center [449, 35] width 5 height 5
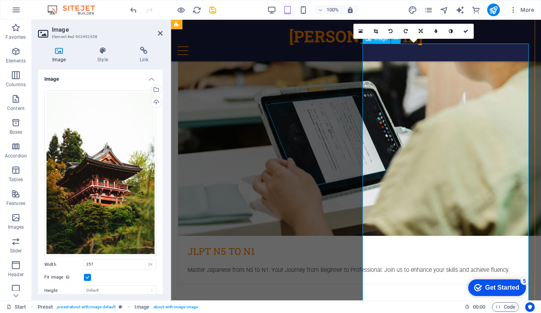
scroll to position [1119, 0]
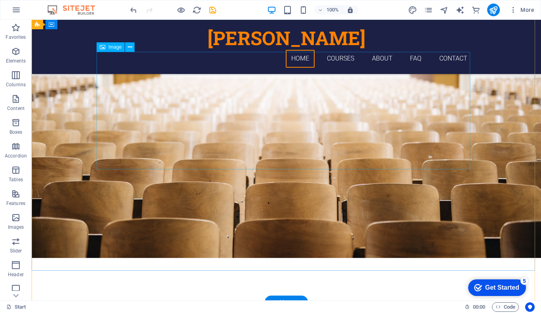
scroll to position [0, 0]
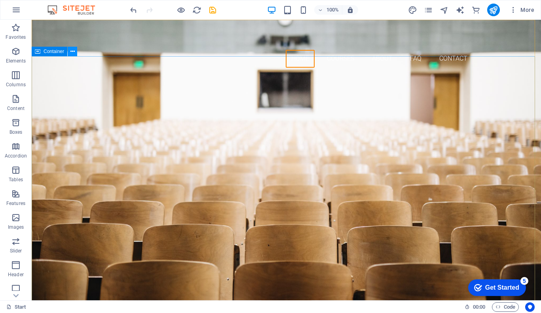
click at [71, 52] on icon at bounding box center [73, 52] width 4 height 8
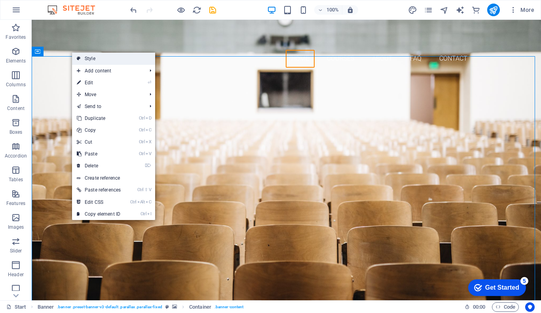
click at [90, 58] on link "Style" at bounding box center [113, 59] width 83 height 12
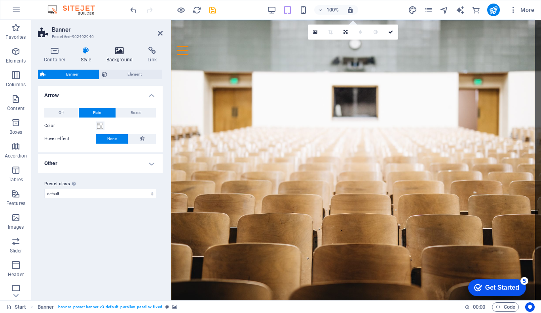
click at [122, 51] on icon at bounding box center [120, 51] width 38 height 8
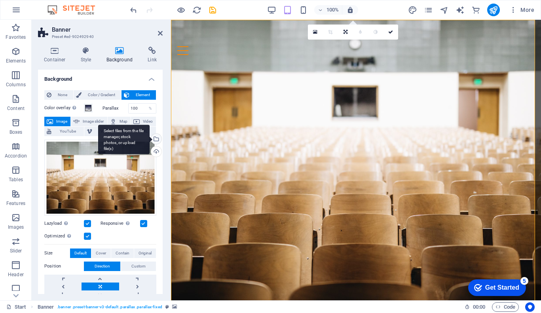
click at [158, 140] on div "Select files from the file manager, stock photos, or upload file(s)" at bounding box center [156, 140] width 12 height 12
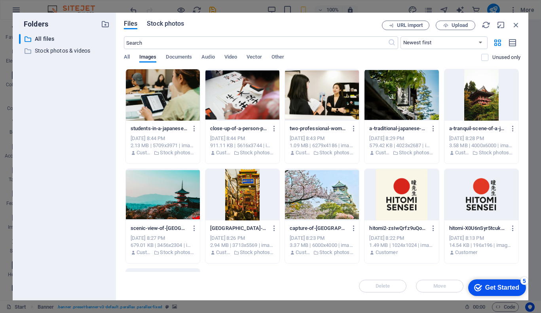
click at [166, 21] on span "Stock photos" at bounding box center [165, 24] width 37 height 10
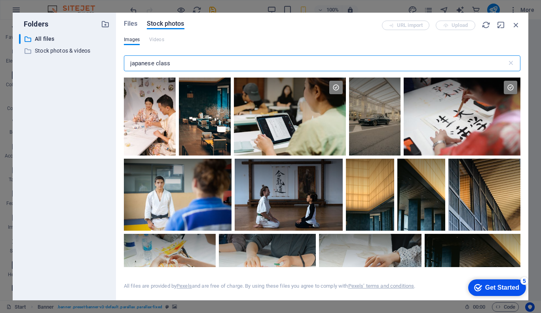
click at [163, 61] on input "japanese class" at bounding box center [315, 63] width 383 height 16
type input "japan"
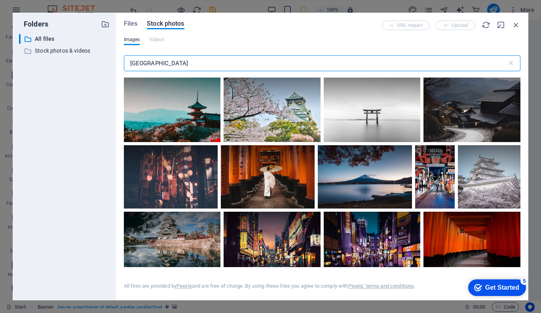
click at [176, 60] on input "japan" at bounding box center [315, 63] width 383 height 16
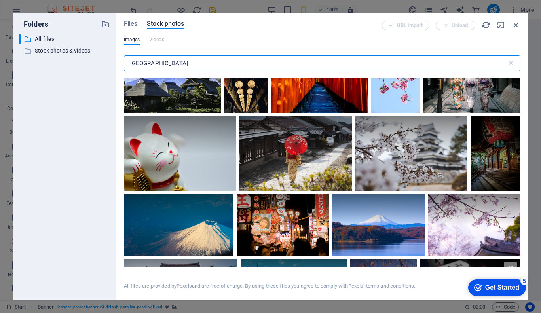
scroll to position [386, 0]
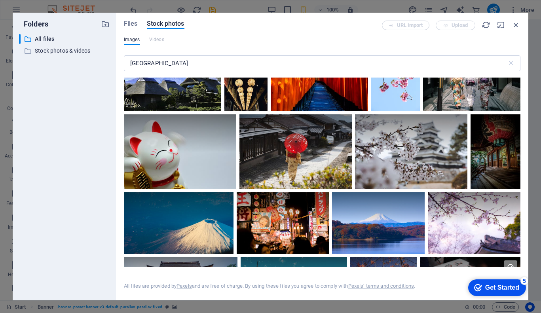
click at [333, 151] on div at bounding box center [296, 151] width 112 height 75
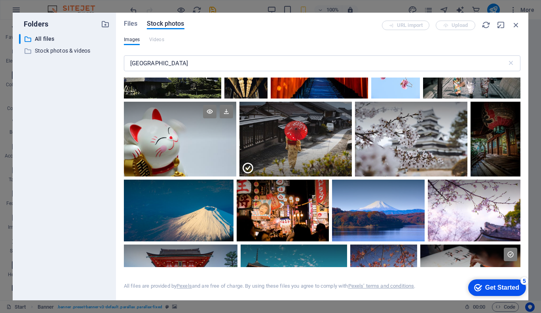
scroll to position [396, 0]
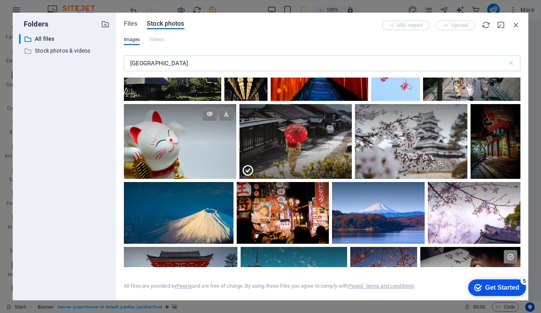
click at [191, 141] on div at bounding box center [180, 141] width 113 height 75
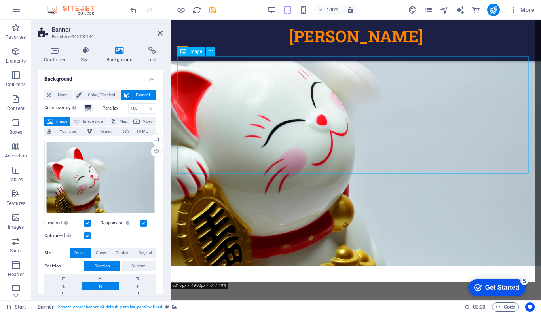
scroll to position [0, 0]
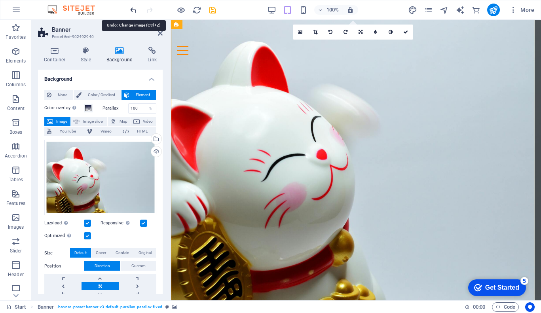
click at [131, 8] on icon "undo" at bounding box center [133, 10] width 9 height 9
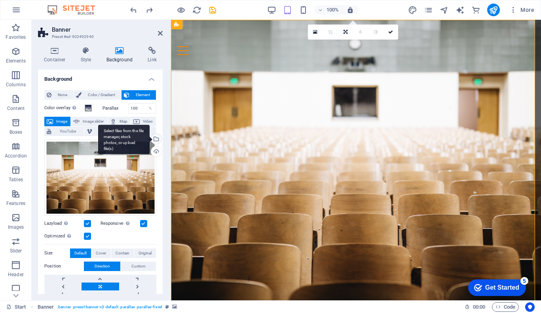
click at [158, 139] on div "Select files from the file manager, stock photos, or upload file(s)" at bounding box center [156, 140] width 12 height 12
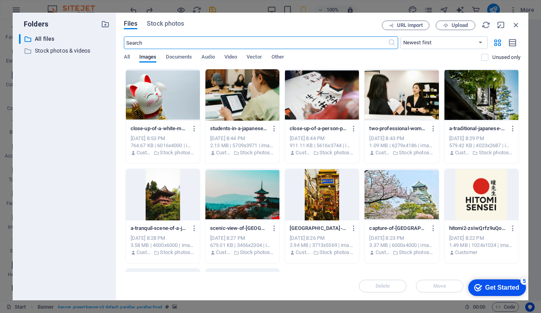
click at [155, 39] on input "text" at bounding box center [256, 42] width 264 height 13
click at [166, 26] on span "Stock photos" at bounding box center [165, 24] width 37 height 10
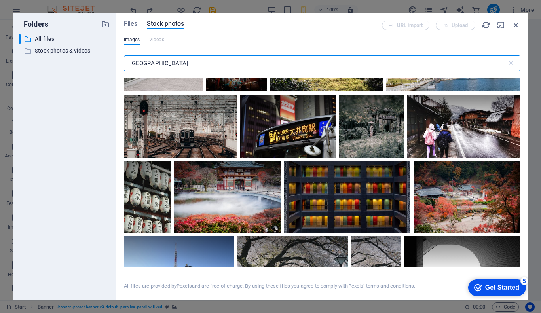
scroll to position [3311, 0]
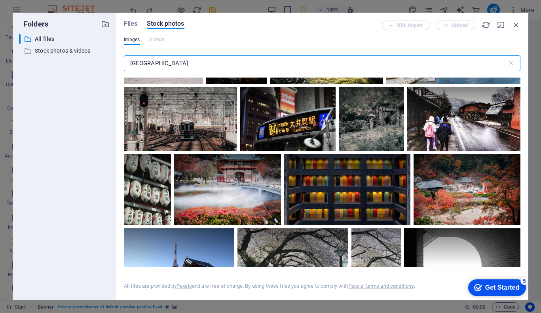
click at [200, 67] on input "japan" at bounding box center [315, 63] width 383 height 16
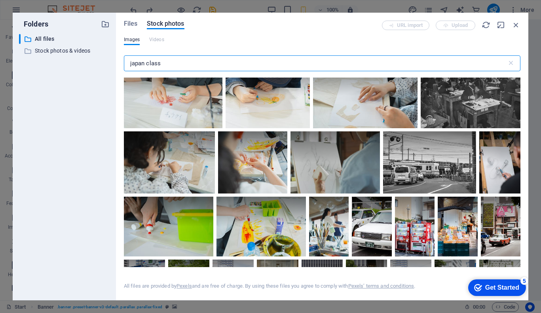
scroll to position [0, 0]
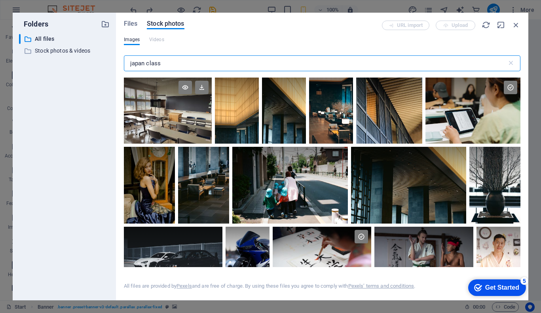
type input "japan class"
click at [187, 101] on div at bounding box center [168, 94] width 88 height 33
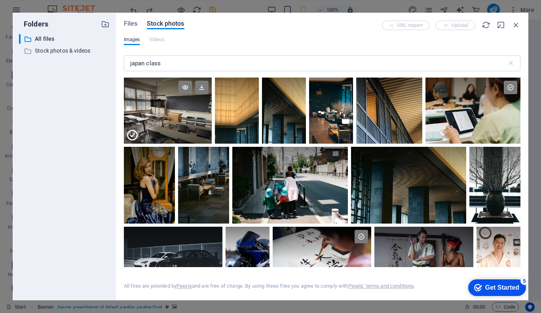
click at [187, 101] on div at bounding box center [168, 94] width 88 height 33
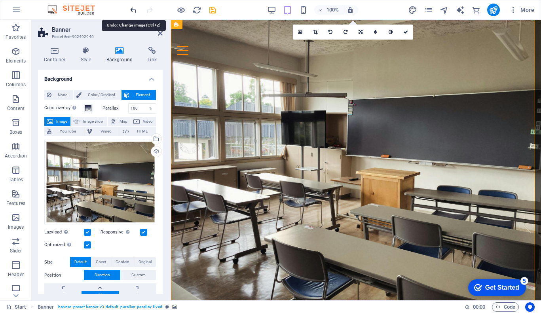
click at [133, 8] on icon "undo" at bounding box center [133, 10] width 9 height 9
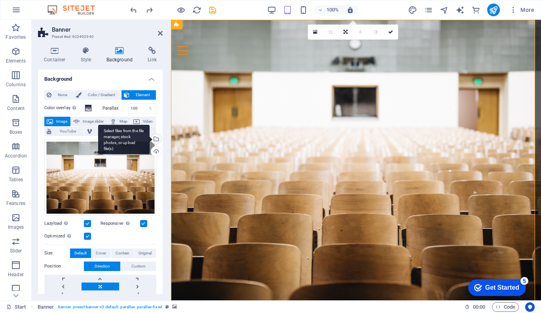
click at [157, 138] on div "Select files from the file manager, stock photos, or upload file(s)" at bounding box center [156, 140] width 12 height 12
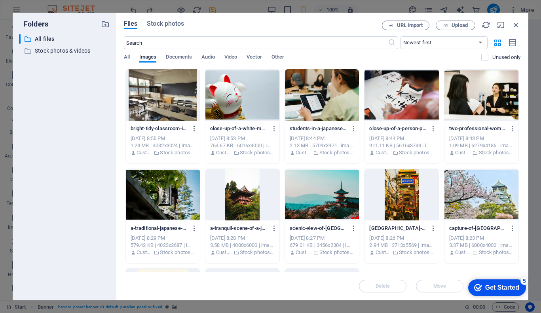
click at [196, 129] on icon "button" at bounding box center [195, 128] width 8 height 7
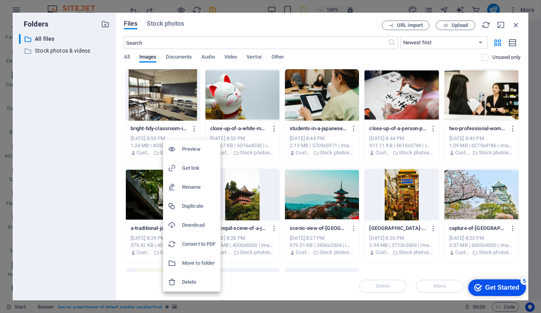
click at [195, 281] on h6 "Delete" at bounding box center [199, 283] width 34 height 10
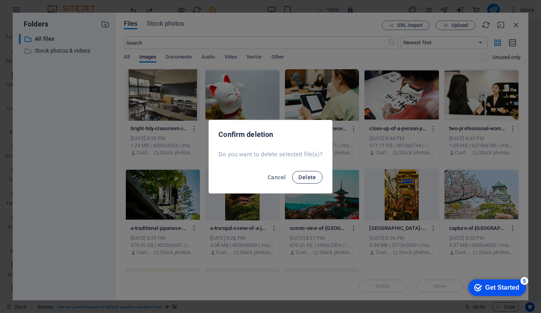
click at [304, 177] on span "Delete" at bounding box center [307, 177] width 17 height 6
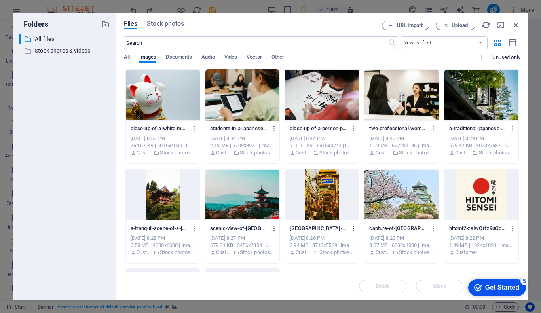
click at [353, 229] on icon "button" at bounding box center [355, 228] width 8 height 7
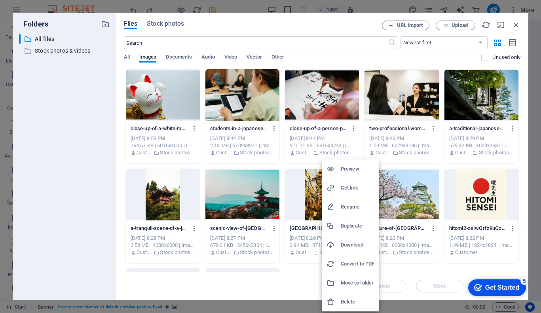
click at [349, 300] on h6 "Delete" at bounding box center [358, 302] width 34 height 10
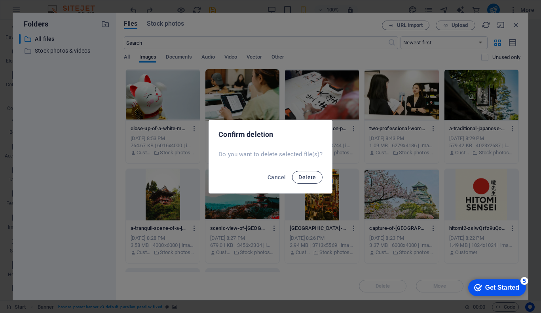
click at [312, 181] on button "Delete" at bounding box center [307, 177] width 30 height 13
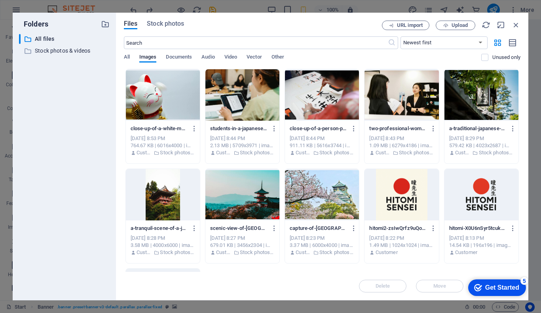
click at [255, 187] on div at bounding box center [243, 194] width 74 height 51
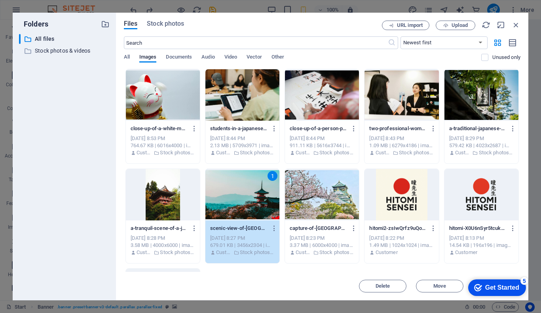
click at [255, 187] on div "1" at bounding box center [243, 194] width 74 height 51
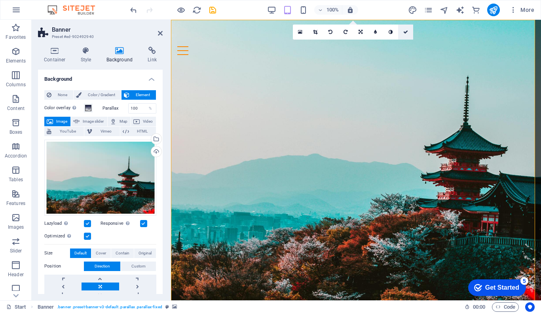
click at [406, 30] on icon at bounding box center [406, 32] width 5 height 5
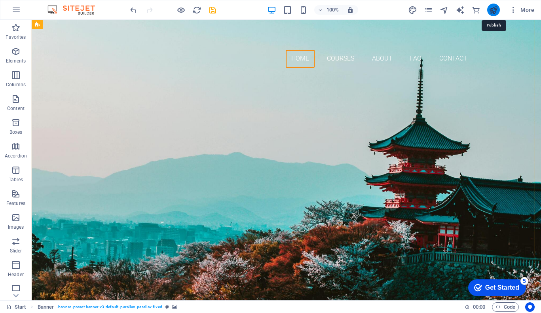
click at [495, 8] on icon "publish" at bounding box center [493, 10] width 9 height 9
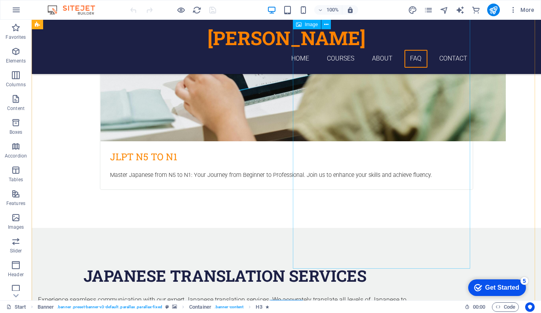
scroll to position [1348, 0]
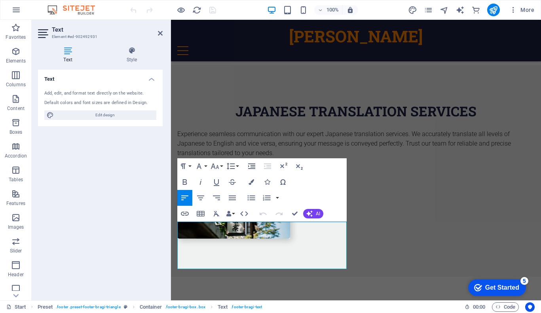
scroll to position [1319, 0]
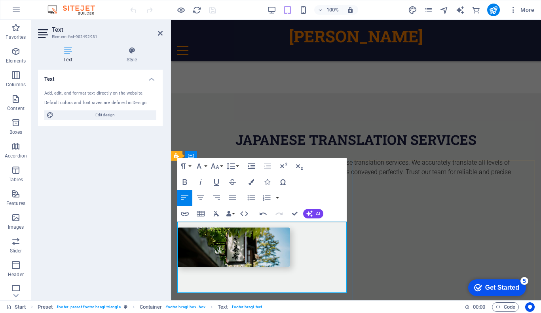
scroll to position [0, 3]
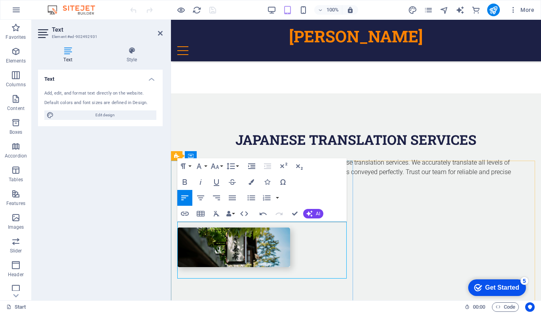
drag, startPoint x: 181, startPoint y: 252, endPoint x: 191, endPoint y: 253, distance: 9.6
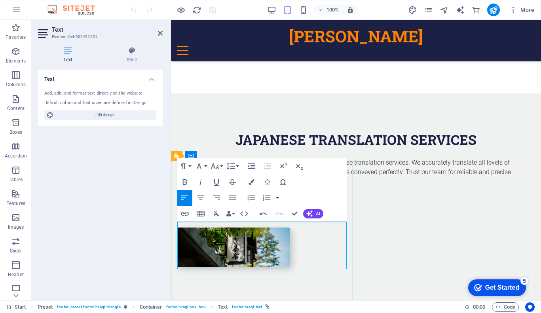
drag, startPoint x: 254, startPoint y: 263, endPoint x: 189, endPoint y: 268, distance: 64.7
click at [229, 214] on icon "button" at bounding box center [229, 214] width 6 height 6
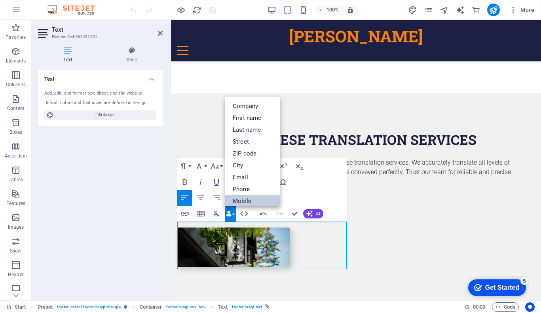
click at [246, 202] on link "Mobile" at bounding box center [252, 201] width 55 height 12
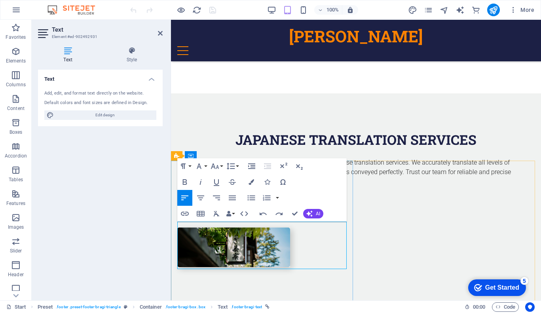
click at [234, 215] on button "Data Bindings" at bounding box center [230, 214] width 11 height 16
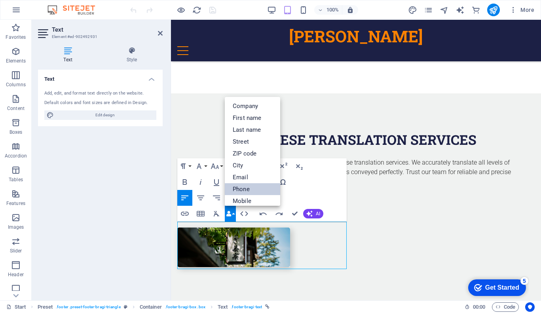
click at [259, 193] on link "Phone" at bounding box center [252, 189] width 55 height 12
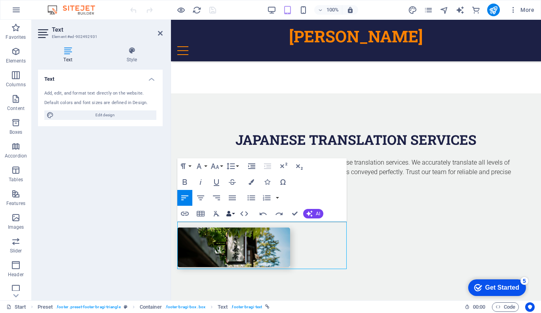
click at [230, 213] on icon "button" at bounding box center [229, 214] width 6 height 6
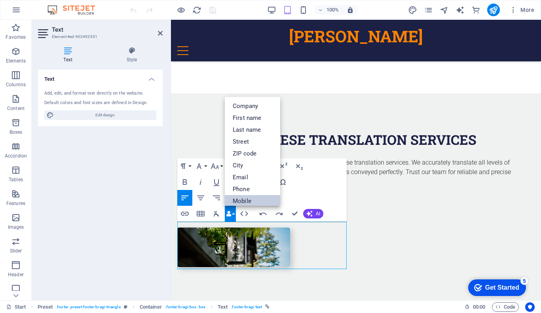
click at [250, 198] on link "Mobile" at bounding box center [252, 201] width 55 height 12
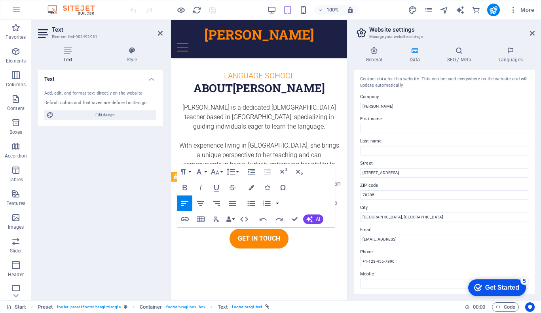
scroll to position [1850, 0]
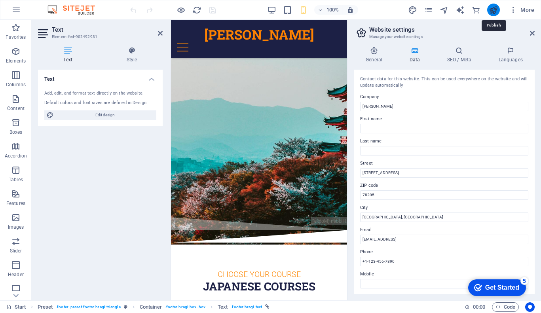
click at [494, 9] on icon "publish" at bounding box center [493, 10] width 9 height 9
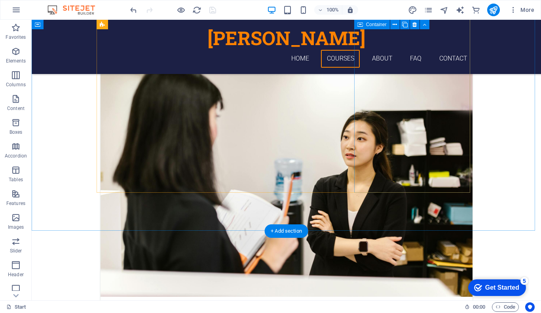
scroll to position [263, 0]
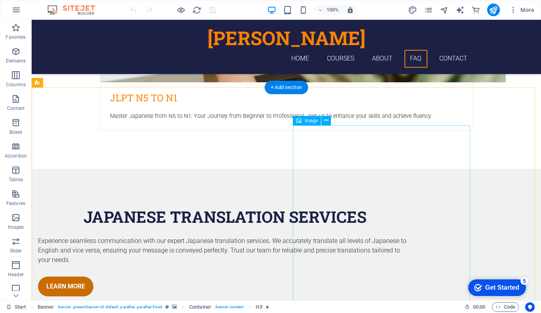
scroll to position [1348, 0]
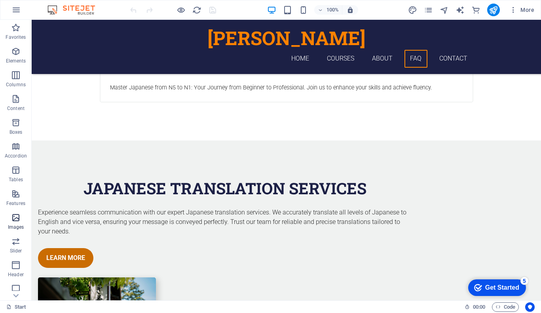
click at [11, 222] on span "Images" at bounding box center [16, 222] width 32 height 19
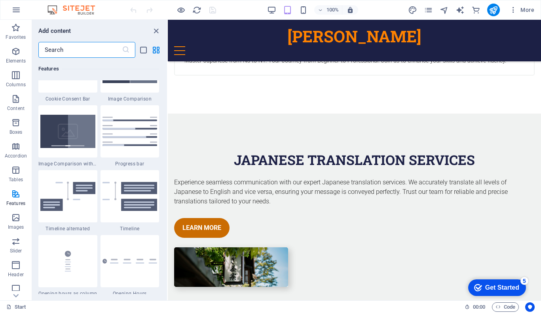
scroll to position [3252, 0]
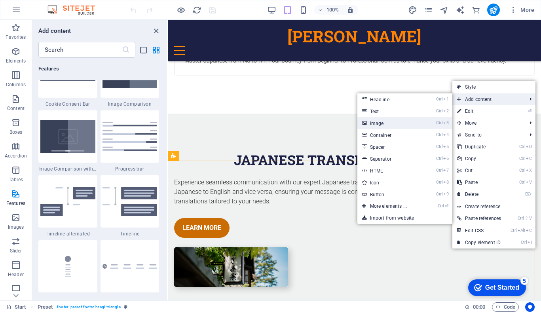
click at [408, 122] on link "Ctrl 3 Image" at bounding box center [390, 123] width 65 height 12
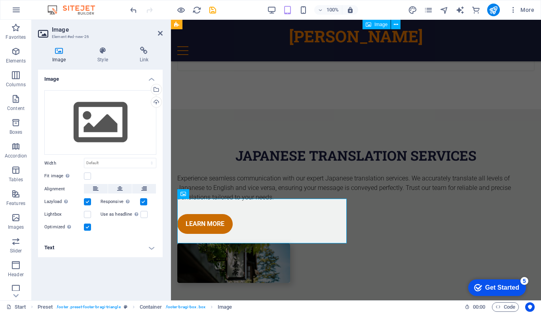
scroll to position [1319, 0]
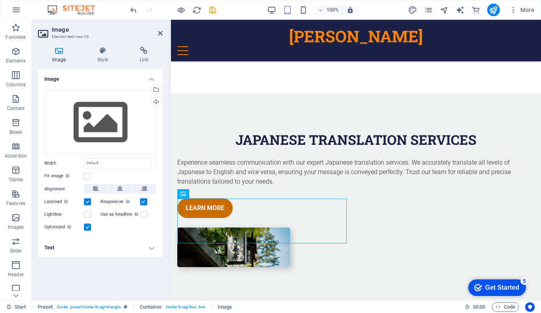
drag, startPoint x: 230, startPoint y: 213, endPoint x: 215, endPoint y: 207, distance: 16.0
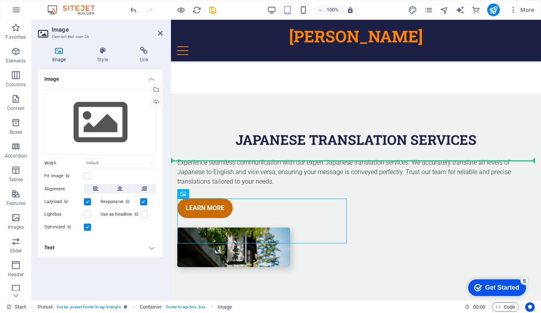
drag, startPoint x: 221, startPoint y: 202, endPoint x: 388, endPoint y: 217, distance: 167.8
drag, startPoint x: 368, startPoint y: 214, endPoint x: 397, endPoint y: 231, distance: 33.7
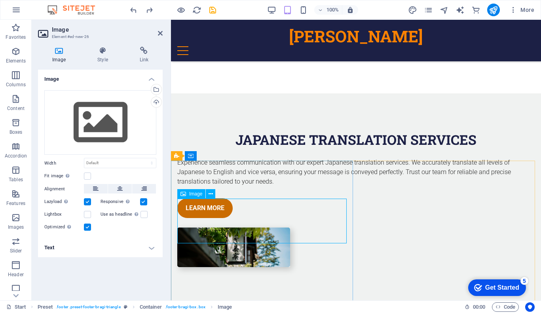
scroll to position [1348, 0]
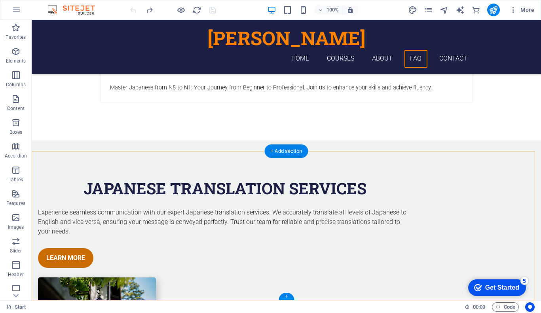
click at [286, 296] on div "+" at bounding box center [286, 296] width 15 height 7
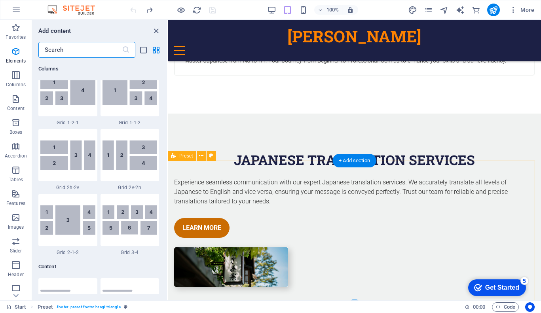
scroll to position [1386, 0]
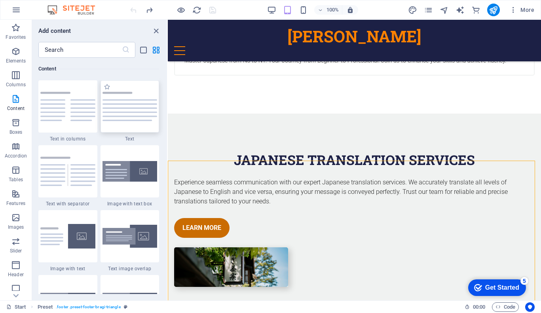
click at [140, 103] on img at bounding box center [130, 106] width 55 height 29
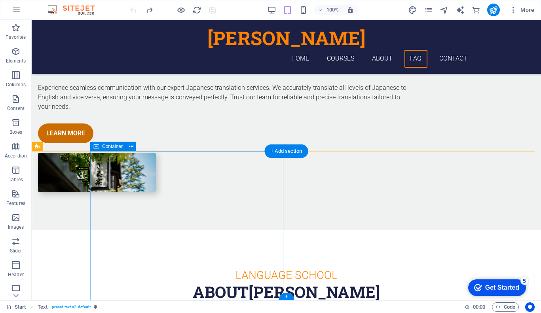
scroll to position [1348, 0]
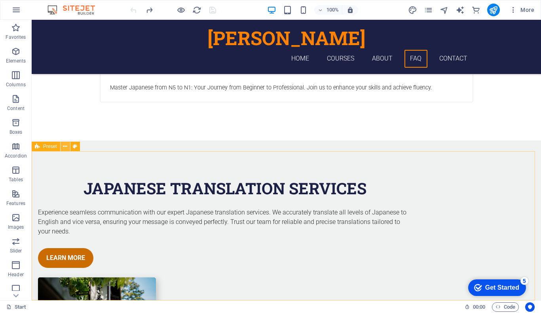
click at [64, 147] on icon at bounding box center [65, 147] width 4 height 8
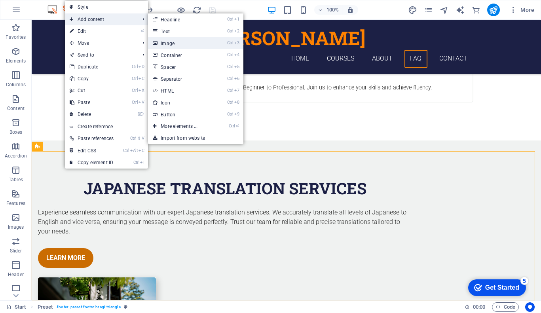
click at [190, 42] on link "Ctrl 3 Image" at bounding box center [180, 43] width 65 height 12
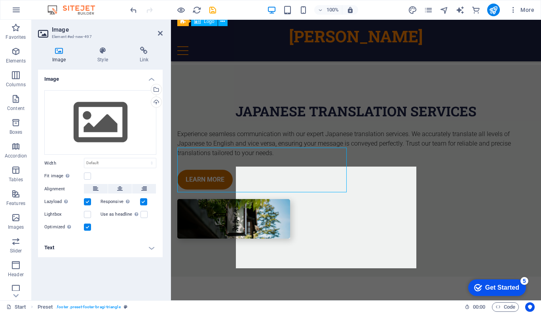
scroll to position [1370, 0]
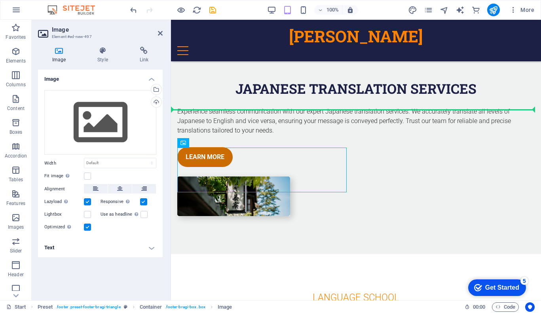
drag, startPoint x: 220, startPoint y: 168, endPoint x: 412, endPoint y: 174, distance: 192.6
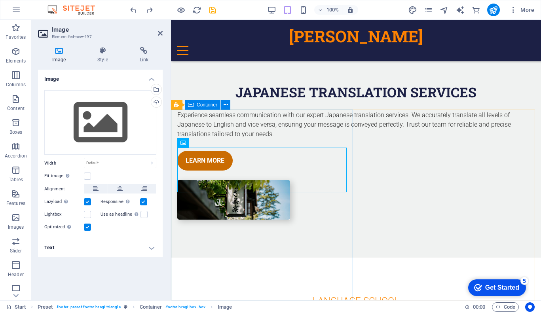
scroll to position [1348, 0]
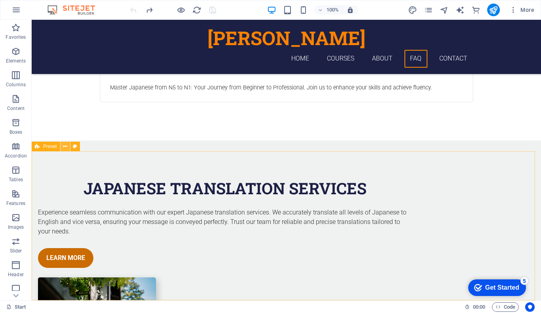
click at [66, 148] on icon at bounding box center [65, 147] width 4 height 8
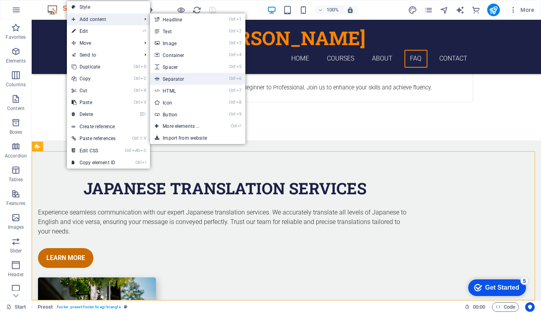
click at [189, 79] on link "Ctrl 6 Separator" at bounding box center [182, 79] width 65 height 12
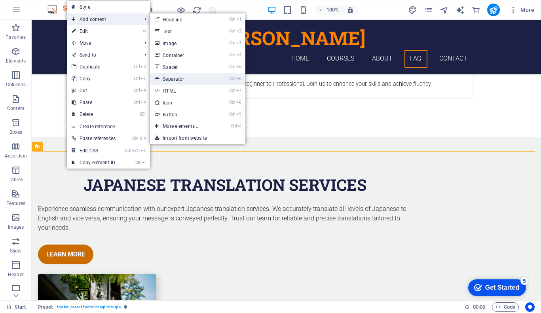
select select "%"
select select "px"
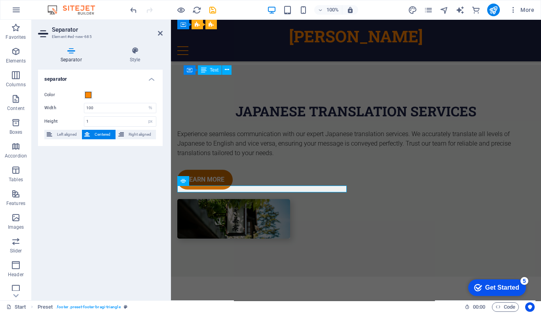
scroll to position [1333, 0]
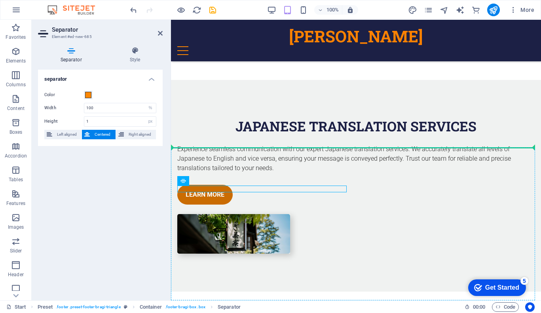
drag, startPoint x: 257, startPoint y: 188, endPoint x: 356, endPoint y: 190, distance: 99.4
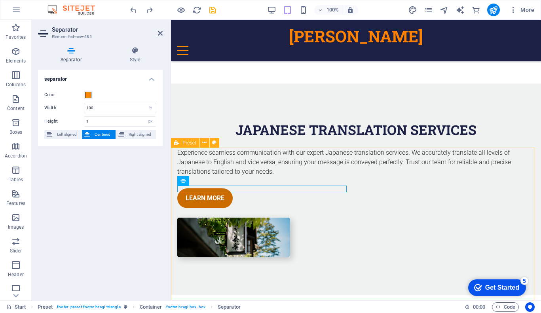
scroll to position [1348, 0]
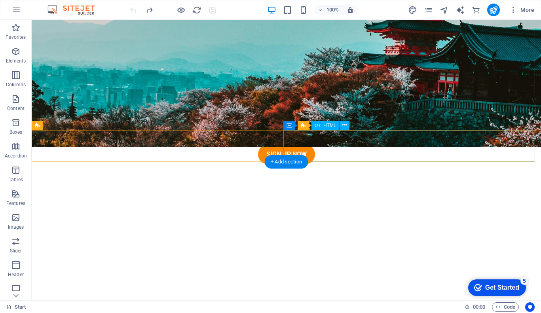
scroll to position [0, 0]
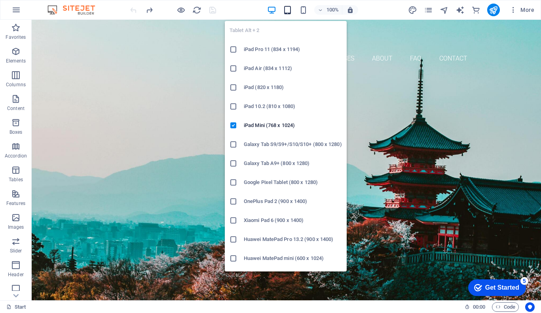
click at [287, 9] on icon "button" at bounding box center [287, 10] width 9 height 9
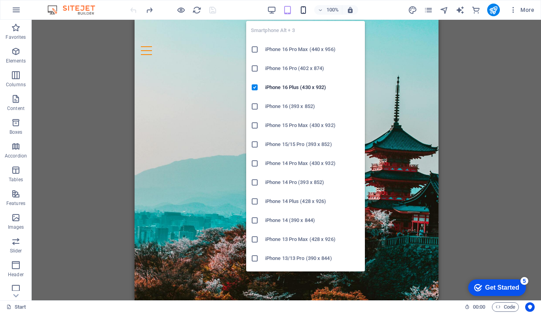
click at [304, 11] on icon "button" at bounding box center [303, 10] width 9 height 9
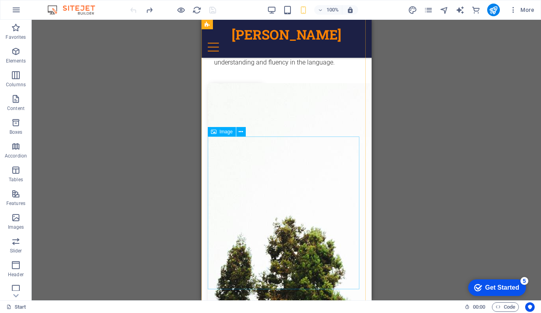
scroll to position [1865, 0]
